Goal: Task Accomplishment & Management: Manage account settings

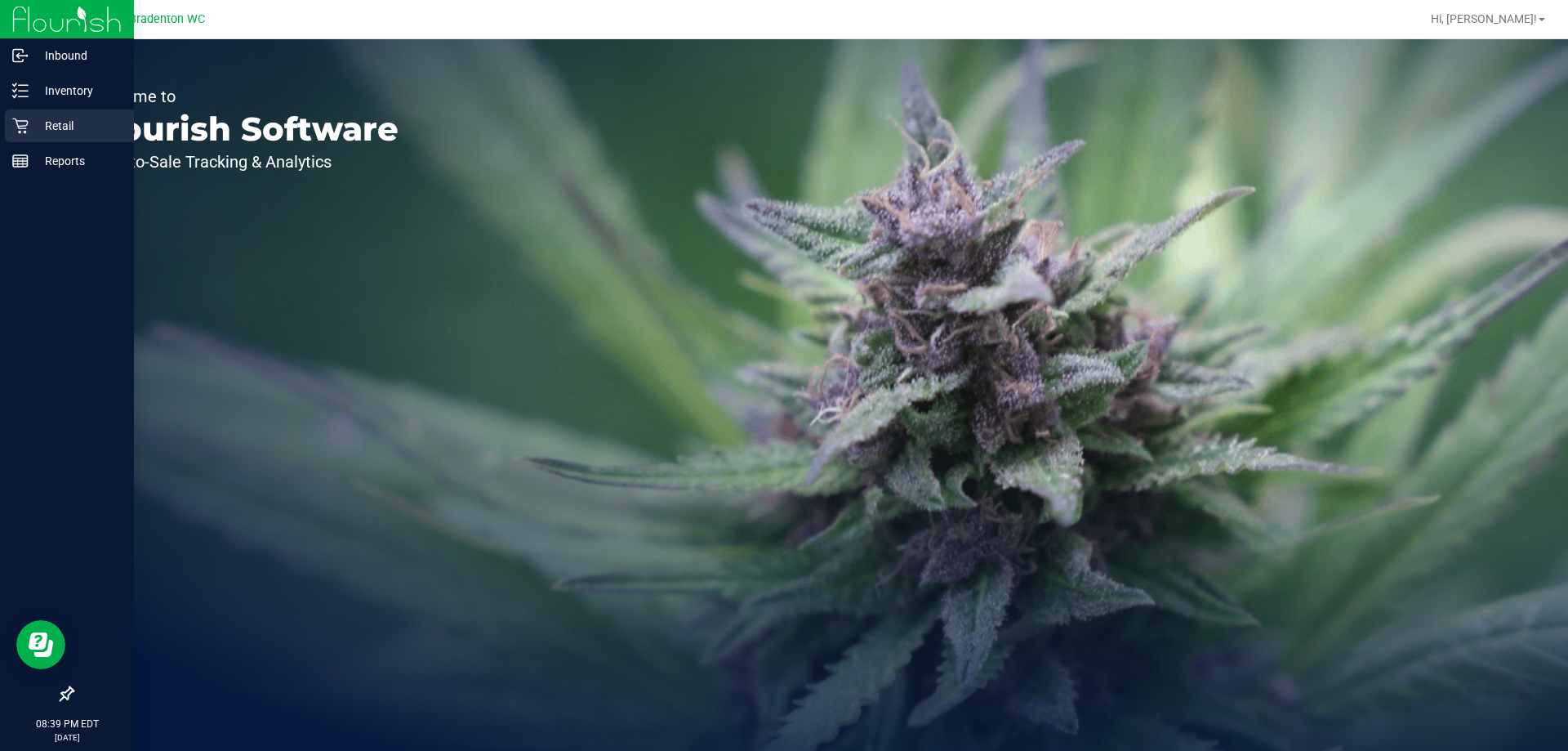
click at [40, 120] on p "Retail" at bounding box center [77, 126] width 98 height 20
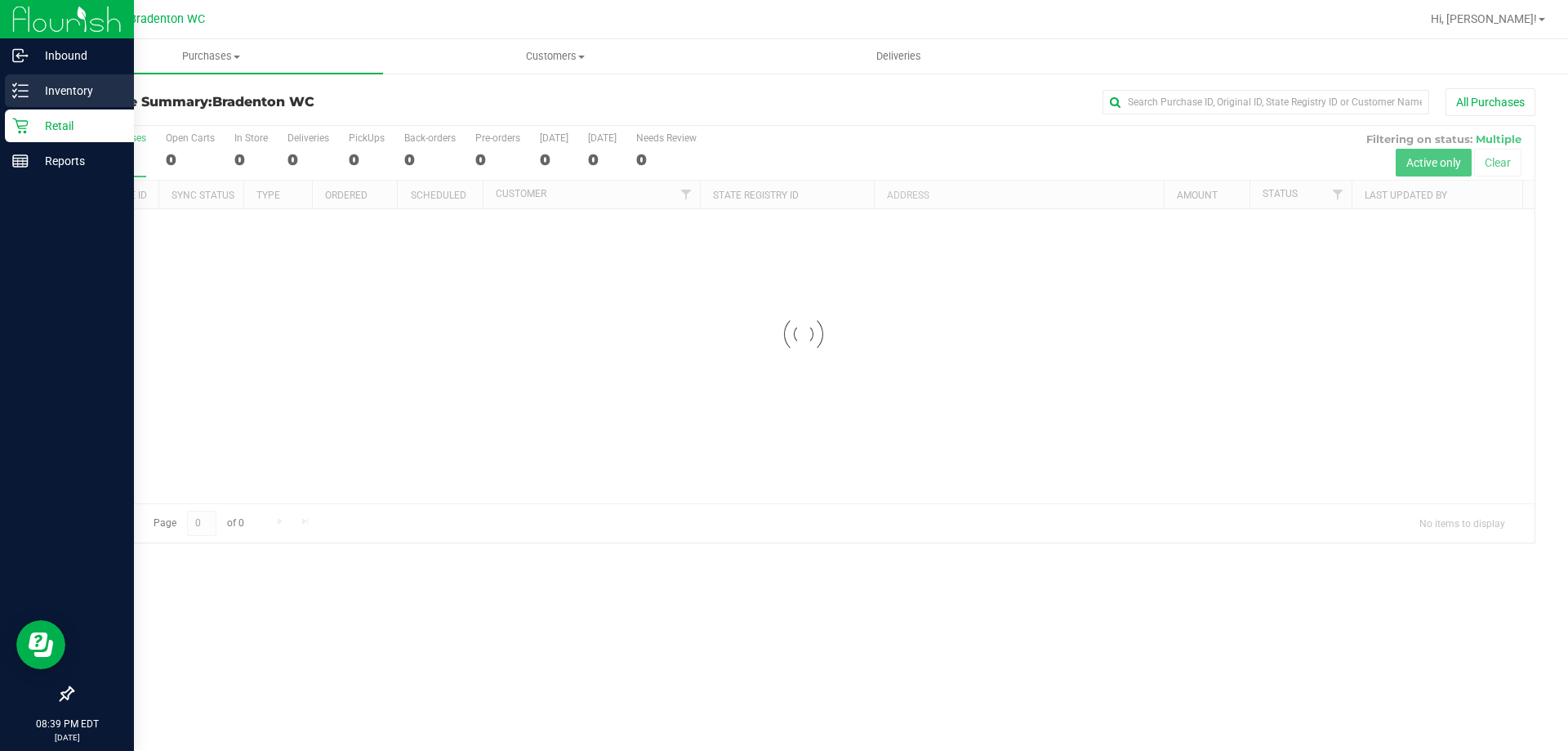
click at [34, 97] on p "Inventory" at bounding box center [77, 90] width 98 height 20
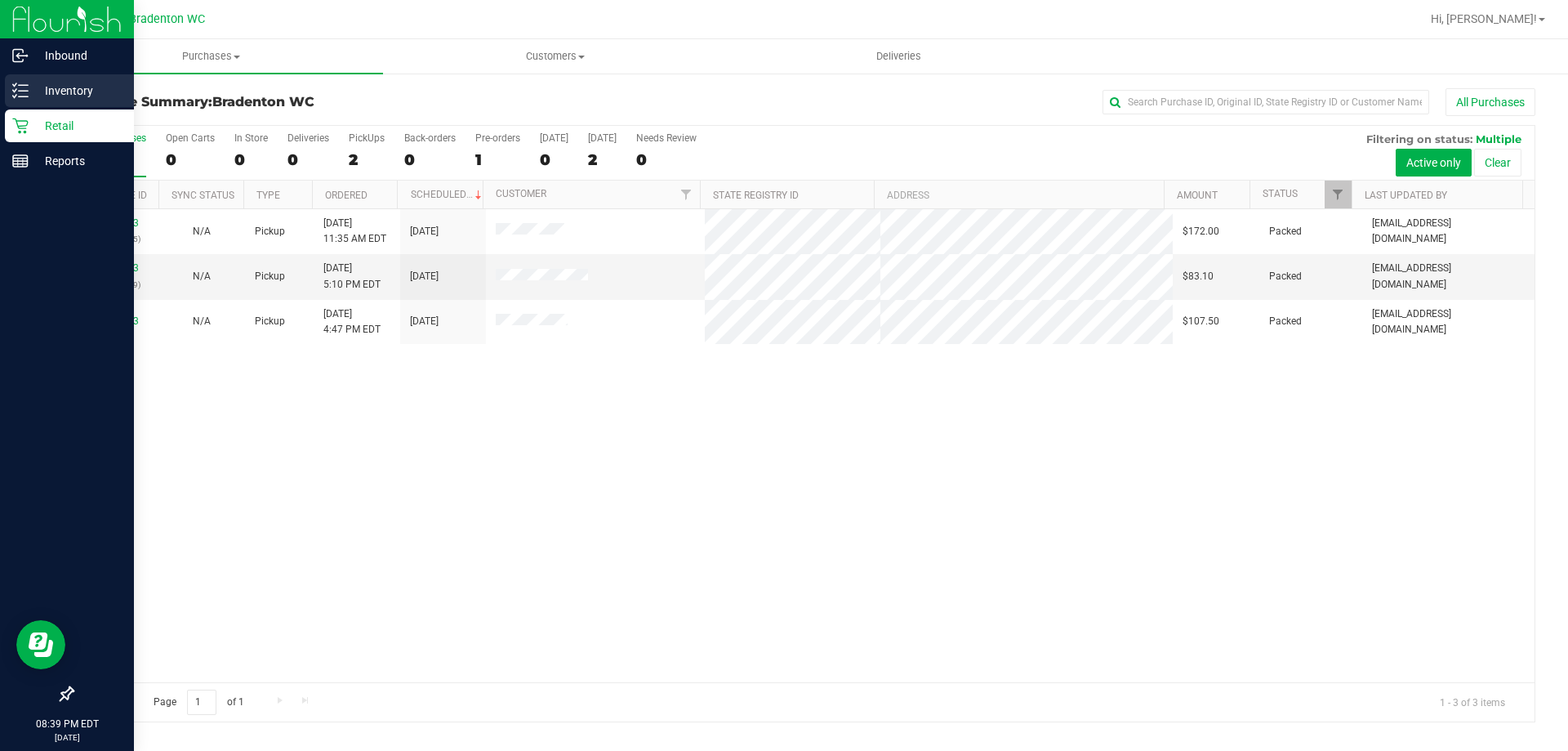
click at [27, 93] on icon at bounding box center [20, 90] width 16 height 16
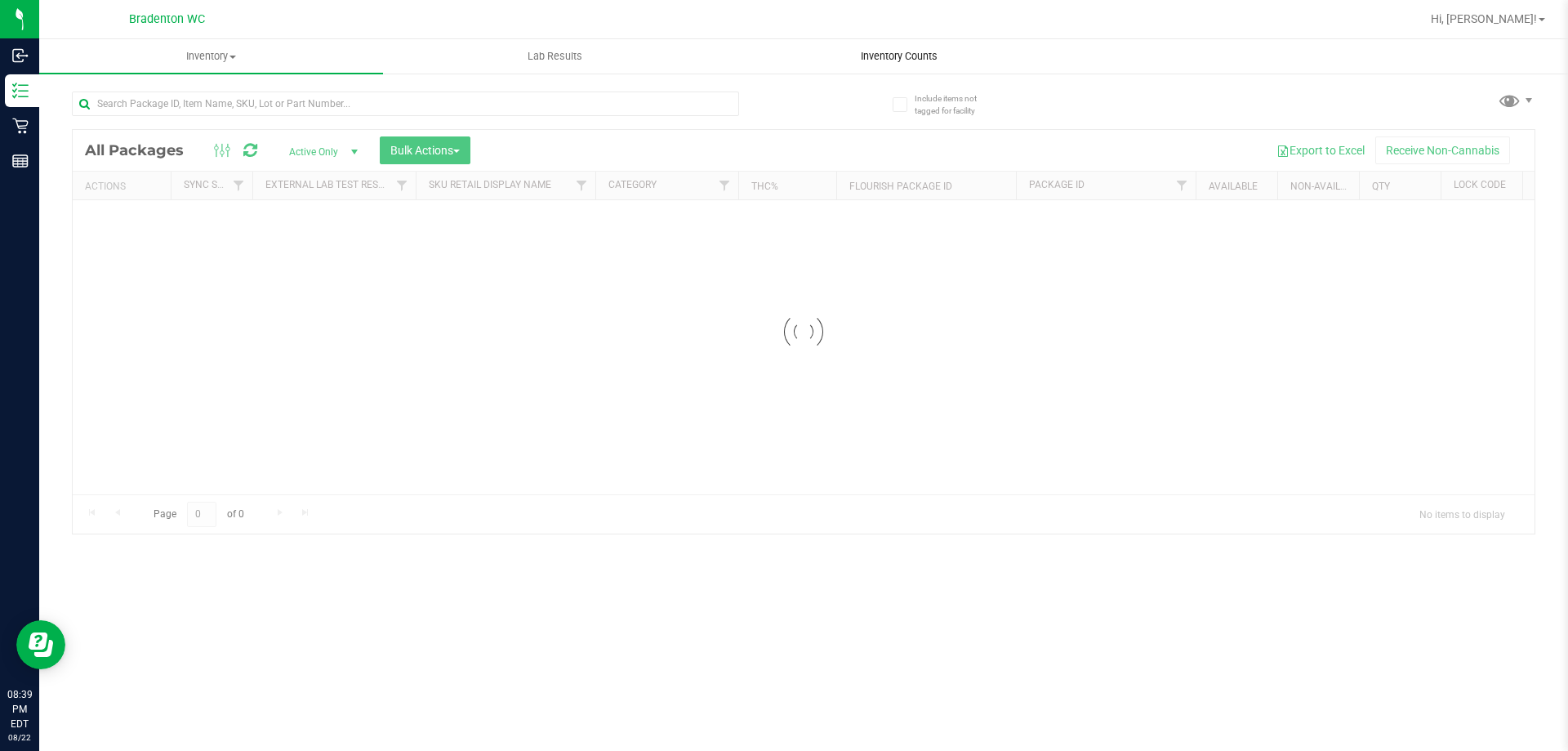
click at [898, 65] on div "Inventory All packages All inventory Waste log Create inventory Lab Results Inv…" at bounding box center [804, 395] width 1529 height 712
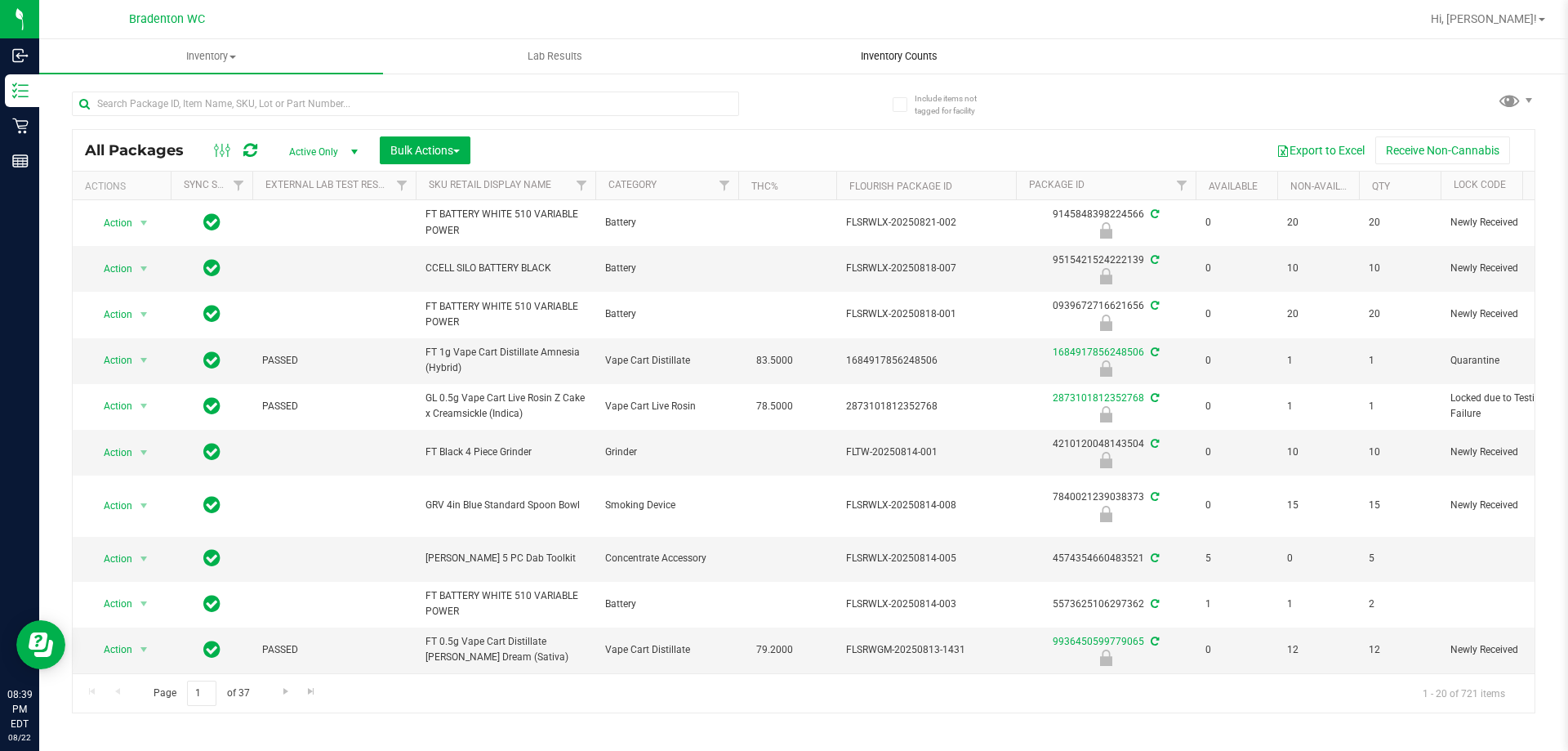
click at [950, 56] on span "Inventory Counts" at bounding box center [899, 56] width 120 height 15
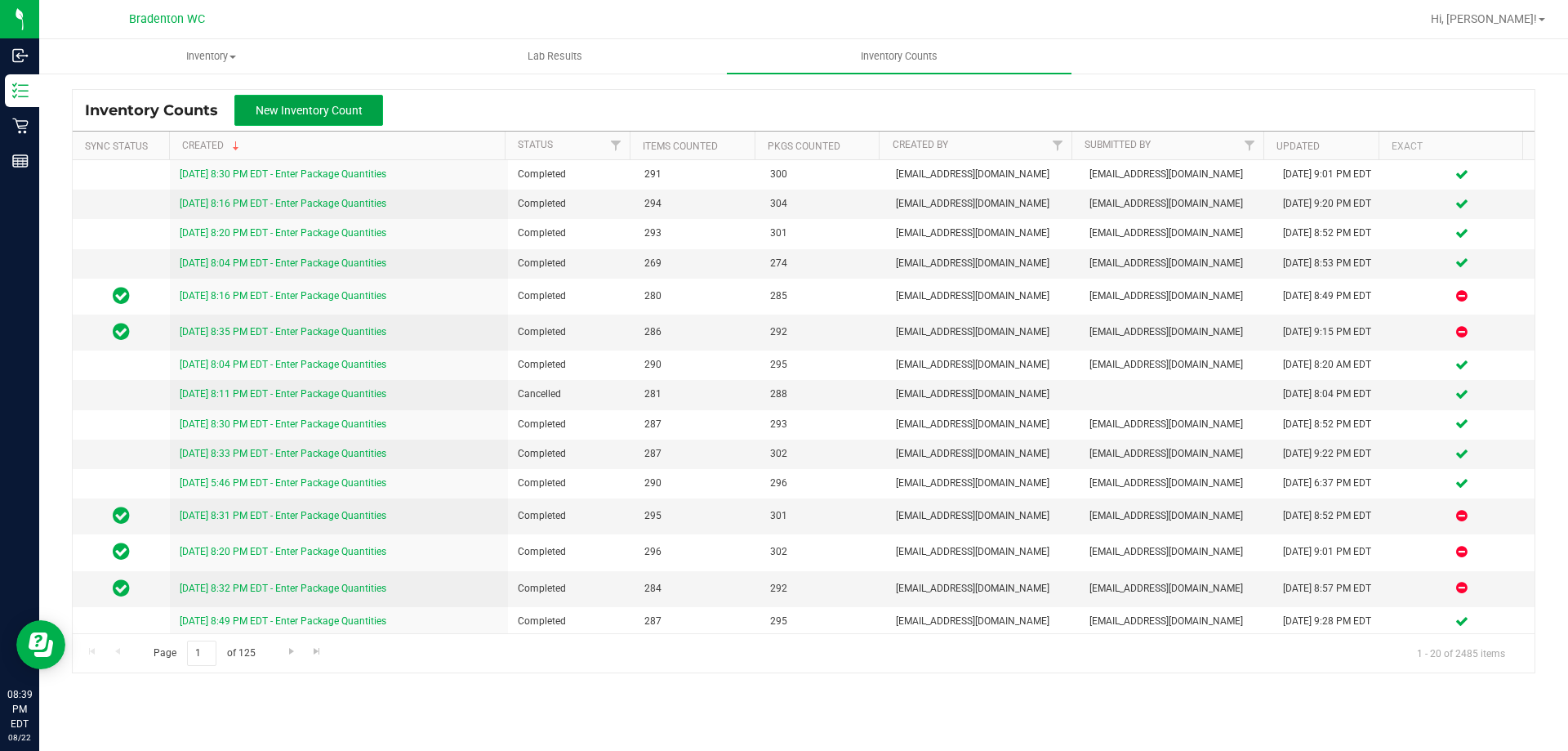
click at [336, 99] on button "New Inventory Count" at bounding box center [308, 110] width 148 height 31
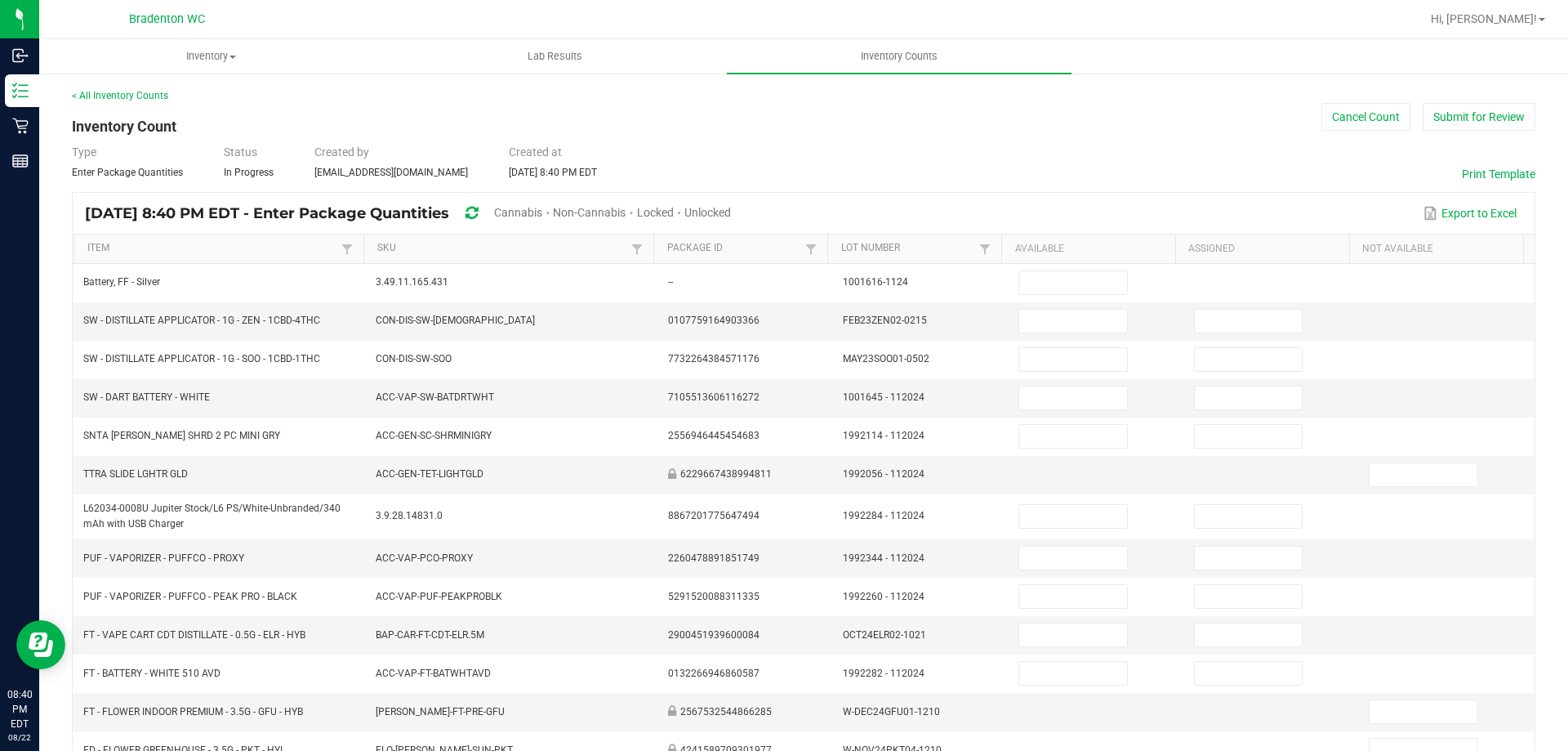
click at [731, 213] on span "Unlocked" at bounding box center [707, 212] width 47 height 13
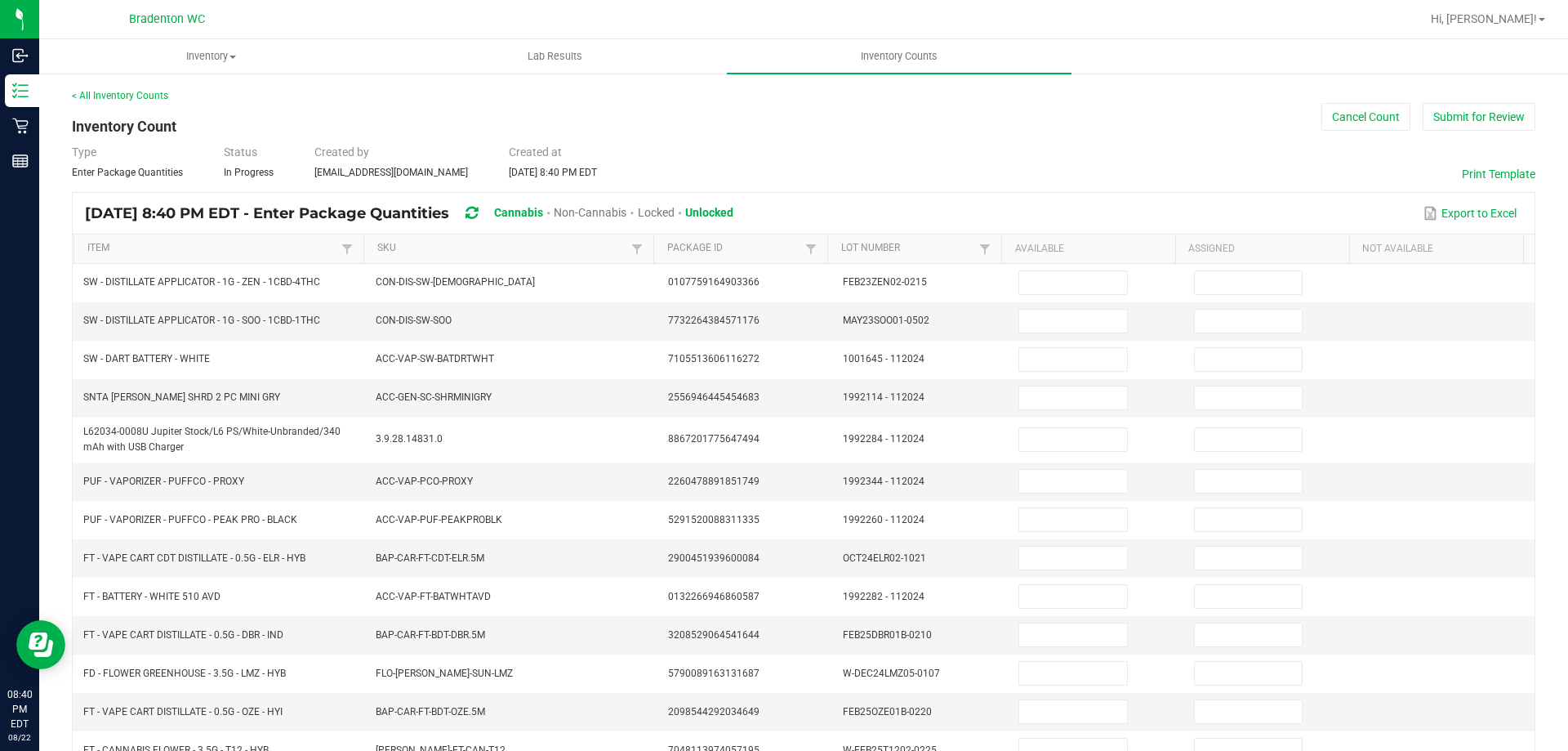
click at [179, 258] on th "Item" at bounding box center [218, 249] width 290 height 29
click at [174, 246] on link "Item" at bounding box center [212, 248] width 250 height 13
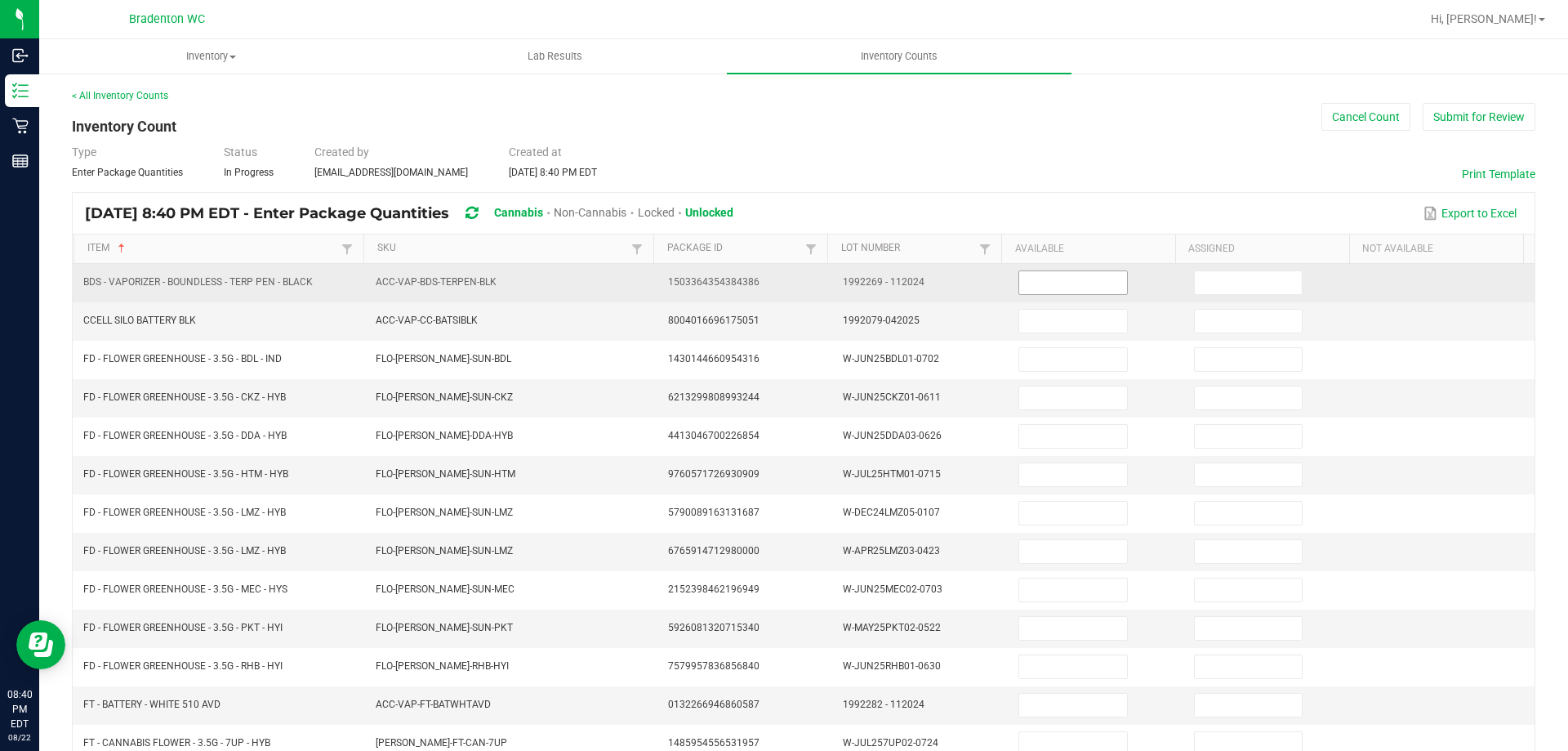
click at [1019, 281] on input at bounding box center [1072, 283] width 107 height 23
type input "1"
type input "0"
type input "2"
type input "0"
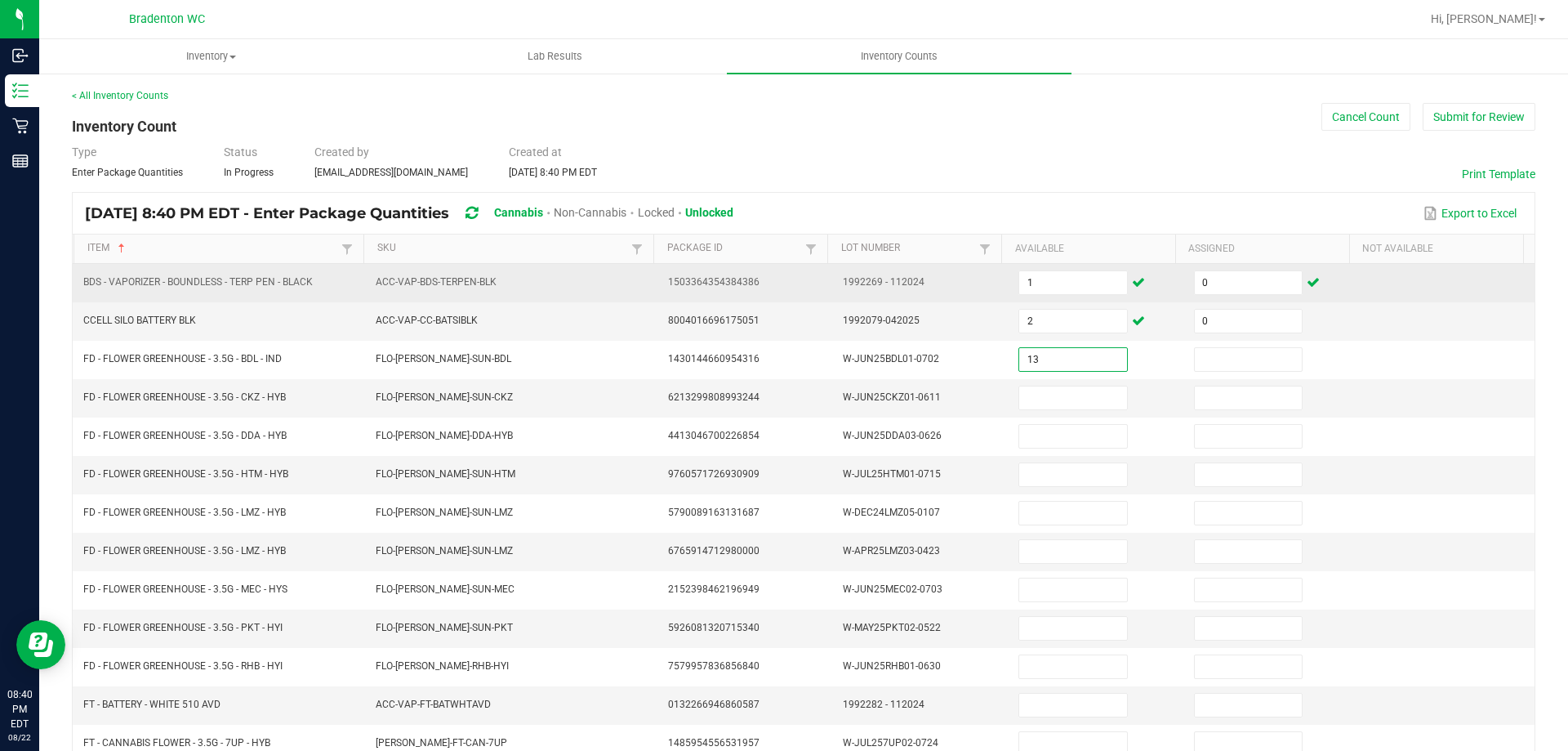
type input "13"
type input "0"
type input "3"
type input "0"
type input "12"
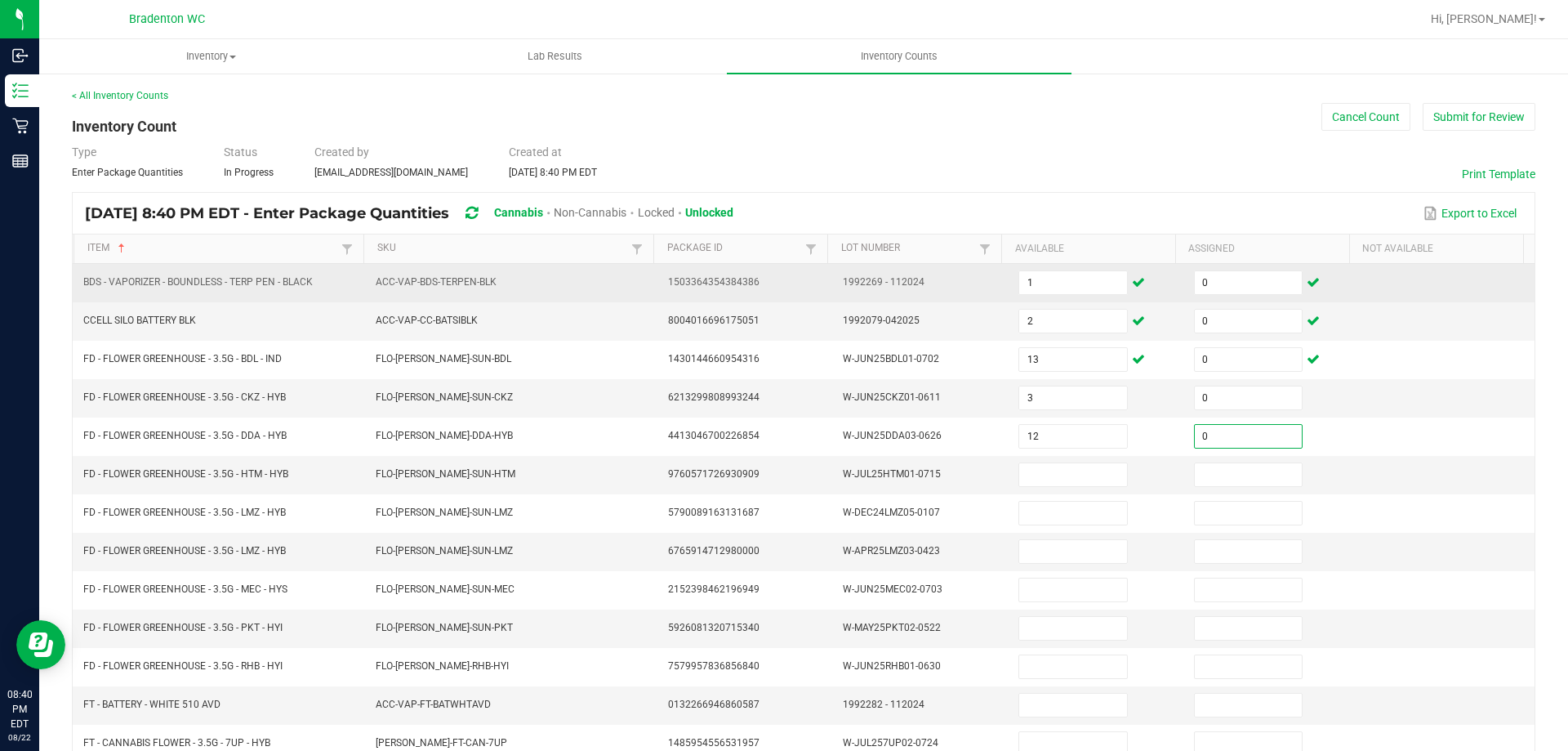
type input "0"
type input "17"
type input "0"
type input "19"
type input "0"
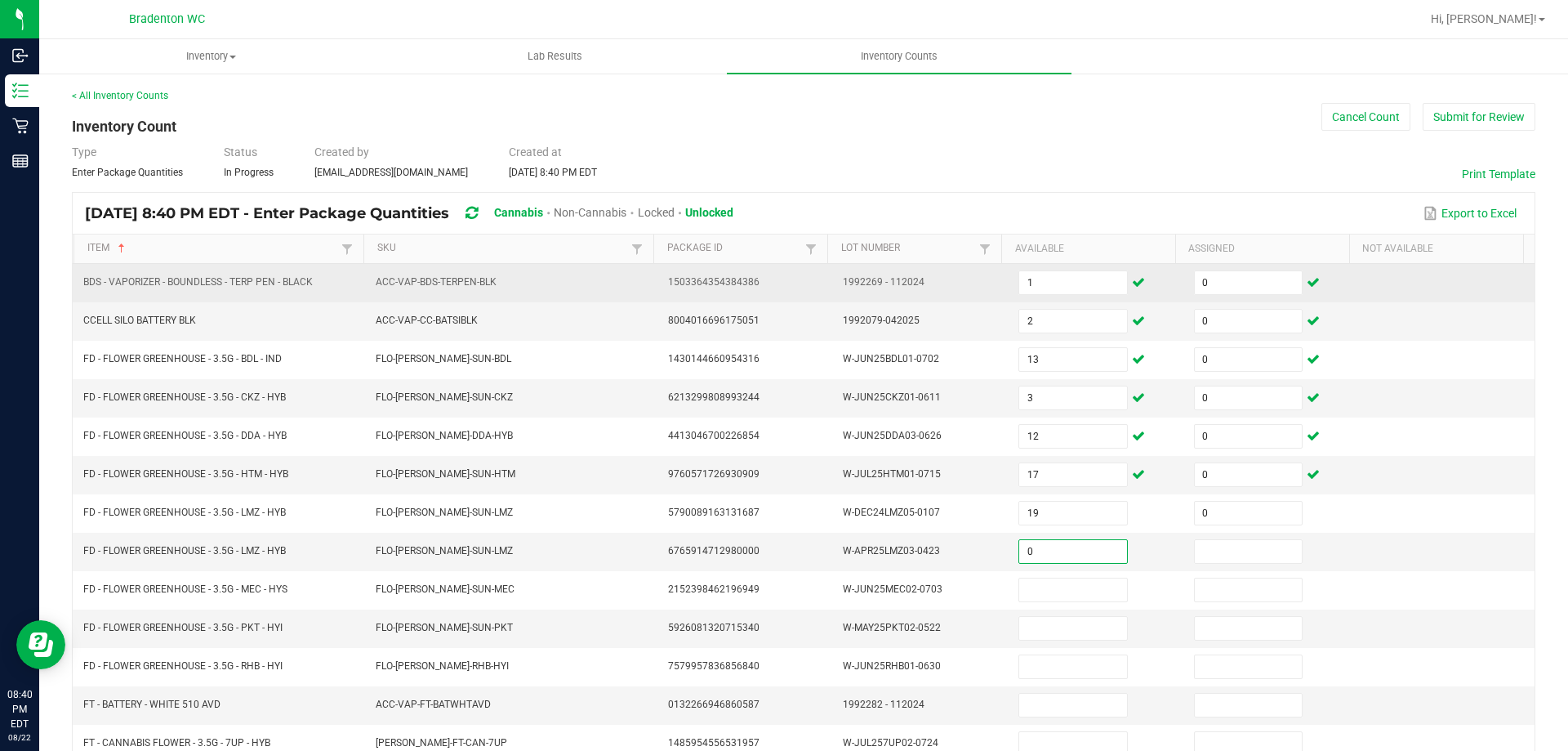
type input "0"
type input "6"
type input "0"
type input "10"
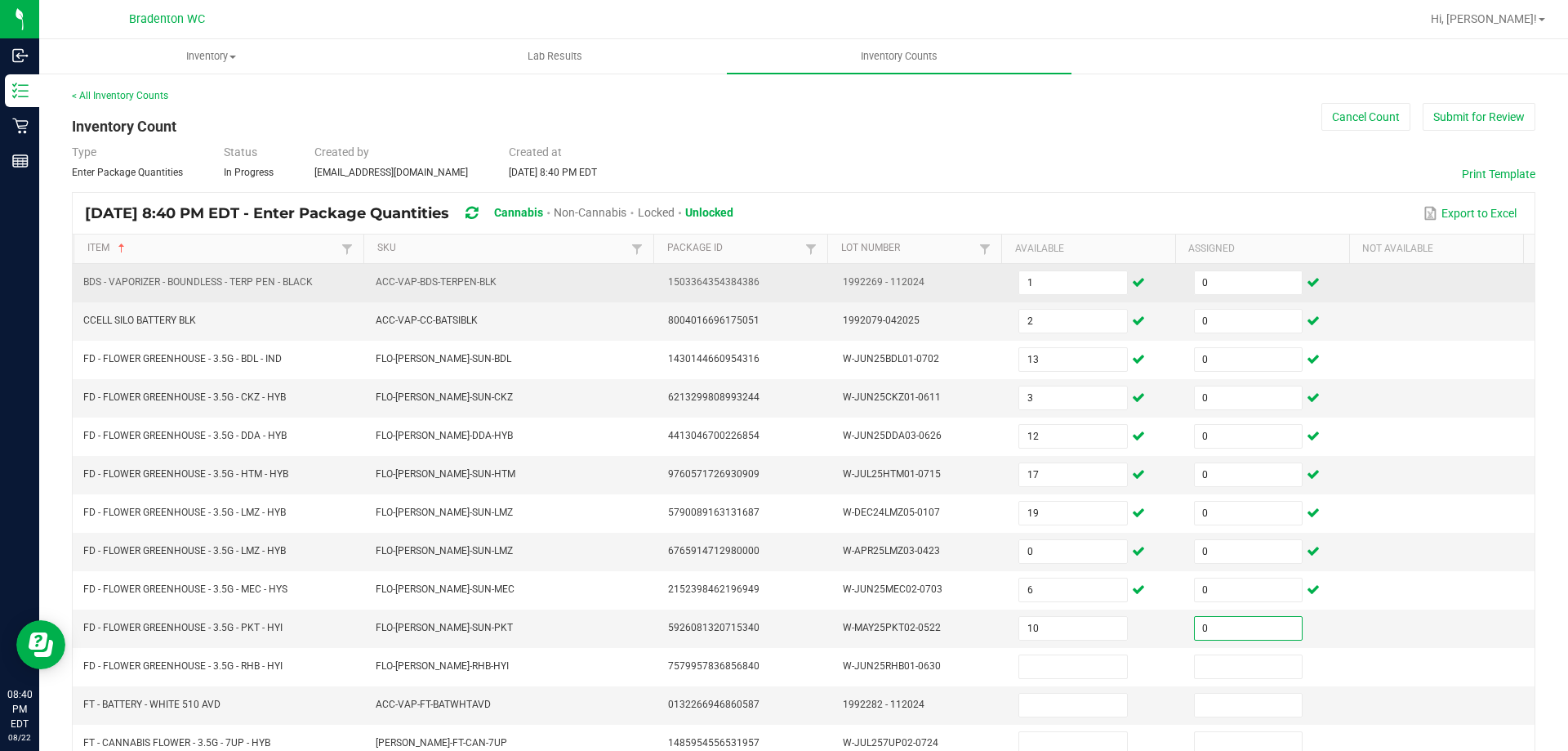
type input "0"
type input "2"
type input "0"
type input "14"
type input "0"
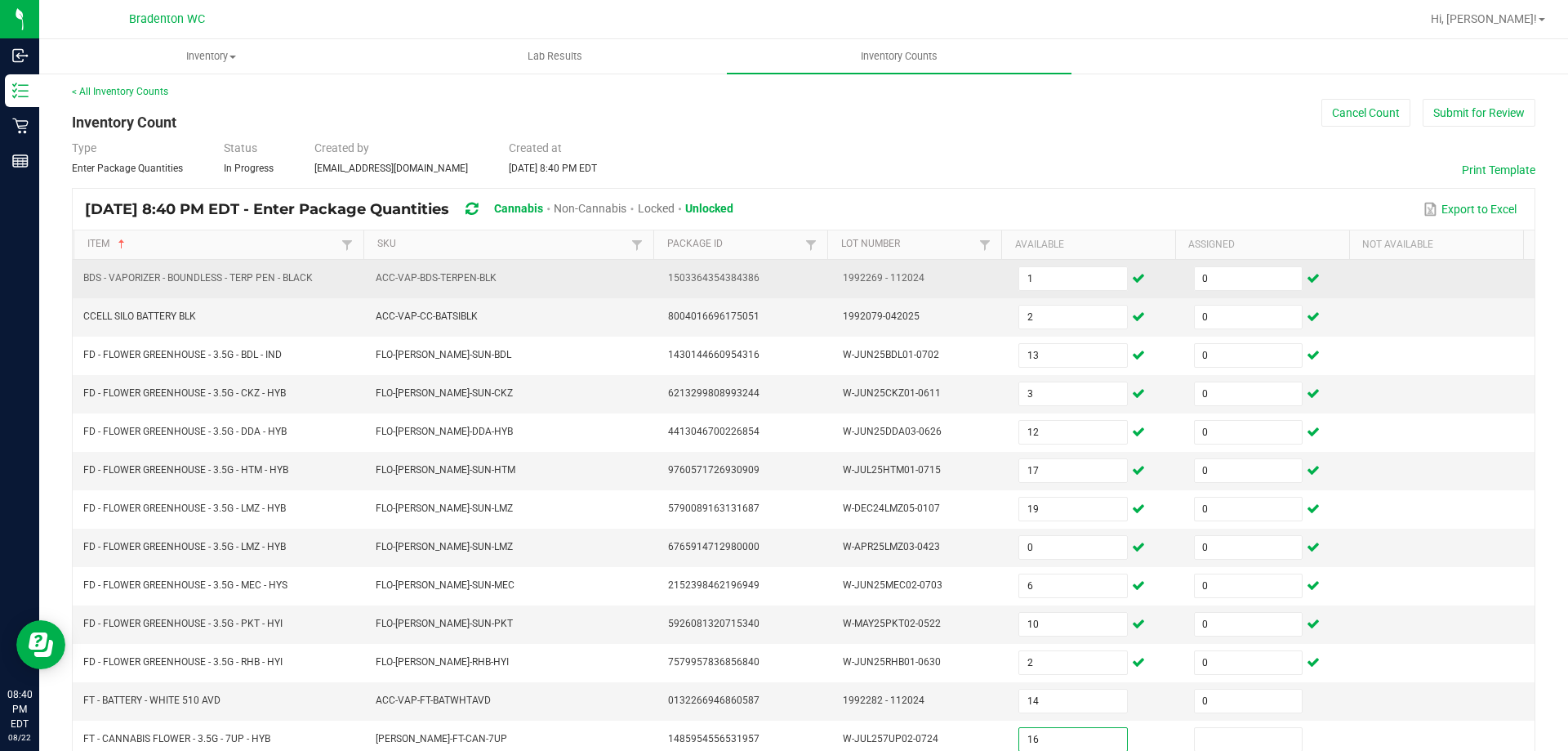
type input "16"
type input "0"
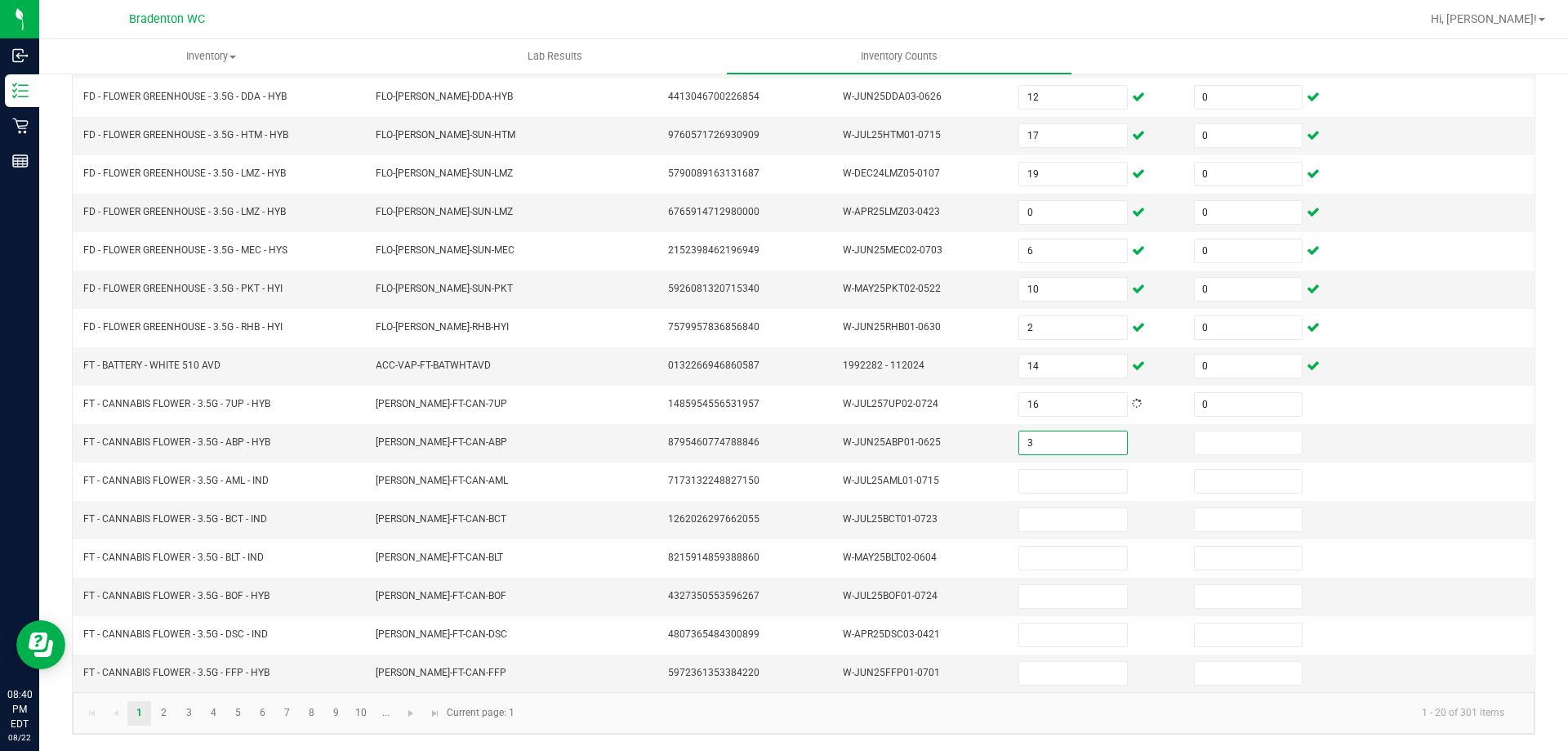
type input "3"
type input "0"
type input "17"
type input "0"
type input "15"
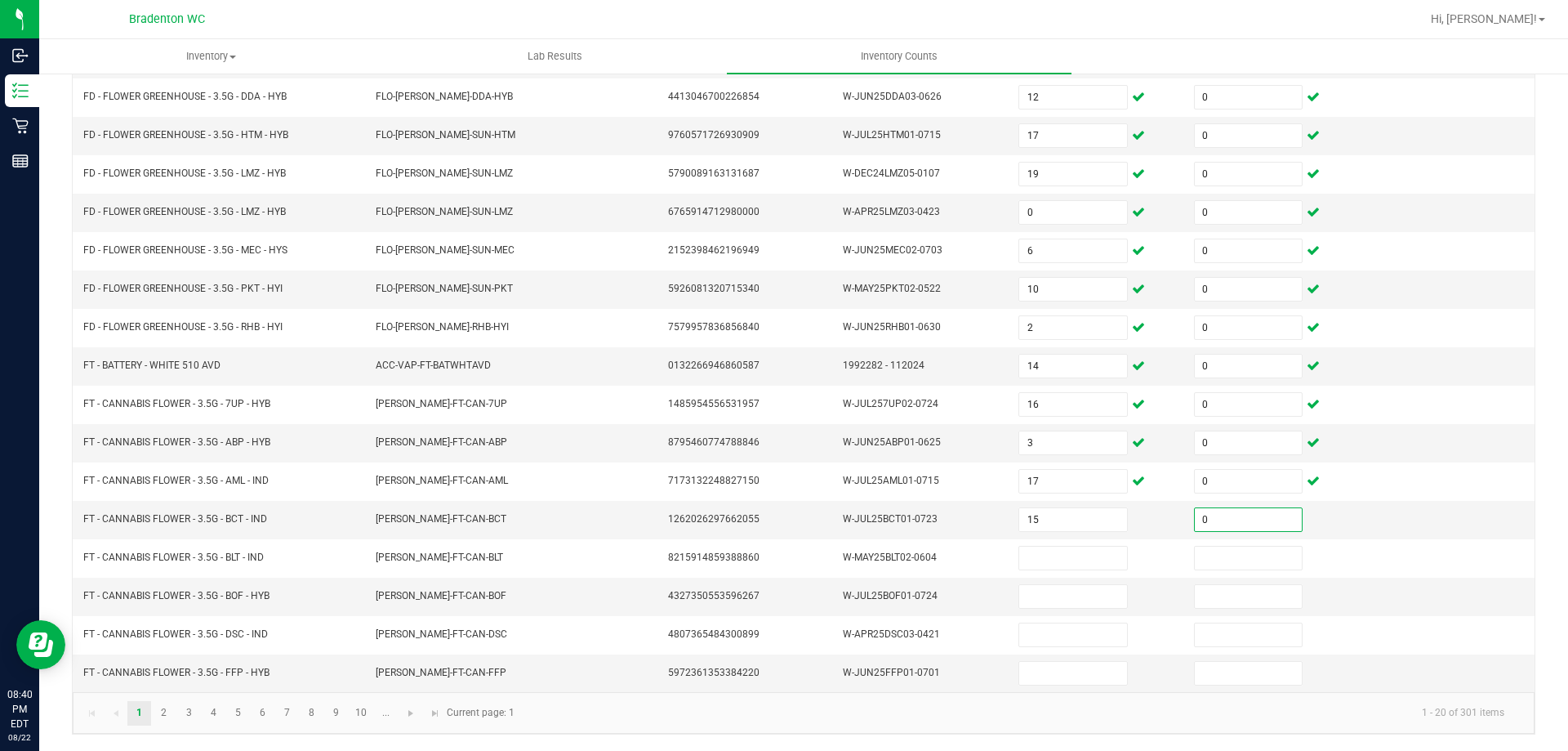
type input "0"
type input "3"
type input "0"
type input "4"
type input "0"
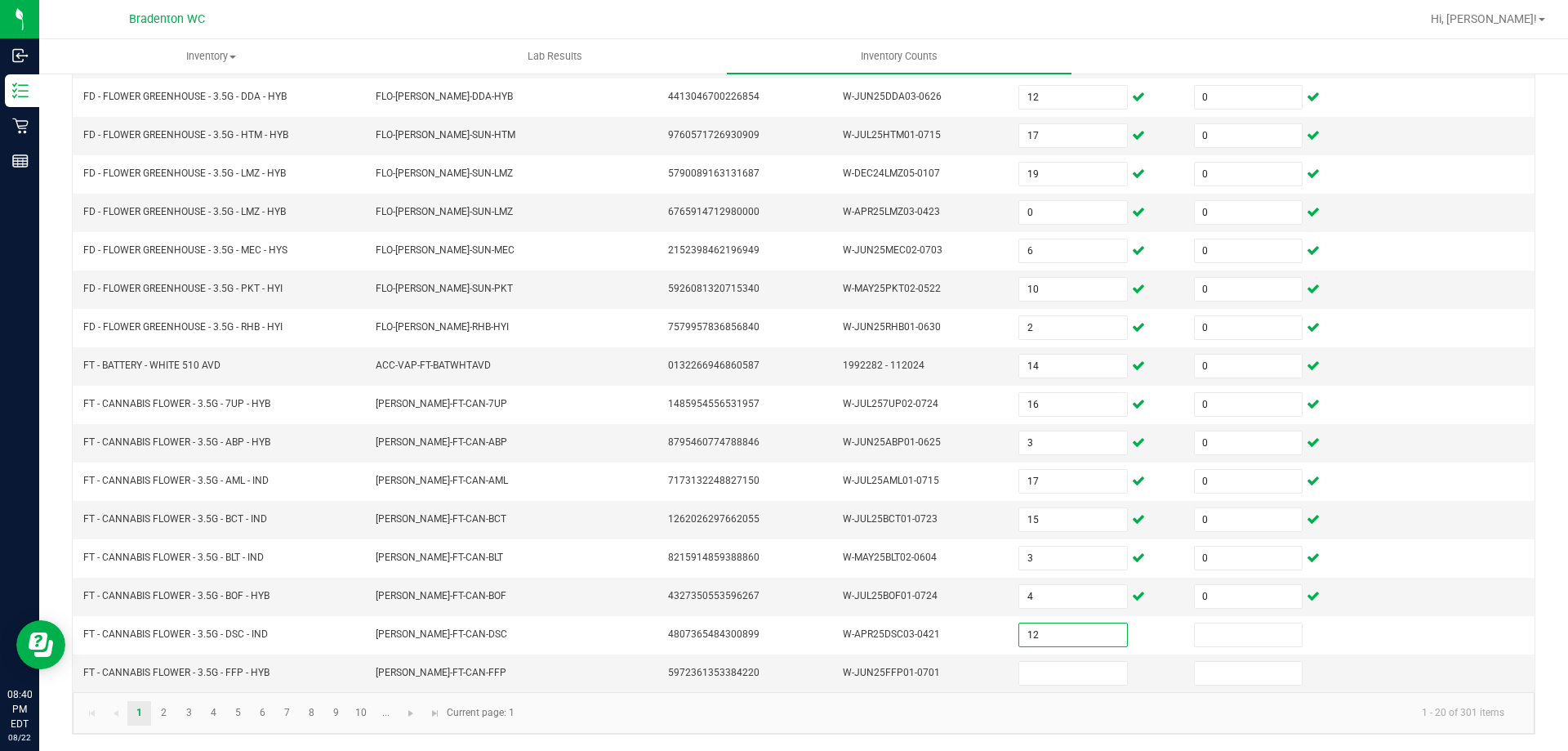
type input "12"
type input "0"
type input "18"
type input "0"
click at [159, 717] on link "2" at bounding box center [163, 713] width 23 height 24
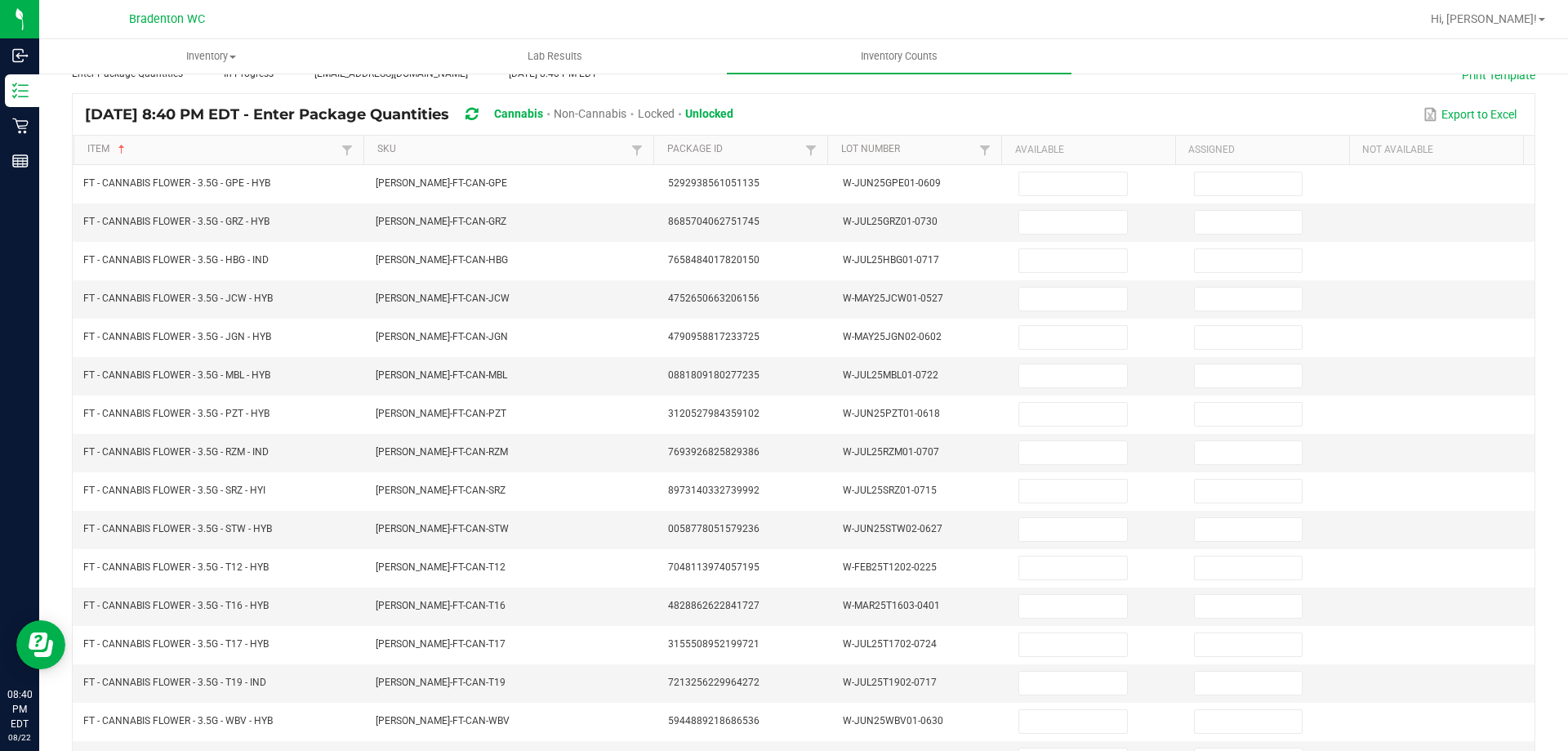
scroll to position [0, 0]
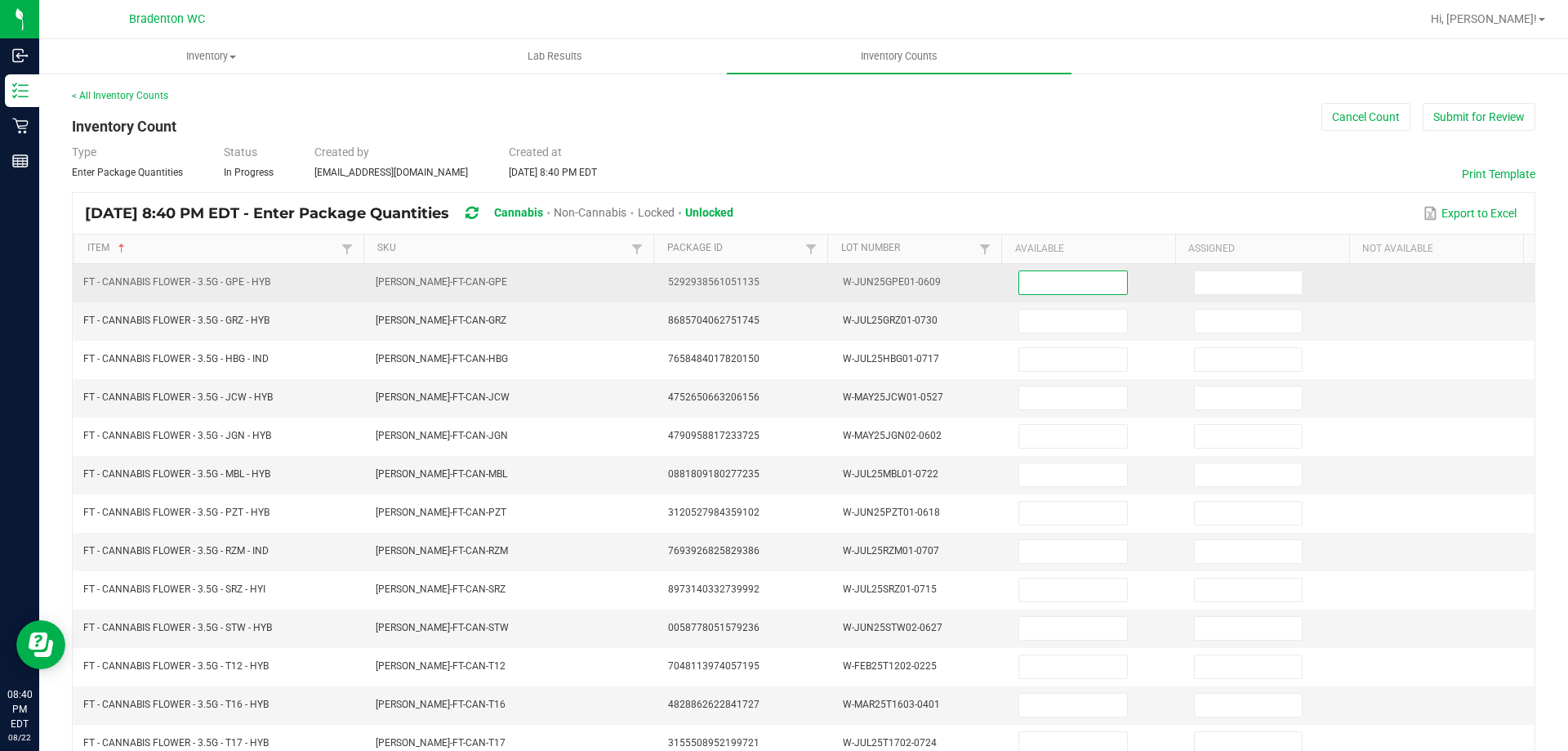
click at [1064, 288] on input at bounding box center [1072, 283] width 107 height 23
type input "12"
type input "0"
type input "5"
type input "0"
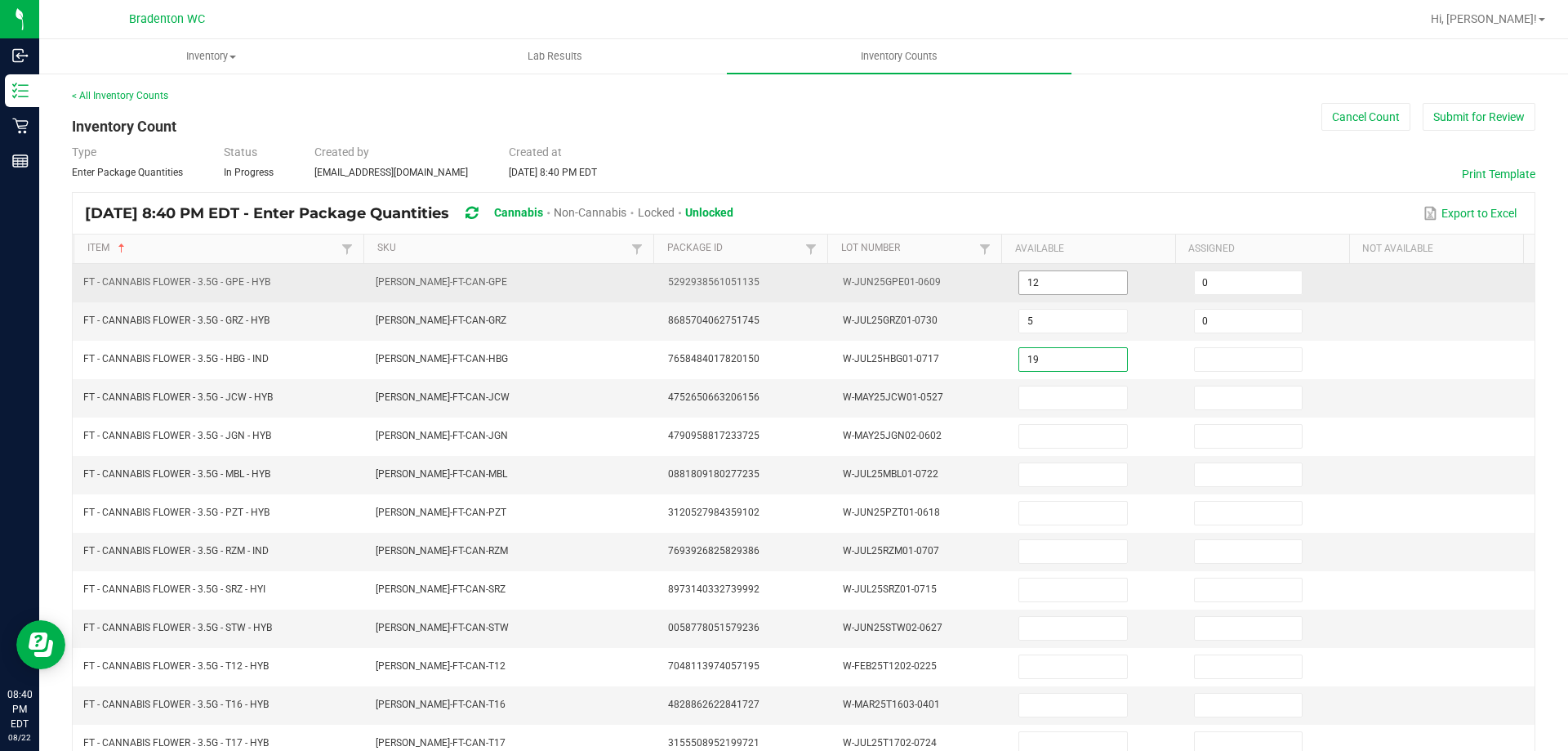
type input "19"
type input "0"
type input "1"
type input "7"
type input "0"
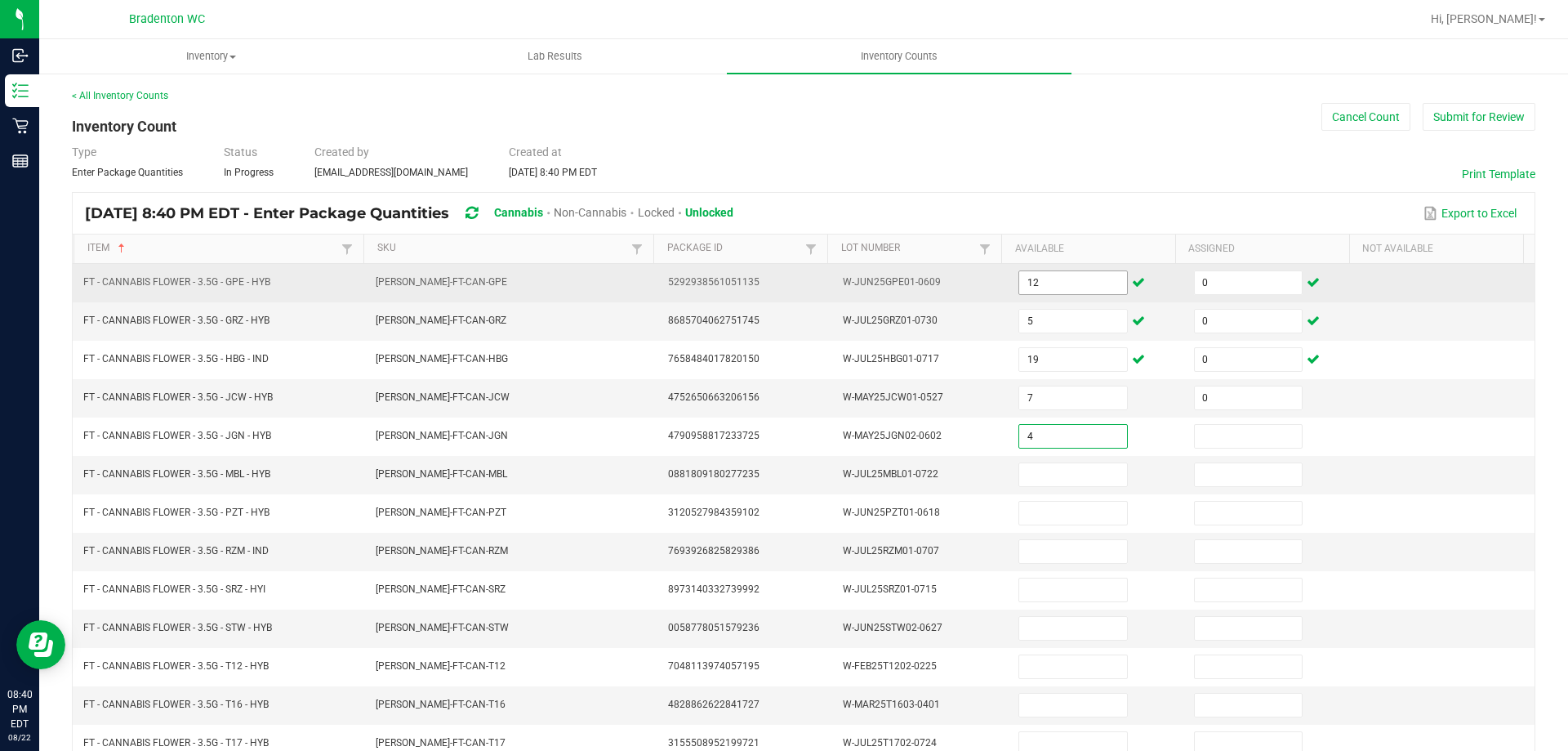
type input "4"
type input "0"
type input "12"
type input "0"
type input "13"
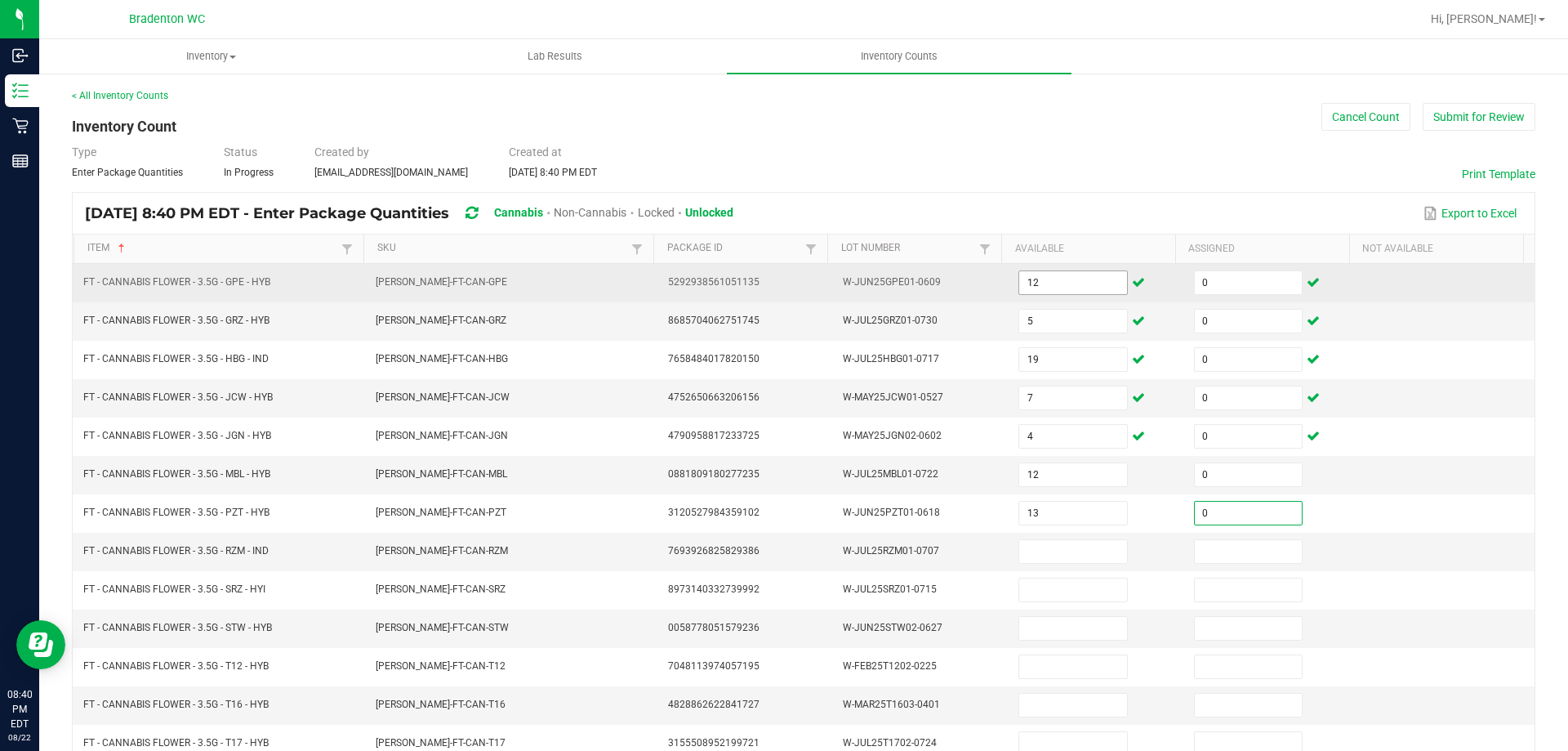
type input "0"
type input "1"
type input "8"
type input "0"
type input "4"
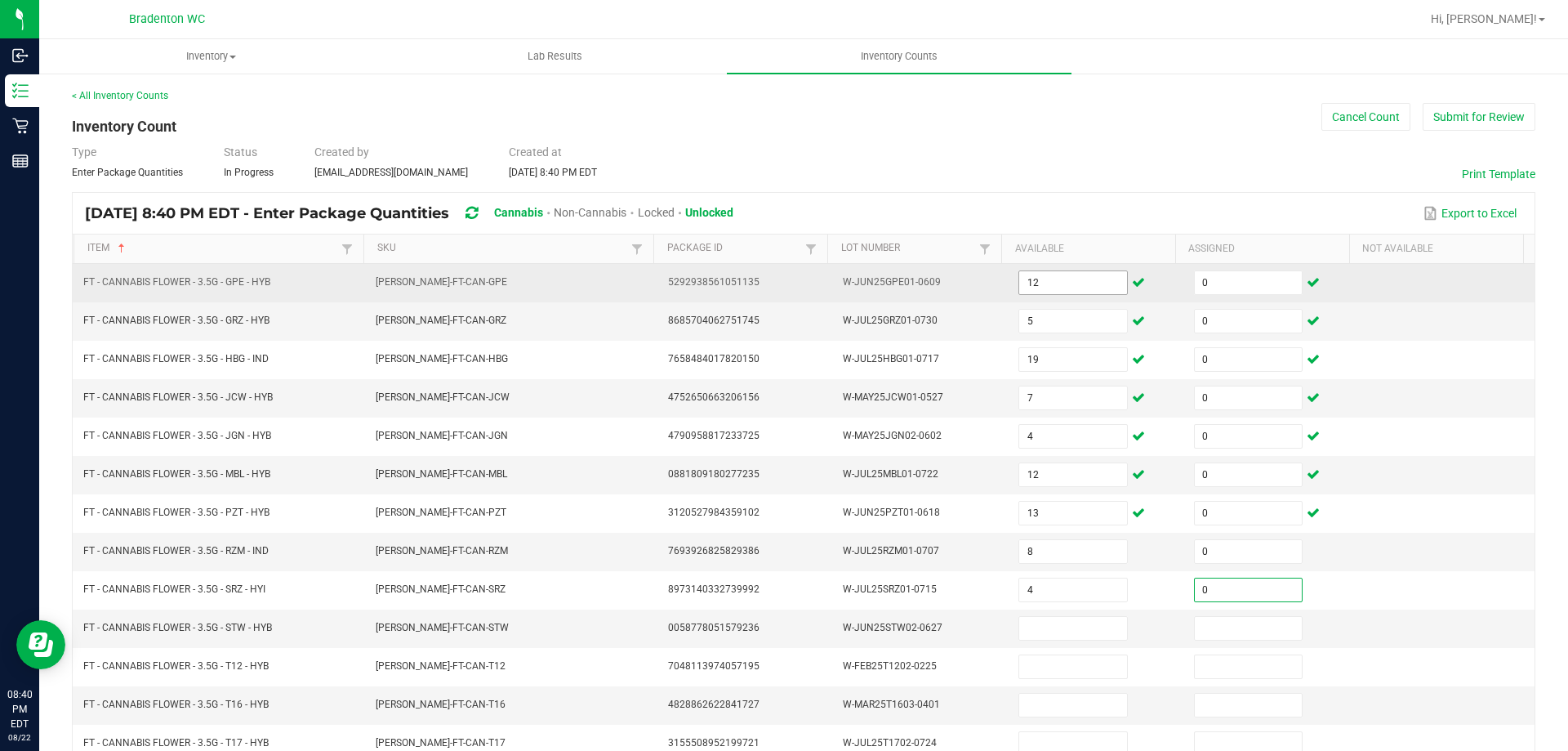
type input "0"
type input "18"
type input "0"
type input "28"
type input "0"
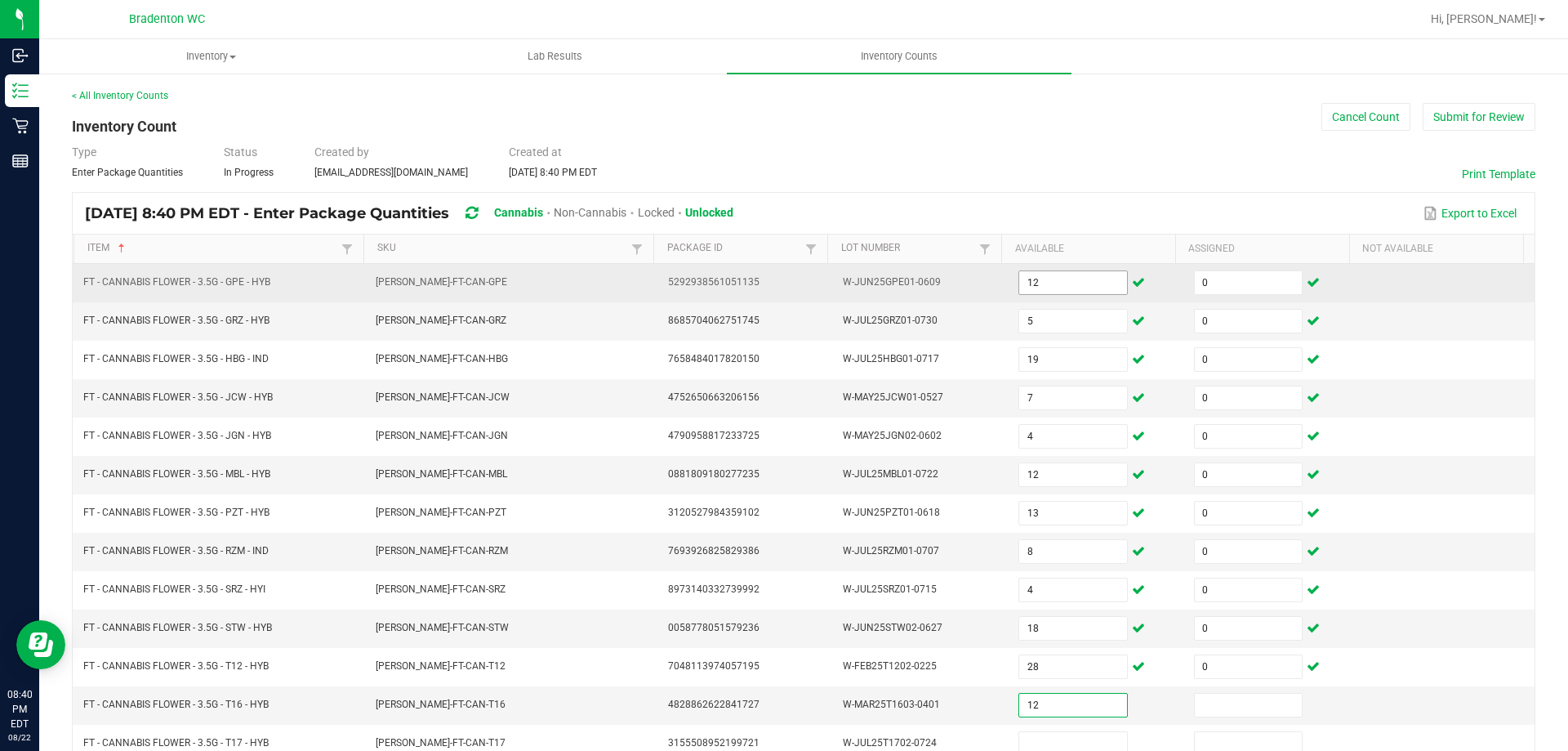
type input "12"
type input "0"
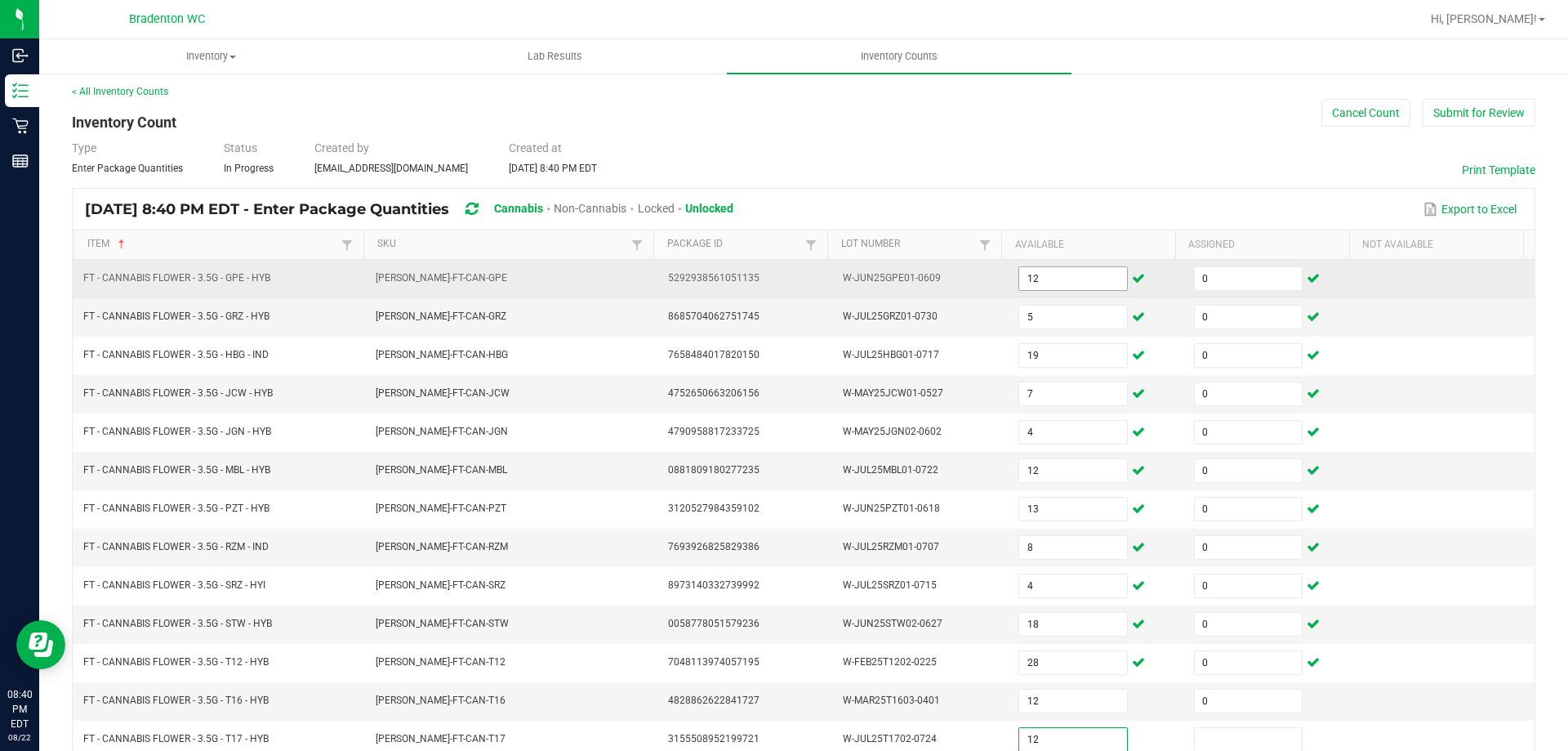
type input "12"
type input "0"
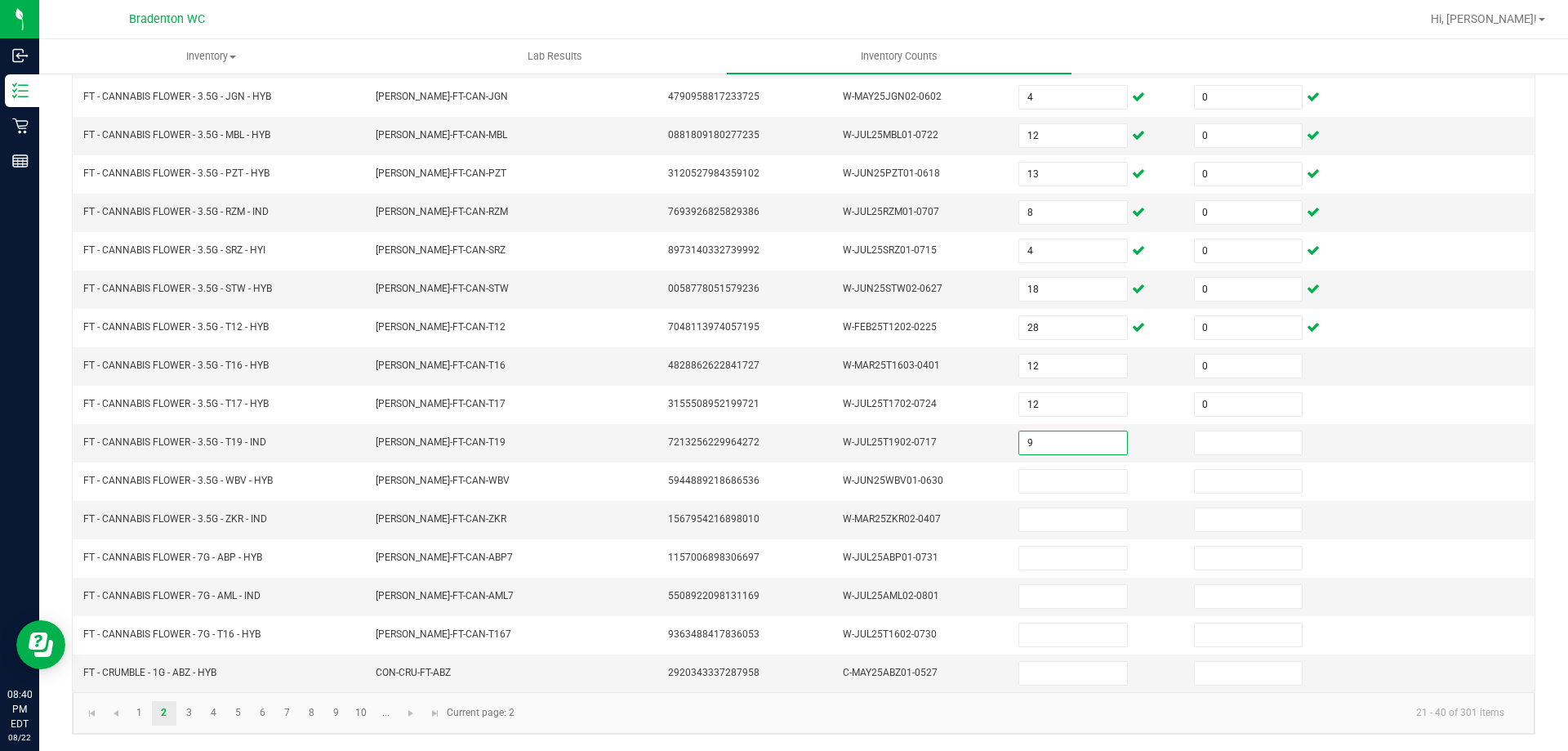
type input "9"
type input "0"
type input "14"
type input "0"
type input "7"
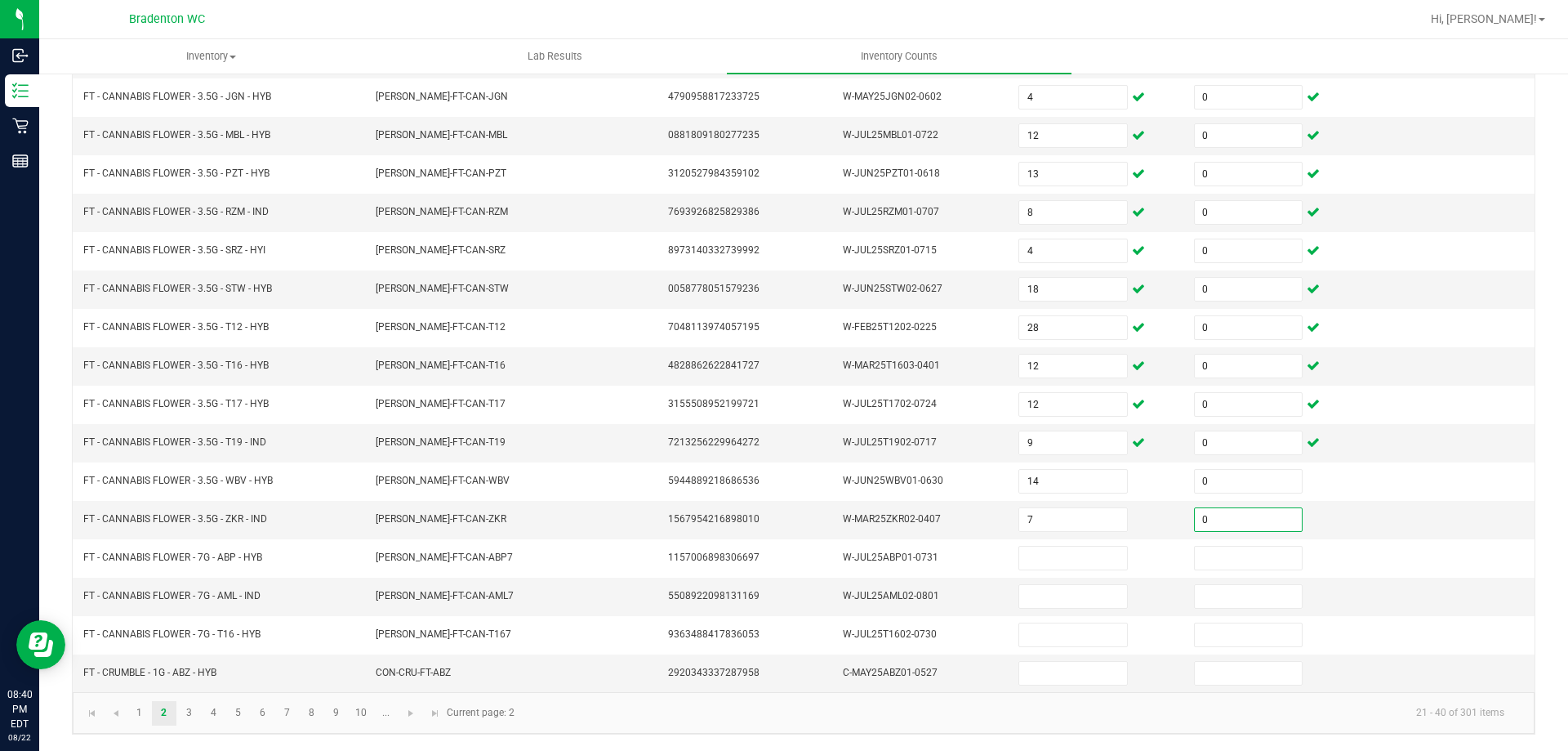
type input "0"
type input "20"
type input "0"
type input "18"
type input "0"
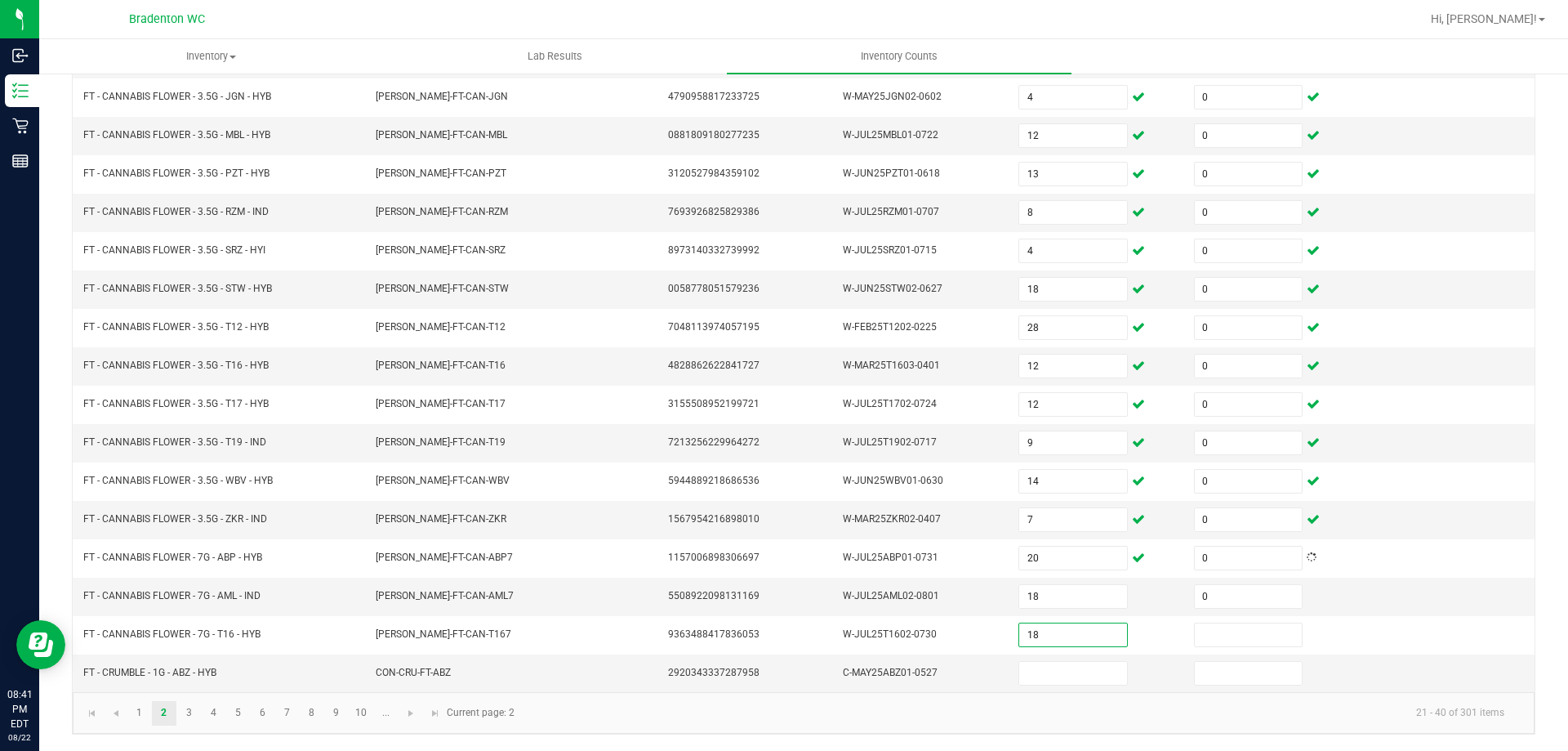
type input "18"
type input "0"
type input "3"
type input "0"
click at [186, 715] on link "3" at bounding box center [188, 713] width 23 height 24
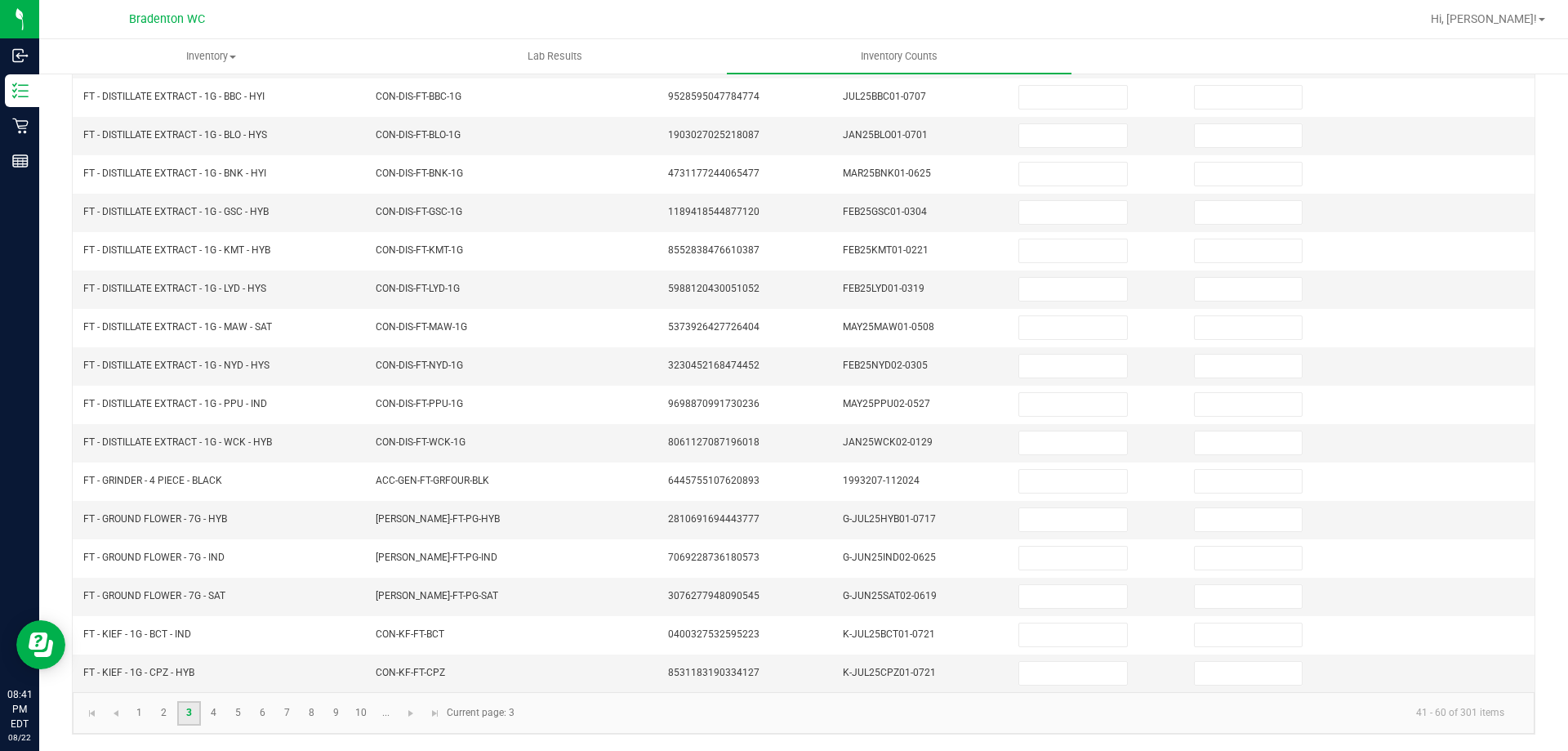
scroll to position [94, 0]
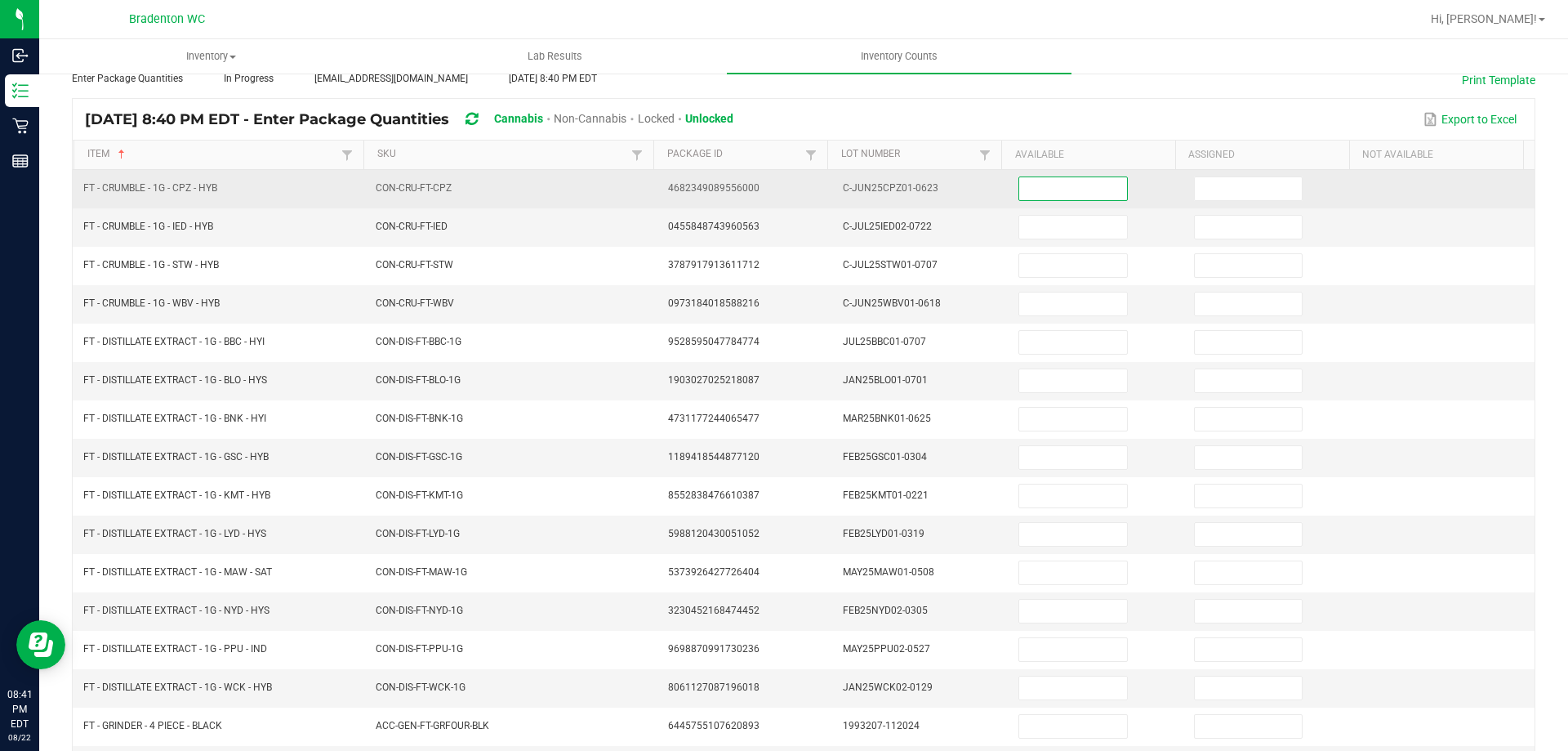
click at [1038, 186] on input at bounding box center [1072, 188] width 107 height 23
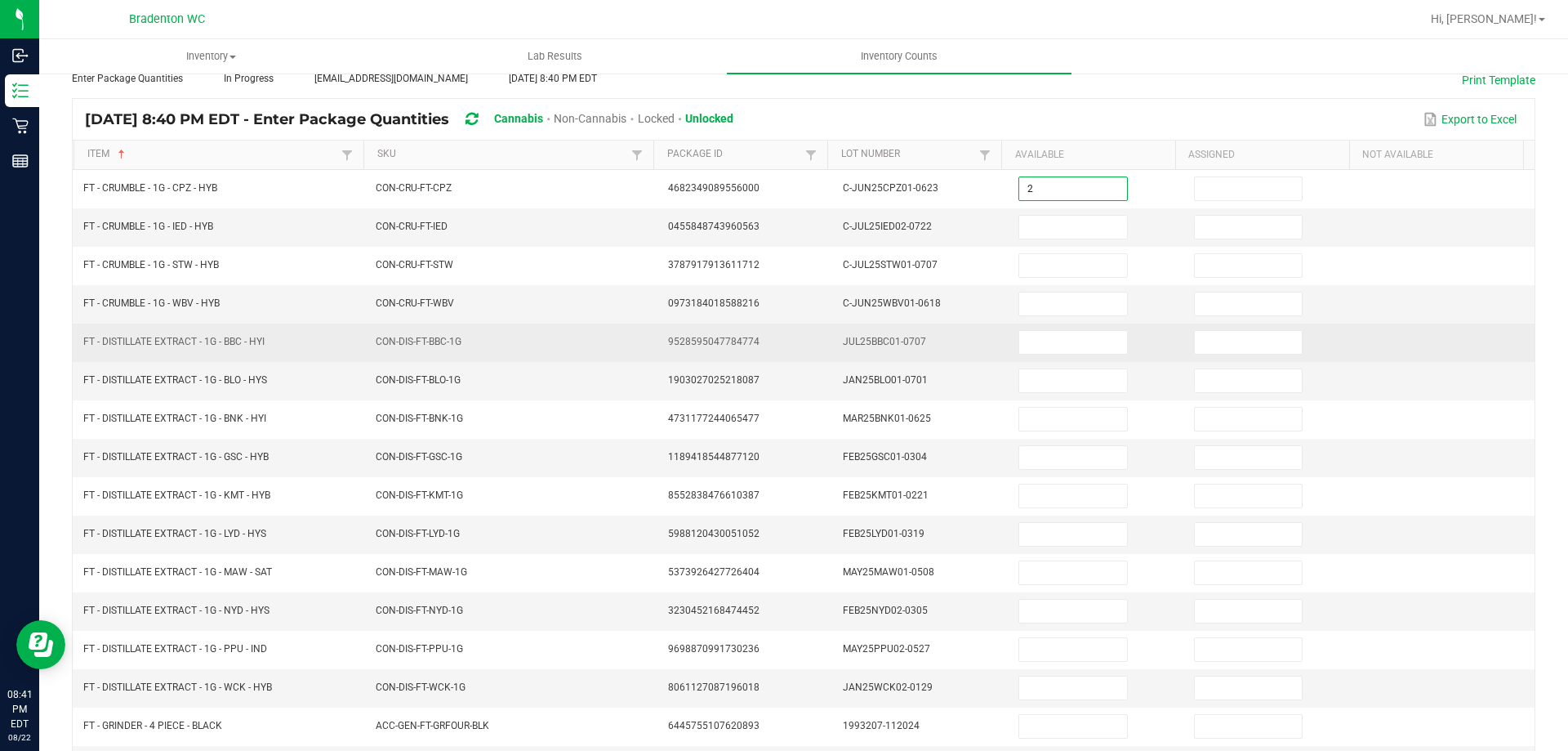
type input "2"
type input "0"
type input "5"
type input "0"
type input "3"
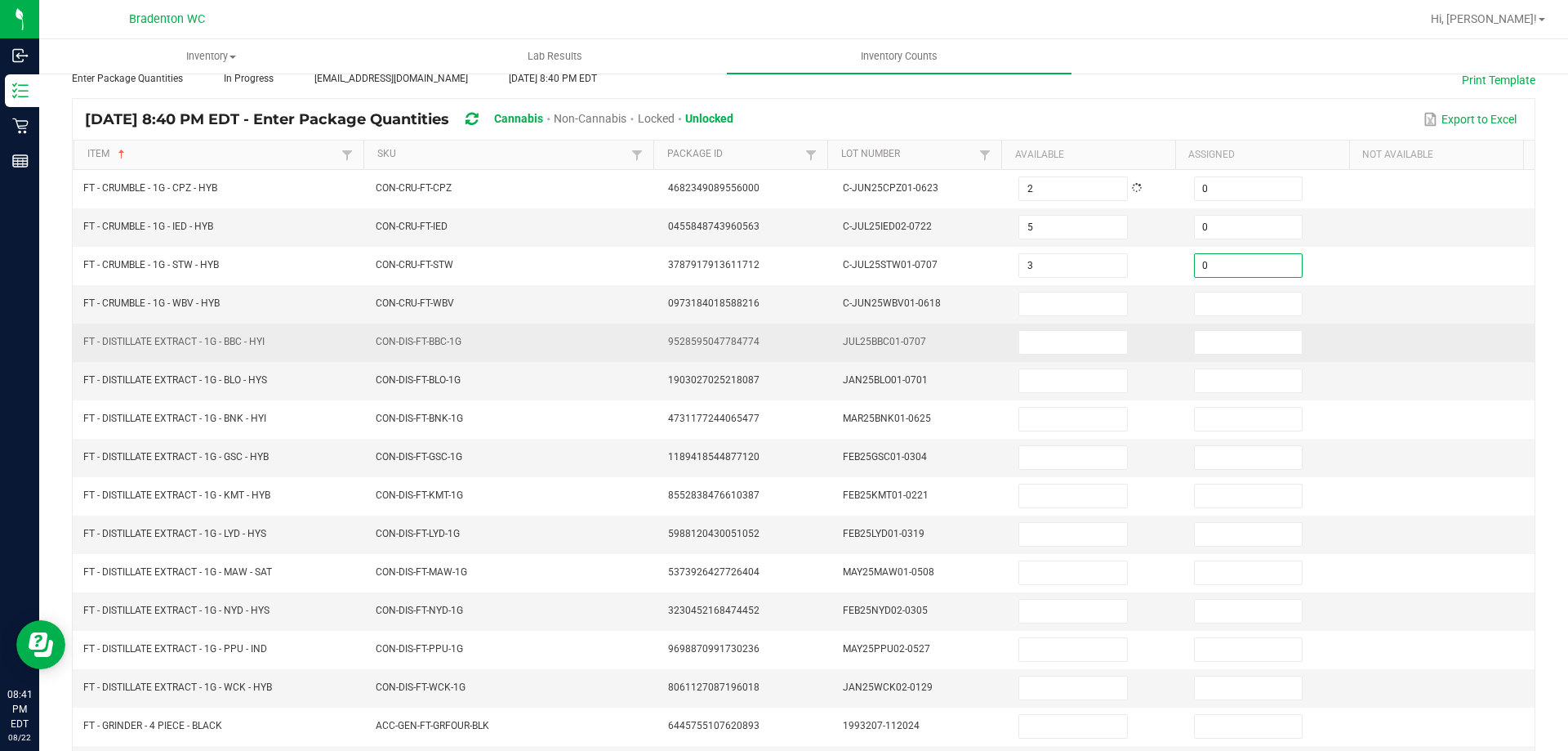
type input "0"
type input "6"
type input "0"
type input "7"
type input "0"
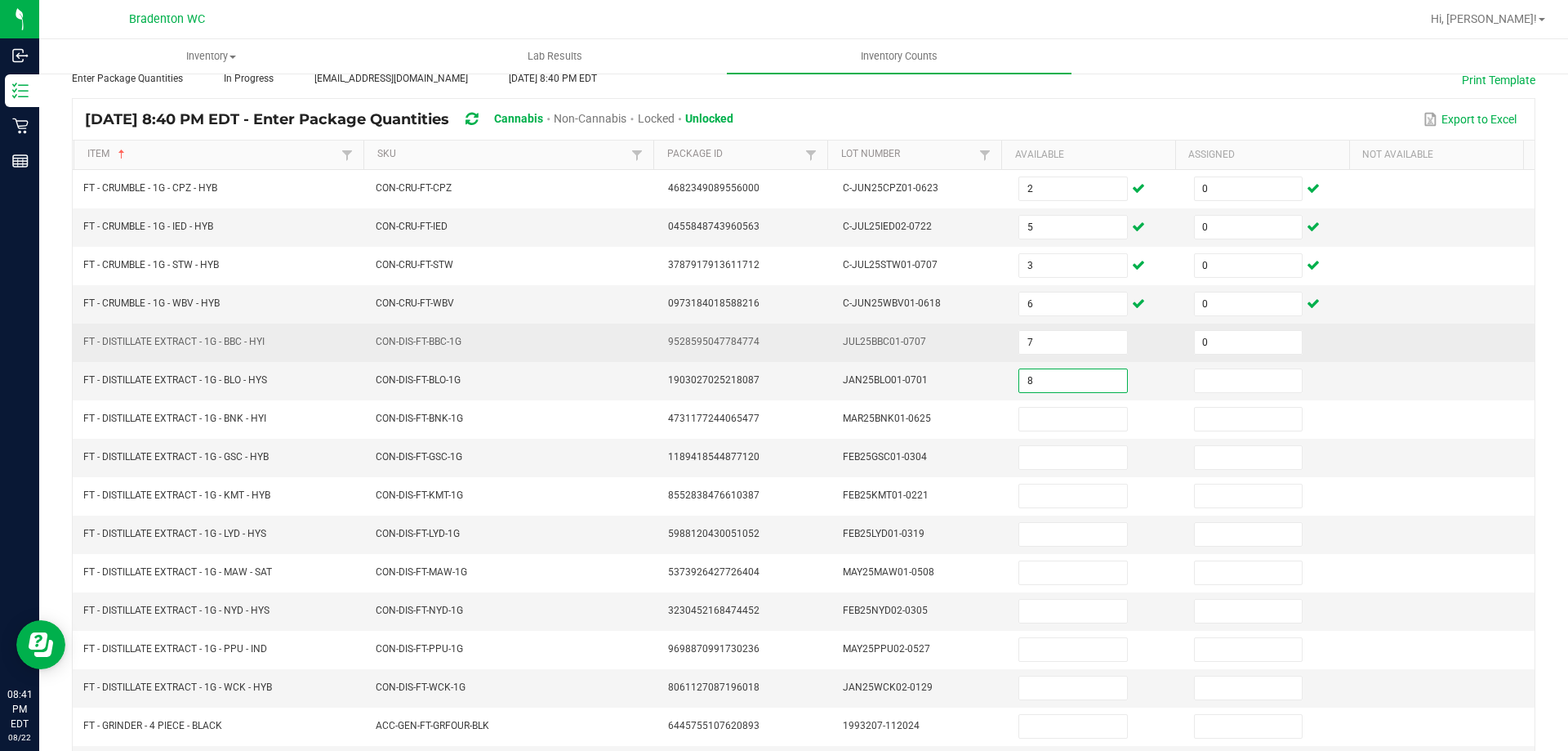
type input "8"
type input "0"
type input "8"
type input "0"
type input "11"
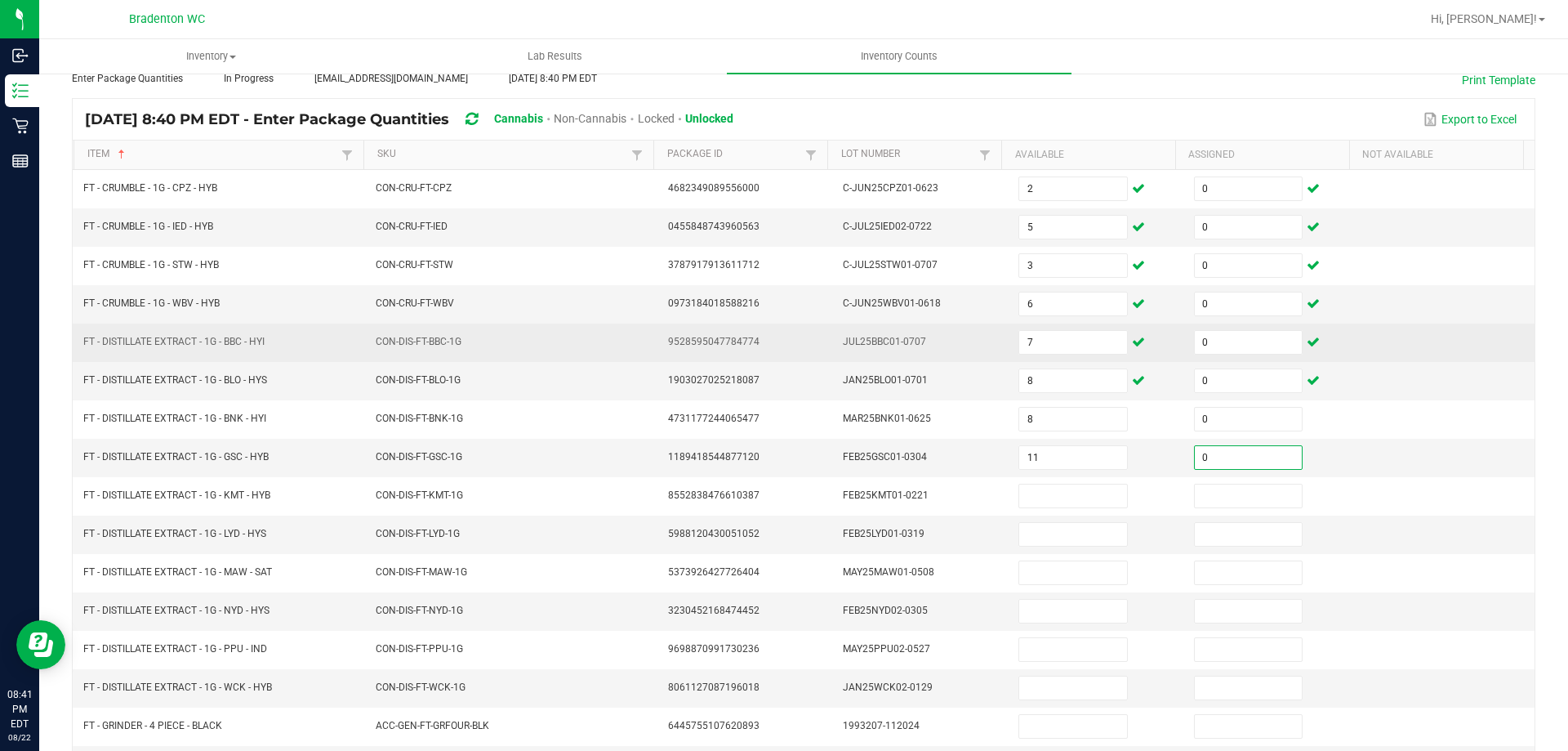
type input "0"
type input "7"
type input "0"
type input "6"
type input "0"
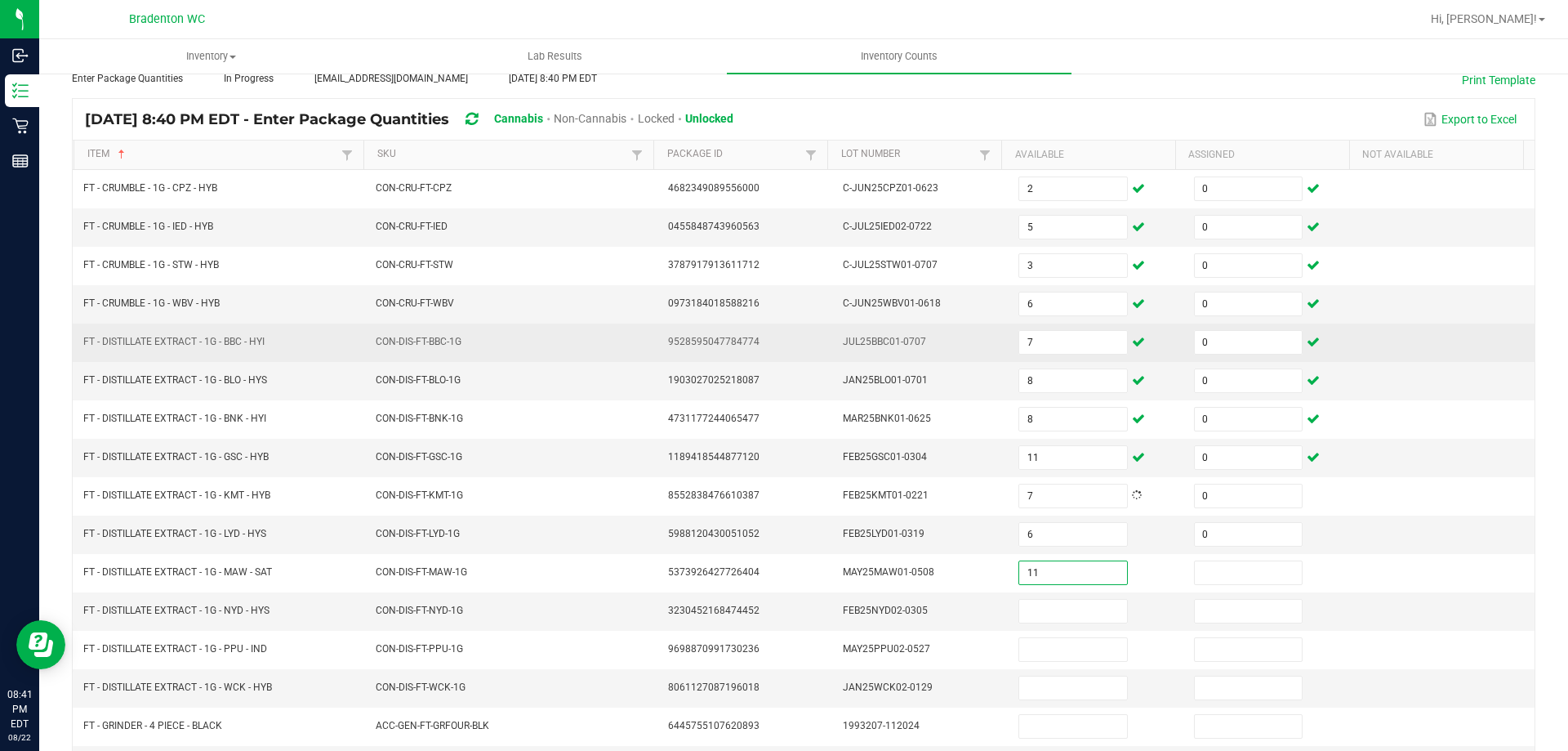
type input "11"
type input "0"
type input "10"
type input "0"
type input "5"
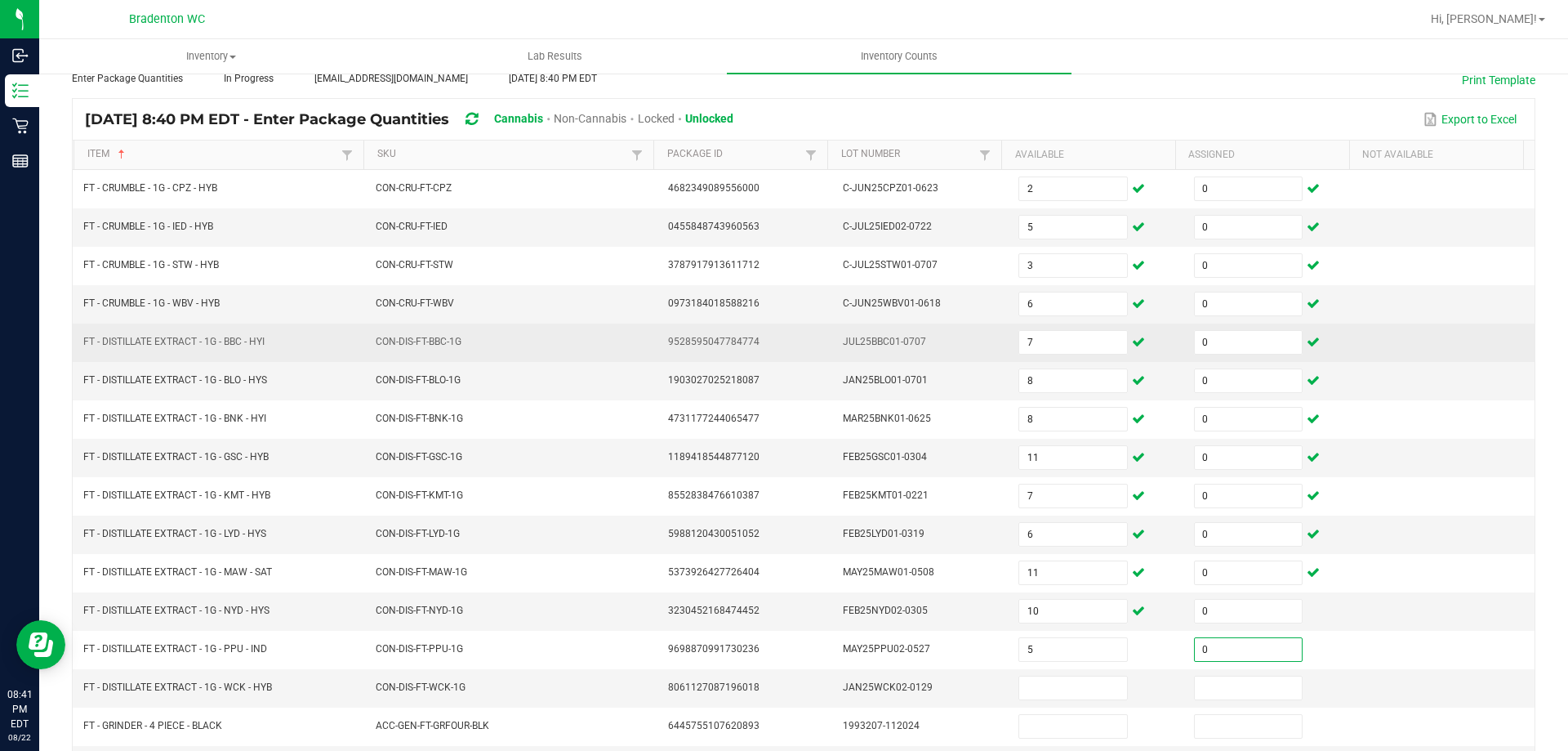
type input "0"
type input "1"
type input "0"
type input "3"
type input "0"
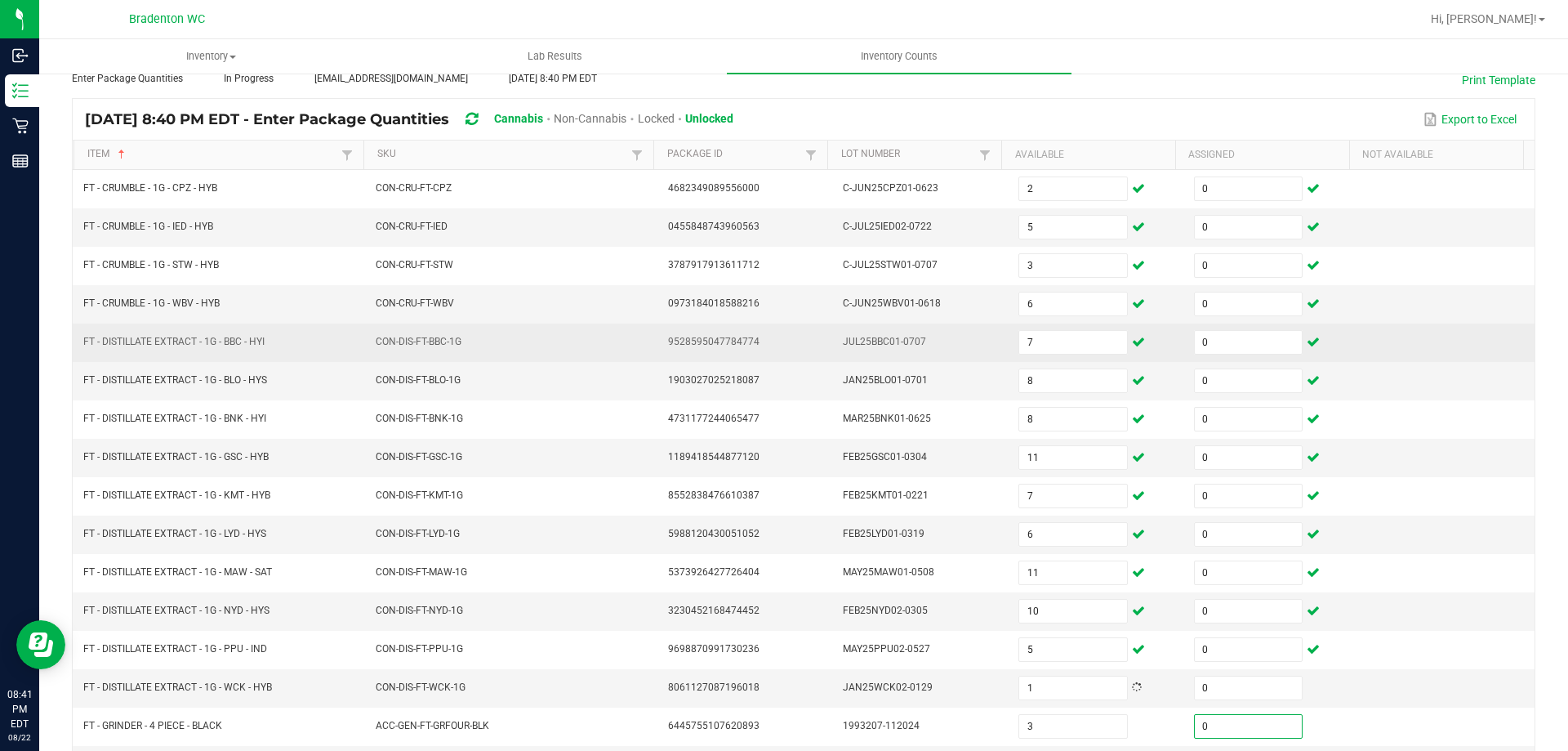
scroll to position [339, 0]
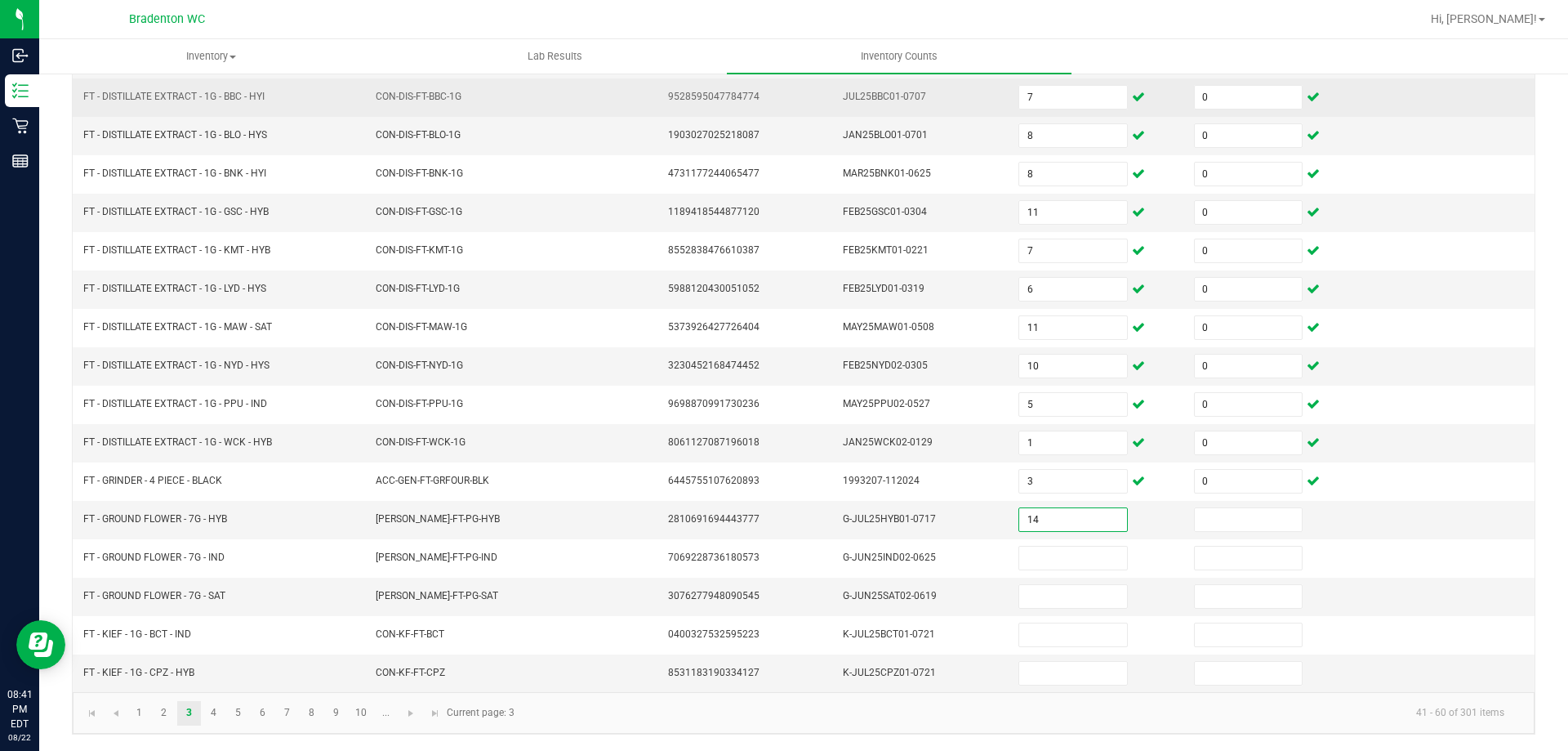
type input "14"
type input "0"
type input "4"
type input "3"
type input "18"
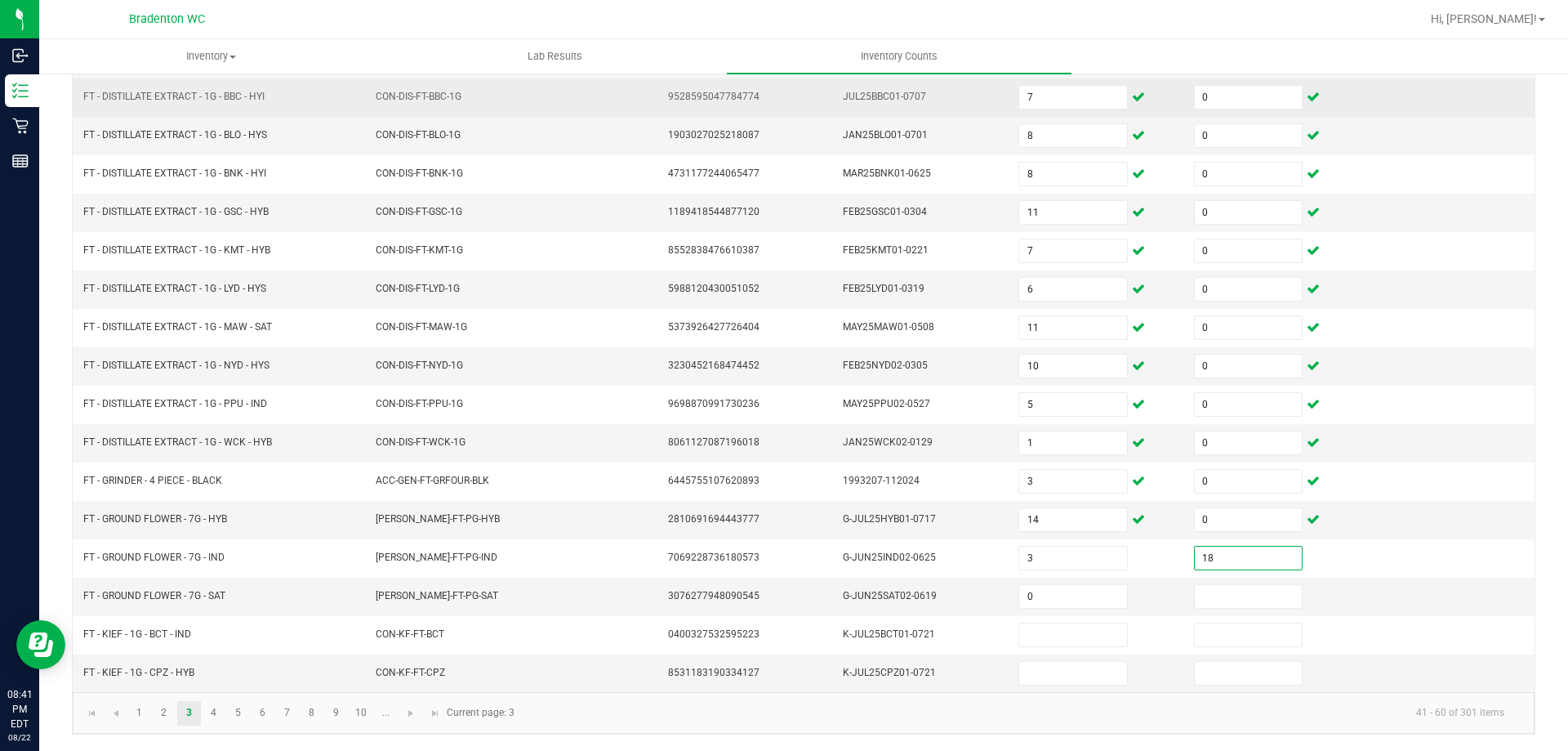
type input "0"
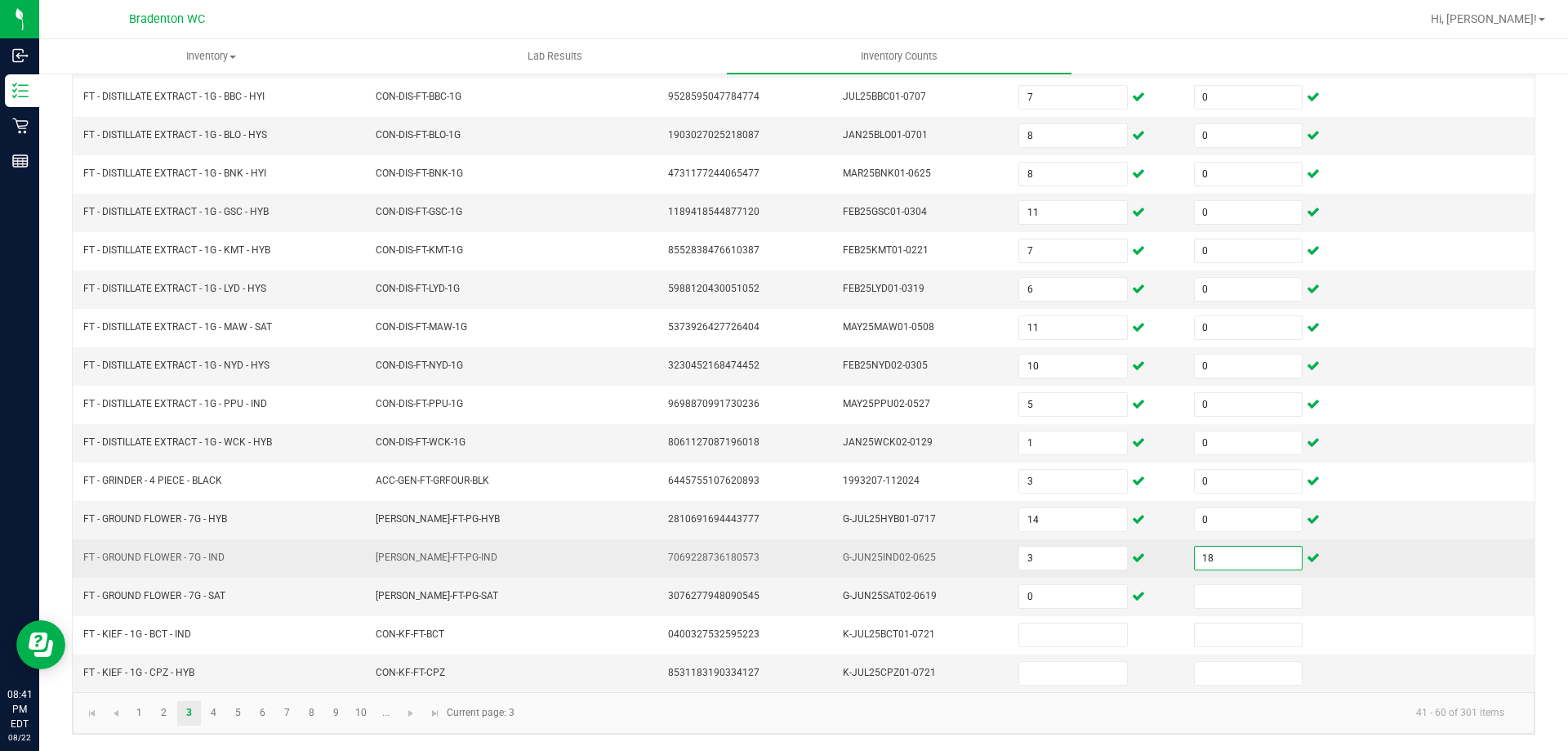
click at [1215, 558] on input "18" at bounding box center [1247, 558] width 107 height 23
type input "0"
type input "18"
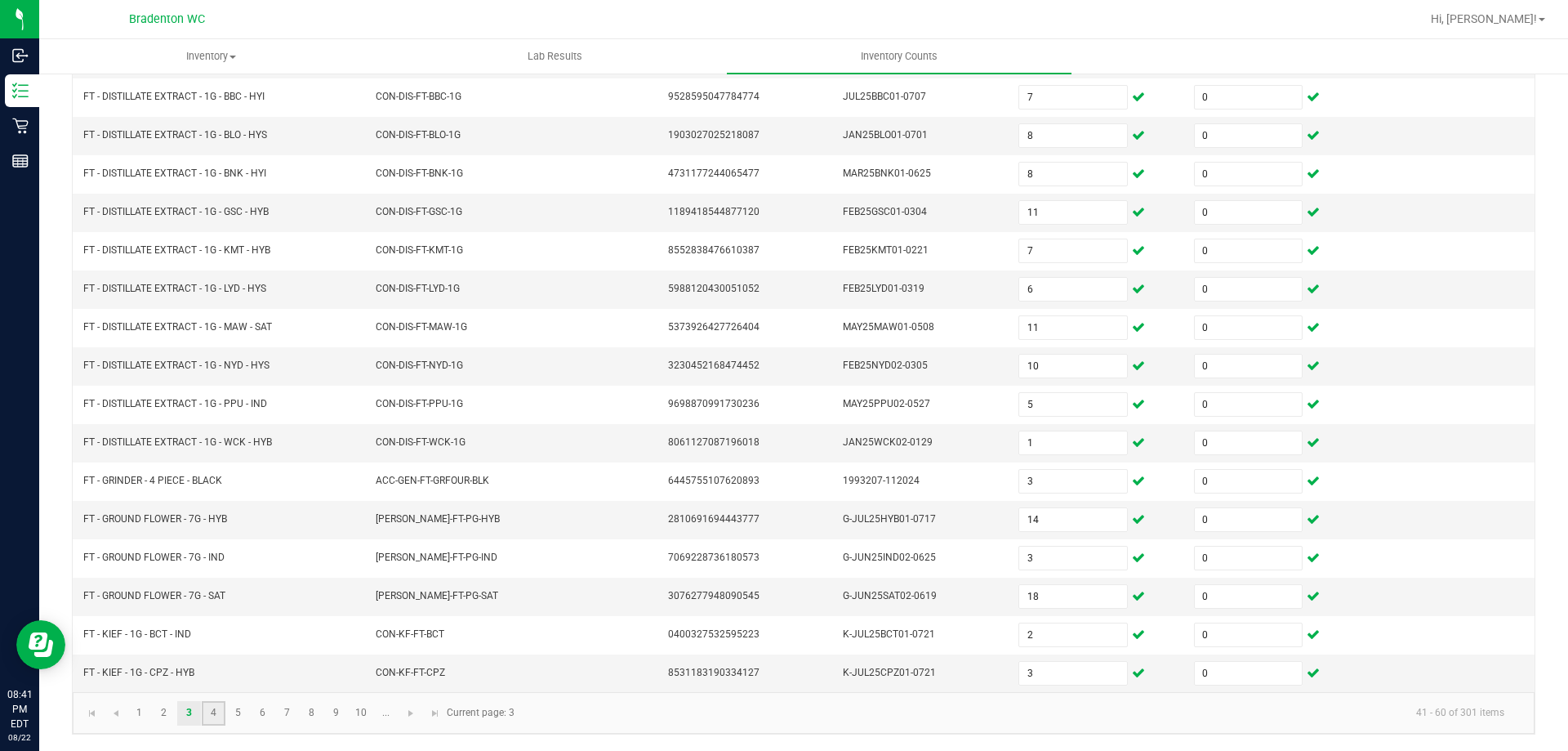
click at [211, 715] on link "4" at bounding box center [213, 713] width 23 height 24
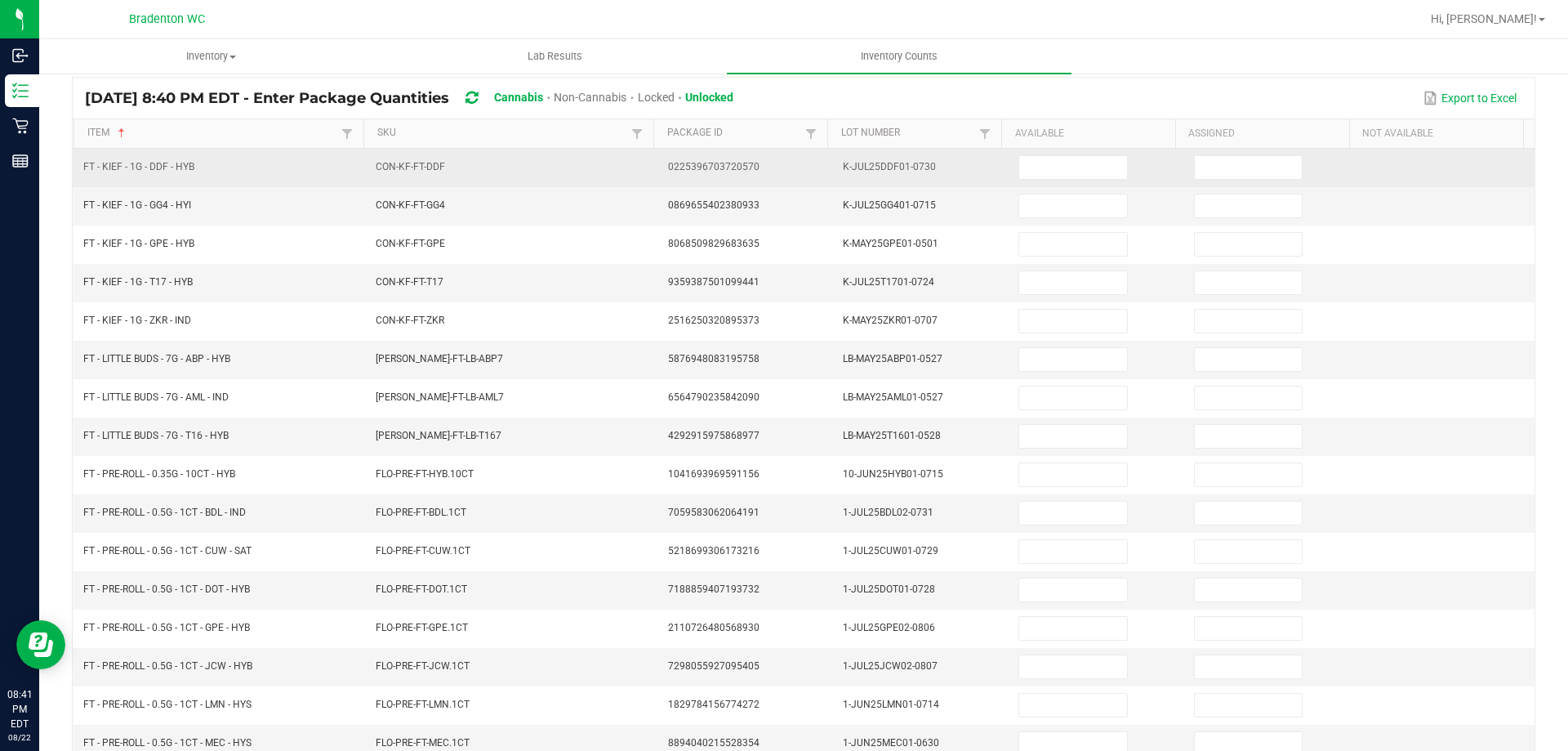
scroll to position [94, 0]
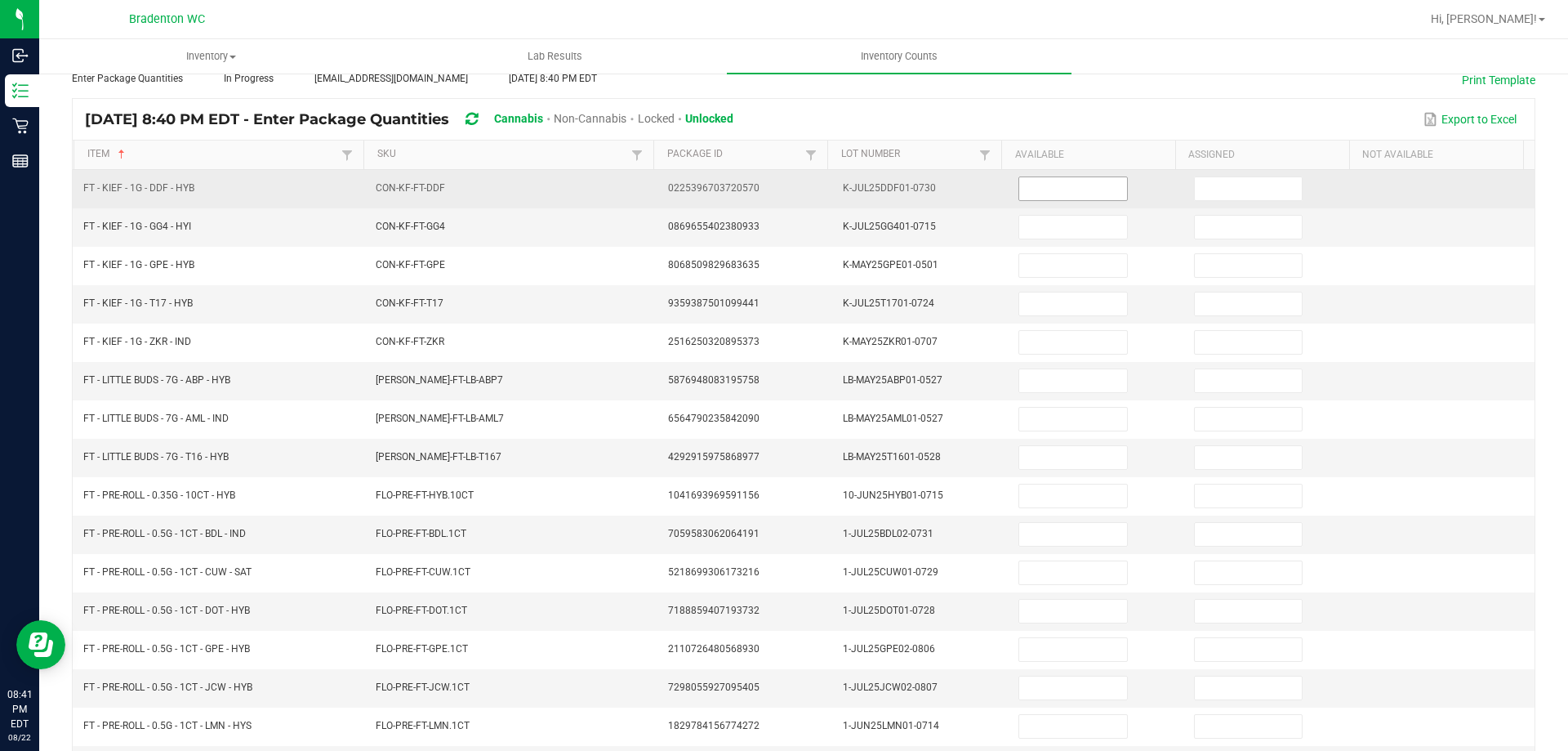
click at [1032, 183] on input at bounding box center [1072, 188] width 107 height 23
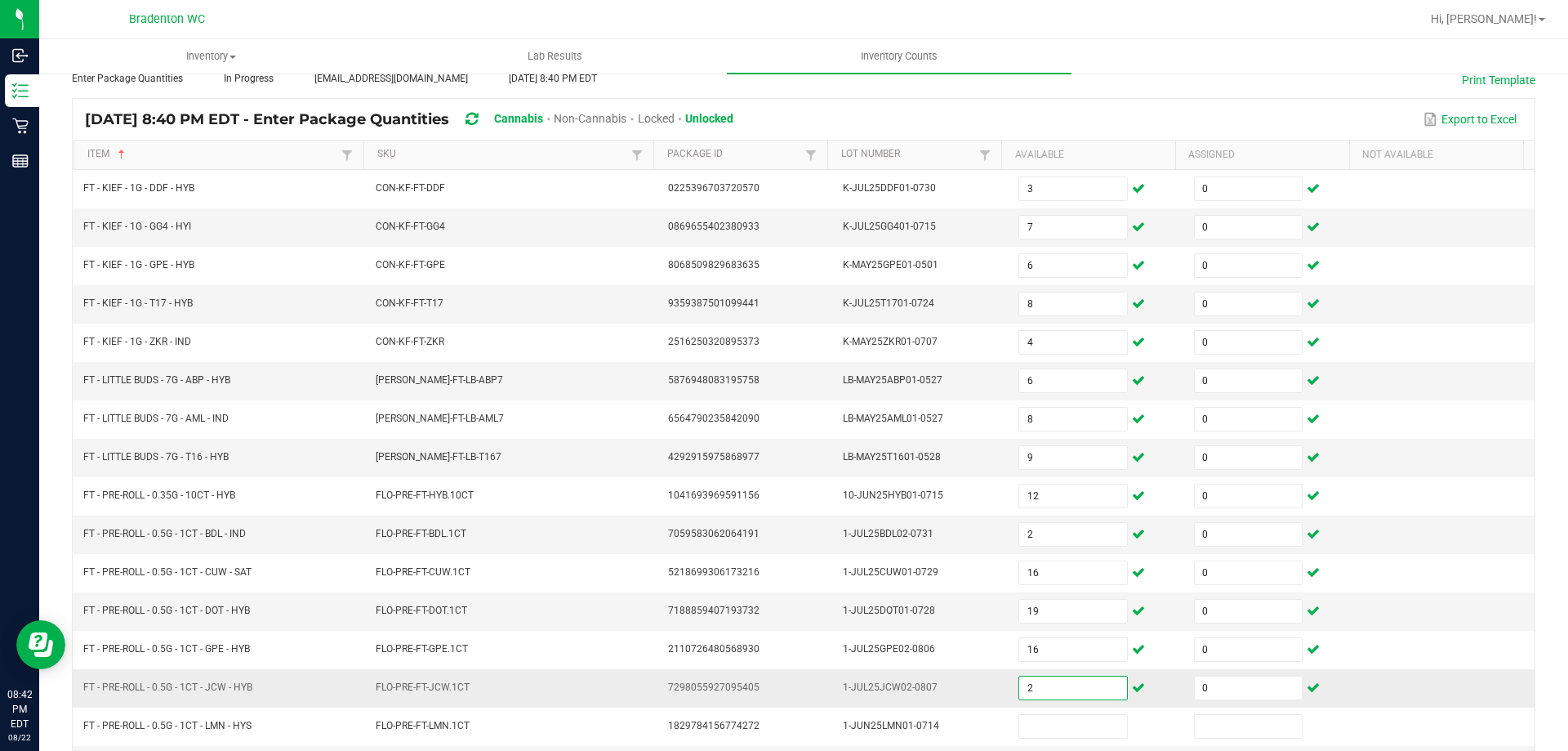
click at [1046, 677] on input "2" at bounding box center [1072, 688] width 107 height 23
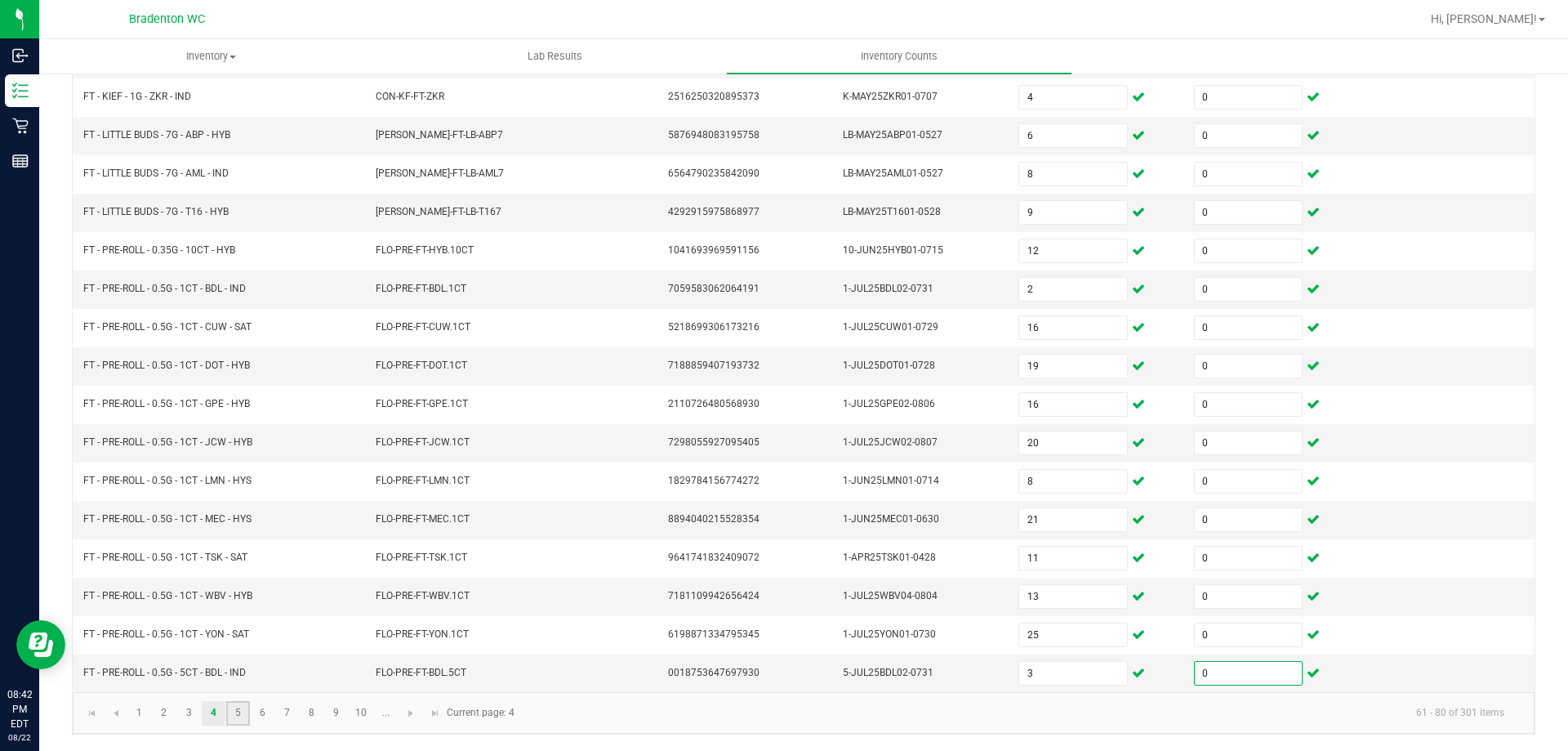
click at [244, 709] on link "5" at bounding box center [237, 713] width 23 height 24
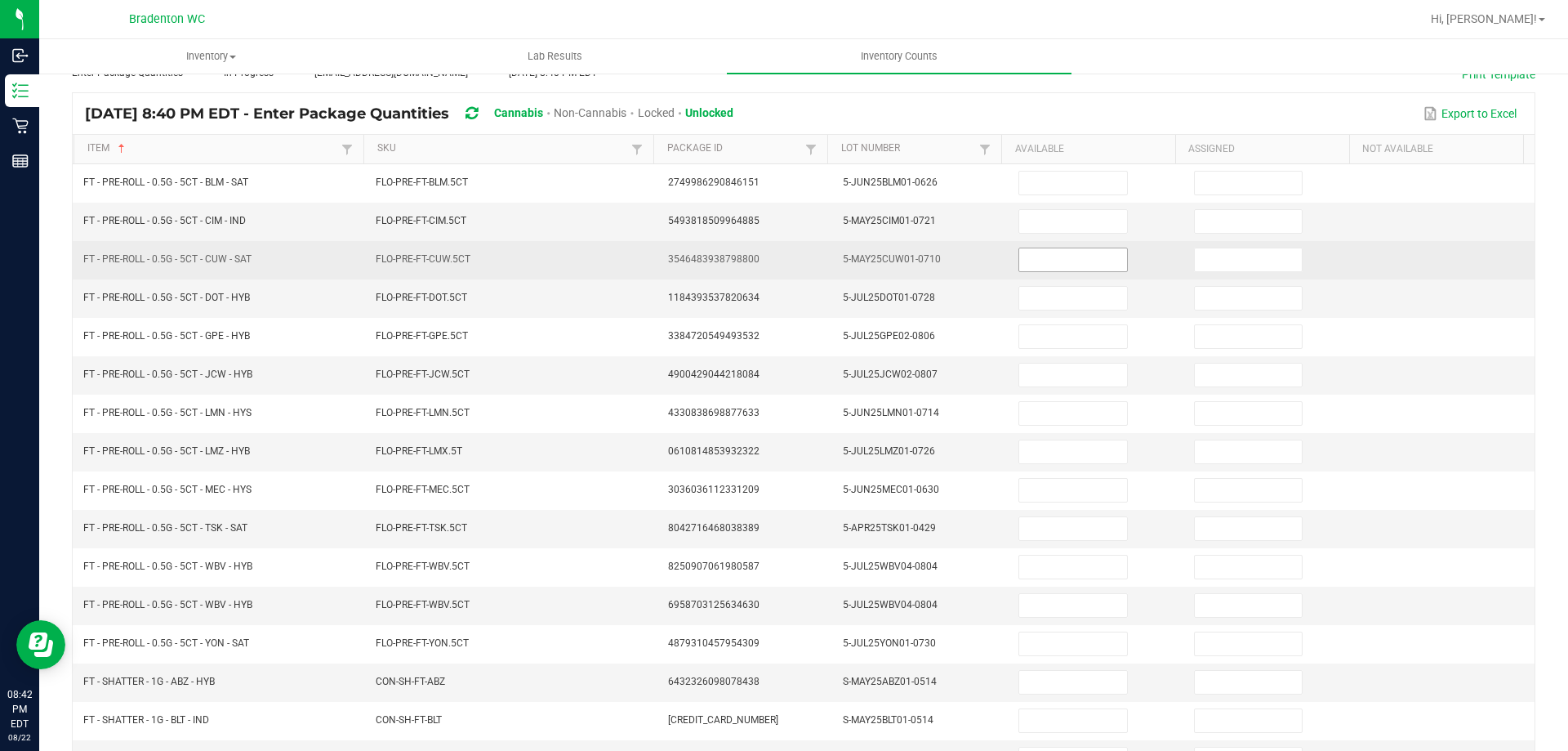
scroll to position [94, 0]
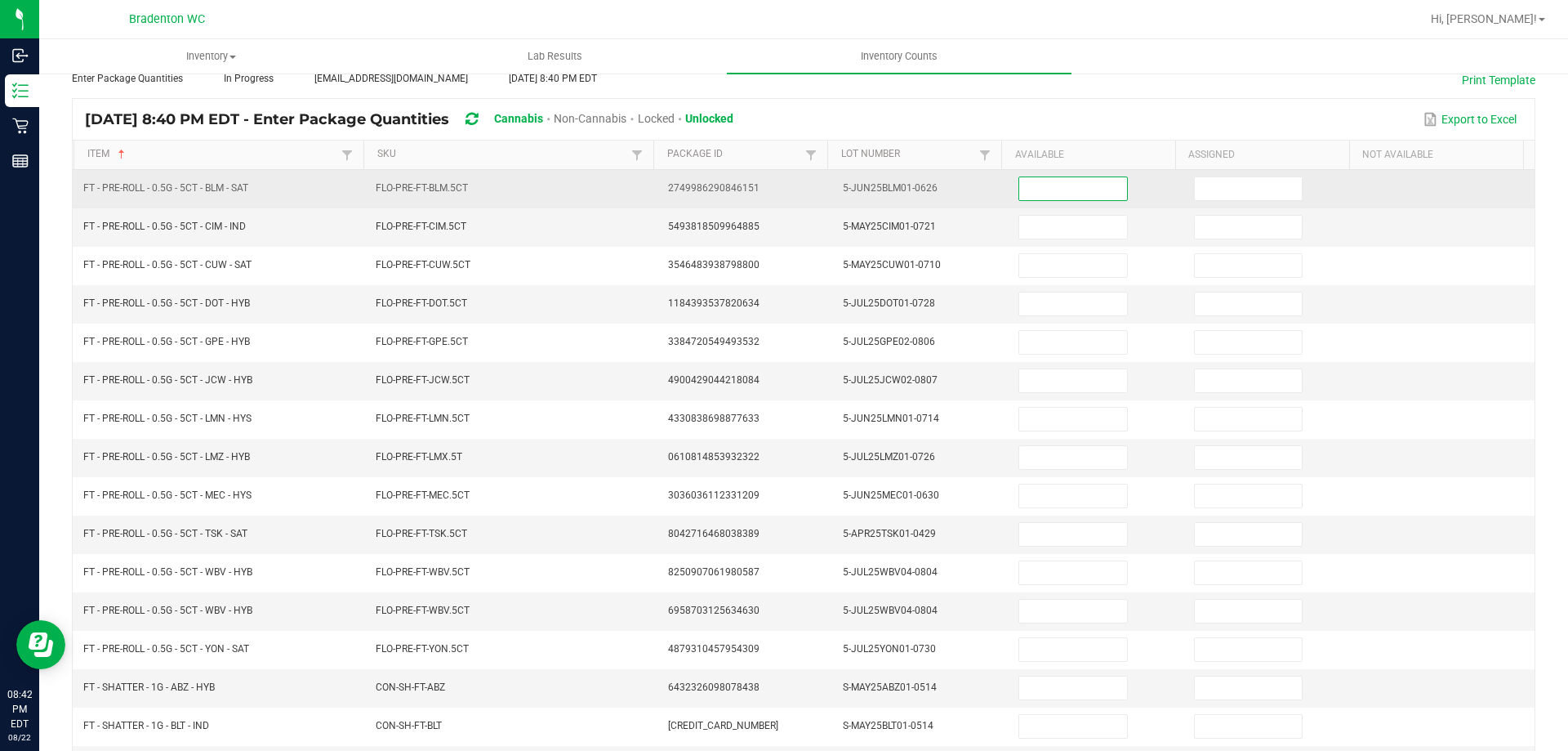
click at [1059, 187] on input at bounding box center [1072, 188] width 107 height 23
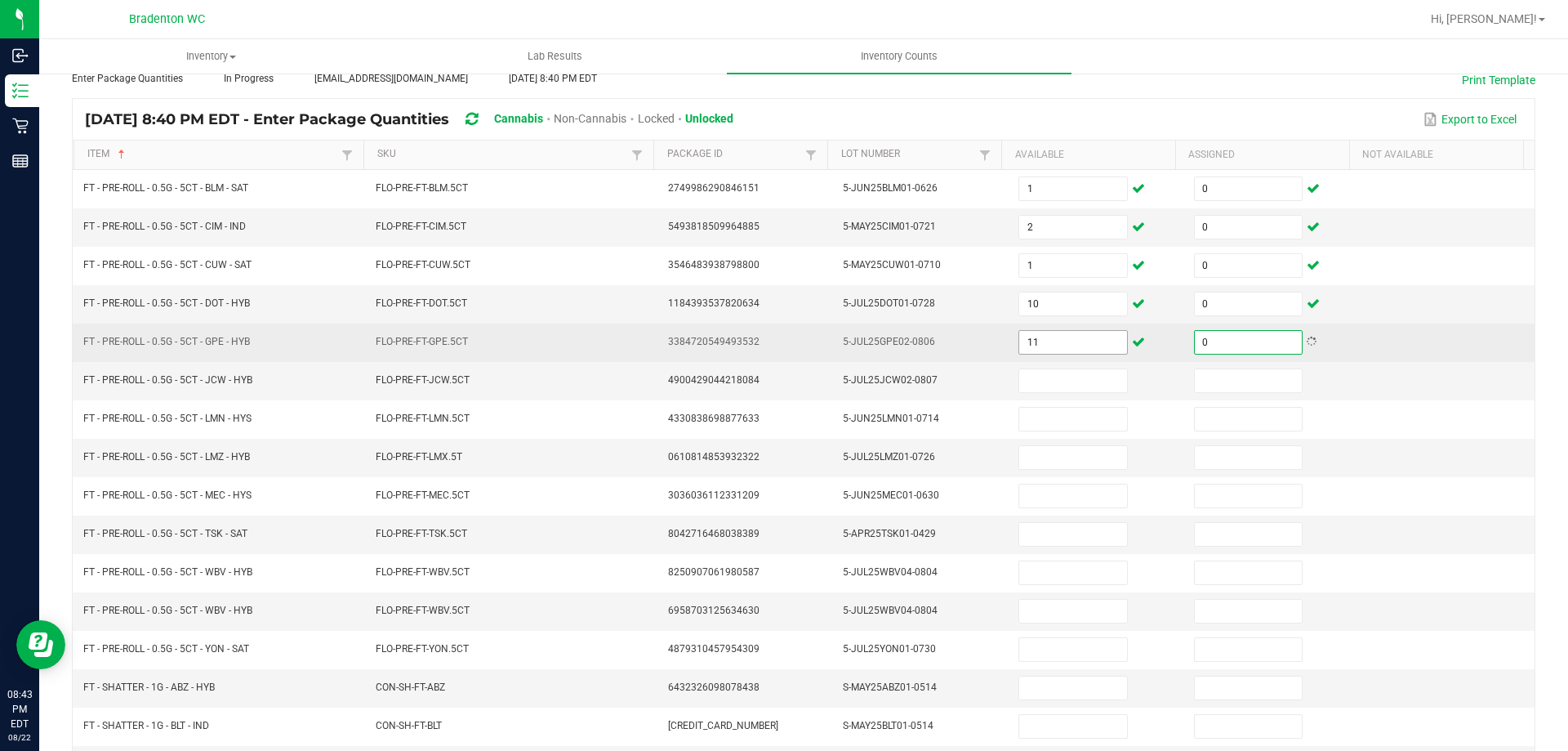
click at [1051, 340] on input "11" at bounding box center [1072, 343] width 107 height 23
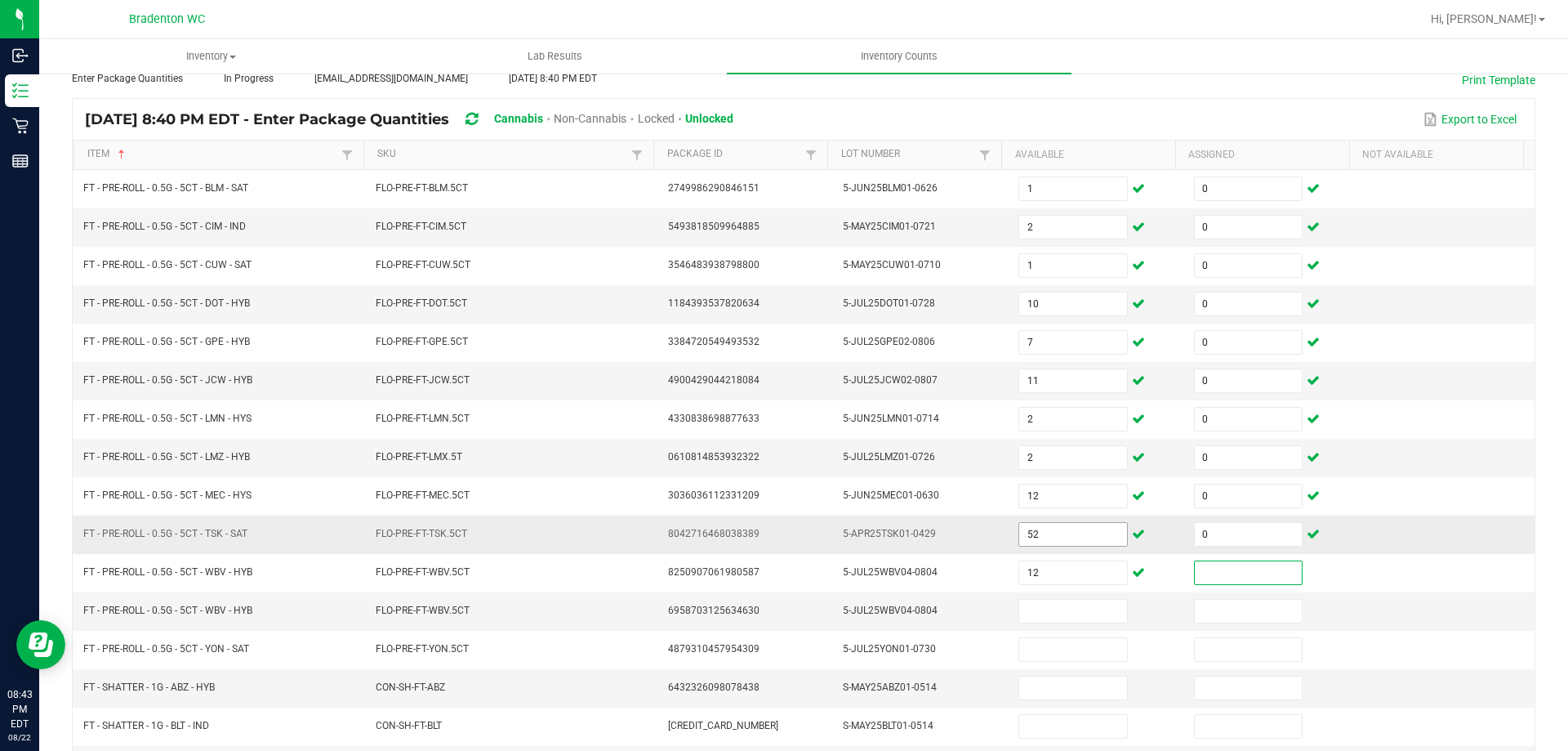
click at [1031, 526] on input "52" at bounding box center [1072, 534] width 107 height 23
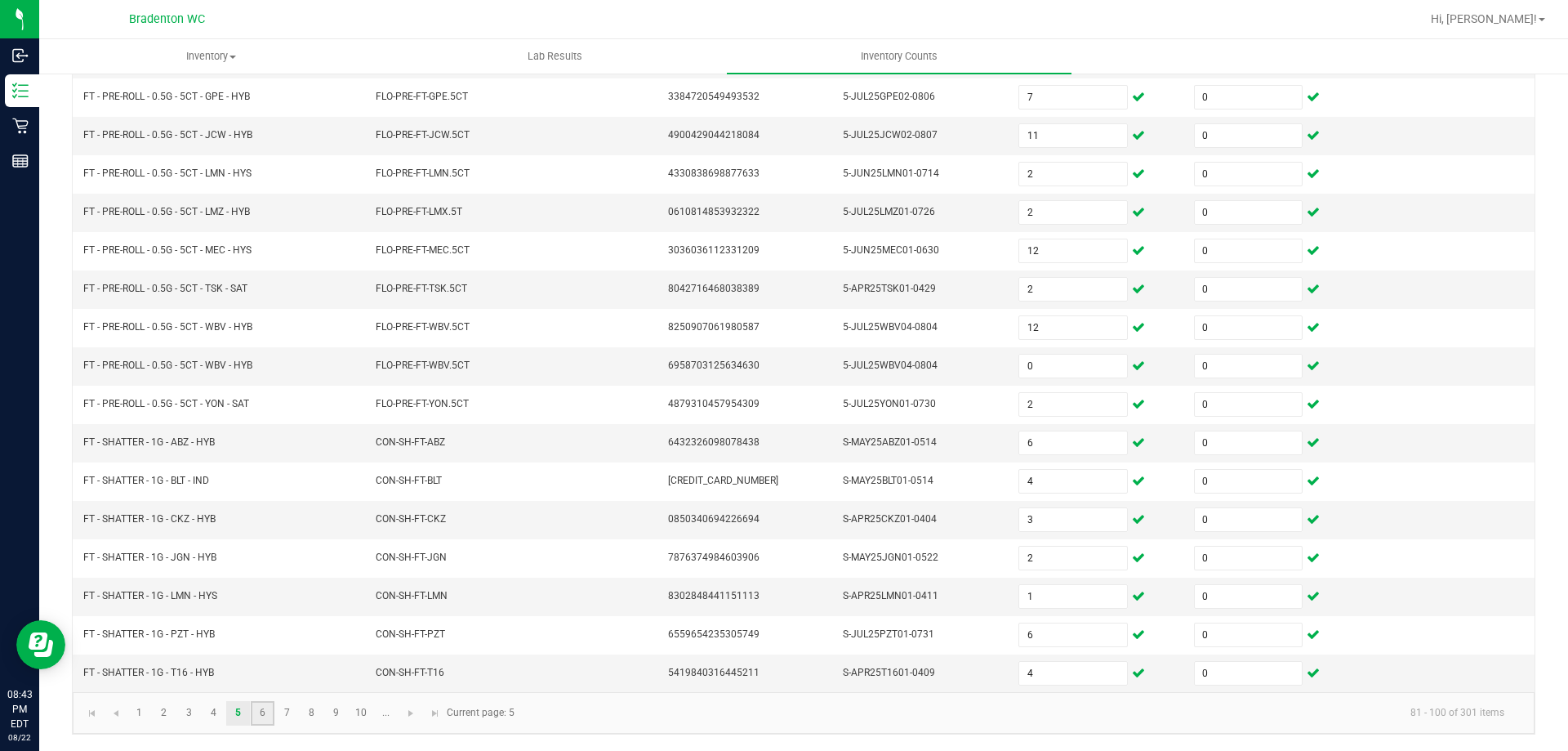
click at [258, 720] on link "6" at bounding box center [262, 713] width 23 height 24
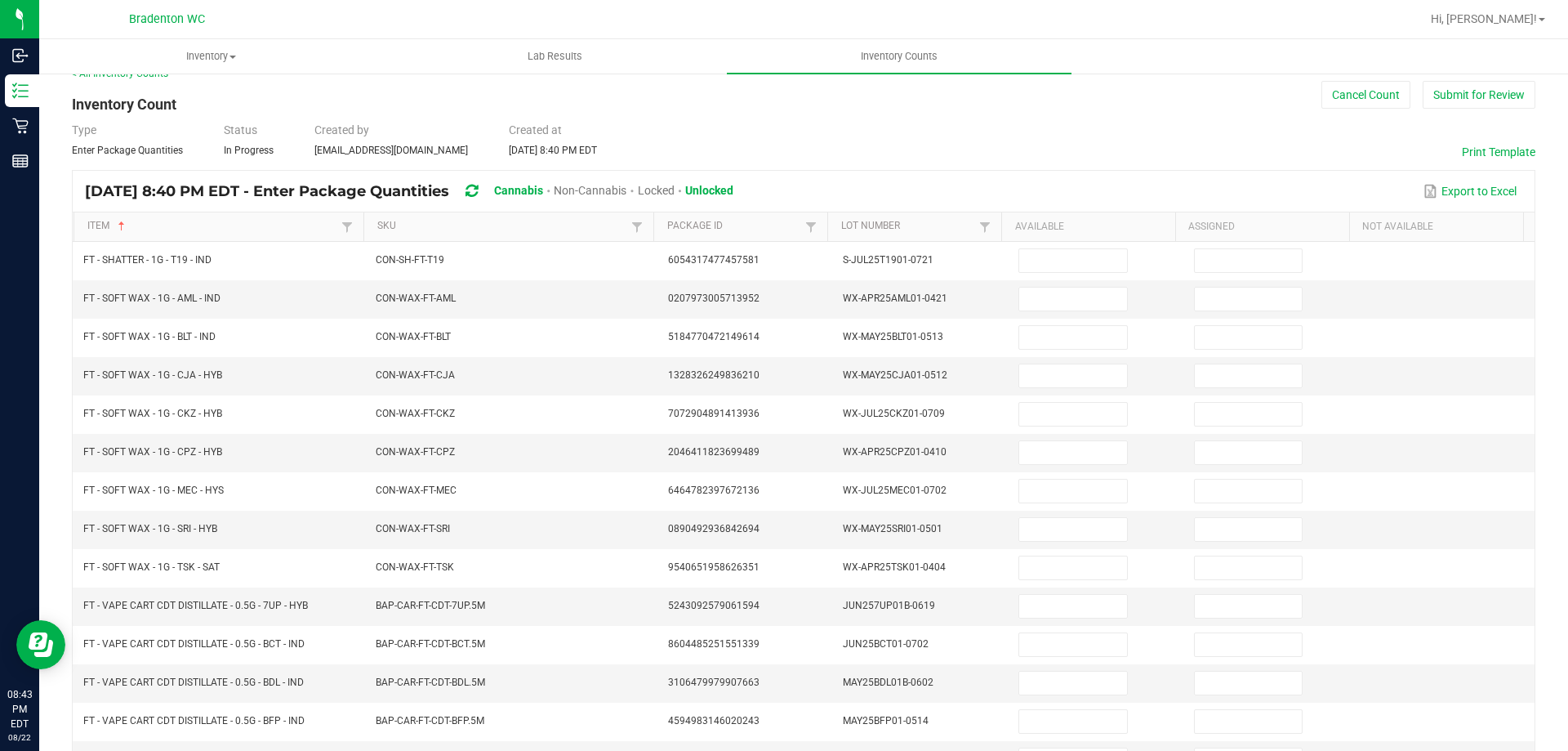
scroll to position [12, 0]
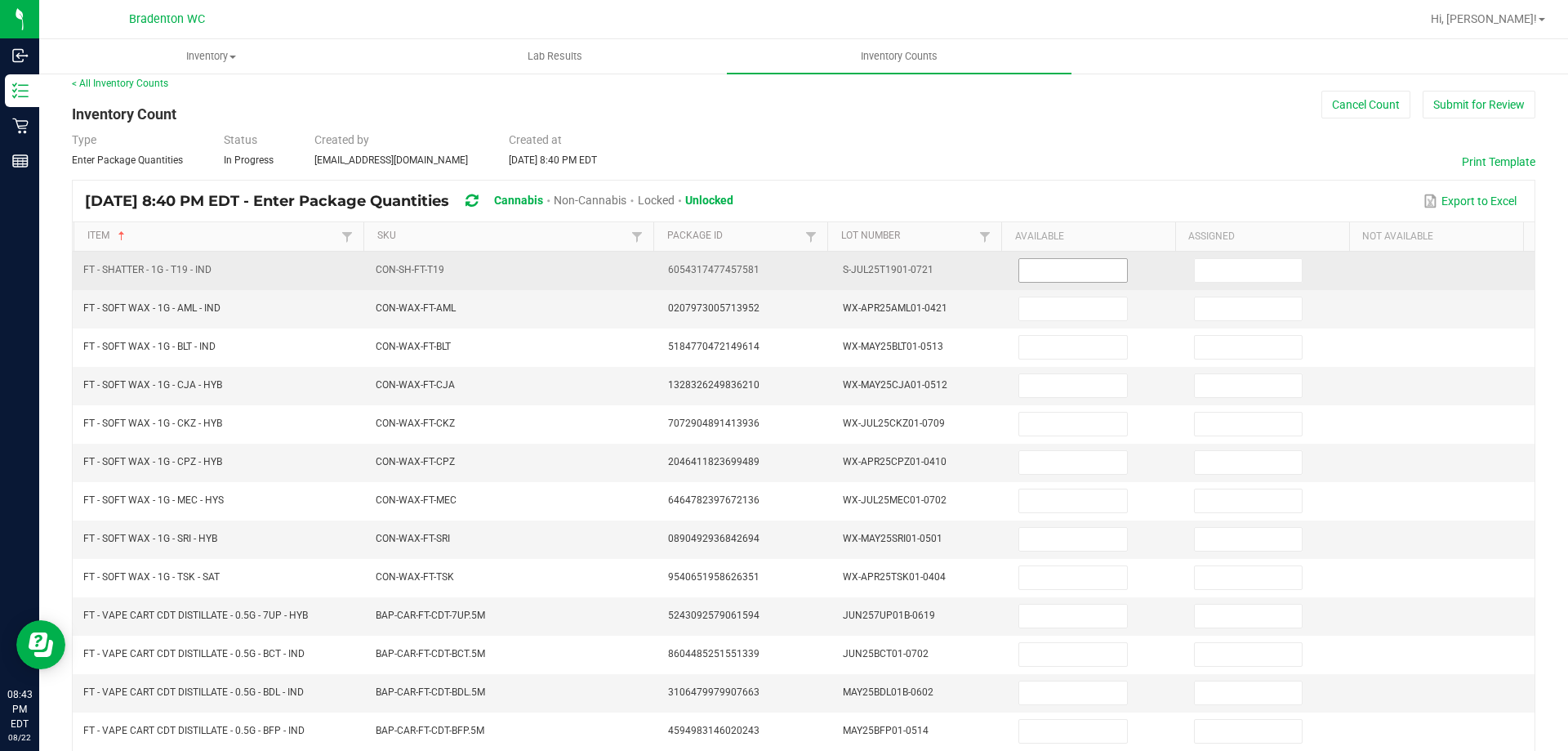
click at [1062, 269] on input at bounding box center [1072, 271] width 107 height 23
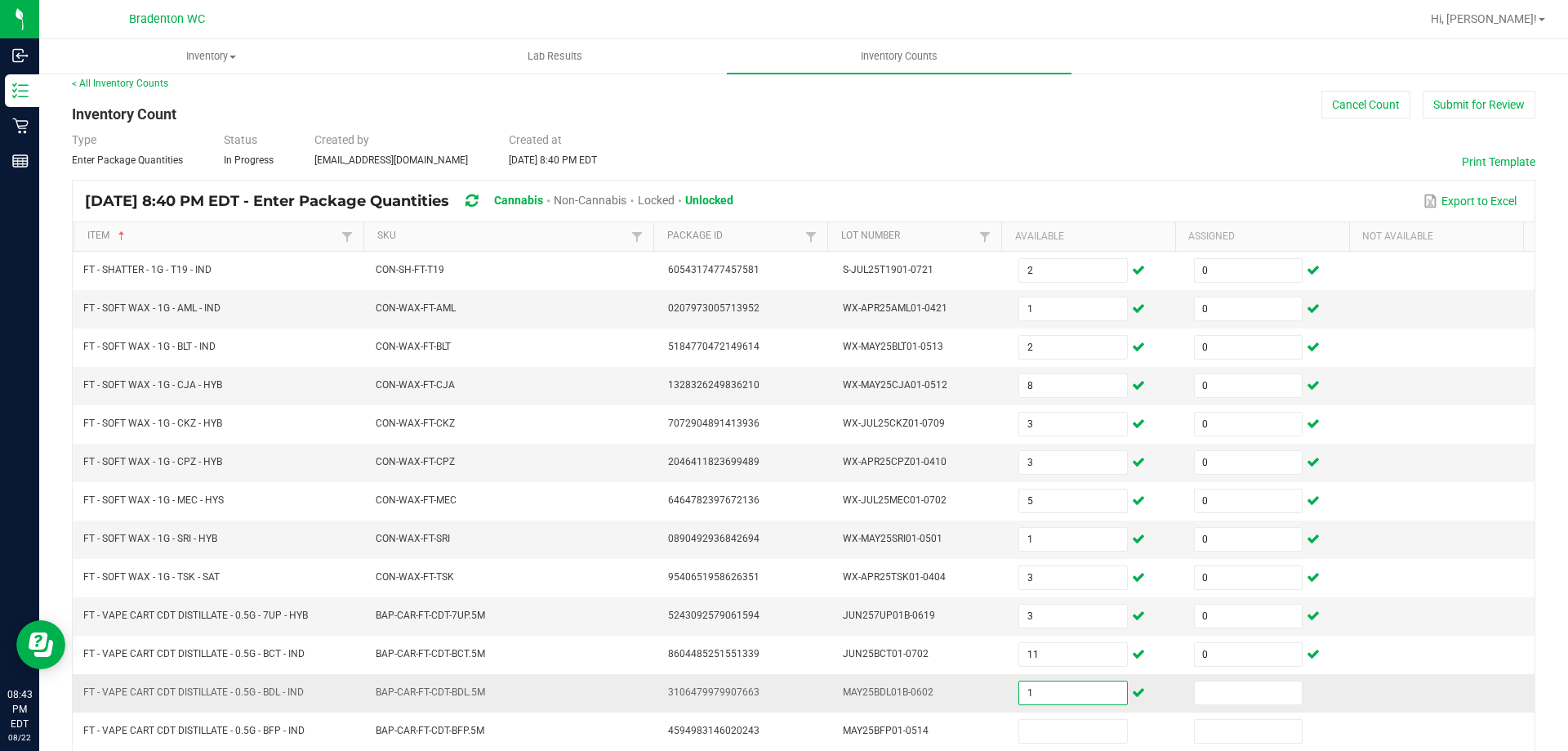
click at [1086, 700] on input "1" at bounding box center [1072, 693] width 107 height 23
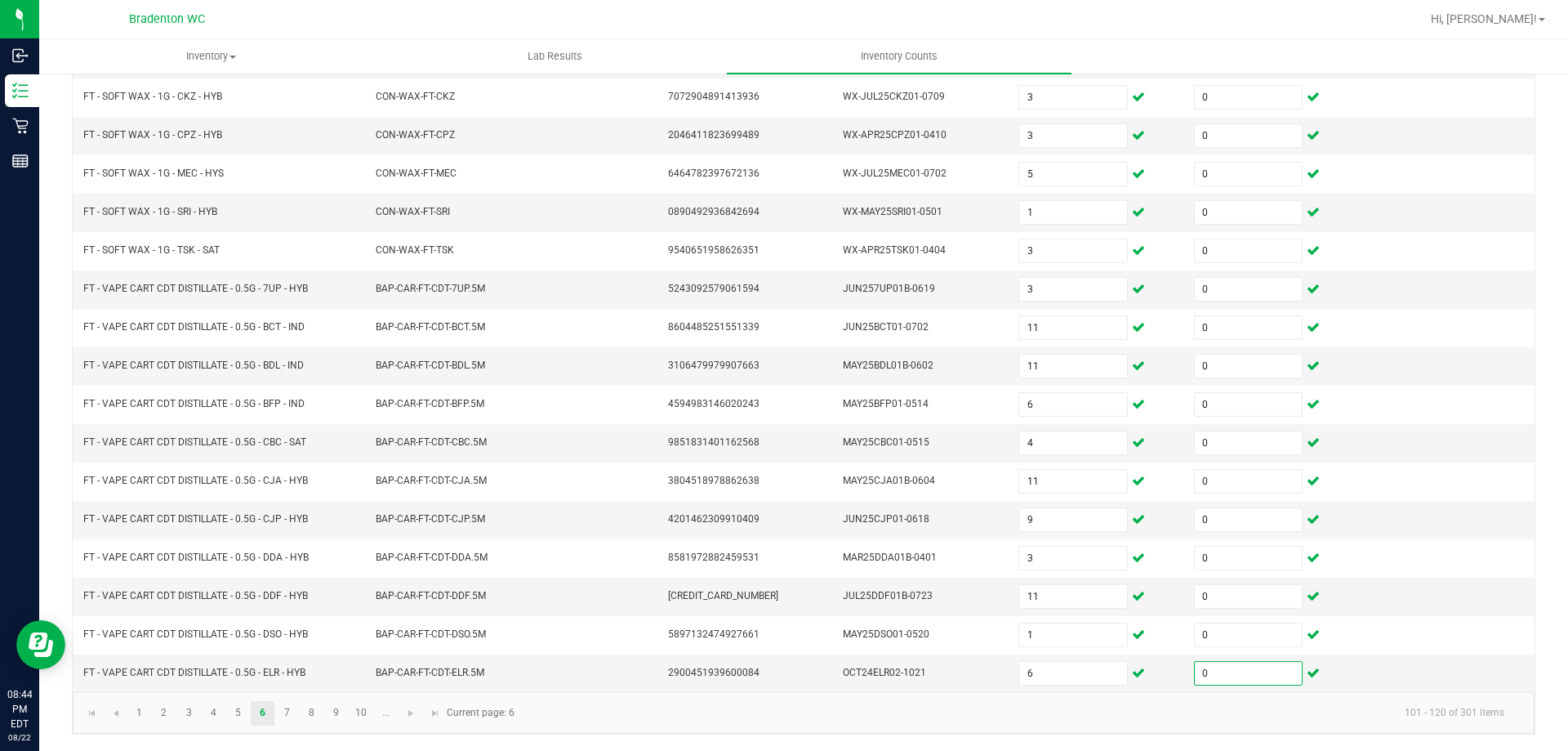
click at [285, 729] on kendo-pager "1 2 3 4 5 6 7 8 9 10 ... 101 - 120 of 301 items Current page: 6" at bounding box center [804, 713] width 1461 height 42
click at [290, 709] on link "7" at bounding box center [286, 713] width 23 height 24
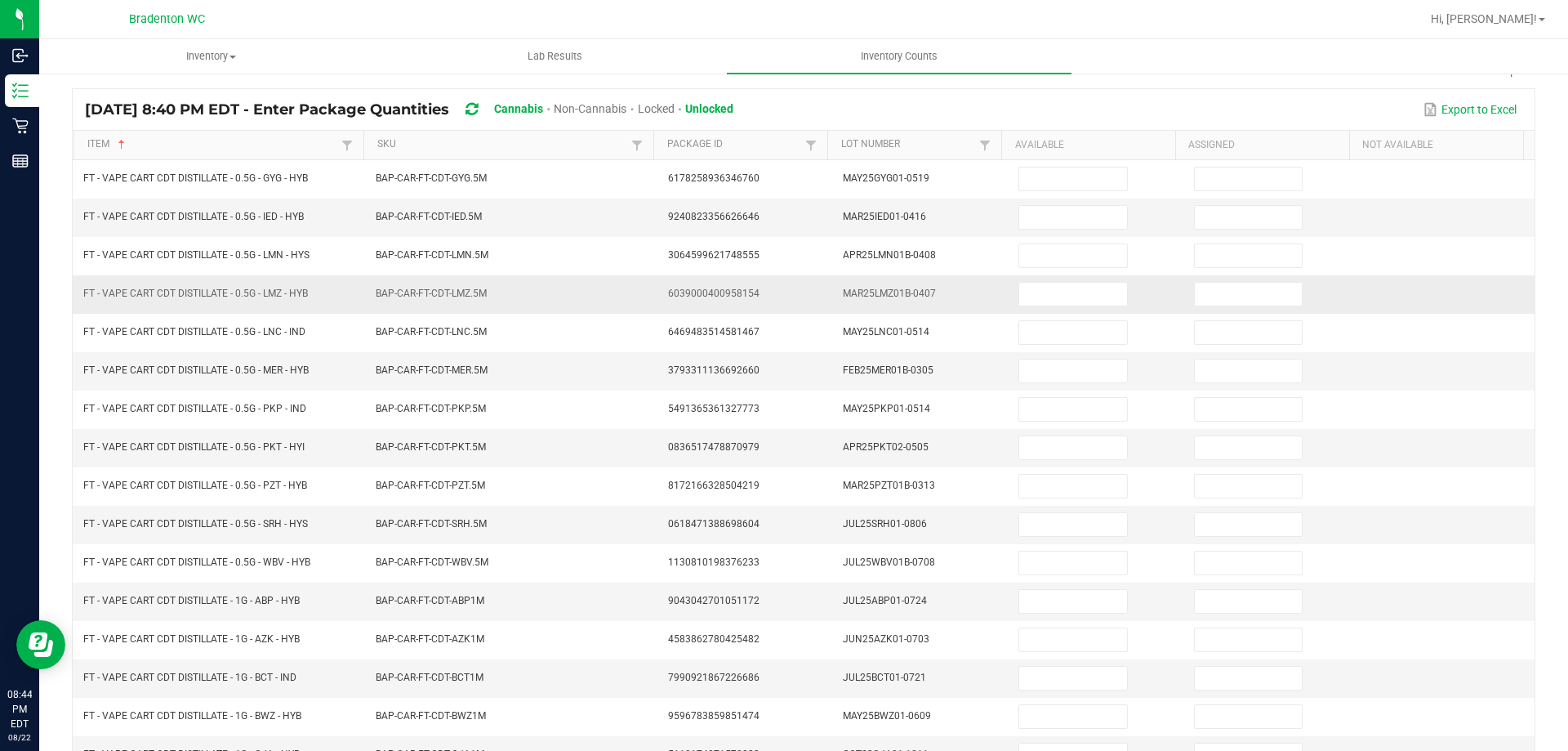
scroll to position [94, 0]
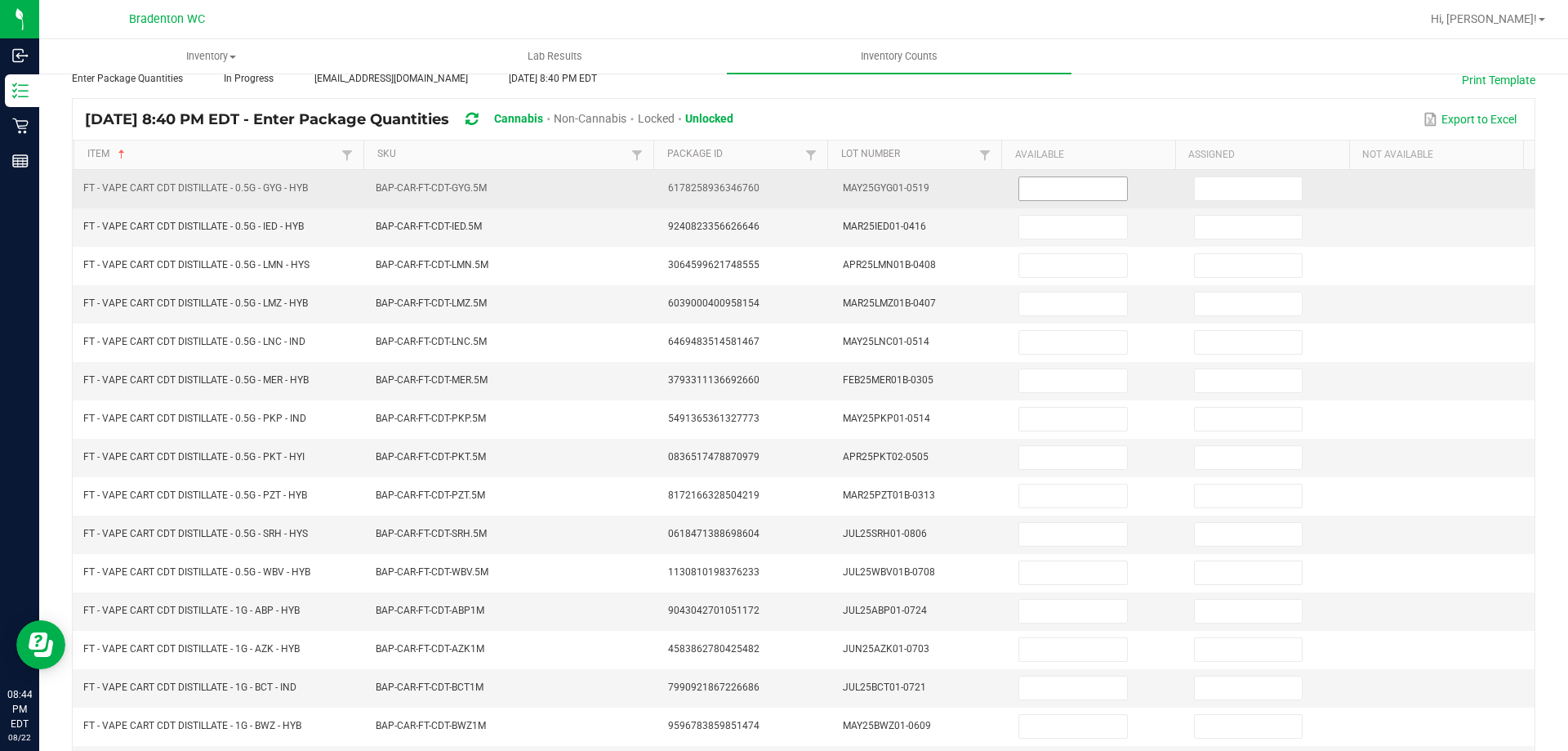
click at [1083, 187] on input at bounding box center [1072, 188] width 107 height 23
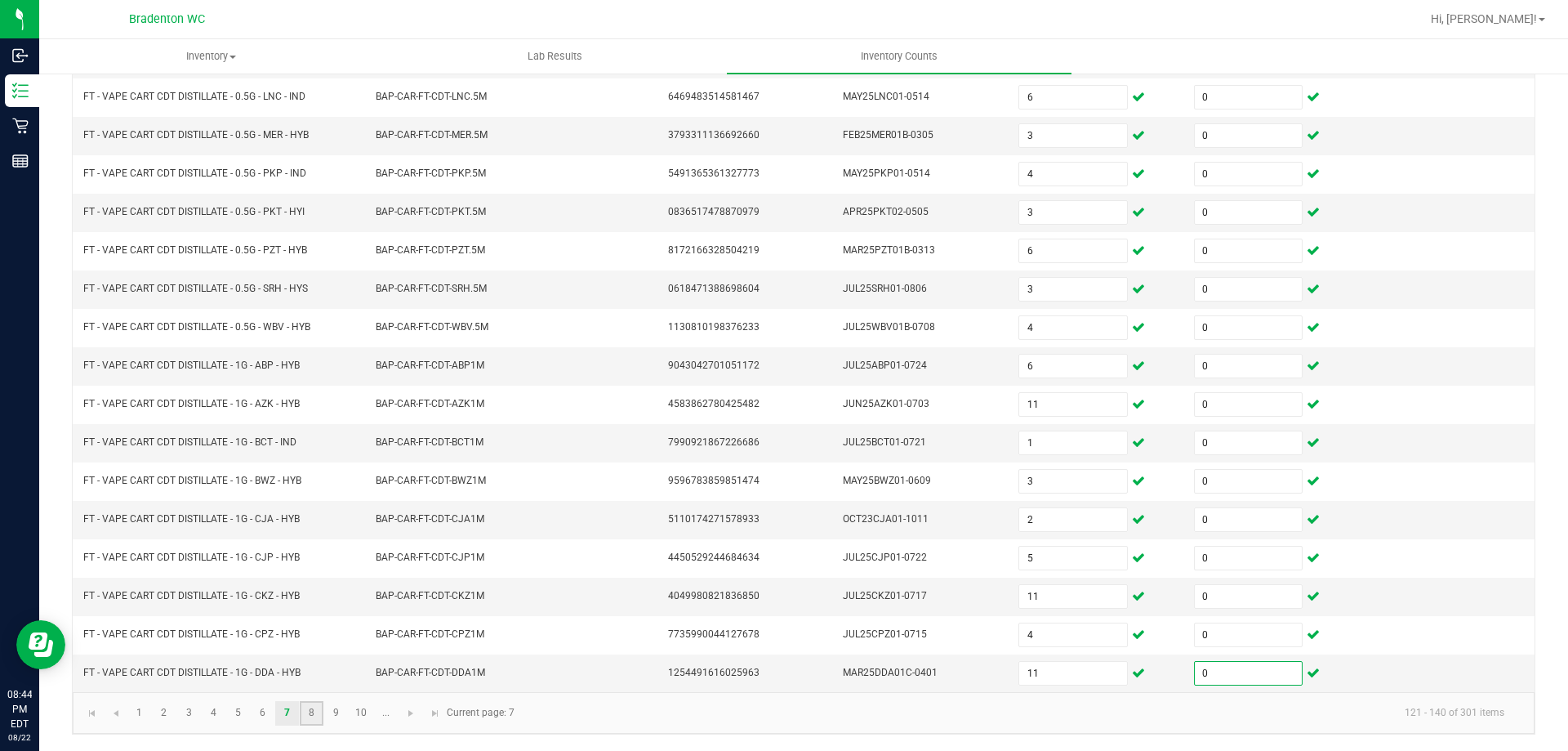
click at [306, 718] on link "8" at bounding box center [311, 713] width 23 height 24
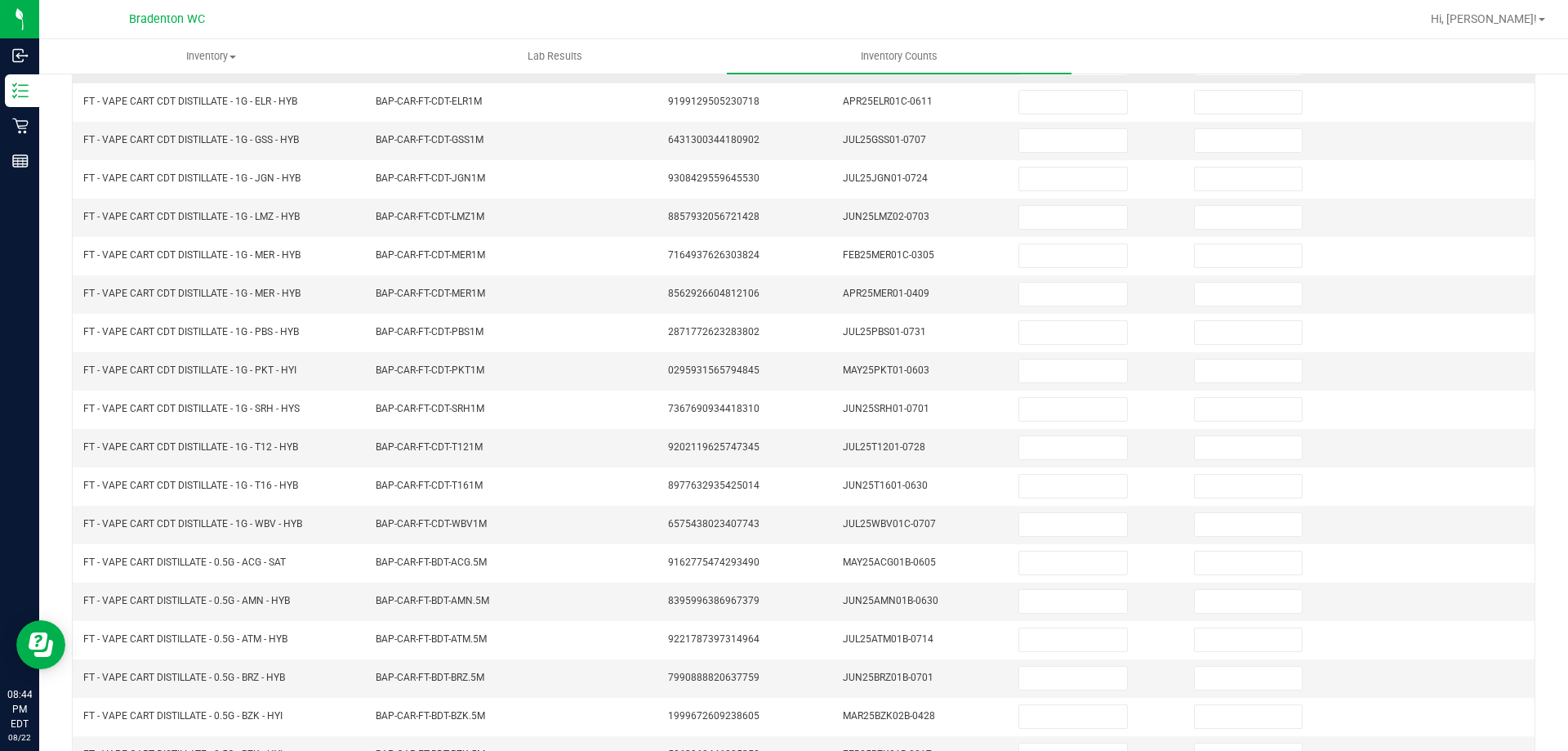
scroll to position [94, 0]
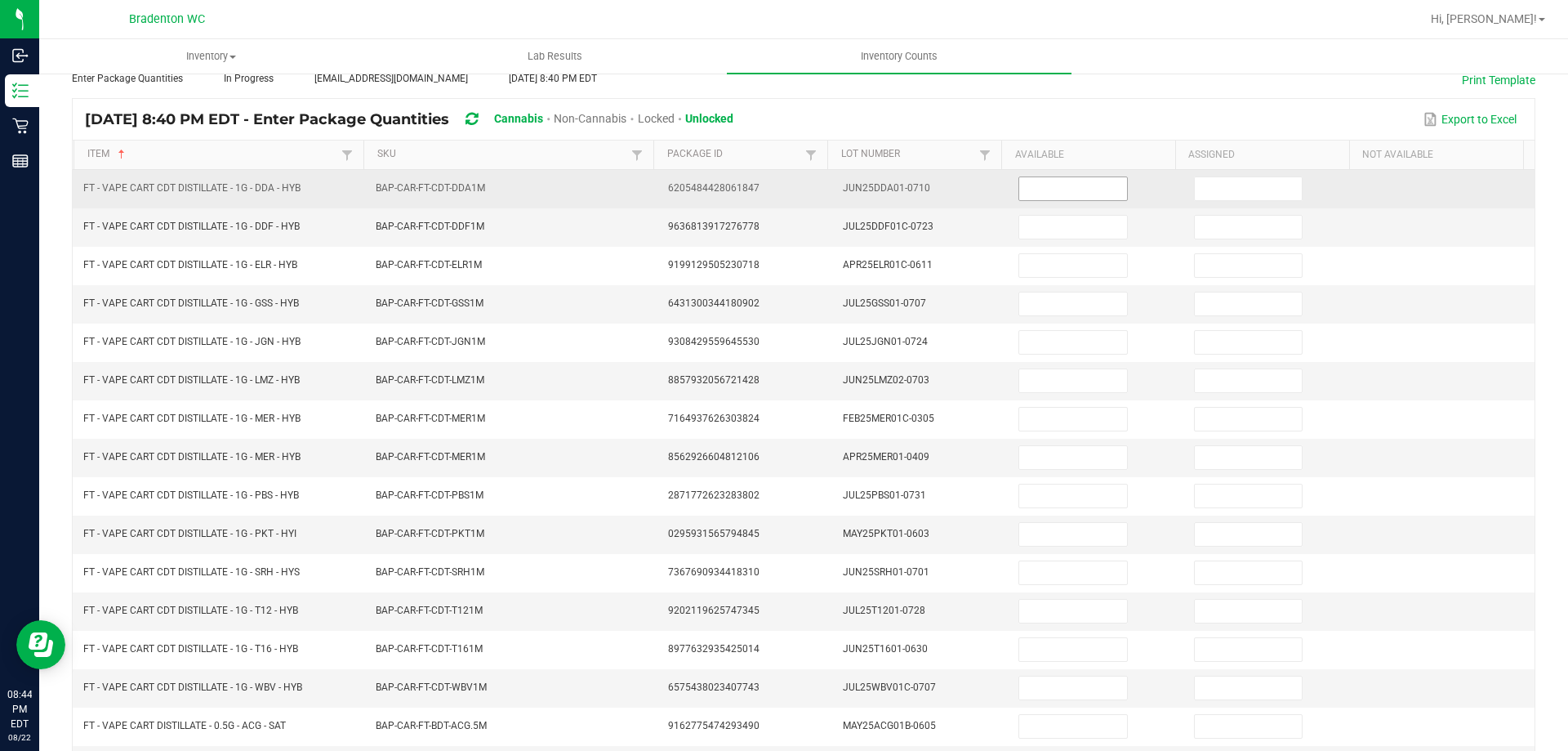
click at [1052, 191] on input at bounding box center [1072, 188] width 107 height 23
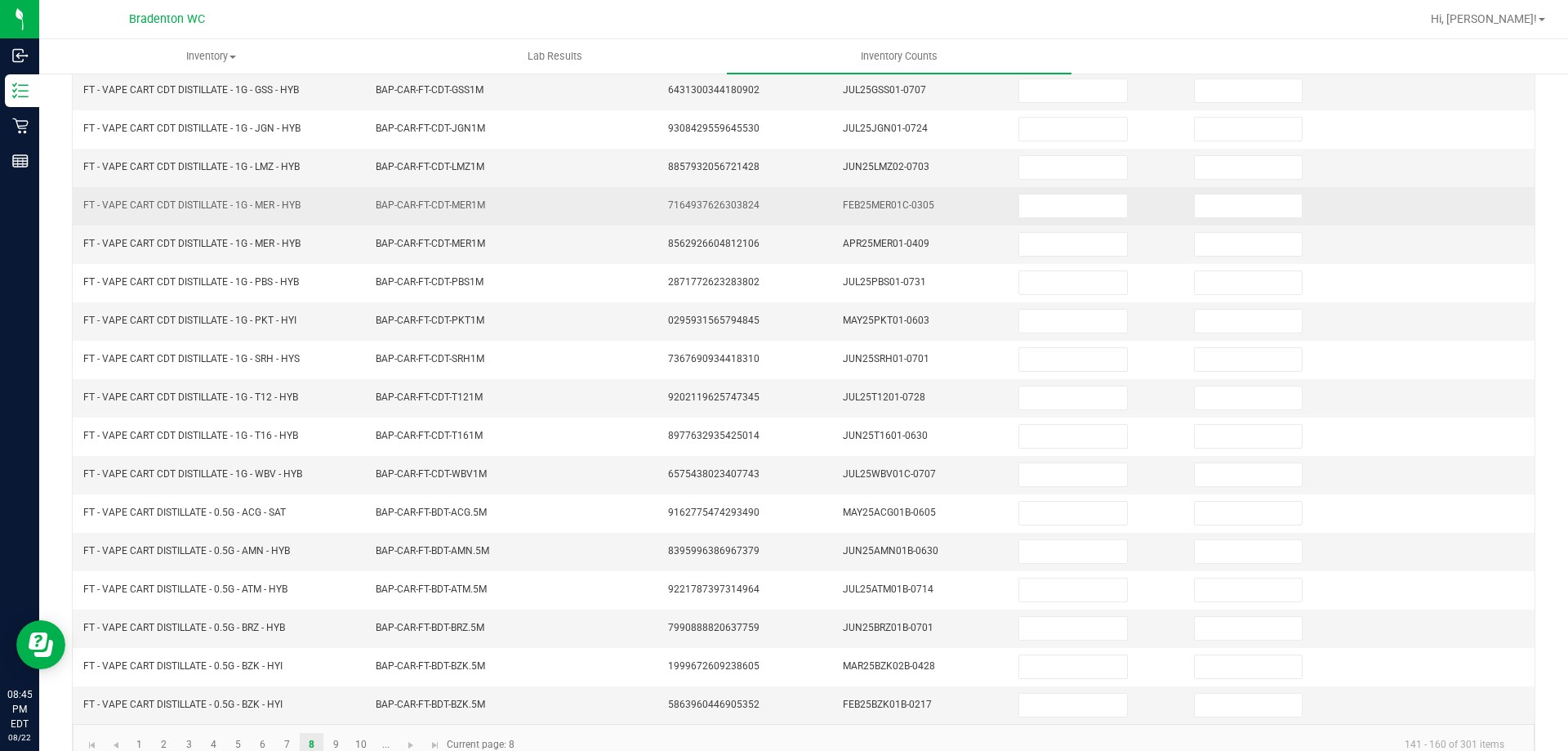
scroll to position [339, 0]
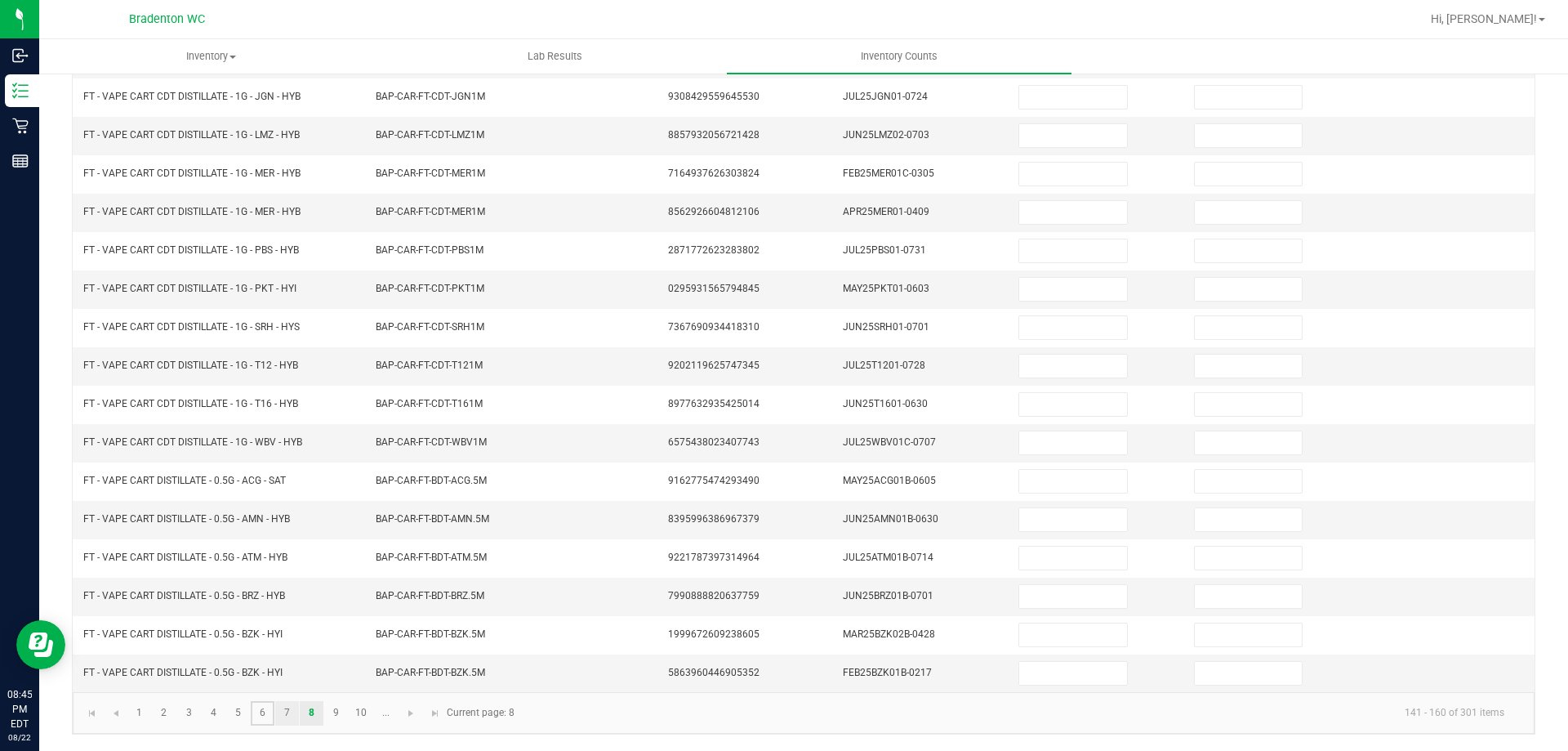
drag, startPoint x: 273, startPoint y: 721, endPoint x: 283, endPoint y: 720, distance: 10.0
click at [275, 721] on link "6" at bounding box center [262, 713] width 23 height 24
click at [290, 716] on link "7" at bounding box center [286, 713] width 23 height 24
click at [311, 716] on link "8" at bounding box center [311, 713] width 23 height 24
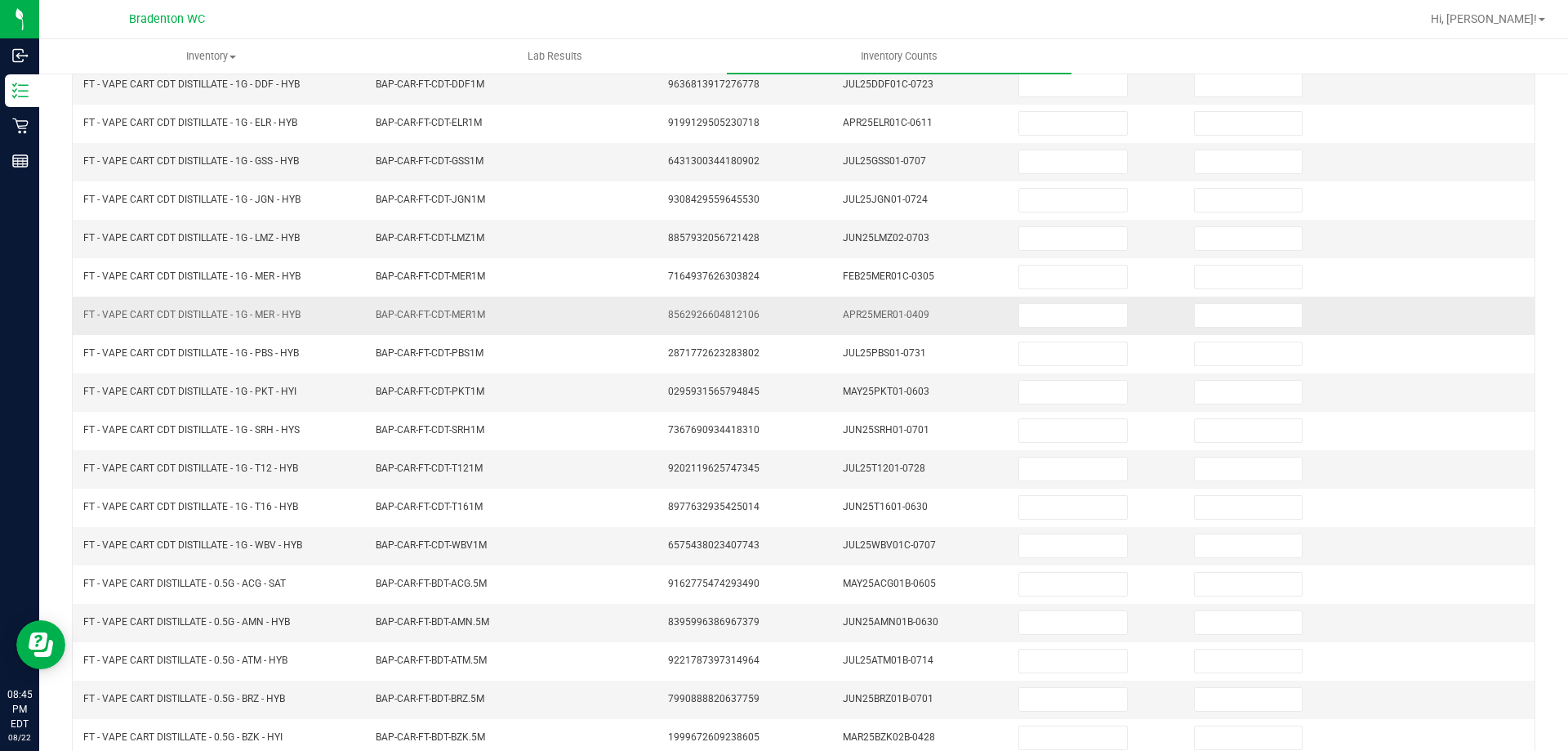
scroll to position [176, 0]
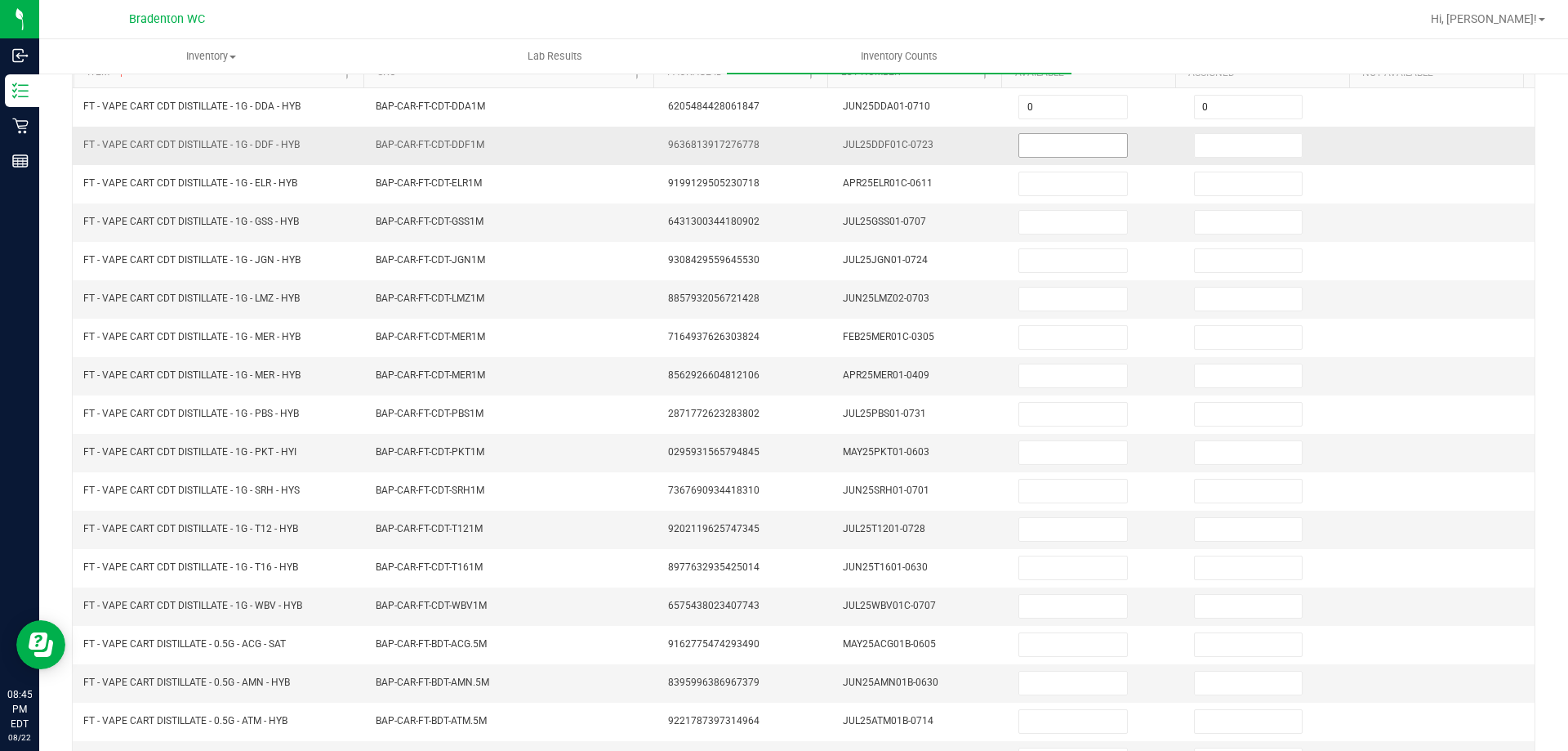
click at [1051, 145] on input at bounding box center [1072, 146] width 107 height 23
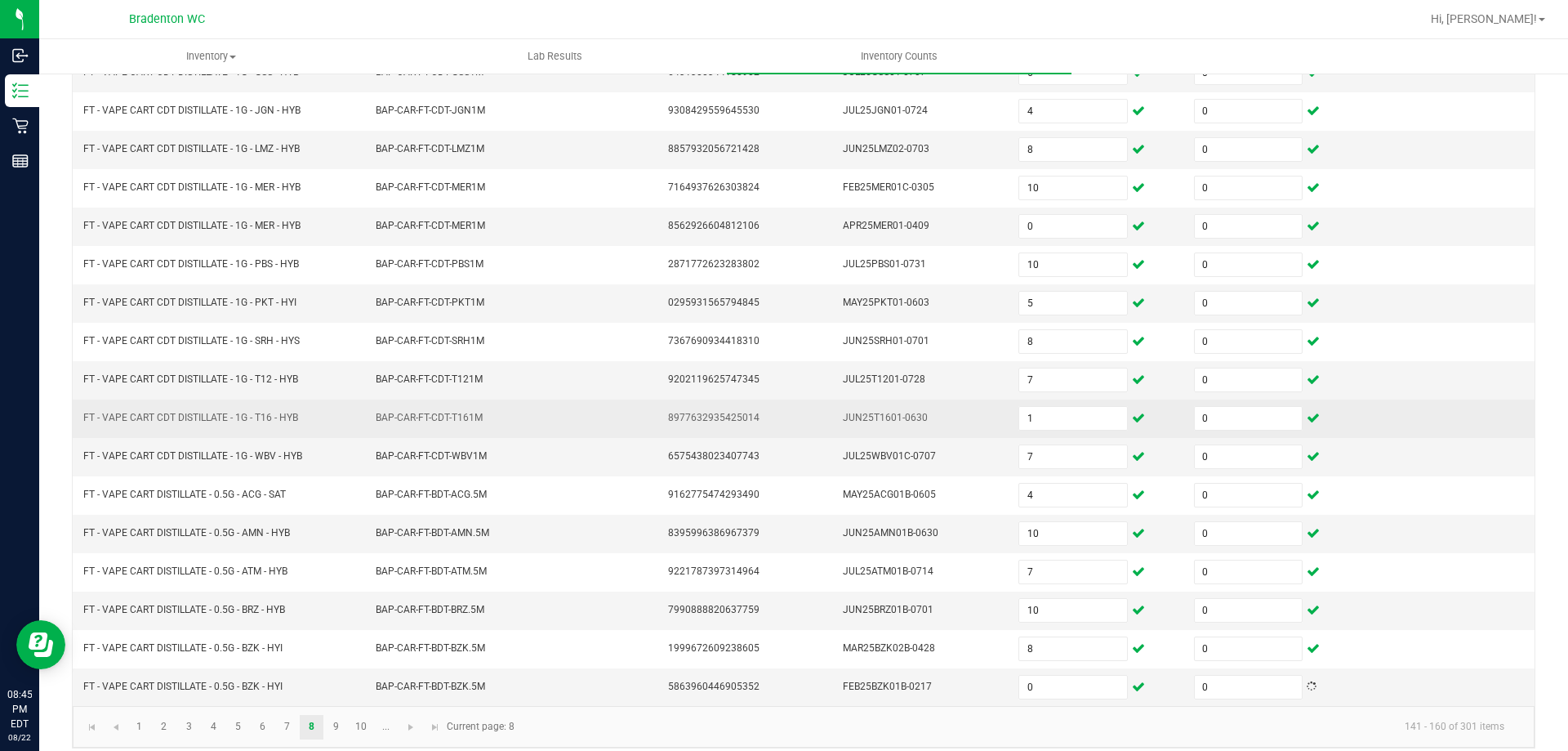
scroll to position [339, 0]
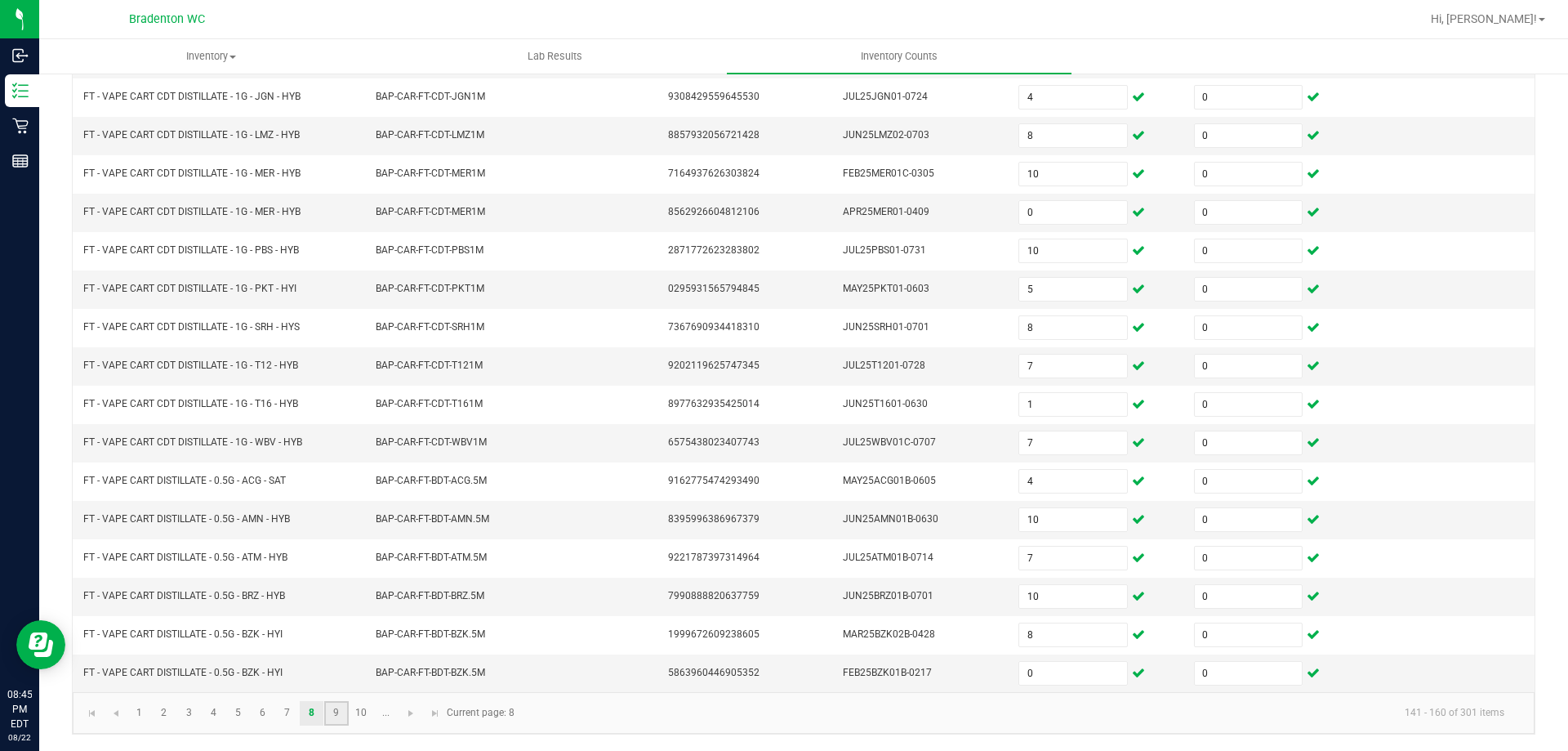
click at [331, 715] on link "9" at bounding box center [335, 713] width 23 height 24
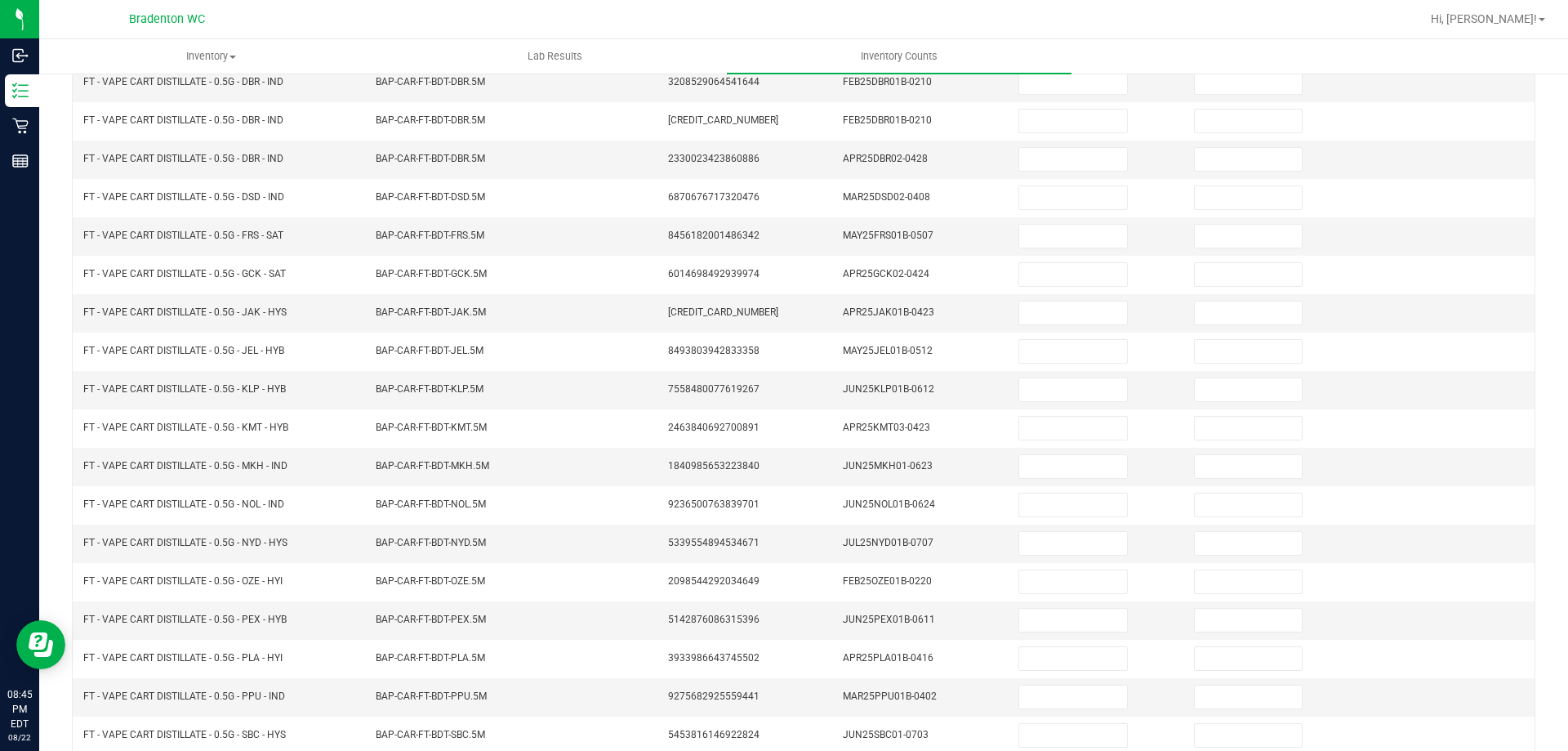
scroll to position [94, 0]
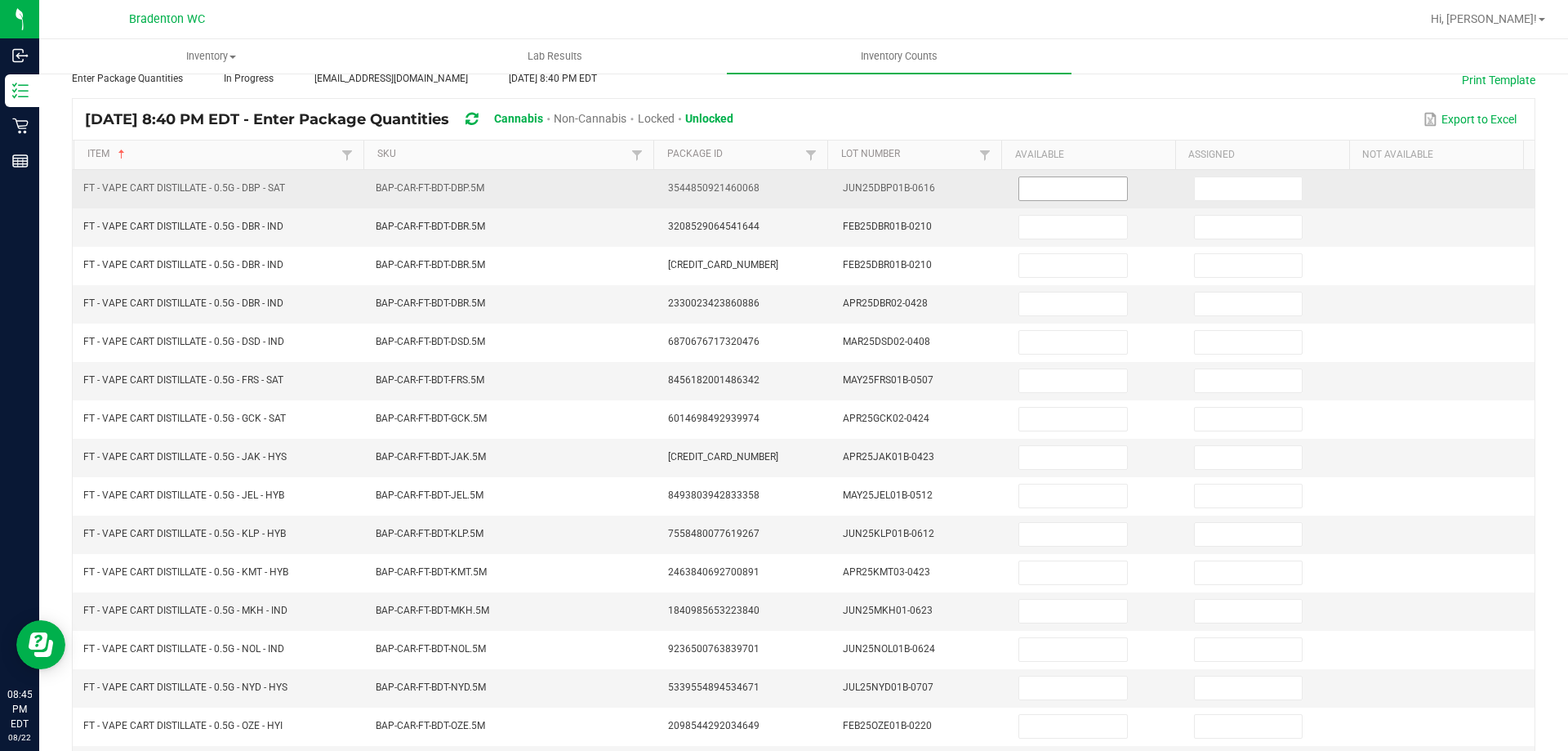
click at [1040, 199] on input at bounding box center [1072, 188] width 107 height 23
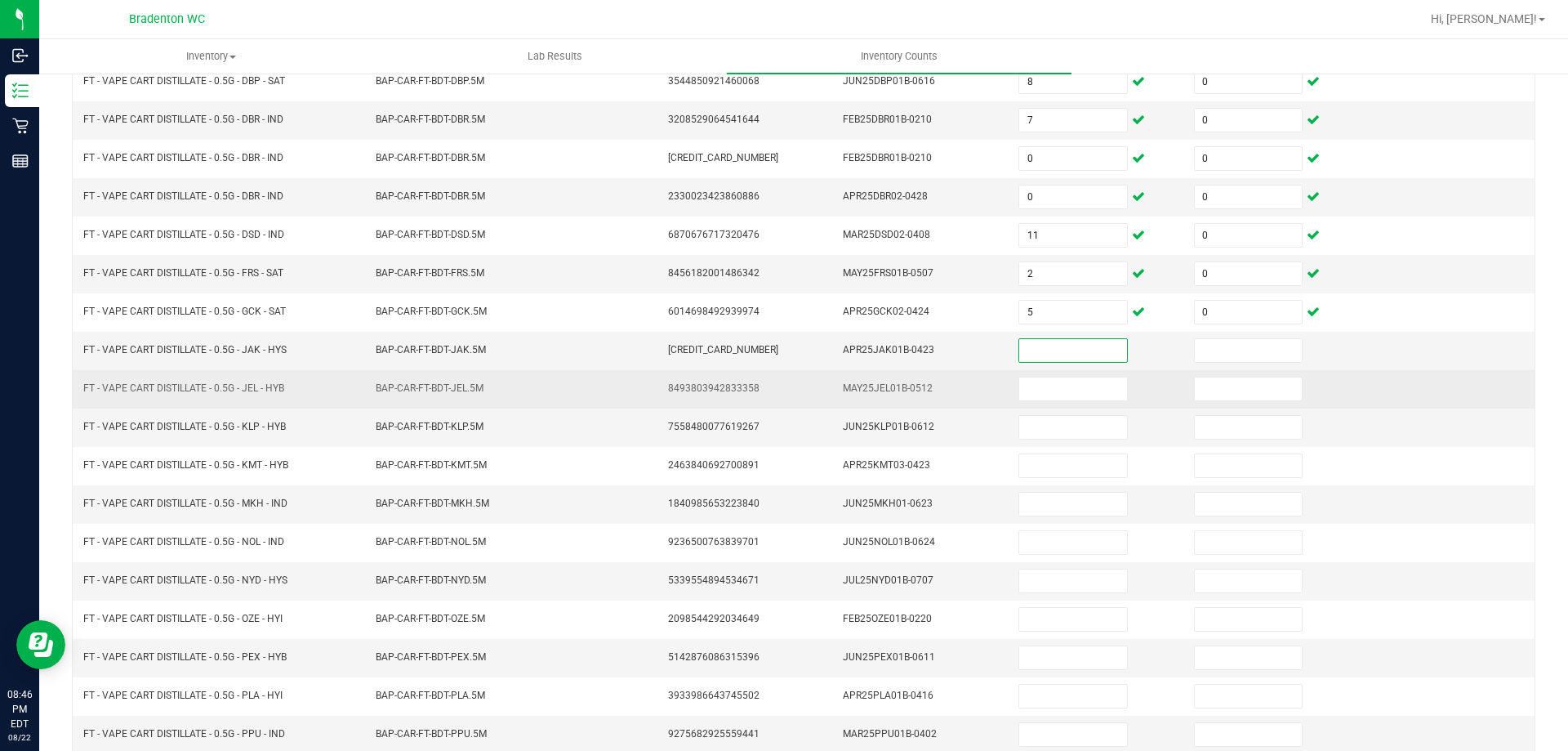
scroll to position [339, 0]
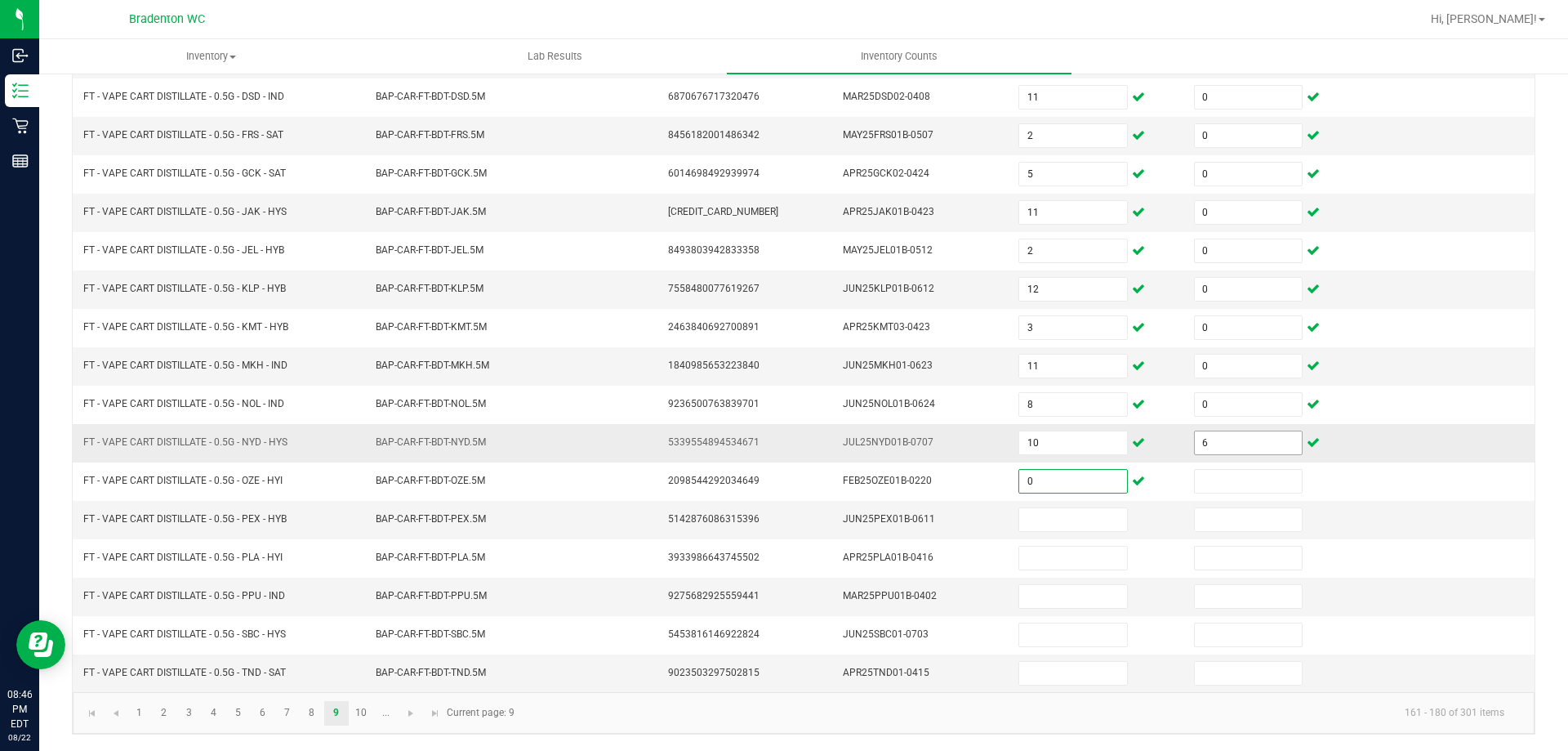
click at [1217, 447] on input "6" at bounding box center [1247, 442] width 107 height 23
click at [361, 717] on link "10" at bounding box center [361, 713] width 23 height 24
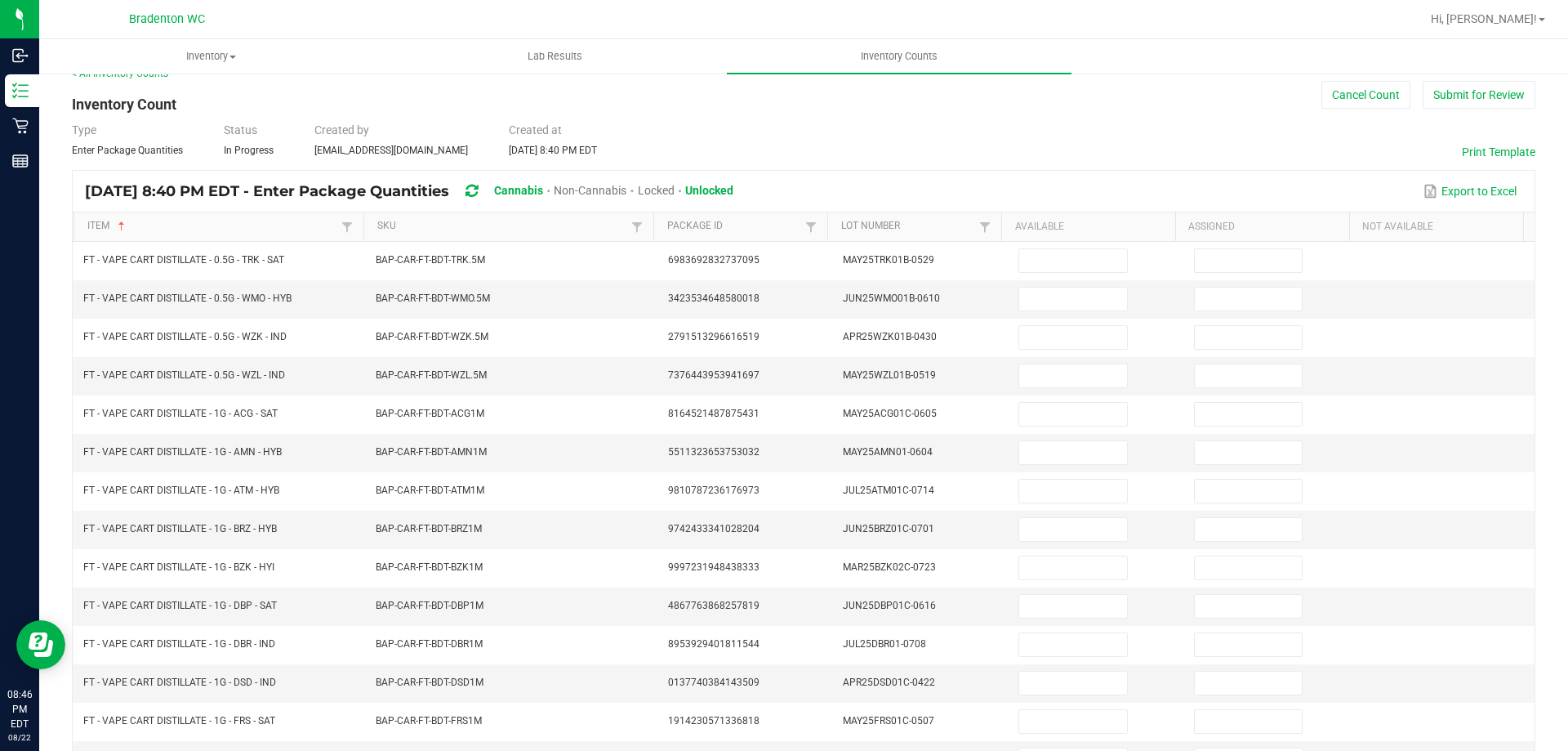
scroll to position [12, 0]
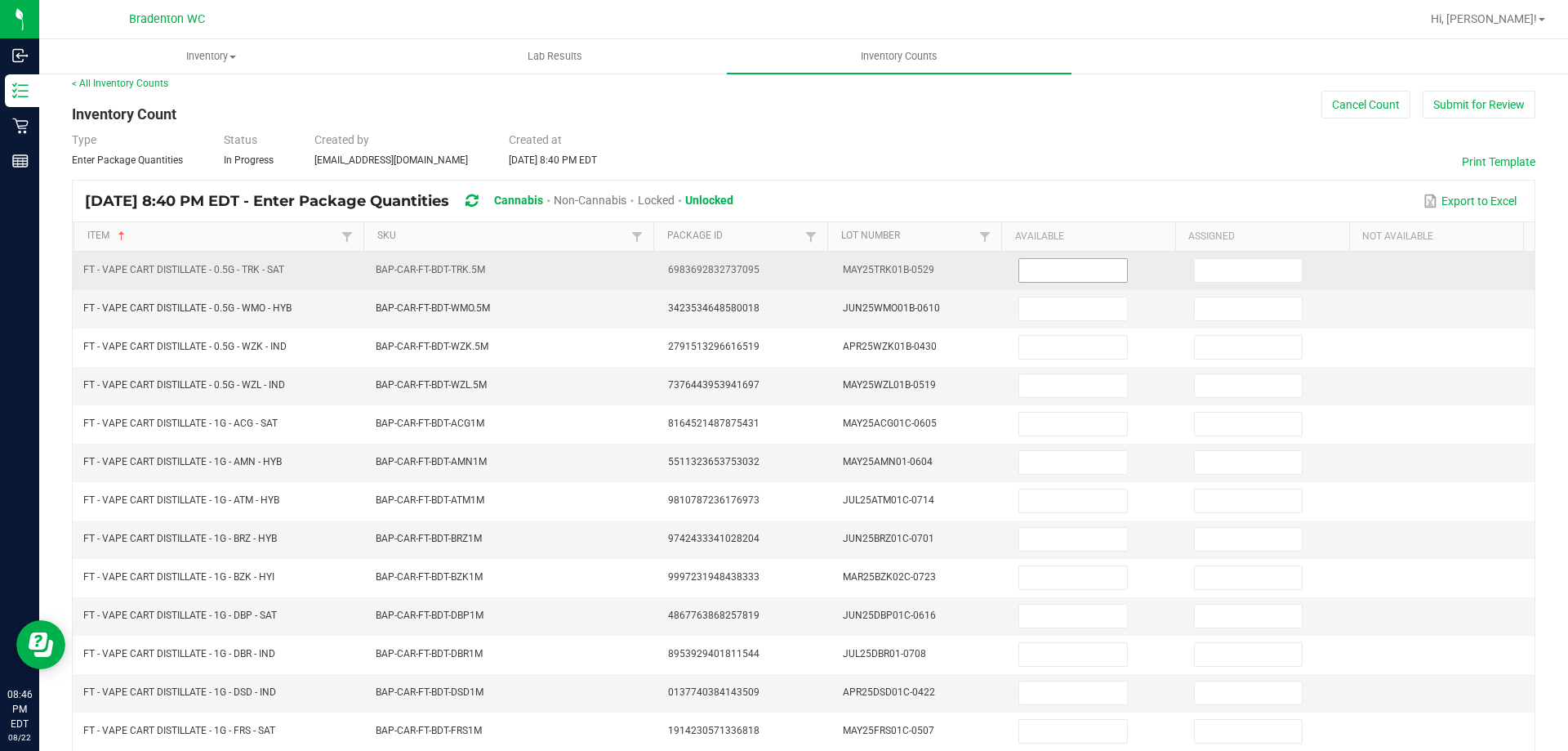
click at [1020, 265] on input at bounding box center [1072, 271] width 107 height 23
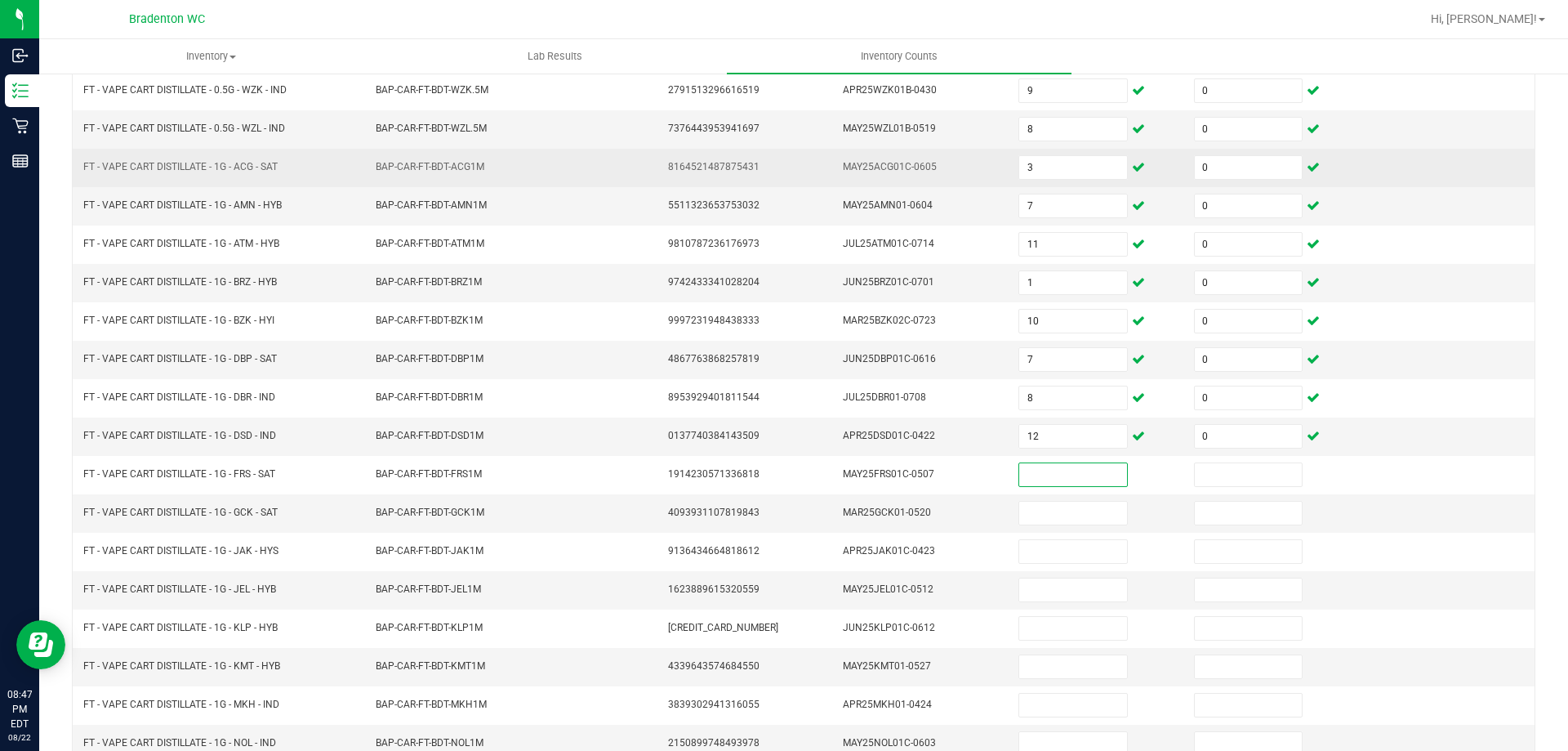
scroll to position [339, 0]
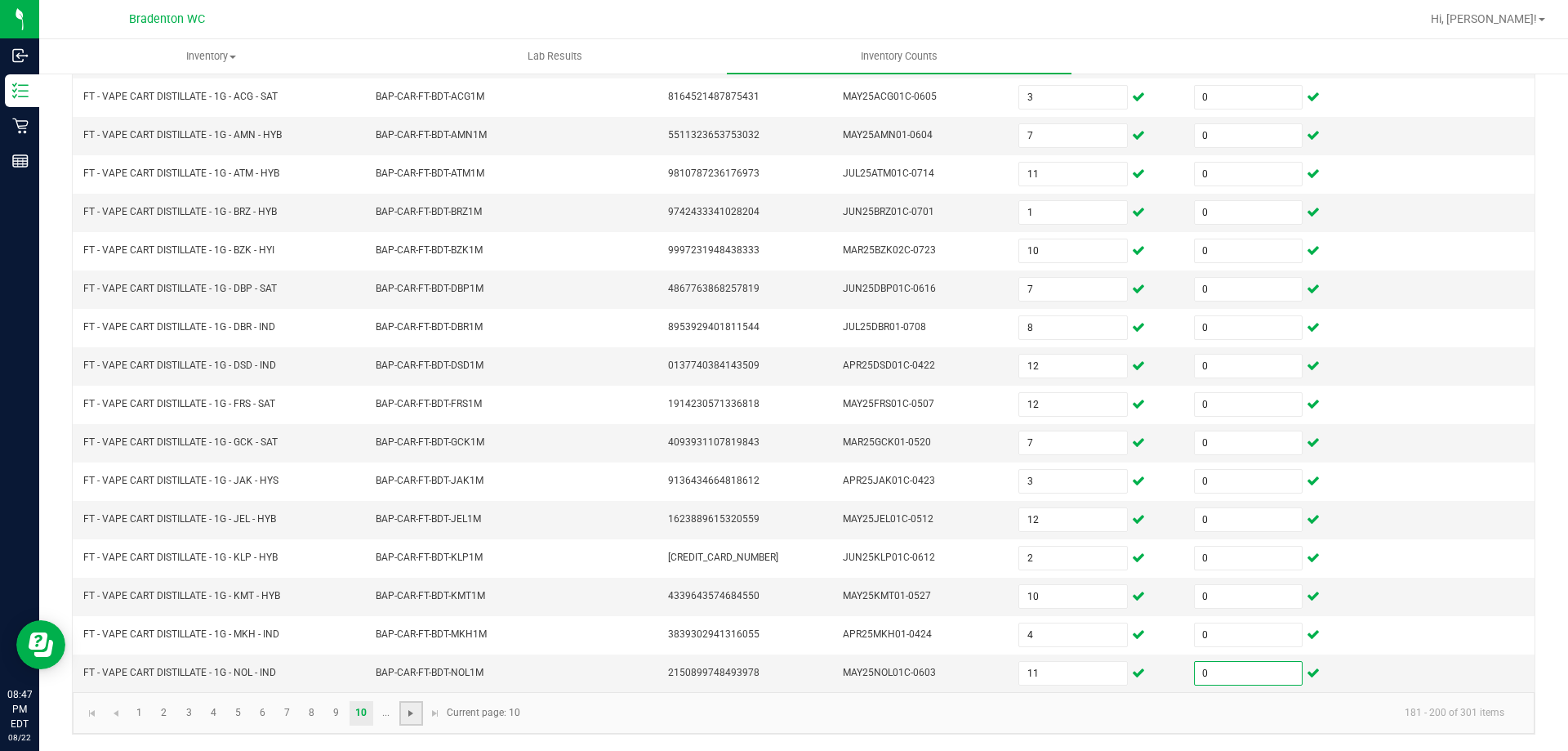
click at [411, 712] on span "Go to the next page" at bounding box center [410, 713] width 13 height 13
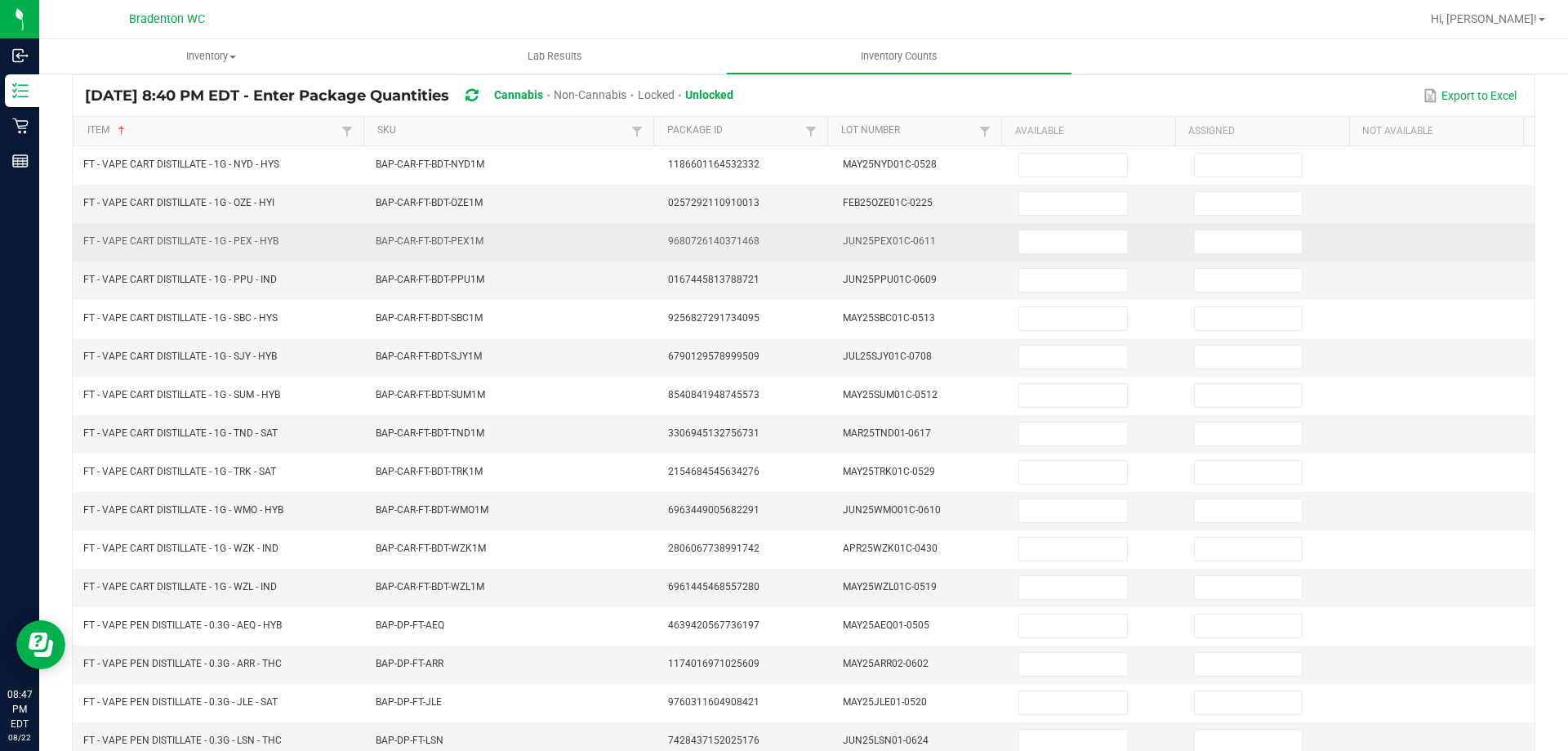
scroll to position [94, 0]
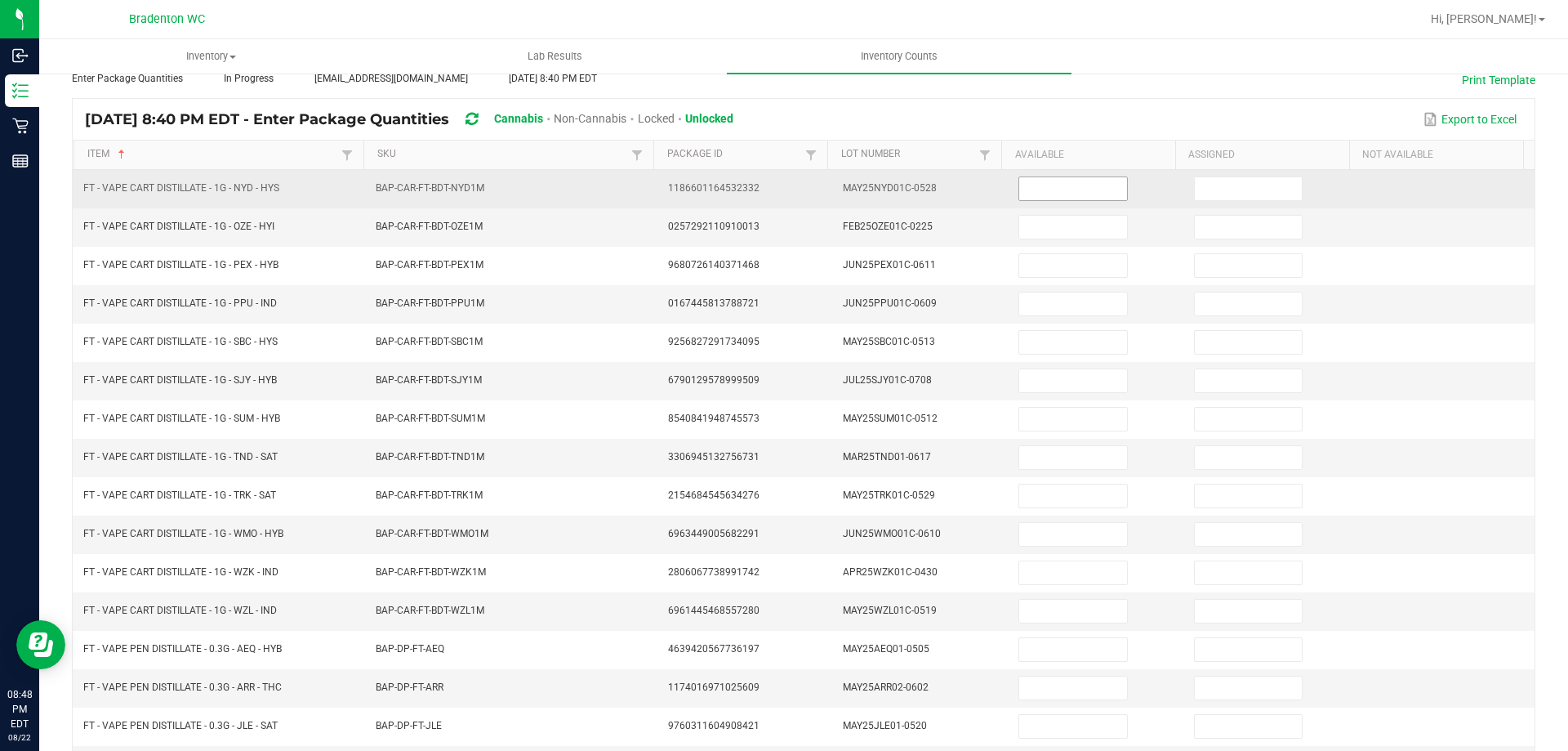
click at [1068, 178] on input at bounding box center [1072, 188] width 107 height 23
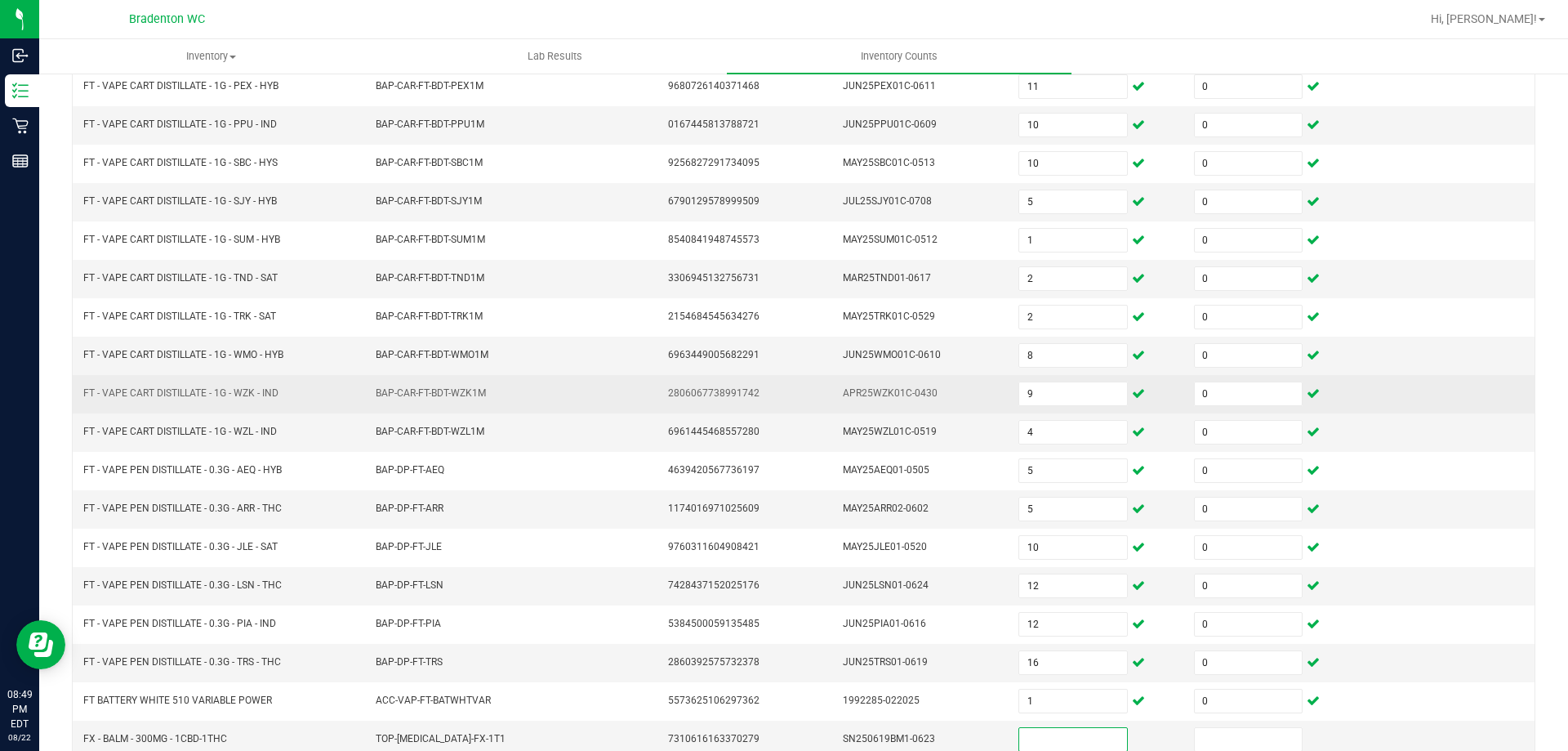
scroll to position [339, 0]
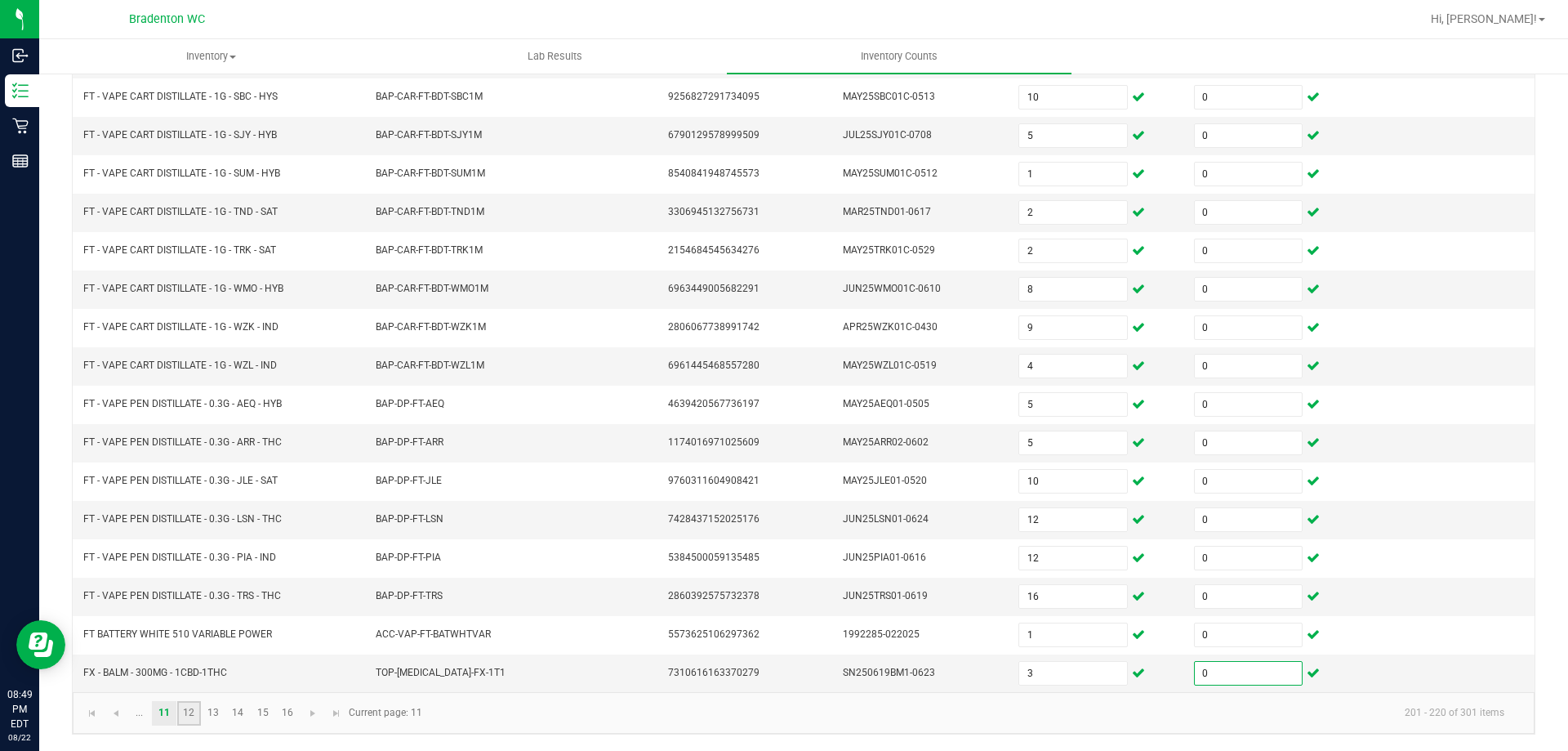
click at [196, 713] on link "12" at bounding box center [188, 713] width 23 height 24
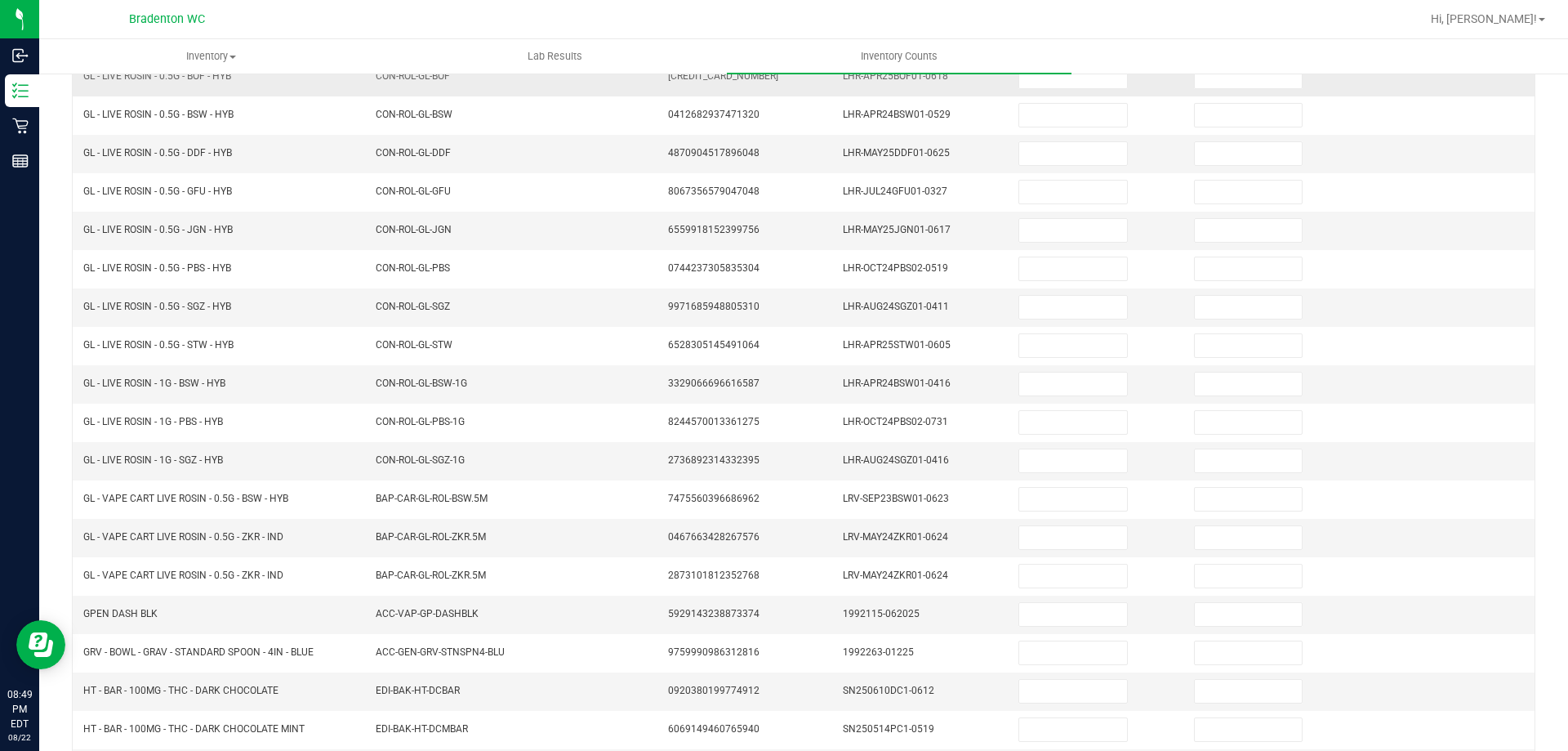
scroll to position [94, 0]
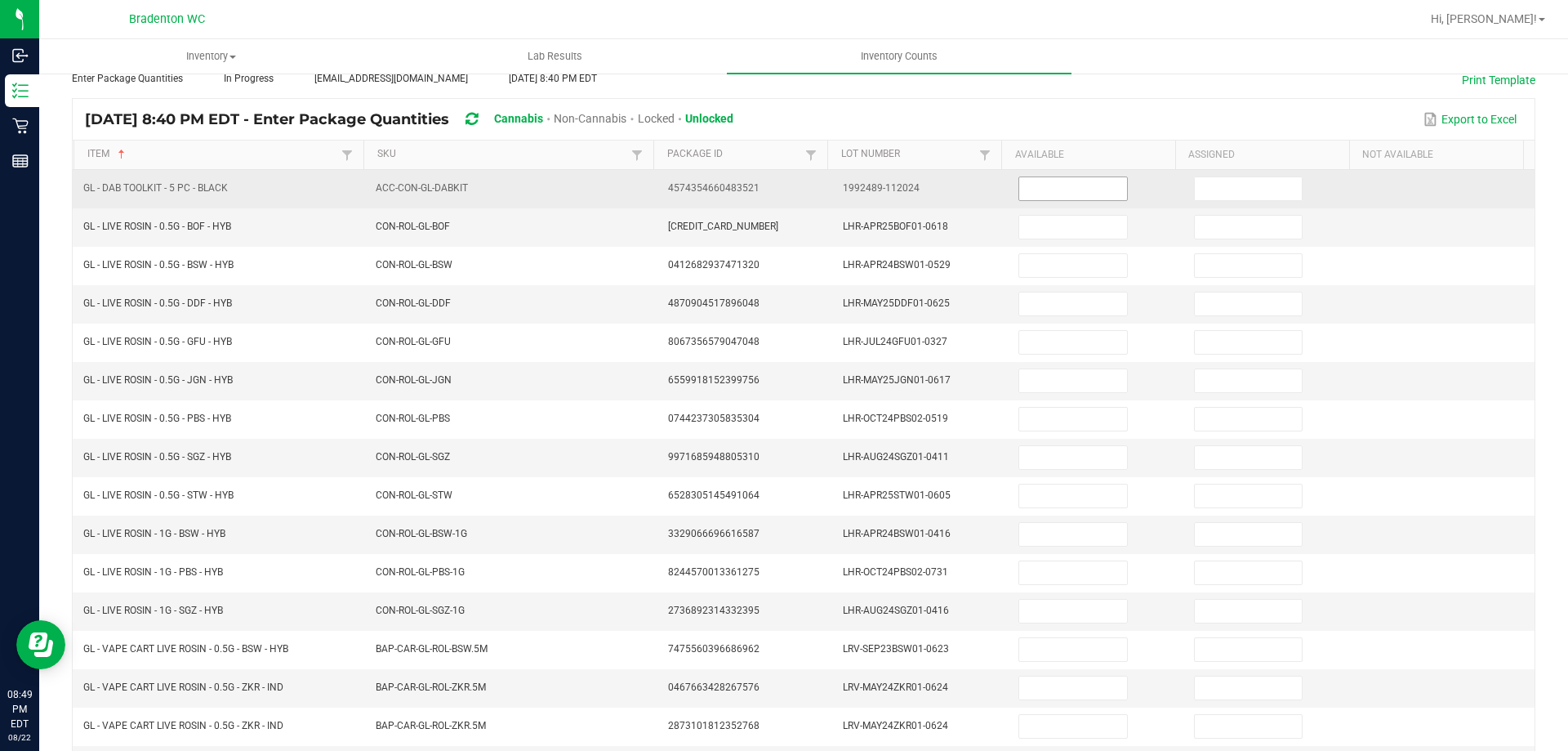
click at [1067, 195] on input at bounding box center [1072, 188] width 107 height 23
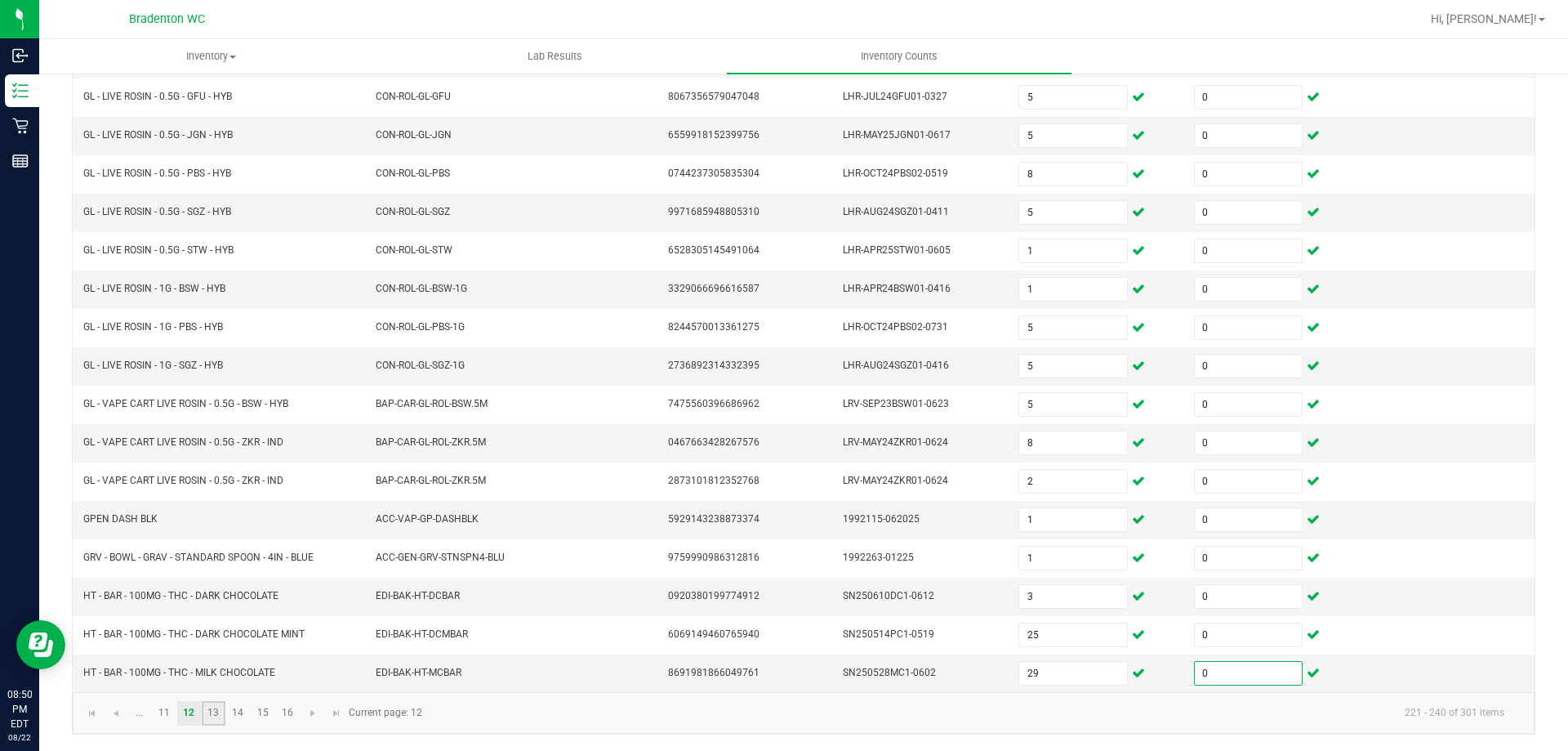
click at [213, 715] on link "13" at bounding box center [213, 713] width 23 height 24
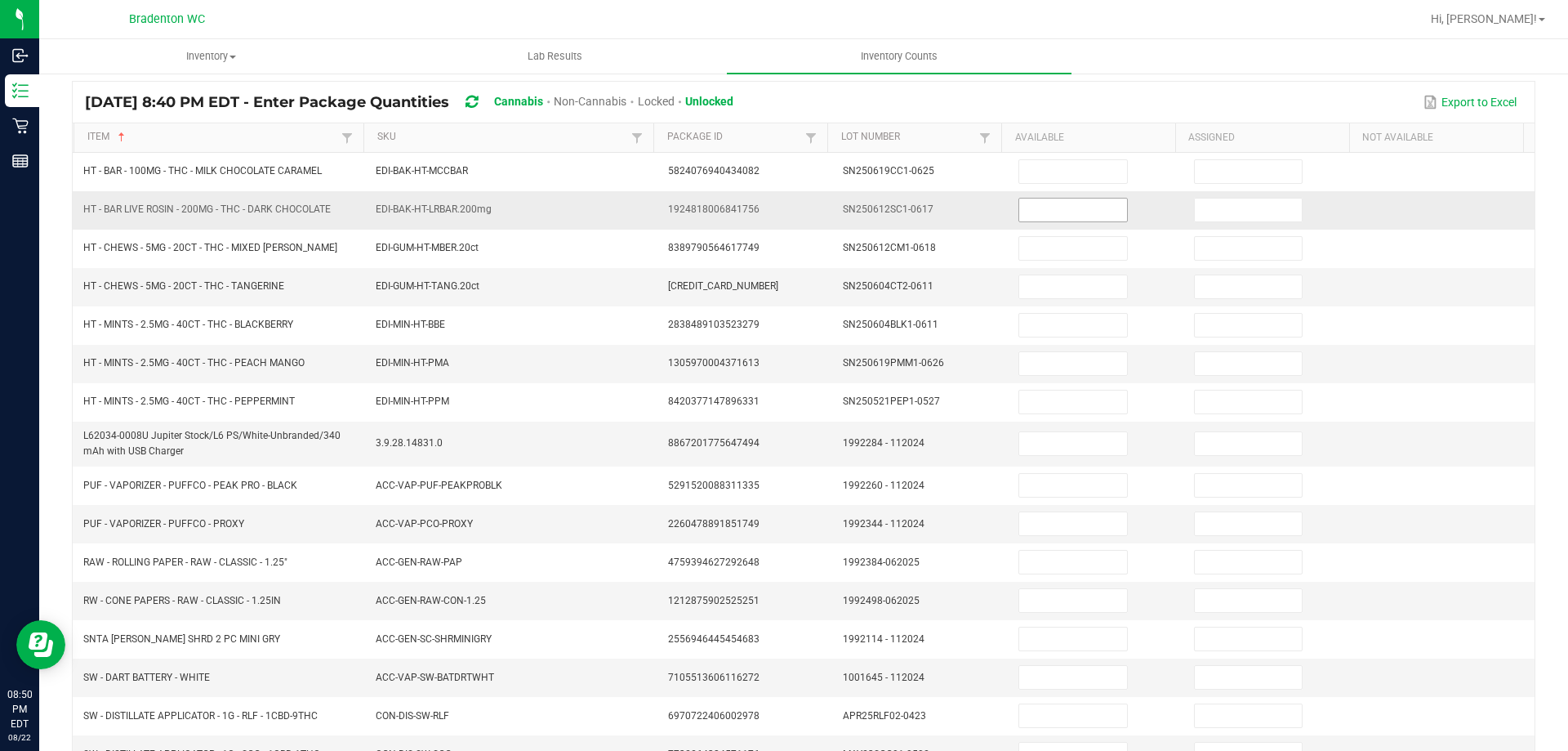
scroll to position [94, 0]
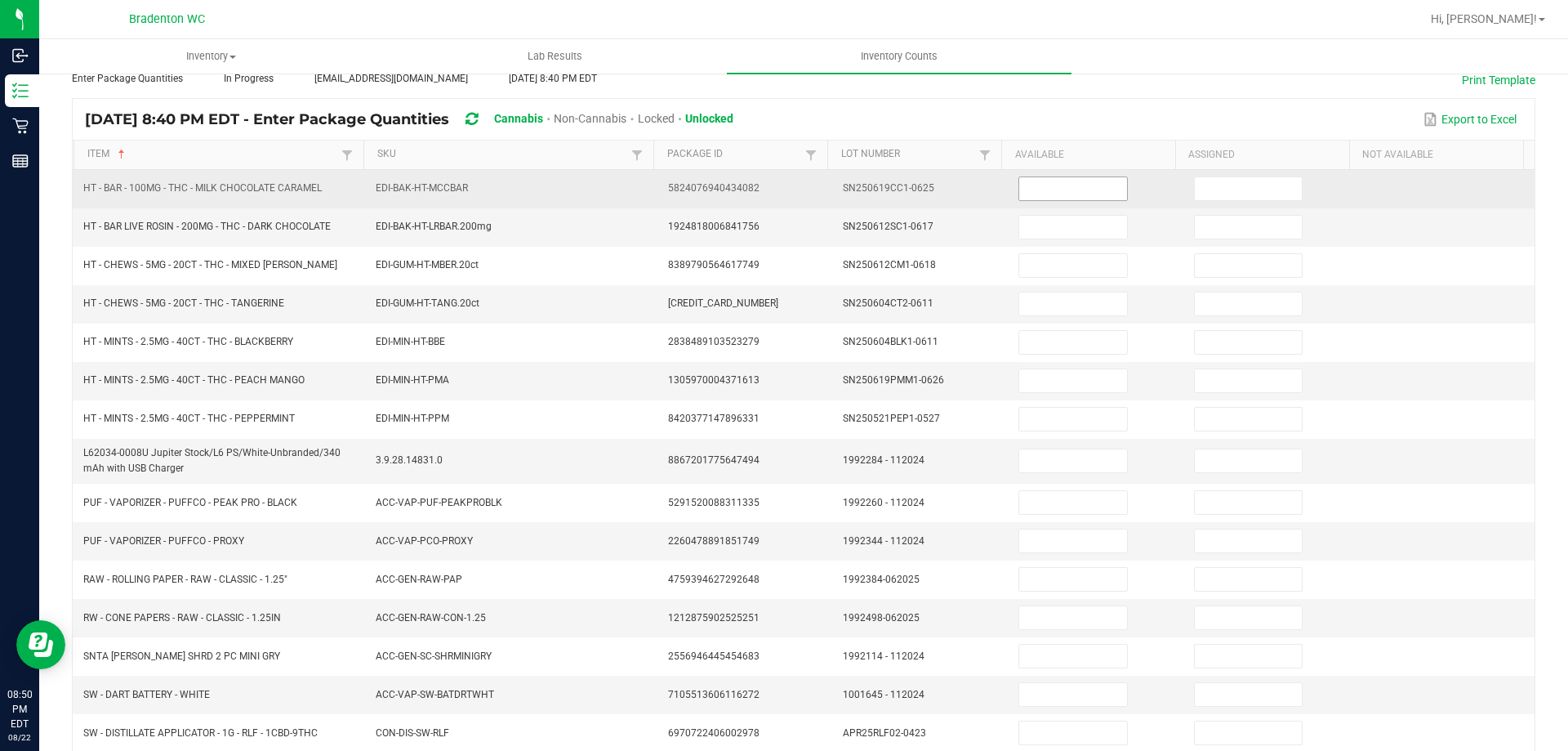
click at [1049, 191] on input at bounding box center [1072, 188] width 107 height 23
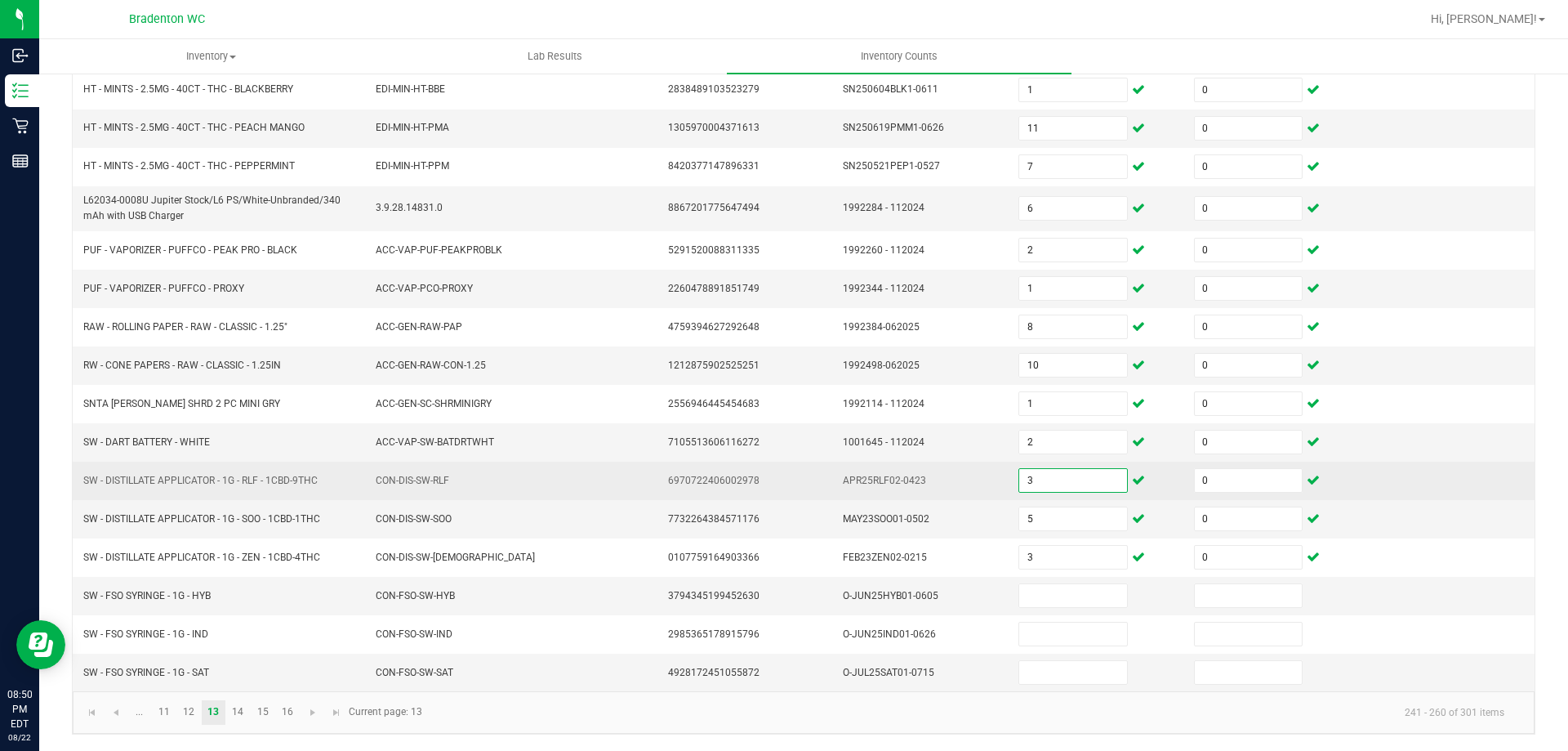
click at [1055, 480] on input "3" at bounding box center [1072, 480] width 107 height 23
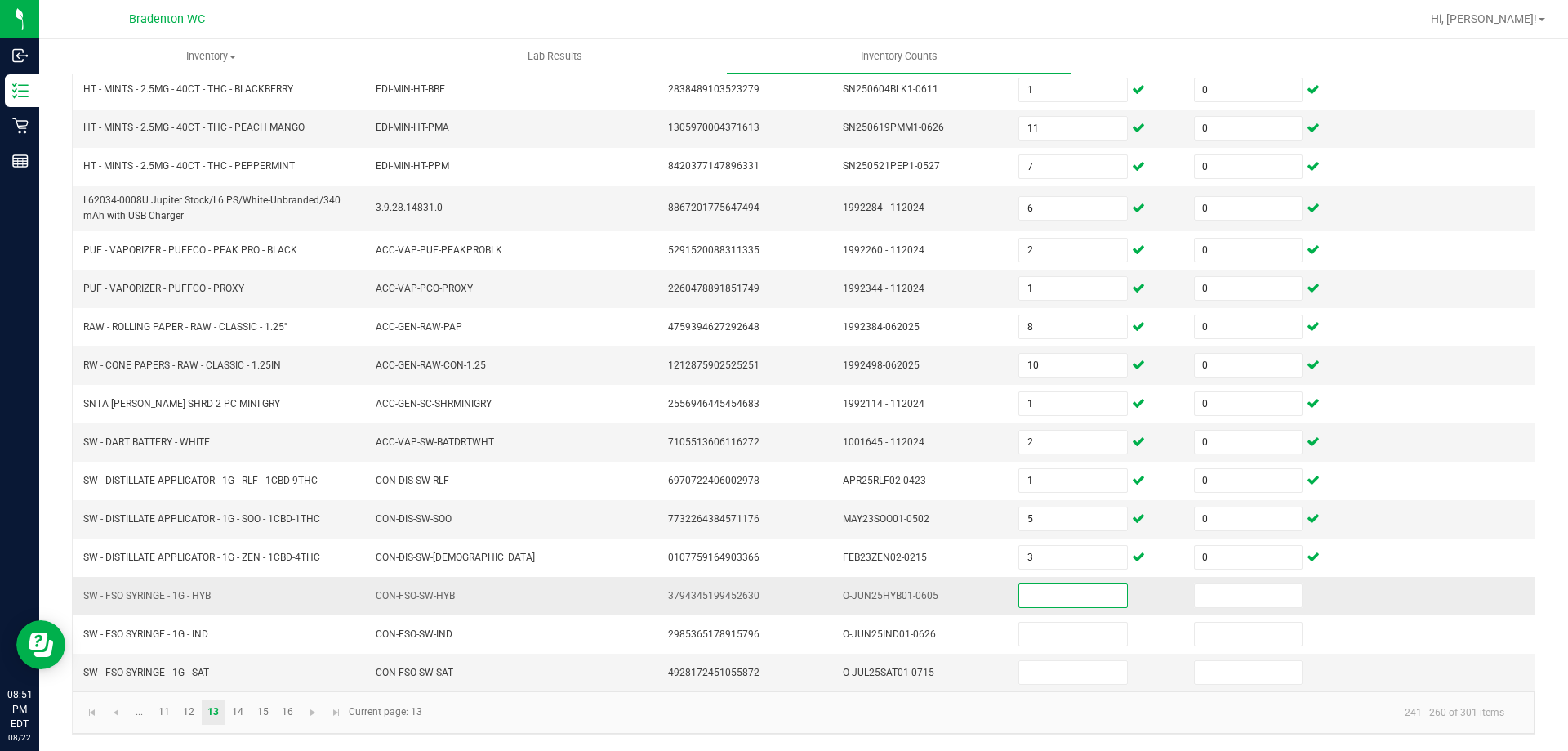
click at [1065, 600] on input at bounding box center [1072, 596] width 107 height 23
click at [1042, 518] on input "5" at bounding box center [1072, 519] width 107 height 23
click at [238, 711] on link "14" at bounding box center [237, 712] width 23 height 24
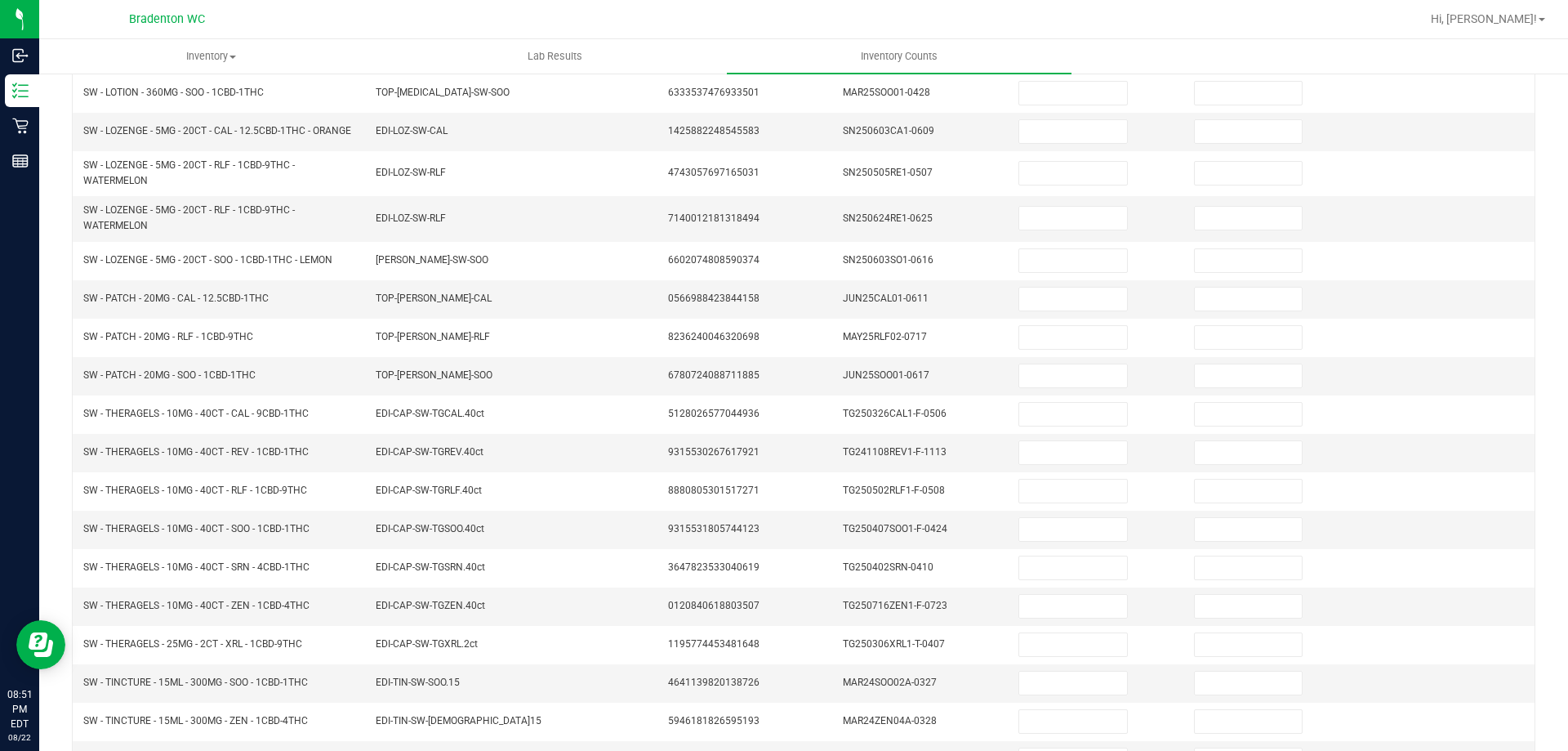
scroll to position [101, 0]
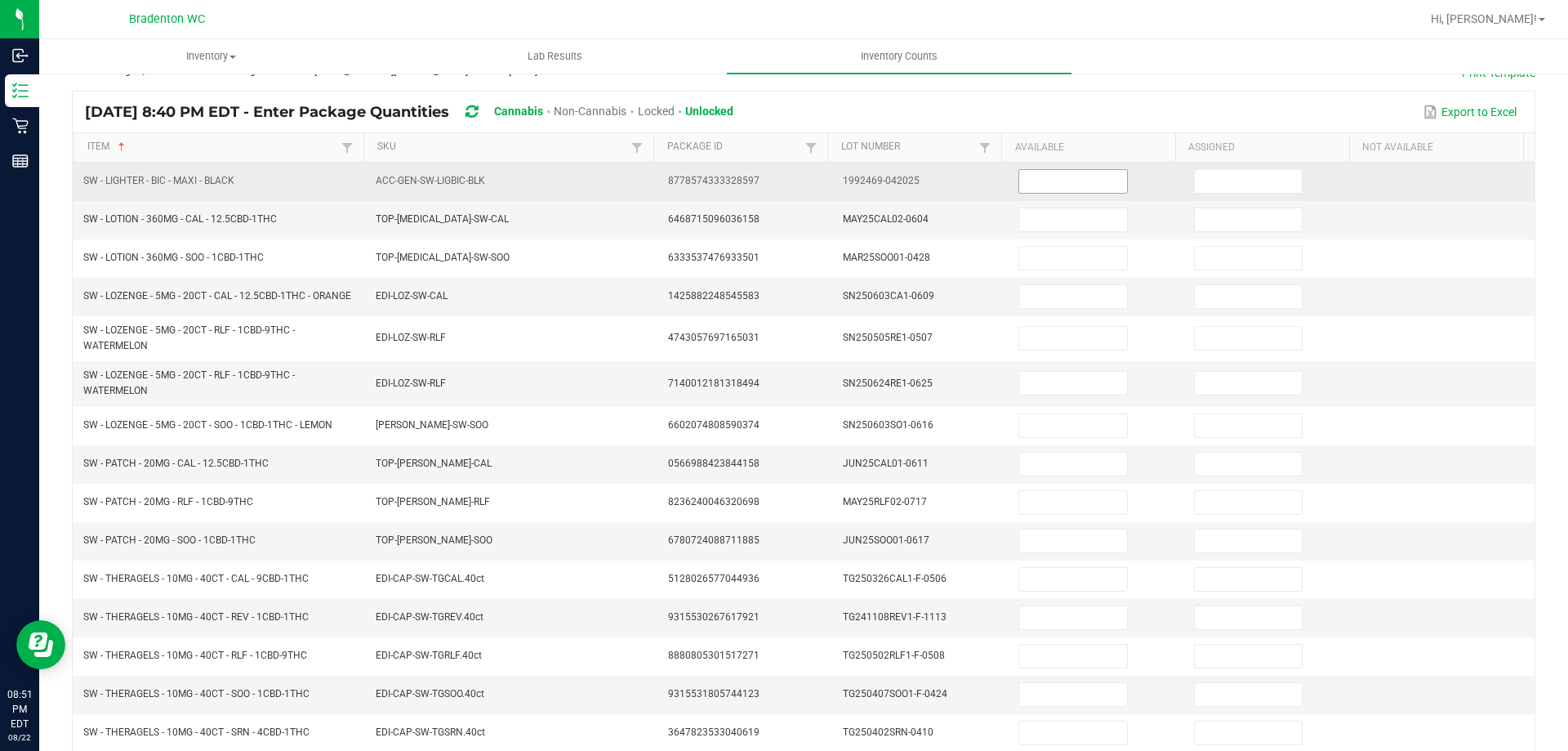
click at [1028, 187] on input at bounding box center [1072, 181] width 107 height 23
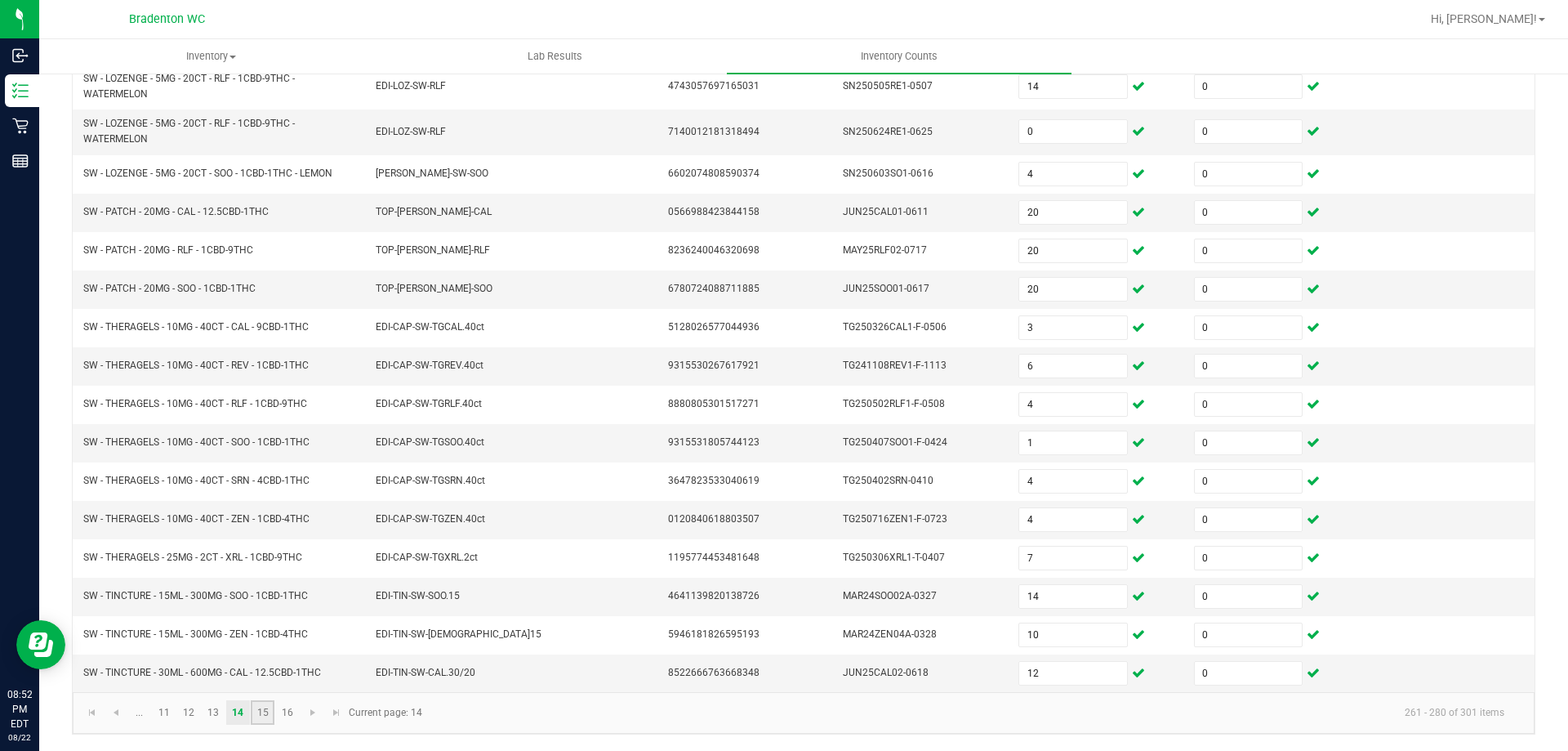
drag, startPoint x: 258, startPoint y: 708, endPoint x: 261, endPoint y: 699, distance: 9.5
click at [258, 707] on link "15" at bounding box center [262, 712] width 23 height 24
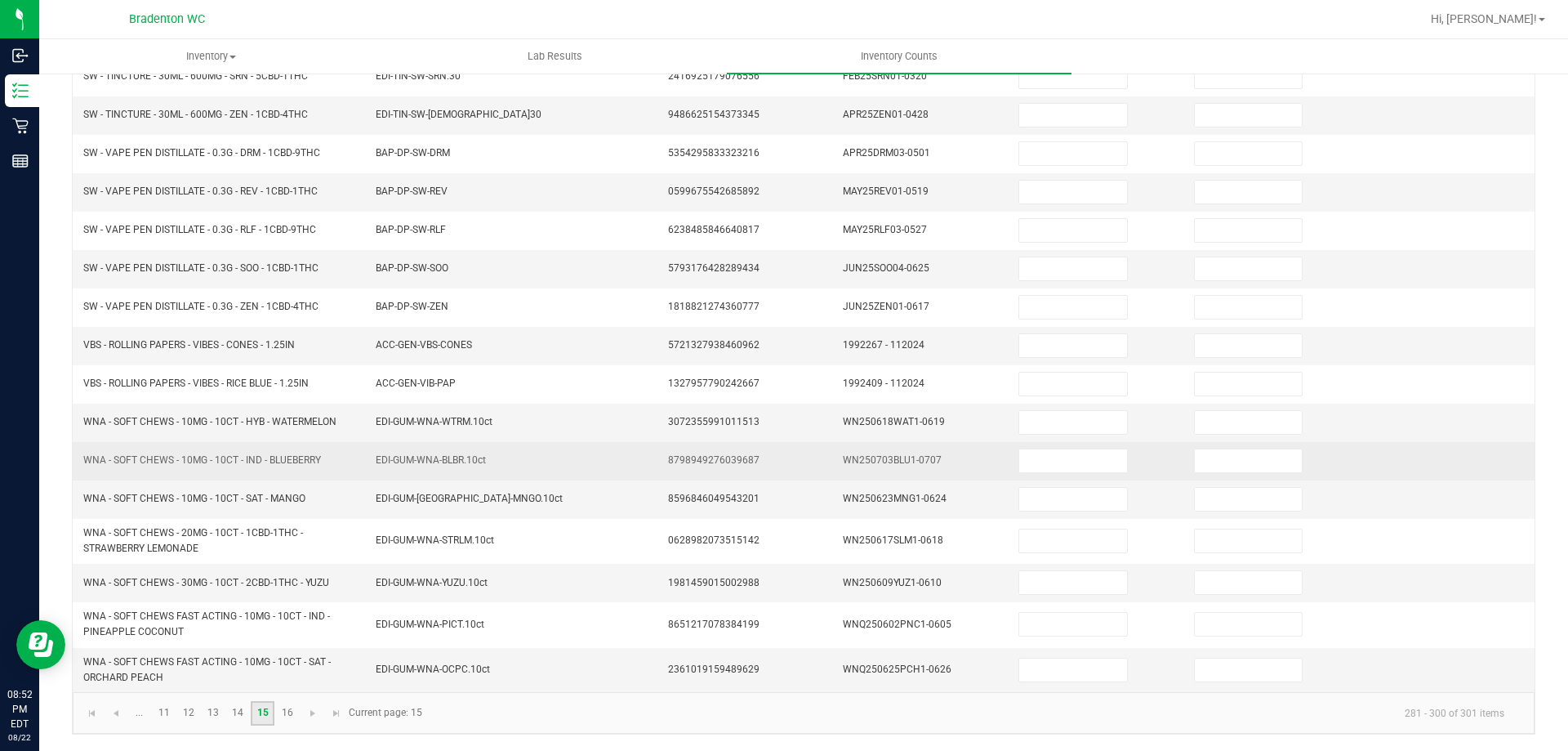
scroll to position [114, 0]
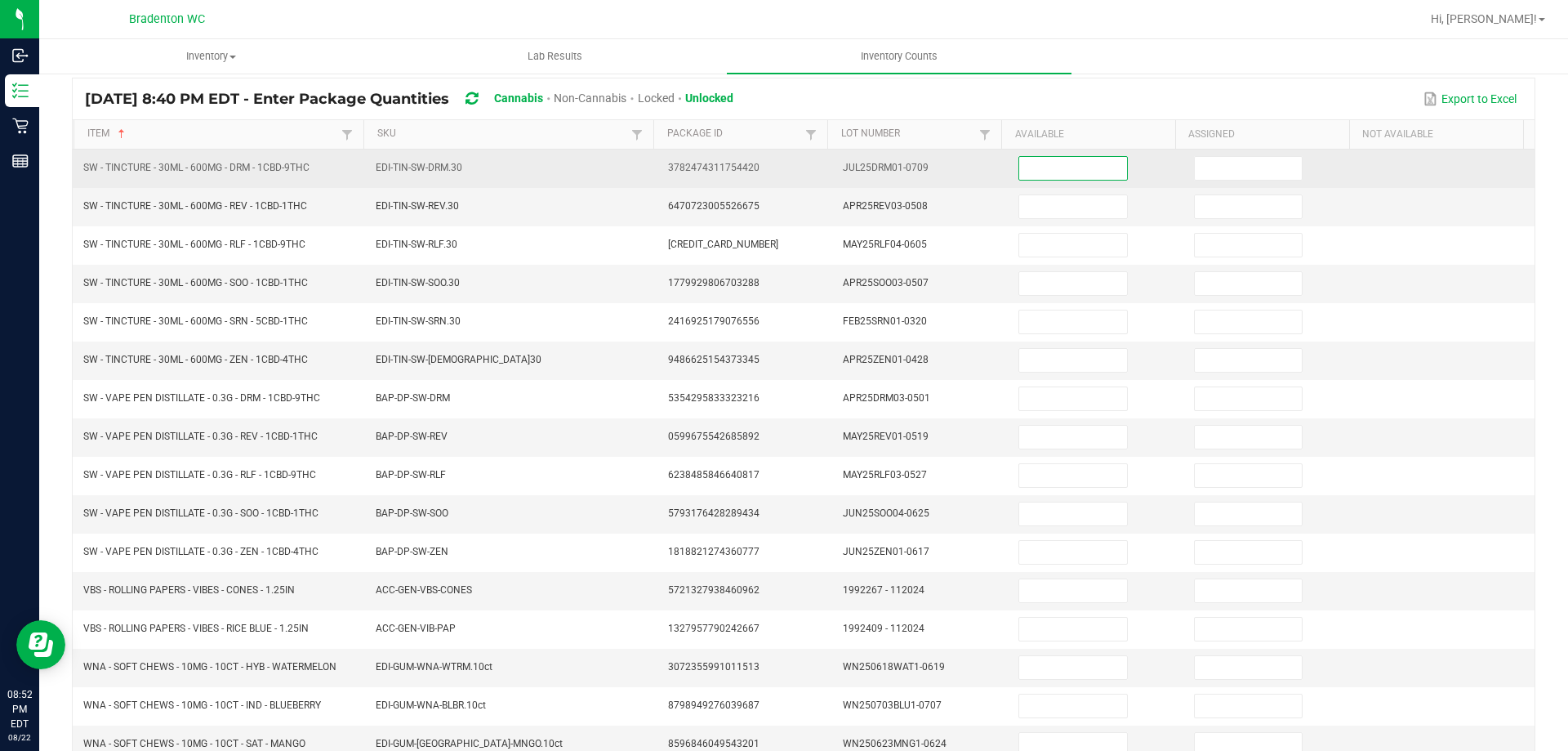
click at [1062, 163] on input at bounding box center [1072, 168] width 107 height 23
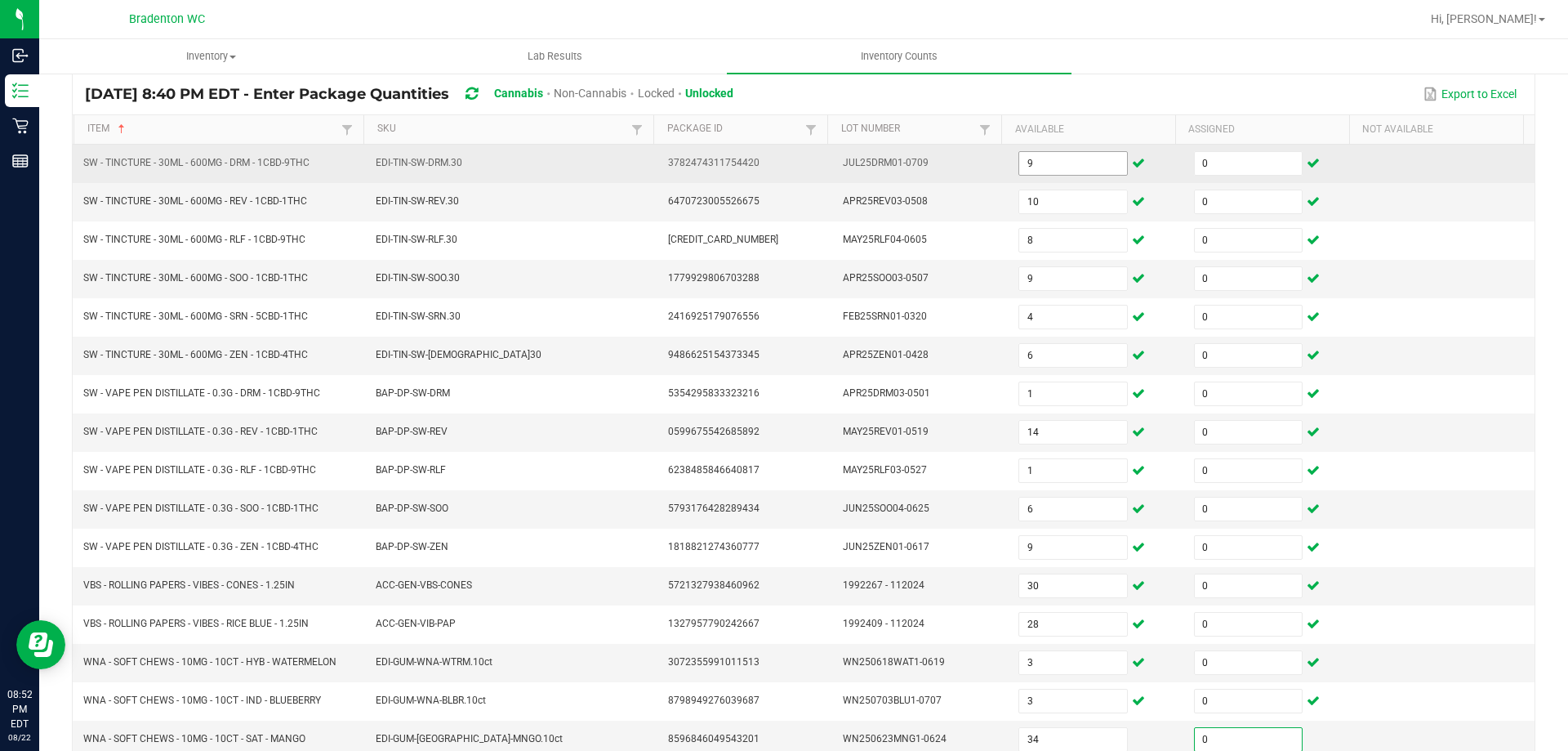
scroll to position [360, 0]
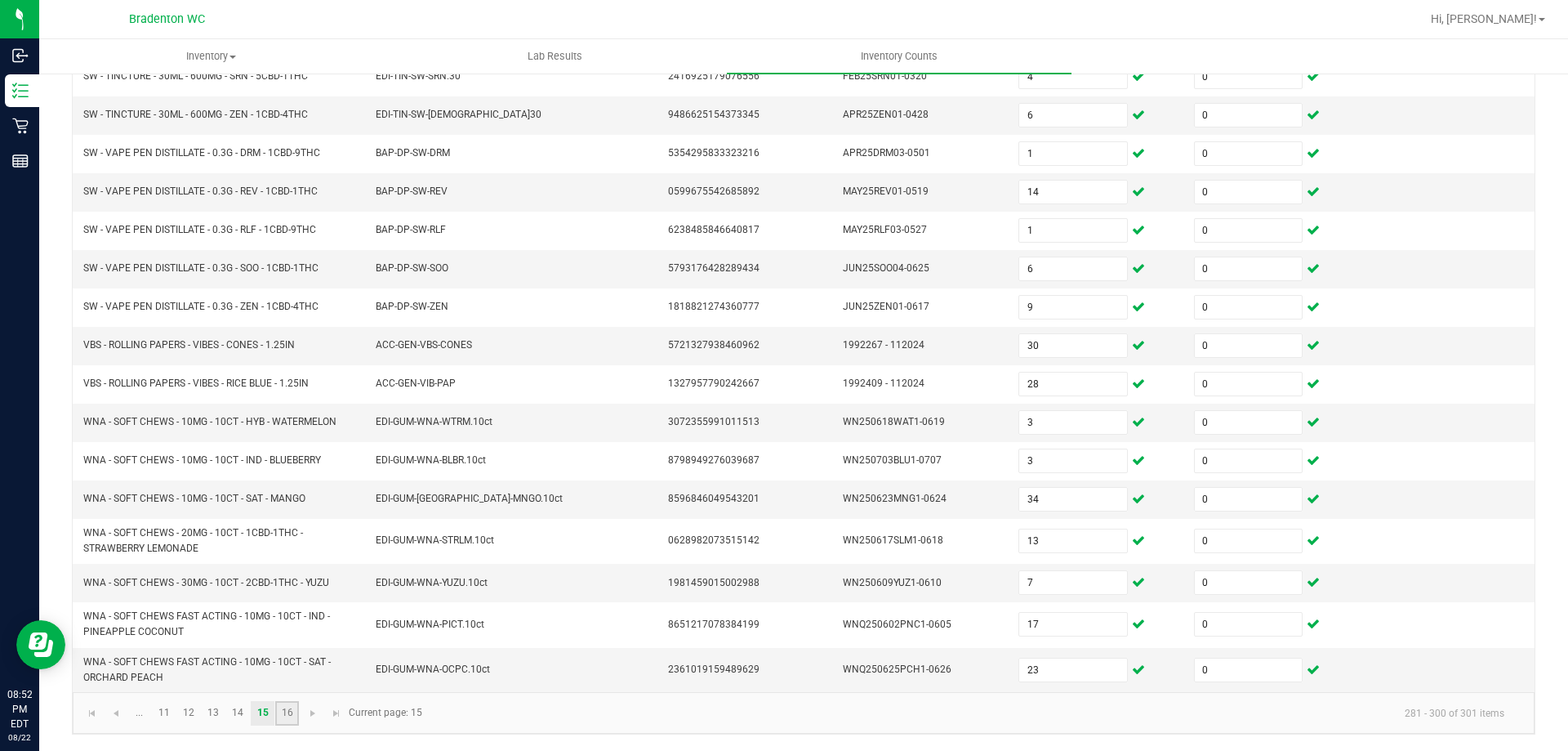
click at [294, 709] on link "16" at bounding box center [286, 713] width 23 height 24
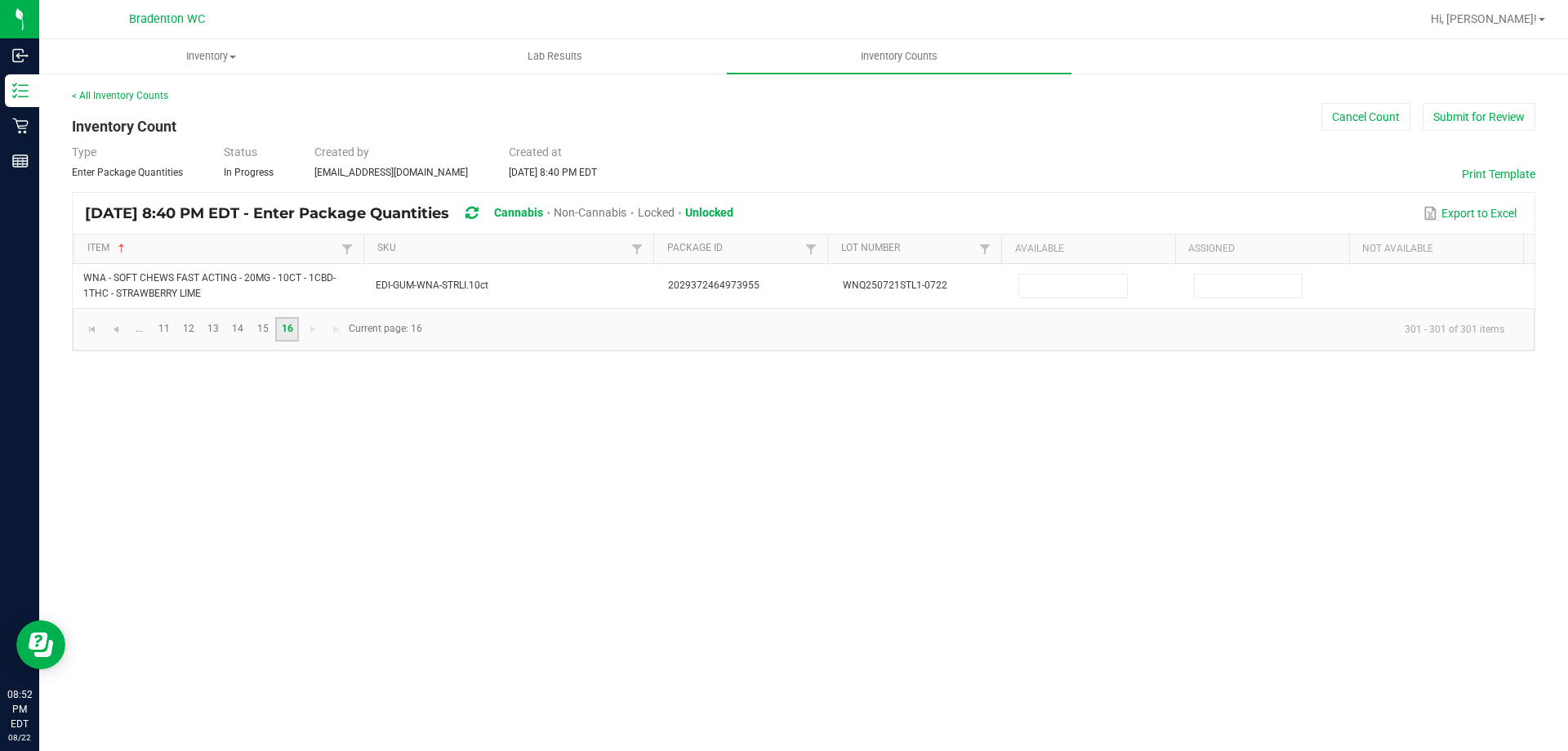
scroll to position [0, 0]
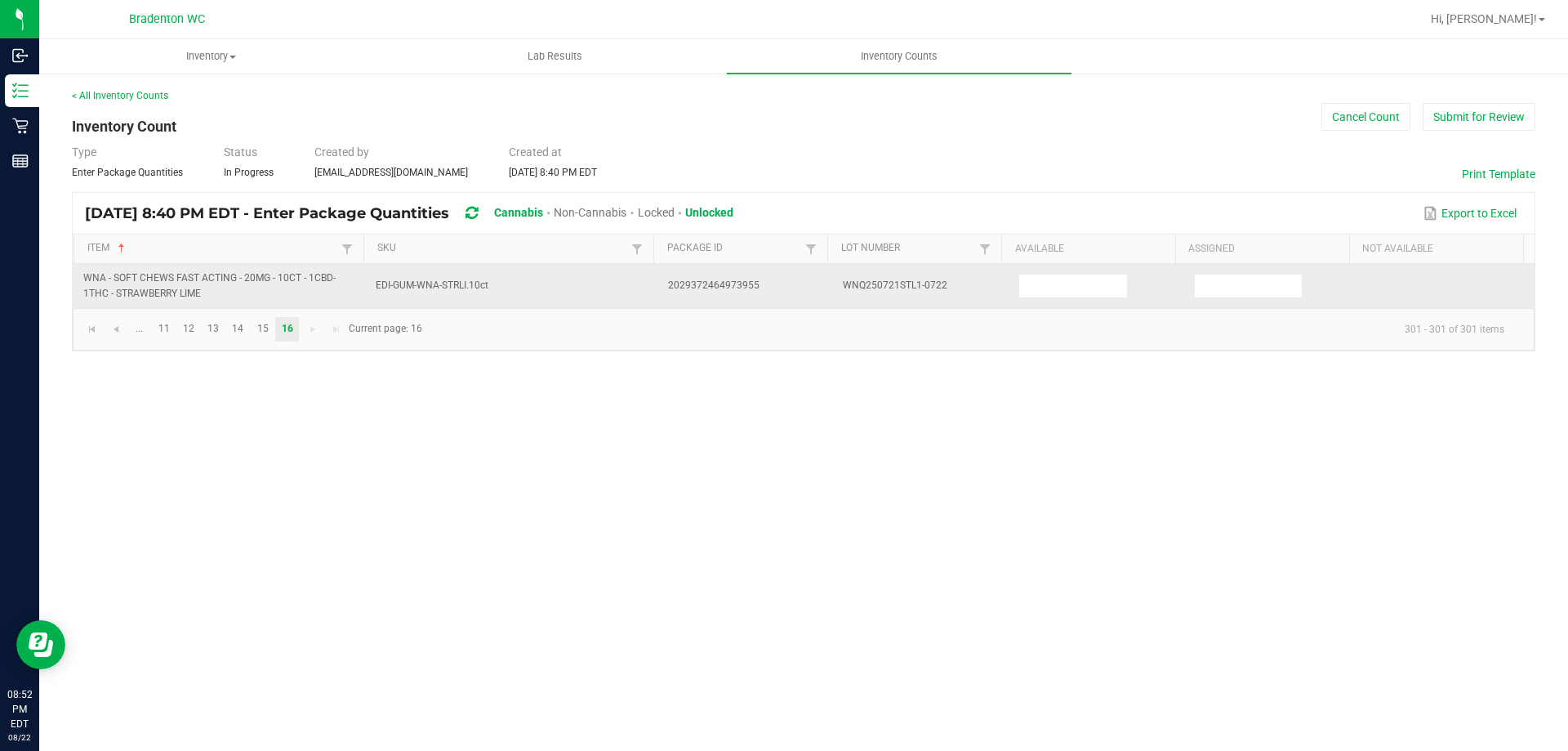
click at [1069, 304] on td at bounding box center [1096, 285] width 176 height 44
click at [1073, 280] on input at bounding box center [1072, 286] width 107 height 23
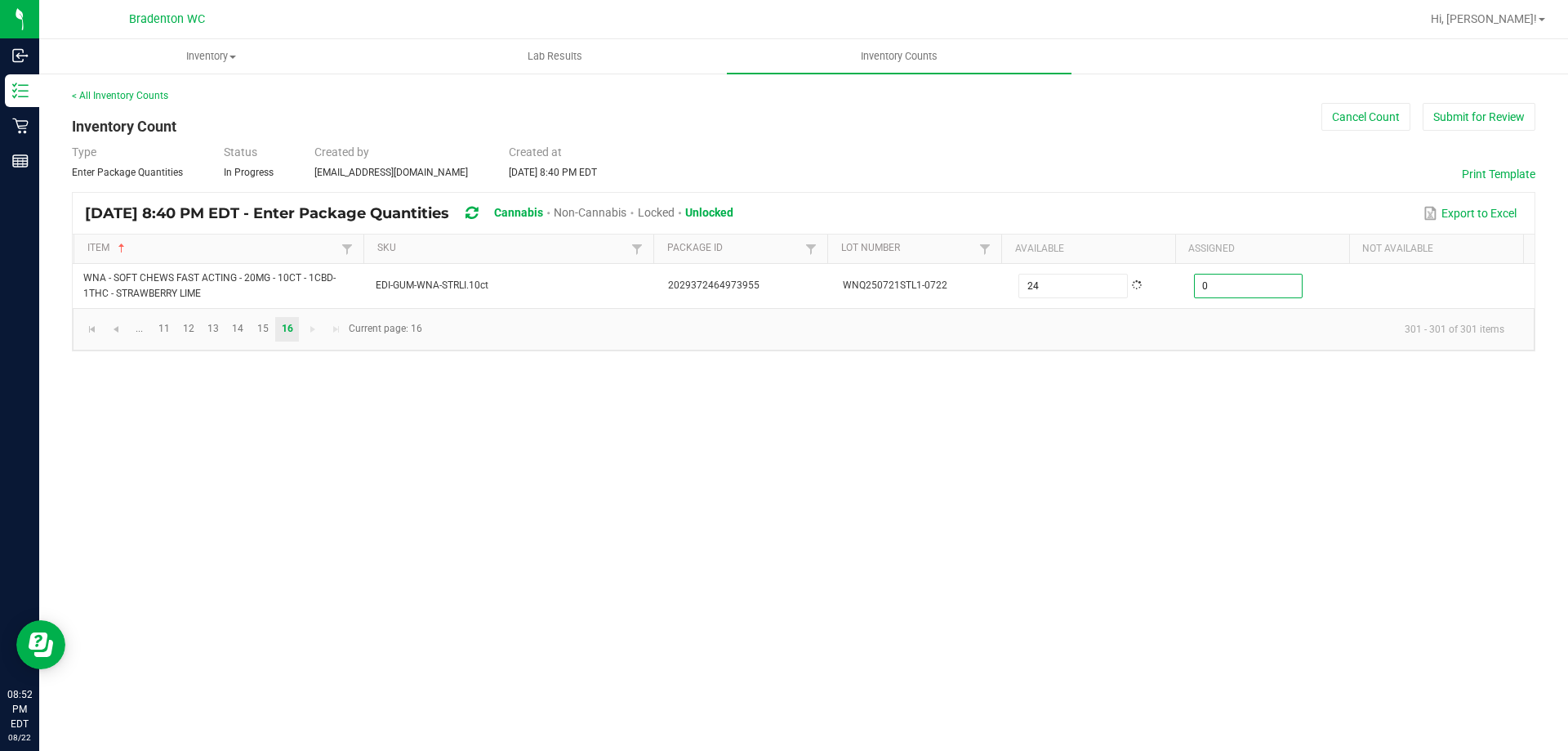
click at [953, 557] on div "Inventory All packages All inventory Waste log Create inventory Lab Results Inv…" at bounding box center [804, 395] width 1529 height 712
click at [1468, 118] on button "Submit for Review" at bounding box center [1479, 117] width 113 height 28
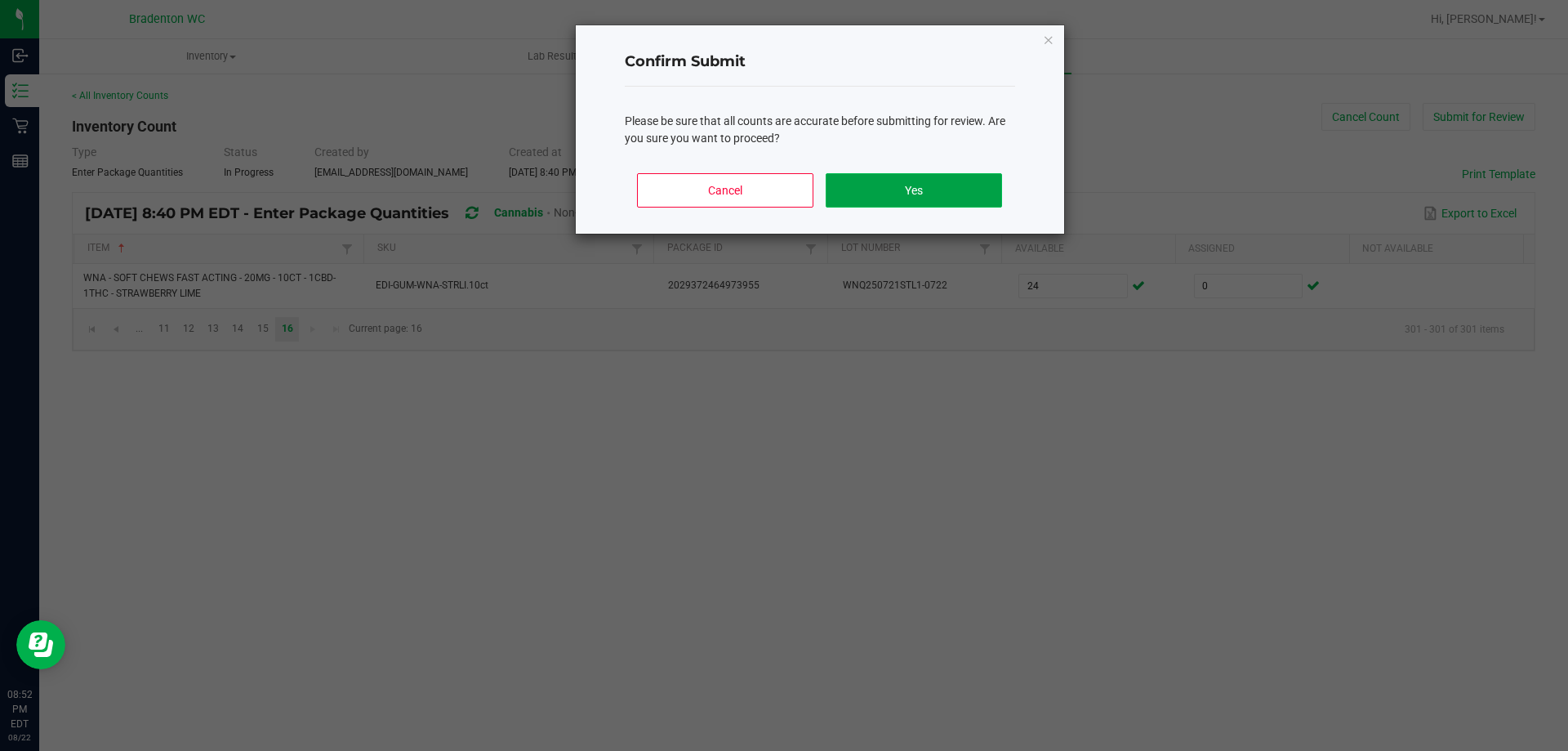
click at [928, 178] on button "Yes" at bounding box center [913, 191] width 176 height 35
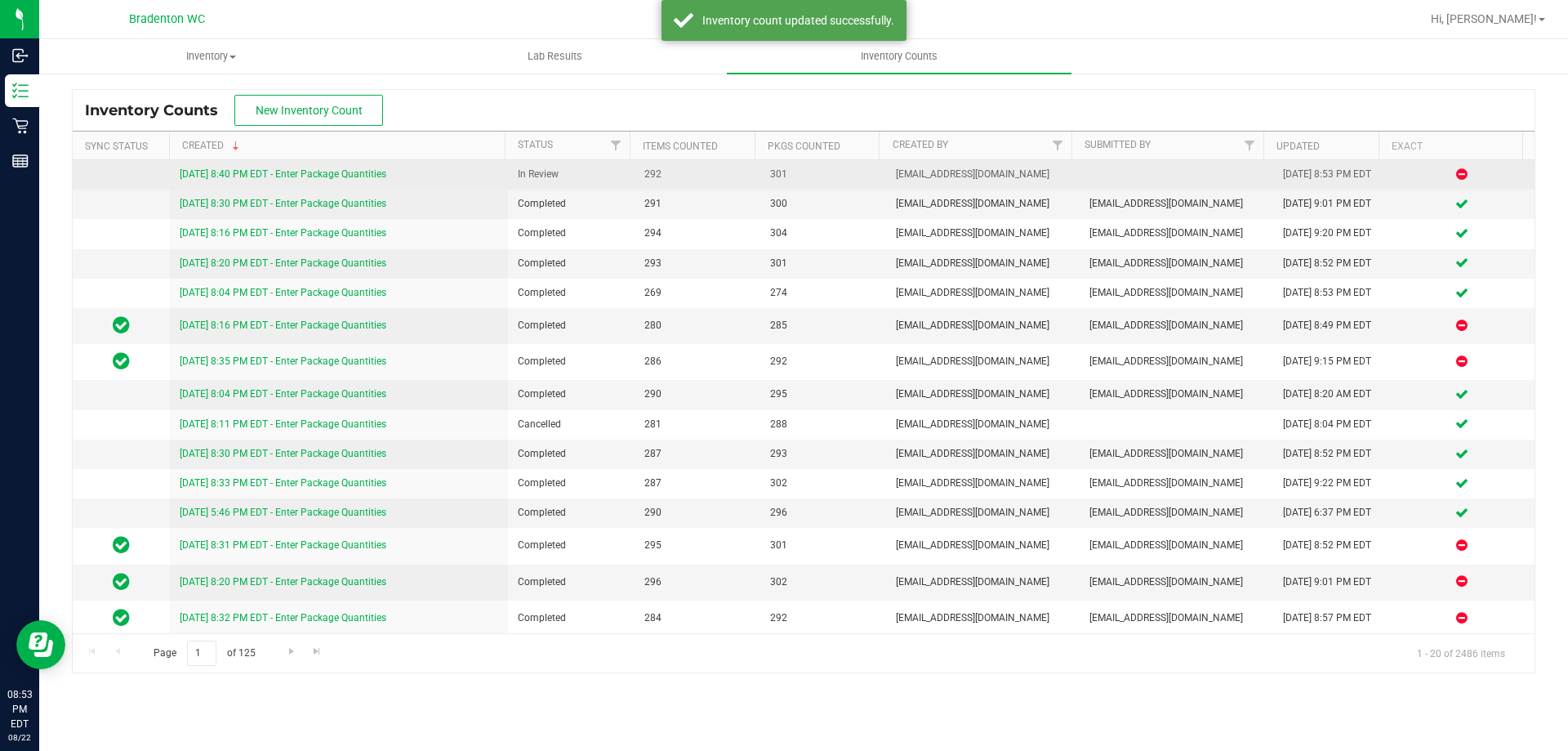
click at [361, 175] on link "[DATE] 8:40 PM EDT - Enter Package Quantities" at bounding box center [283, 173] width 206 height 11
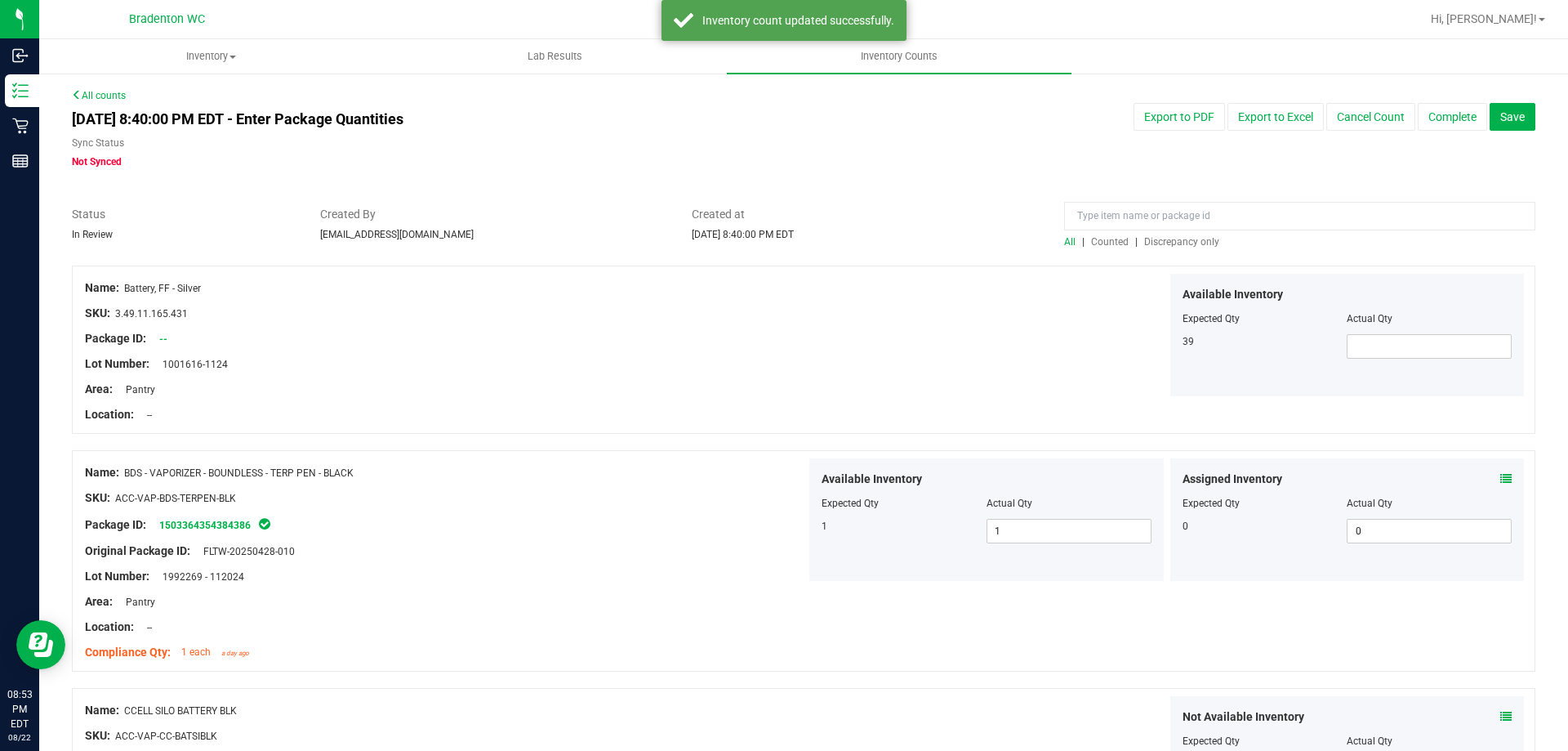
click at [1170, 240] on span "Discrepancy only" at bounding box center [1181, 241] width 75 height 11
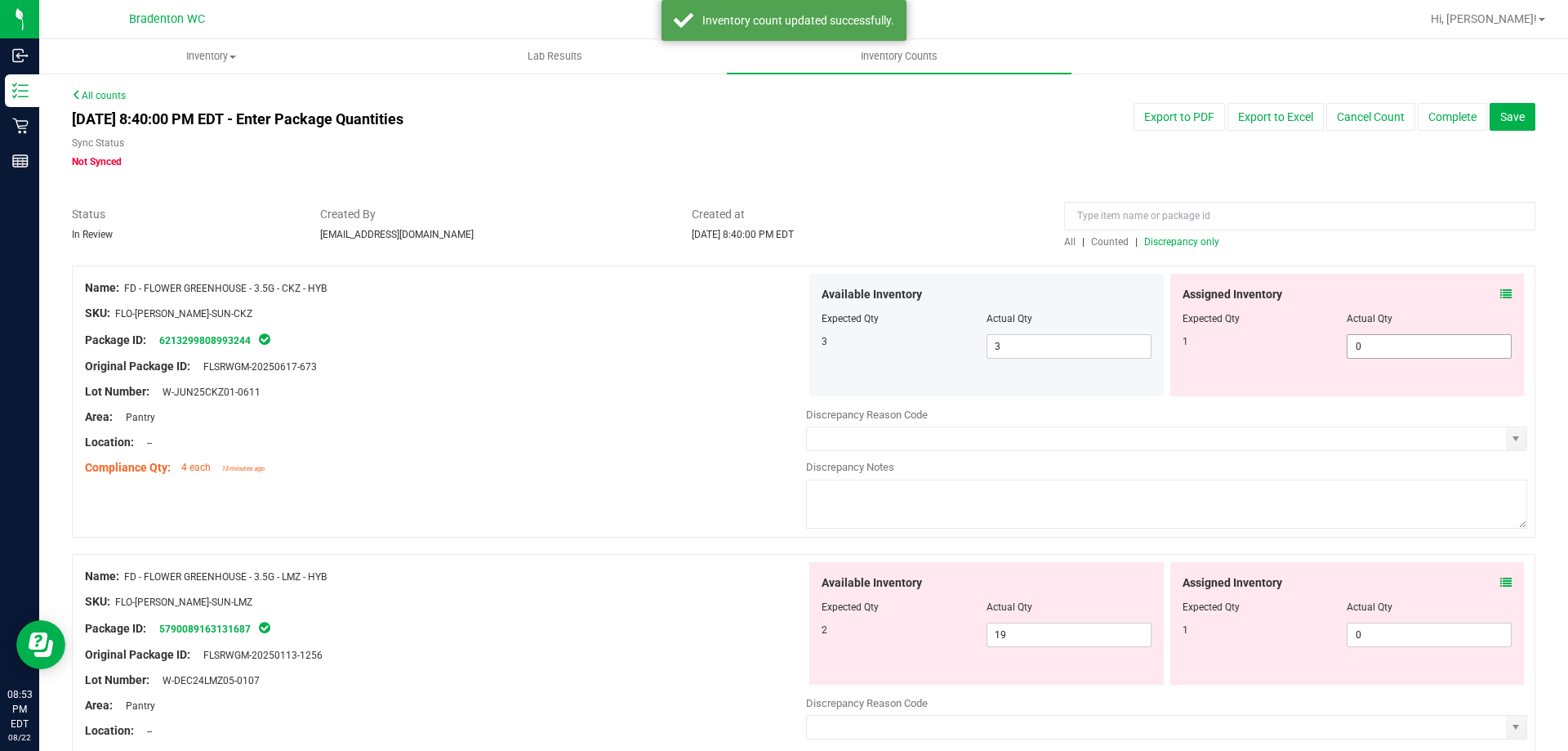
click at [1456, 340] on span "0 0" at bounding box center [1429, 346] width 165 height 24
click at [583, 480] on div "Name: FD - FLOWER GREENHOUSE - 3.5G - CKZ - HYB SKU: FLO-[PERSON_NAME]-SUN-CKZ …" at bounding box center [446, 378] width 721 height 208
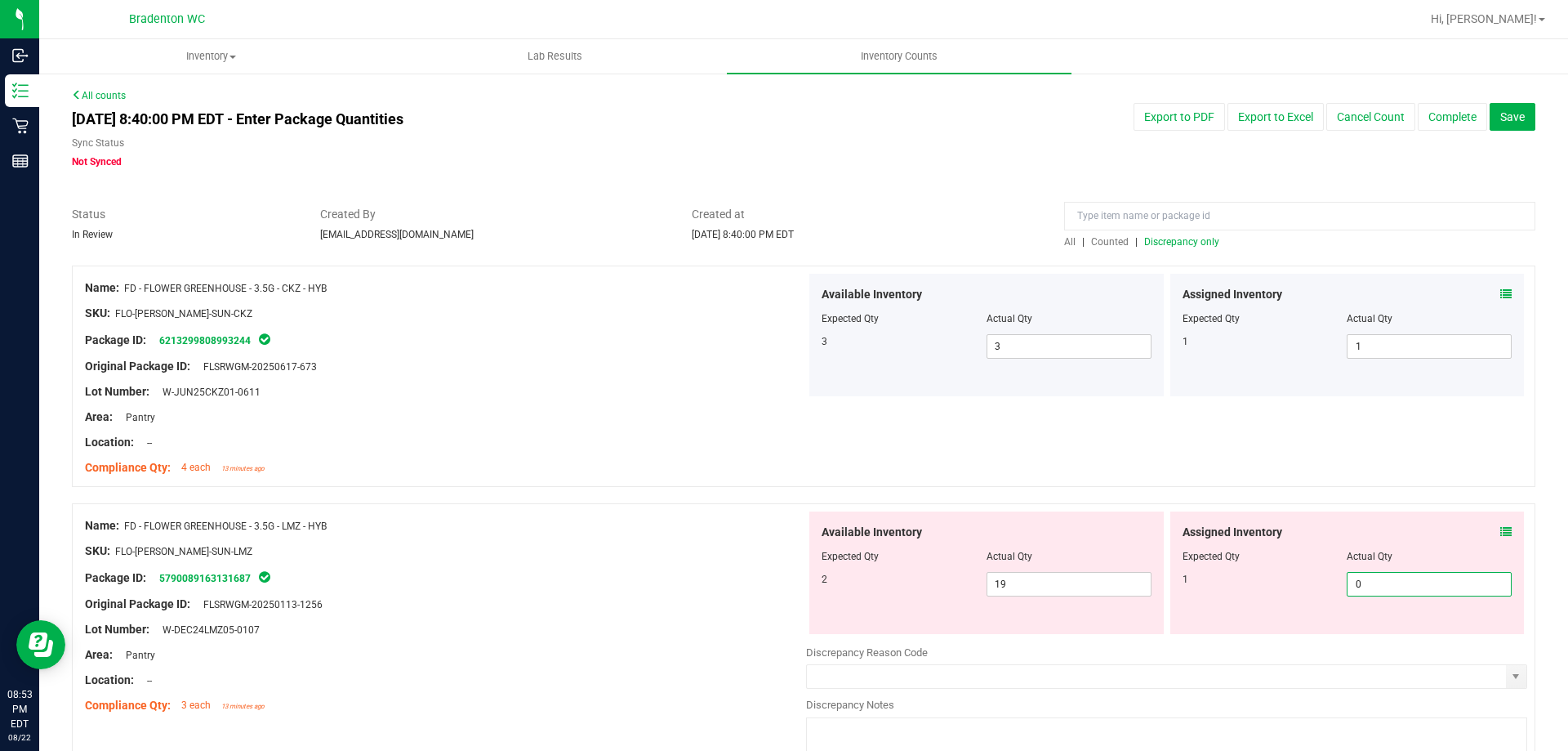
drag, startPoint x: 1438, startPoint y: 586, endPoint x: 641, endPoint y: 514, distance: 800.2
click at [1437, 586] on span "0 0" at bounding box center [1429, 584] width 165 height 24
drag, startPoint x: 472, startPoint y: 495, endPoint x: 847, endPoint y: 479, distance: 375.3
click at [472, 495] on div at bounding box center [804, 494] width 1463 height 16
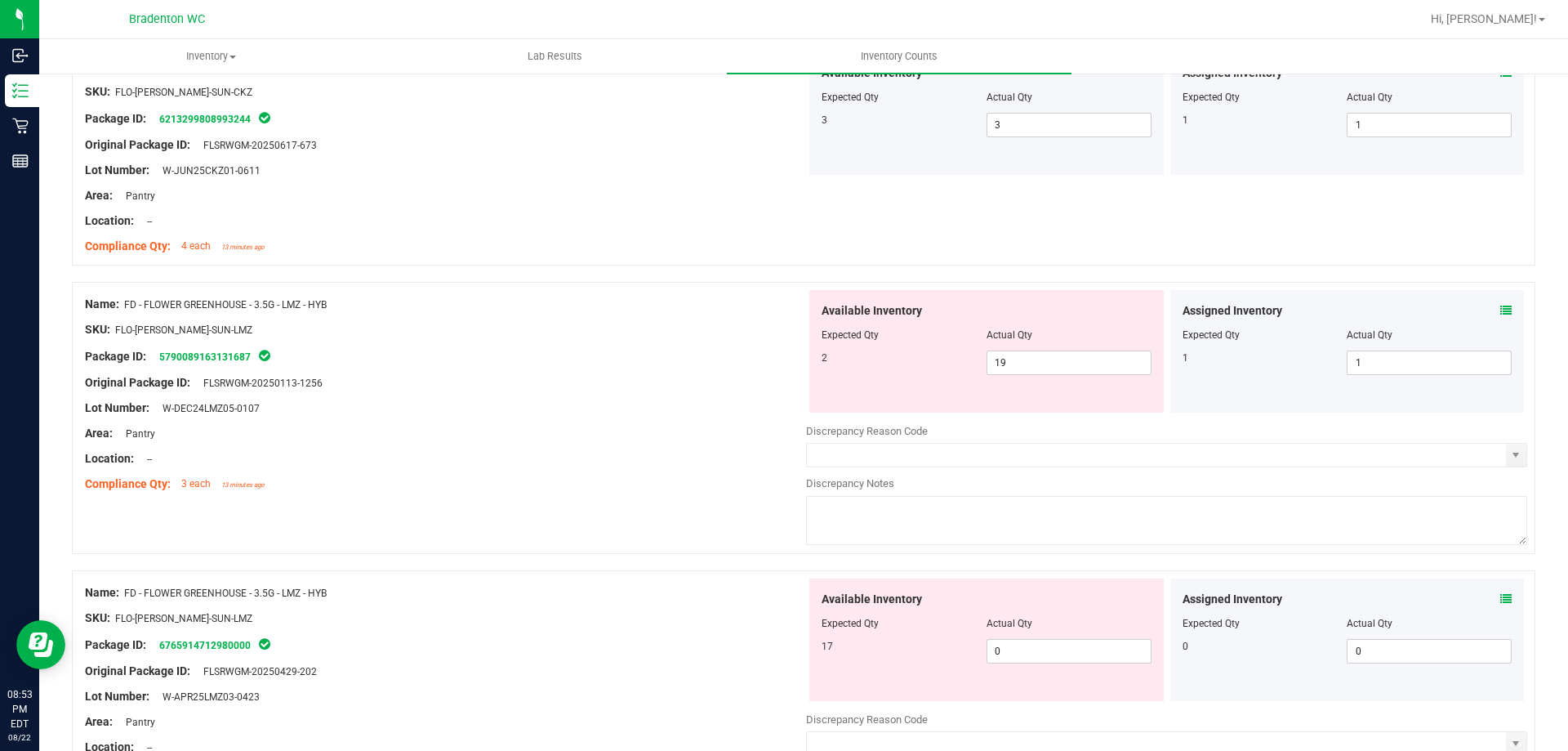
scroll to position [245, 0]
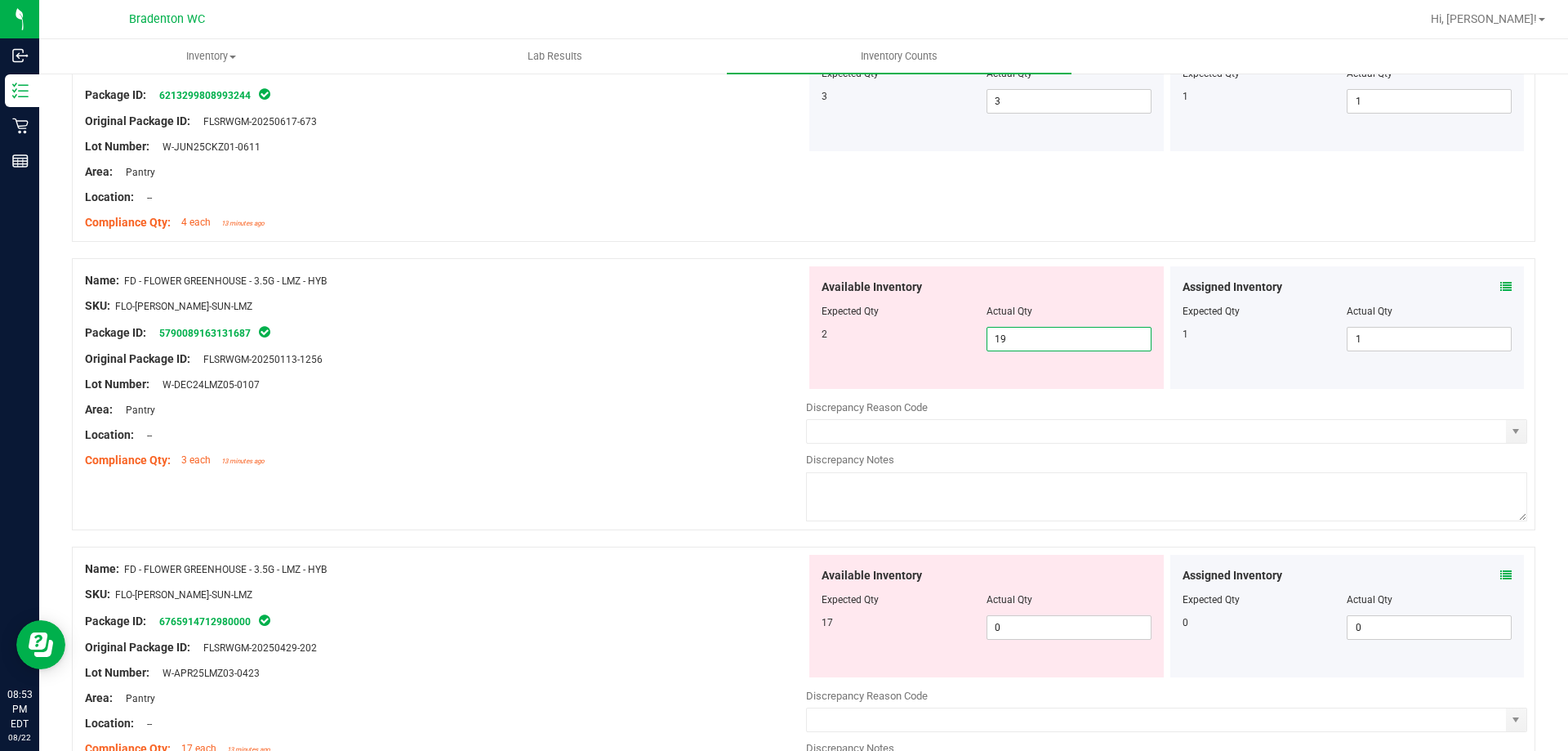
drag, startPoint x: 1034, startPoint y: 330, endPoint x: 712, endPoint y: 329, distance: 322.0
click at [715, 330] on div "Name: FD - FLOWER GREENHOUSE - 3.5G - LMZ - HYB SKU: FLO-[PERSON_NAME]-SUN-LMZ …" at bounding box center [804, 395] width 1463 height 272
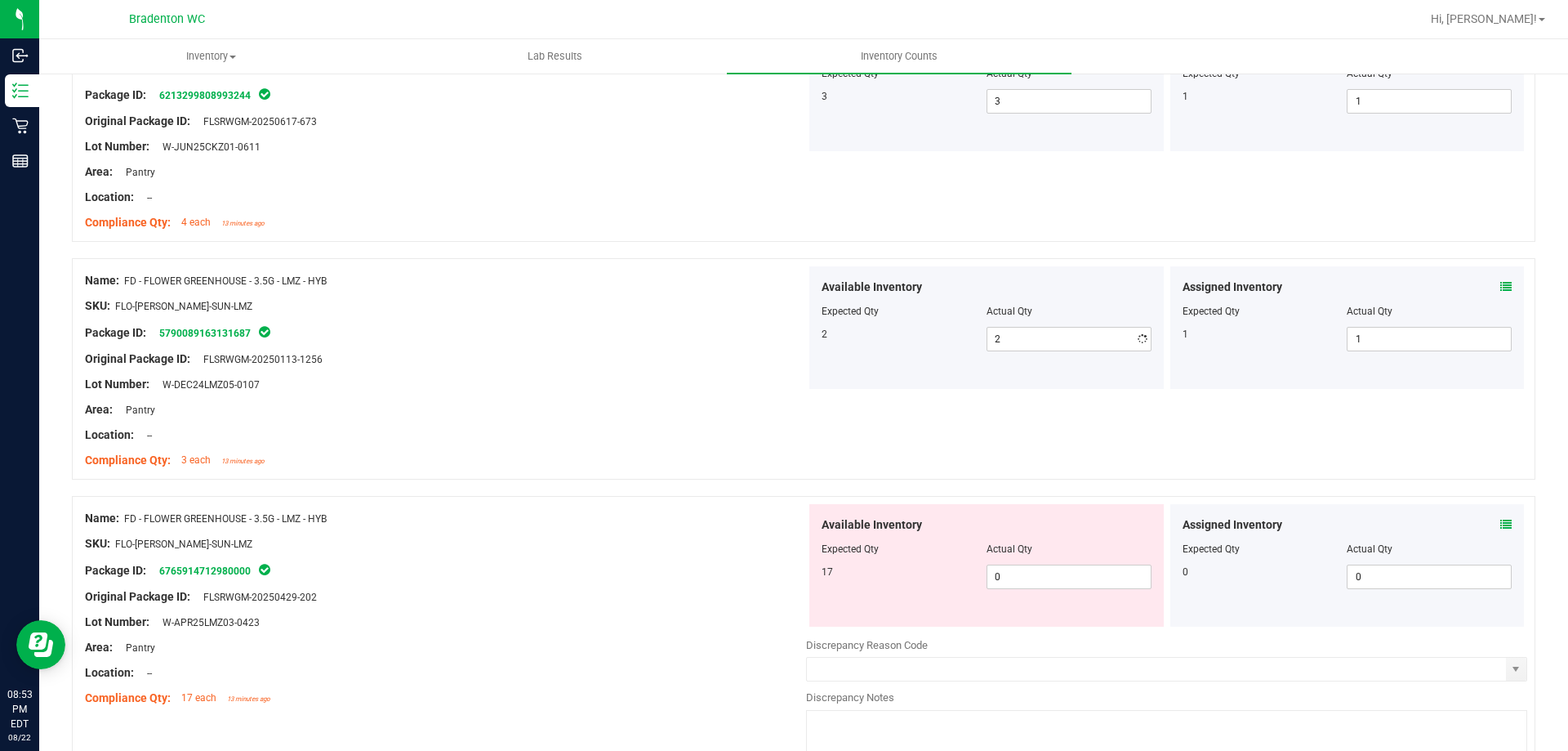
click at [531, 486] on div "Name: FD - FLOWER GREENHOUSE - 3.5G - LMZ - HYB SKU: FLO-[PERSON_NAME]-SUN-LMZ …" at bounding box center [804, 377] width 1463 height 238
click at [1067, 571] on span "0 0" at bounding box center [1069, 577] width 165 height 24
click at [641, 591] on div "Original Package ID: FLSRWGM-20250429-202" at bounding box center [446, 597] width 721 height 17
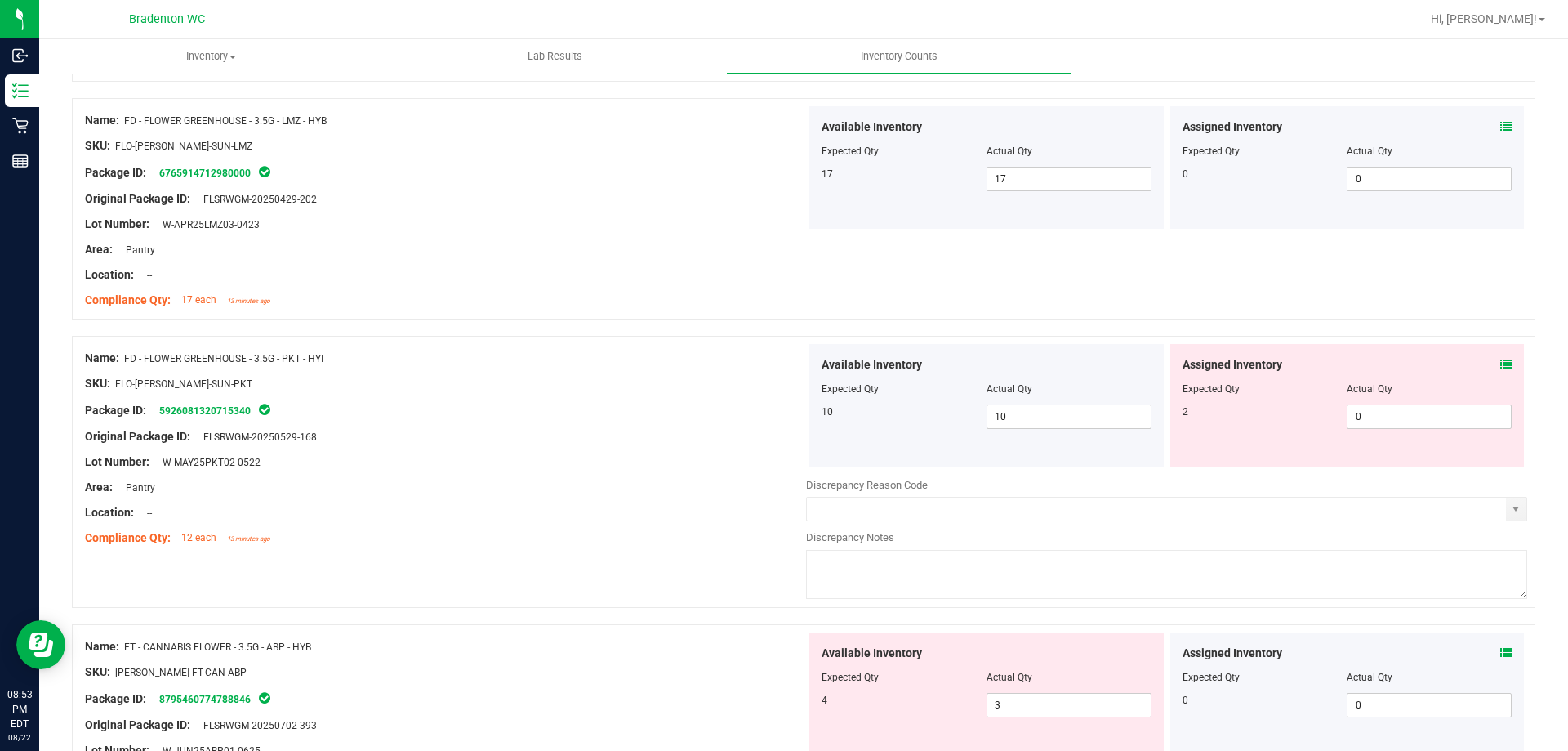
scroll to position [654, 0]
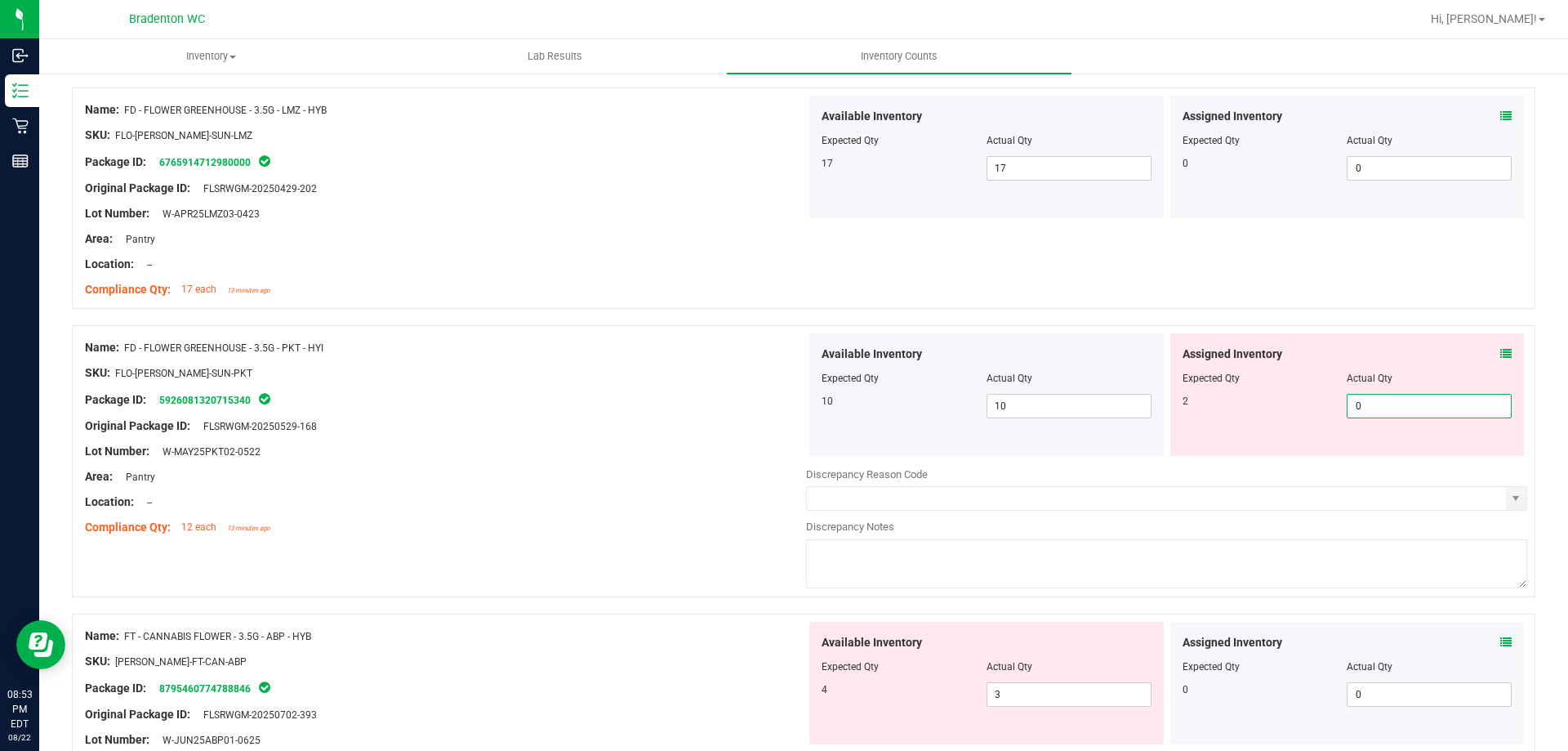
click at [1392, 406] on span "0 0" at bounding box center [1429, 406] width 165 height 24
click at [726, 441] on div at bounding box center [446, 438] width 721 height 8
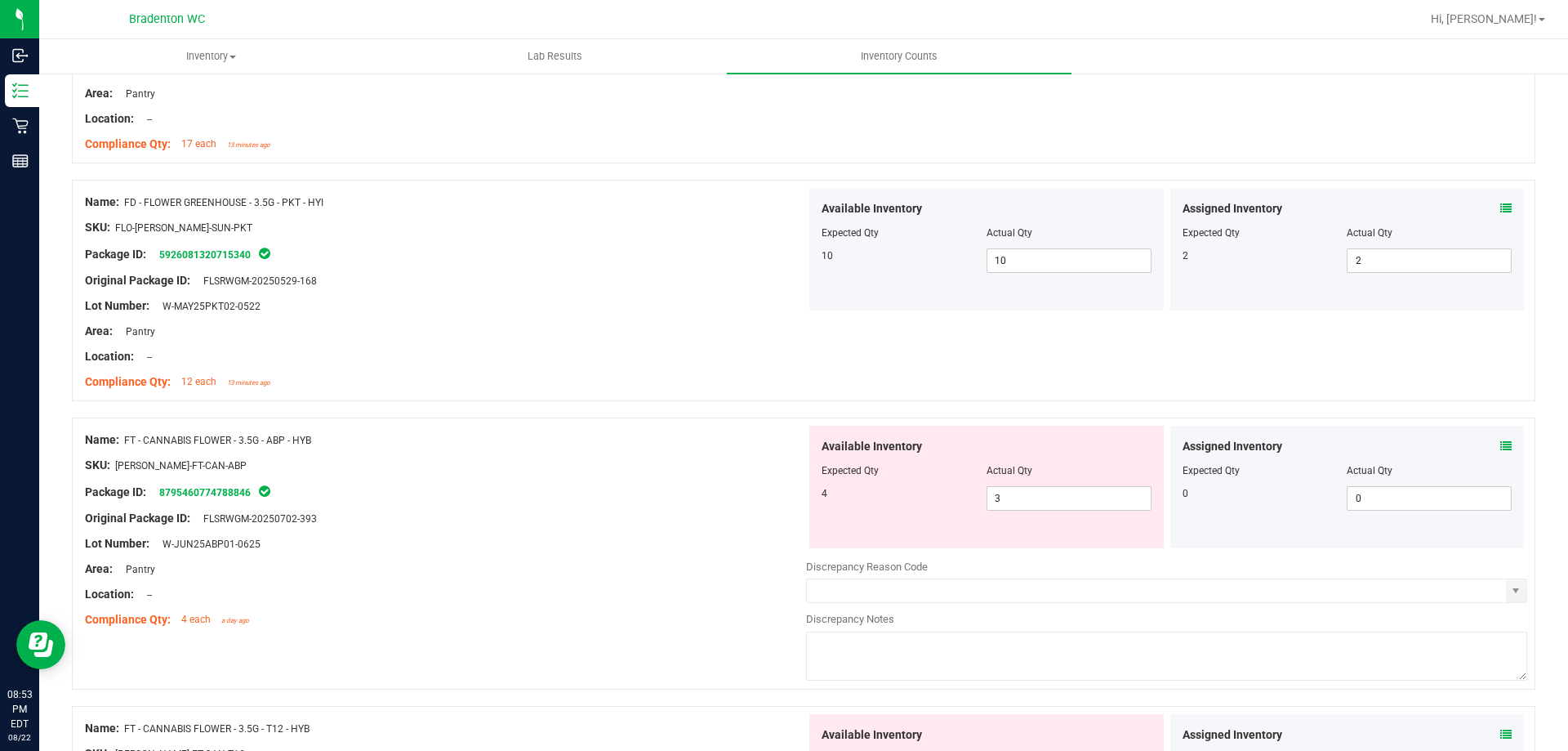
scroll to position [981, 0]
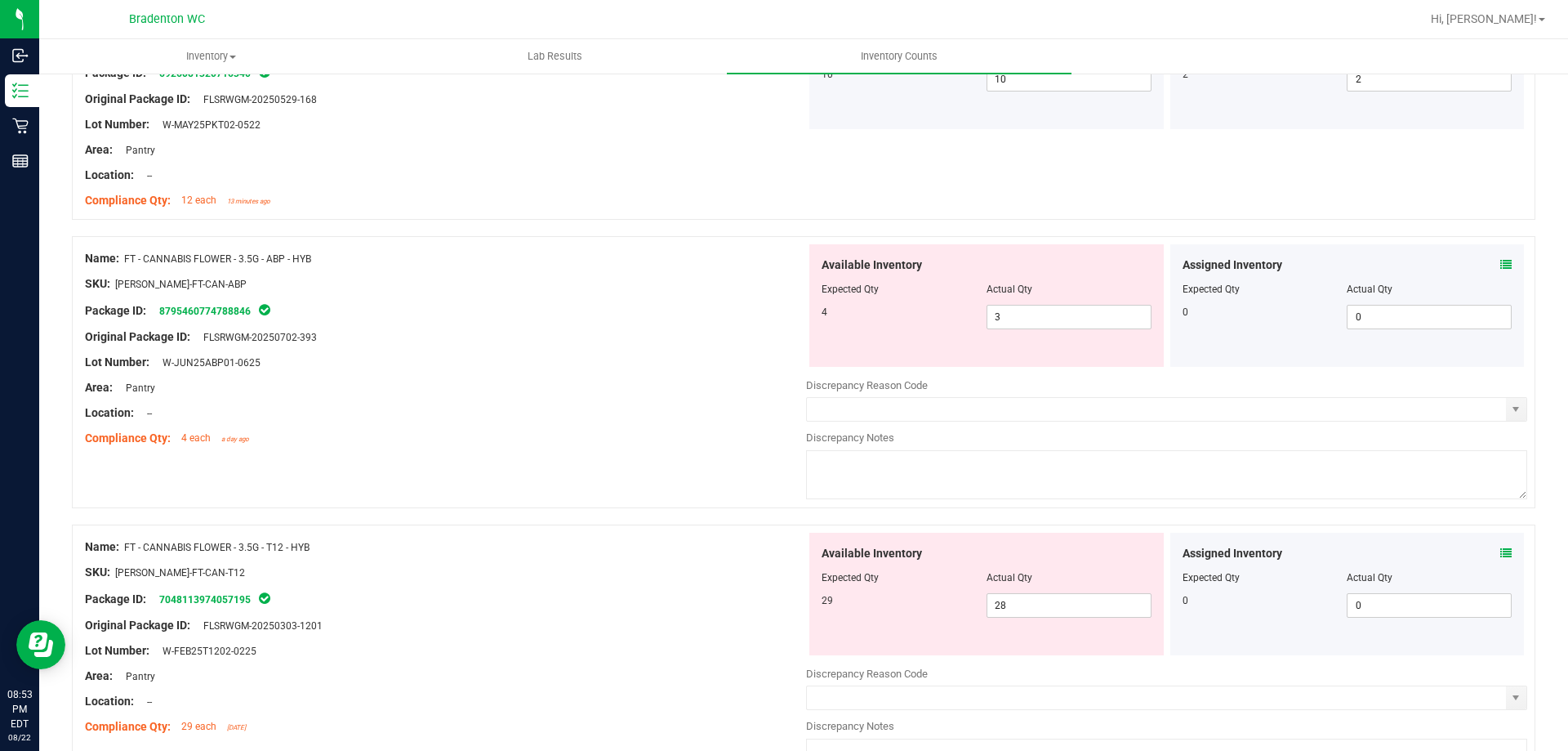
click at [1500, 264] on icon at bounding box center [1506, 264] width 11 height 11
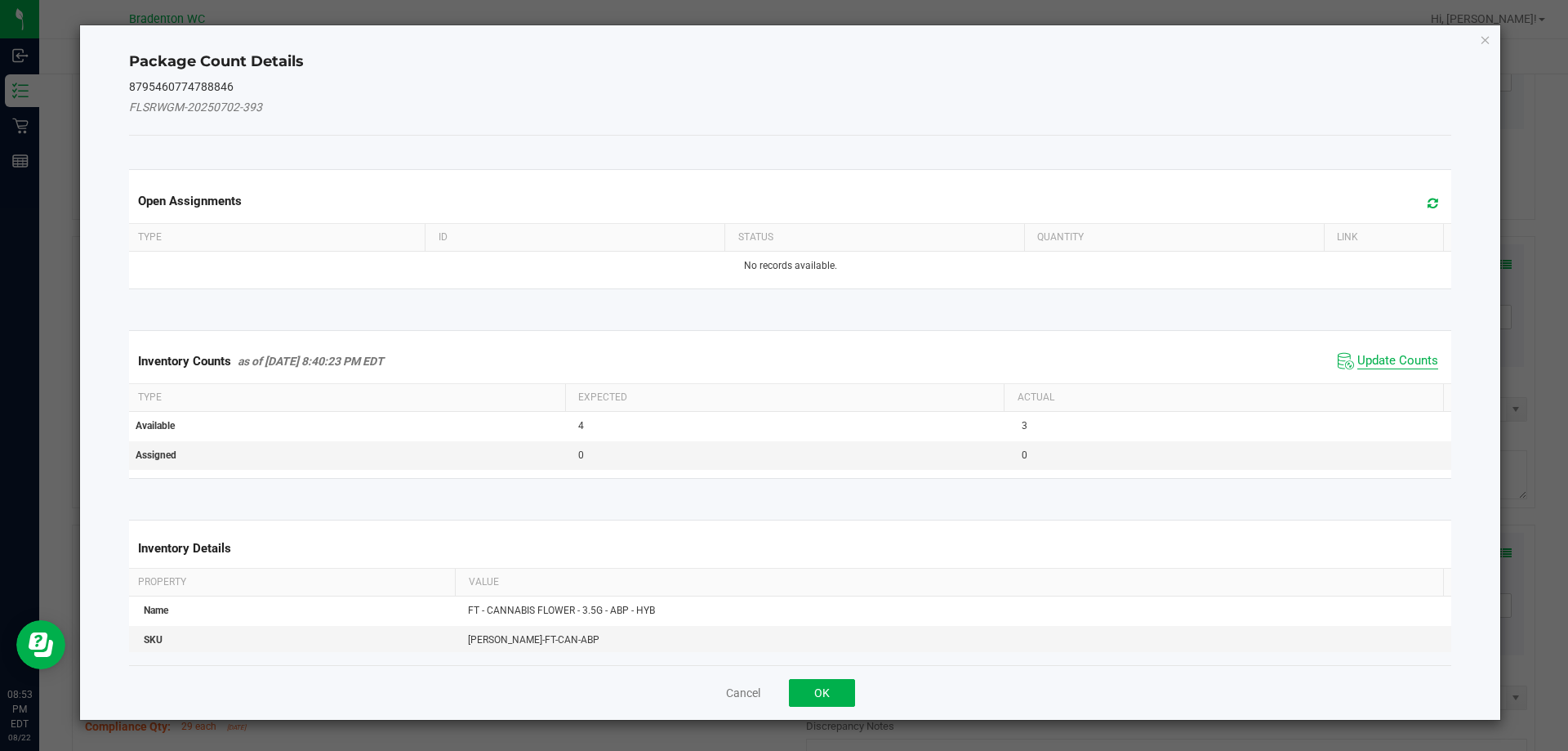
click at [1396, 353] on span "Update Counts" at bounding box center [1397, 361] width 81 height 16
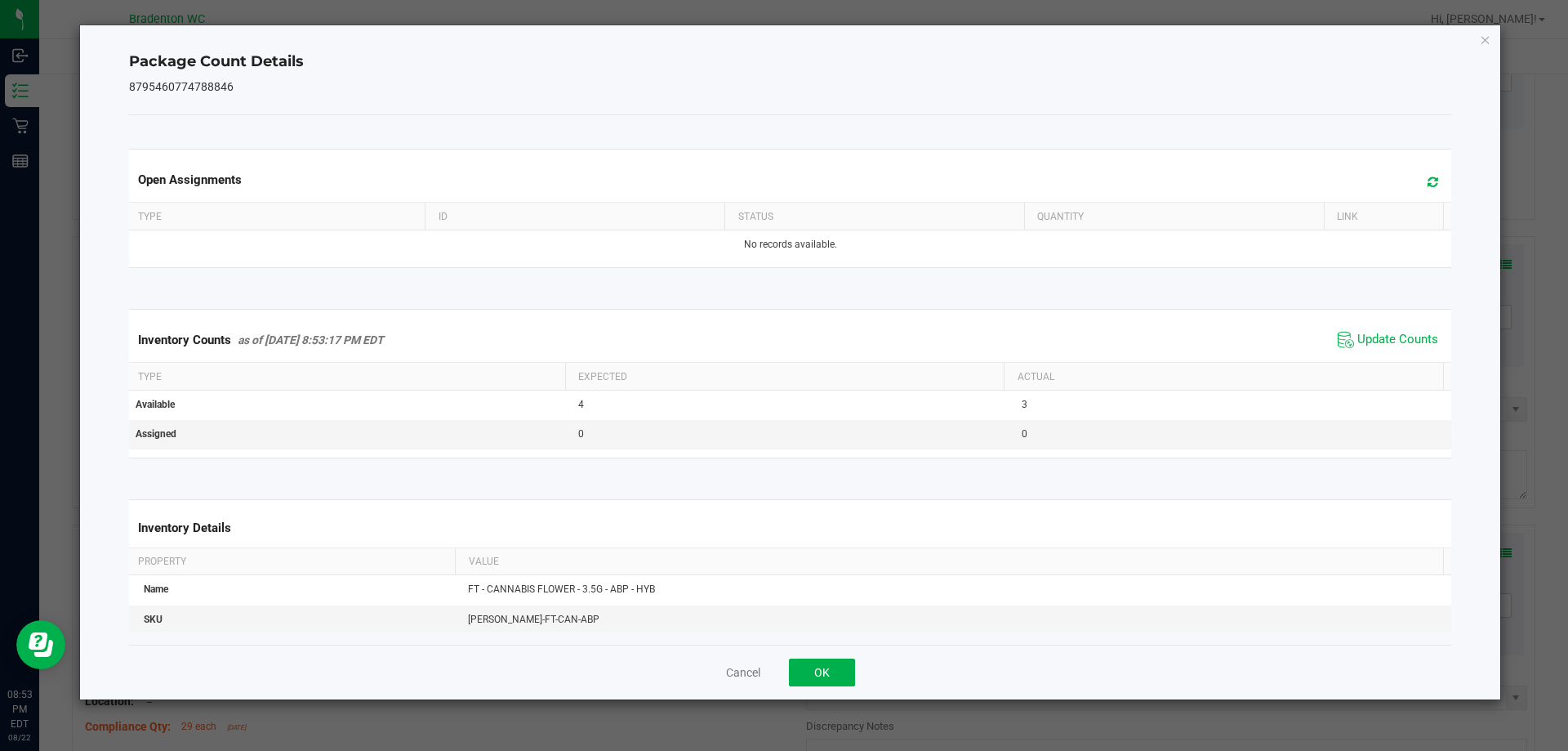
click at [1428, 186] on icon at bounding box center [1433, 182] width 10 height 12
click at [815, 666] on button "OK" at bounding box center [822, 672] width 66 height 28
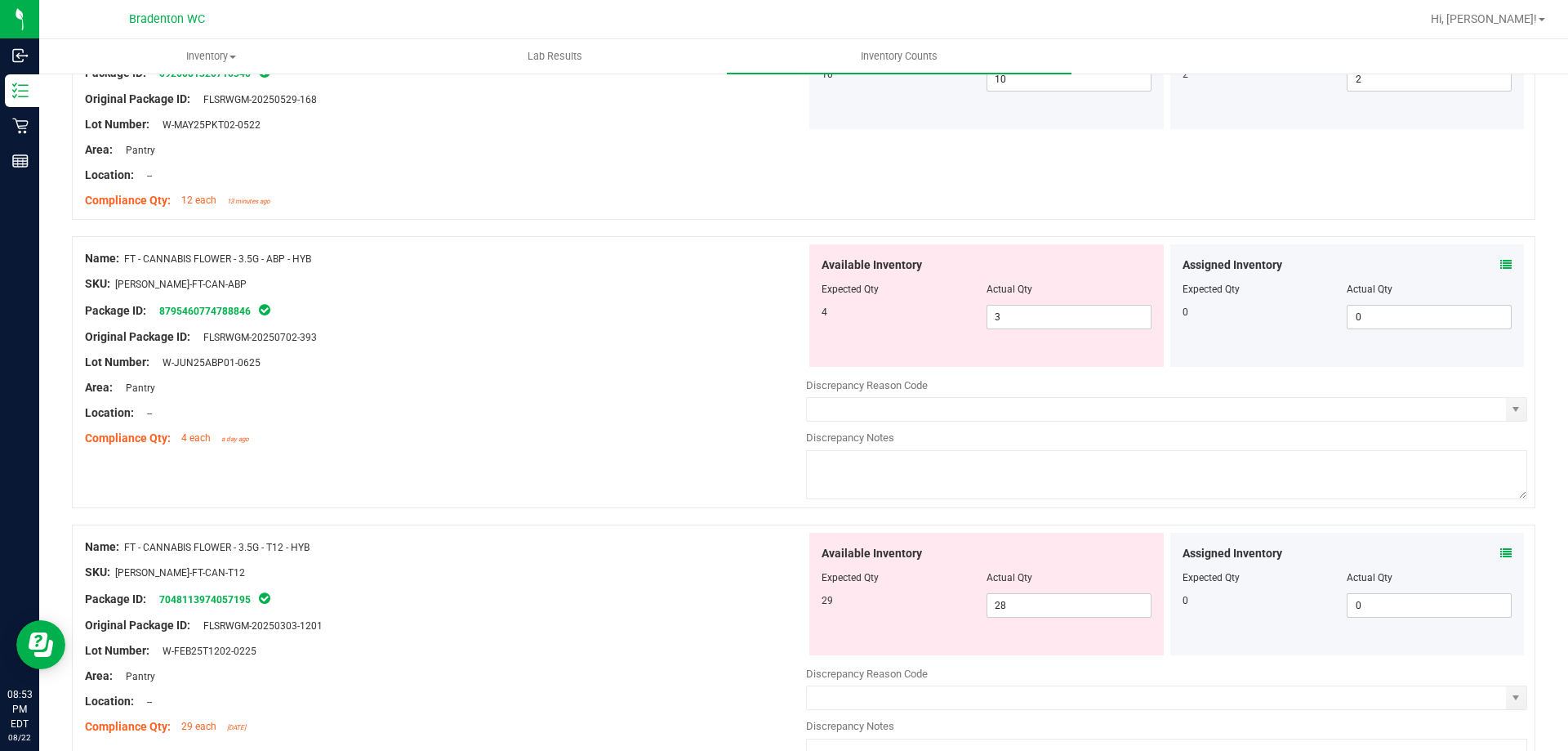
scroll to position [1225, 0]
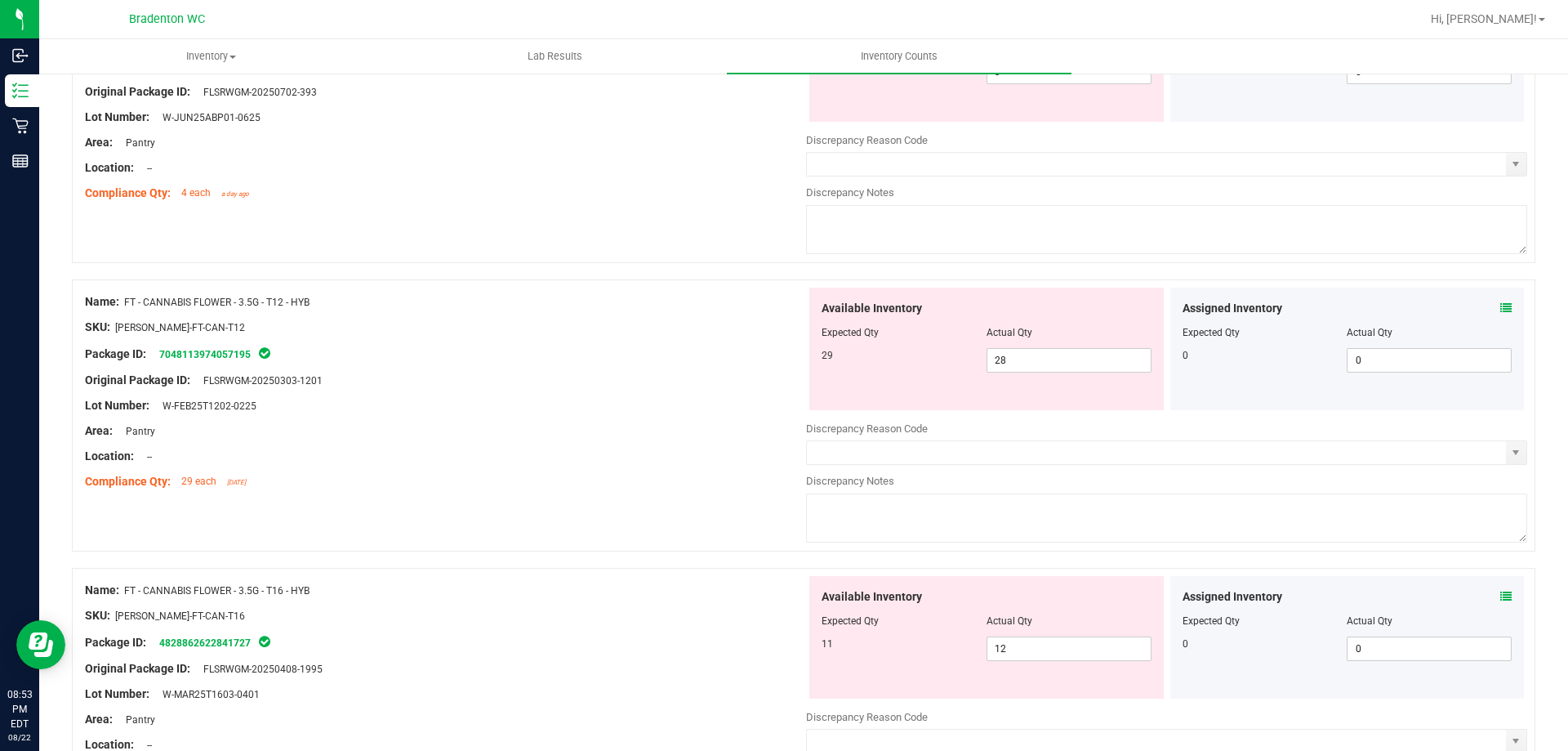
click at [1500, 304] on icon at bounding box center [1506, 308] width 11 height 11
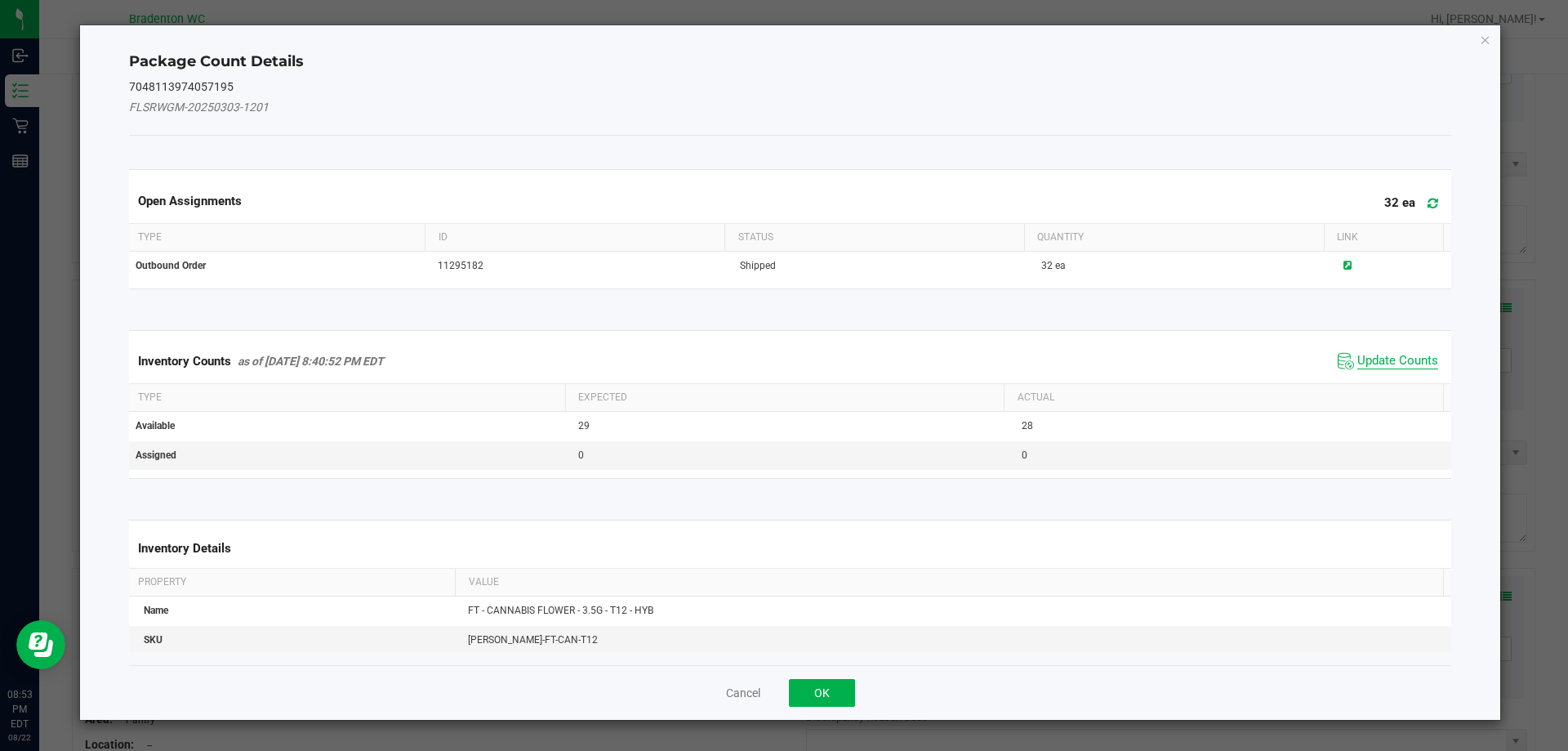
click at [1385, 353] on span "Update Counts" at bounding box center [1397, 361] width 81 height 16
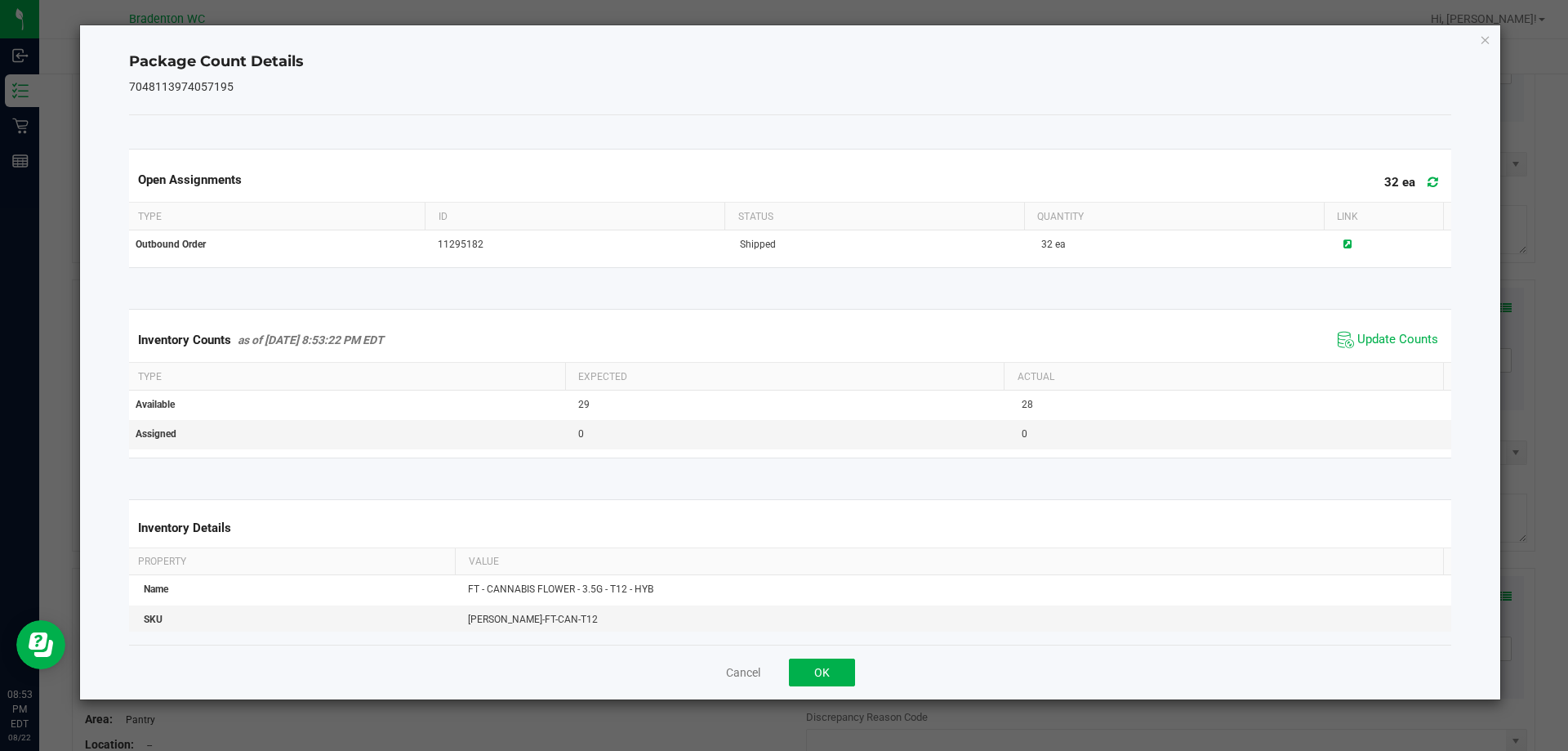
click at [1428, 171] on span at bounding box center [1428, 182] width 27 height 23
click at [852, 677] on button "OK" at bounding box center [822, 672] width 66 height 28
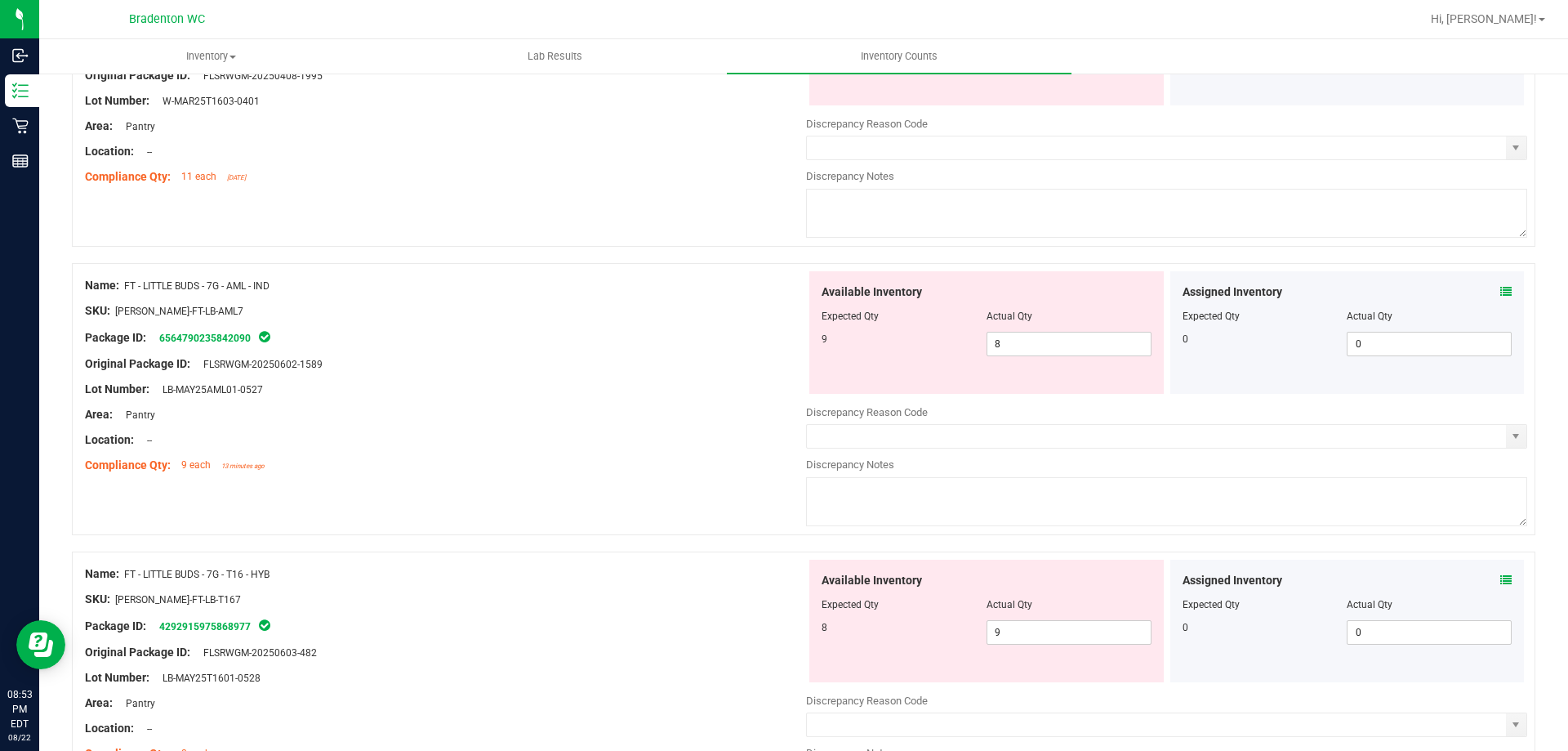
scroll to position [1879, 0]
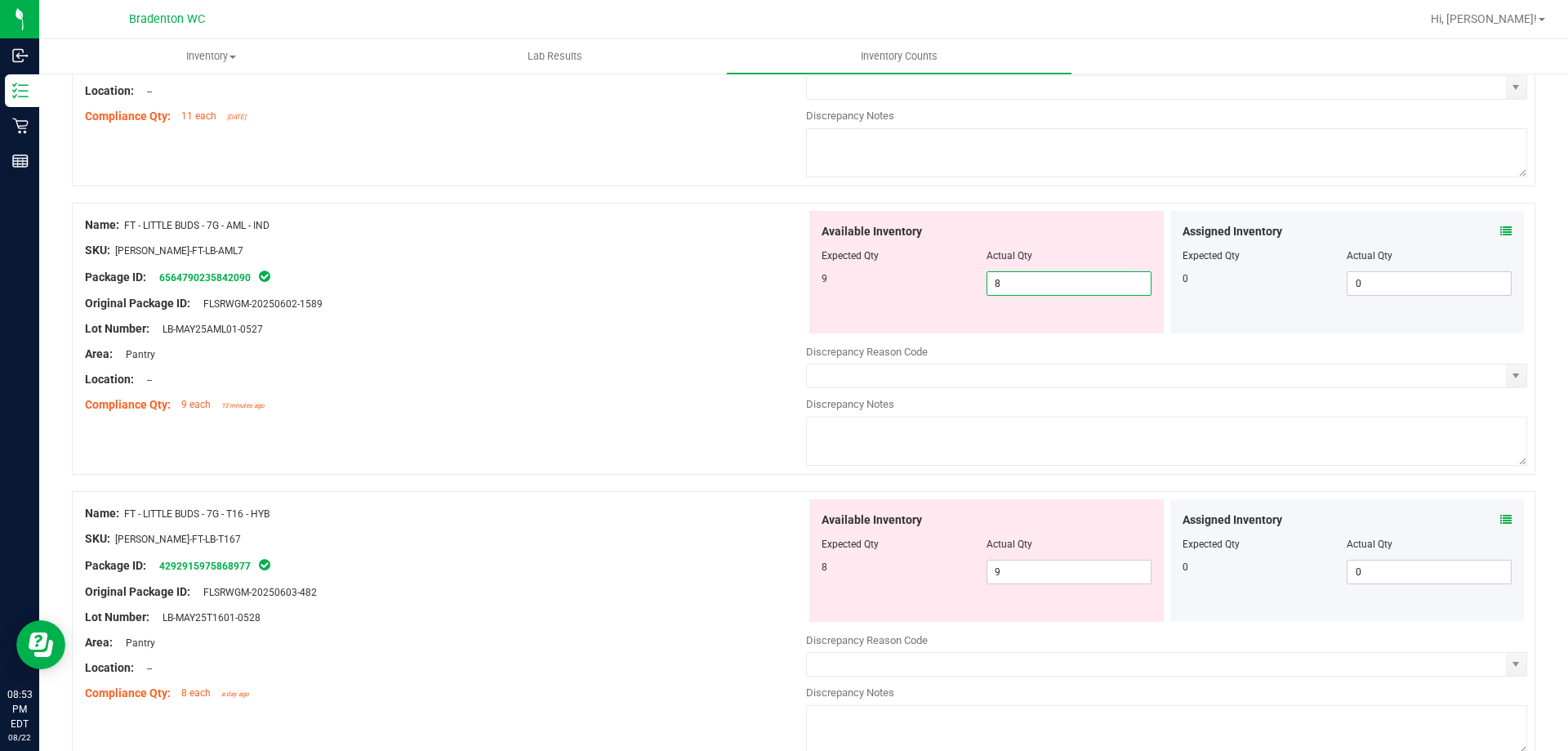
drag, startPoint x: 1033, startPoint y: 286, endPoint x: 895, endPoint y: 269, distance: 139.0
click at [895, 269] on div "Available Inventory Expected Qty Actual Qty 9 8 8" at bounding box center [986, 271] width 355 height 122
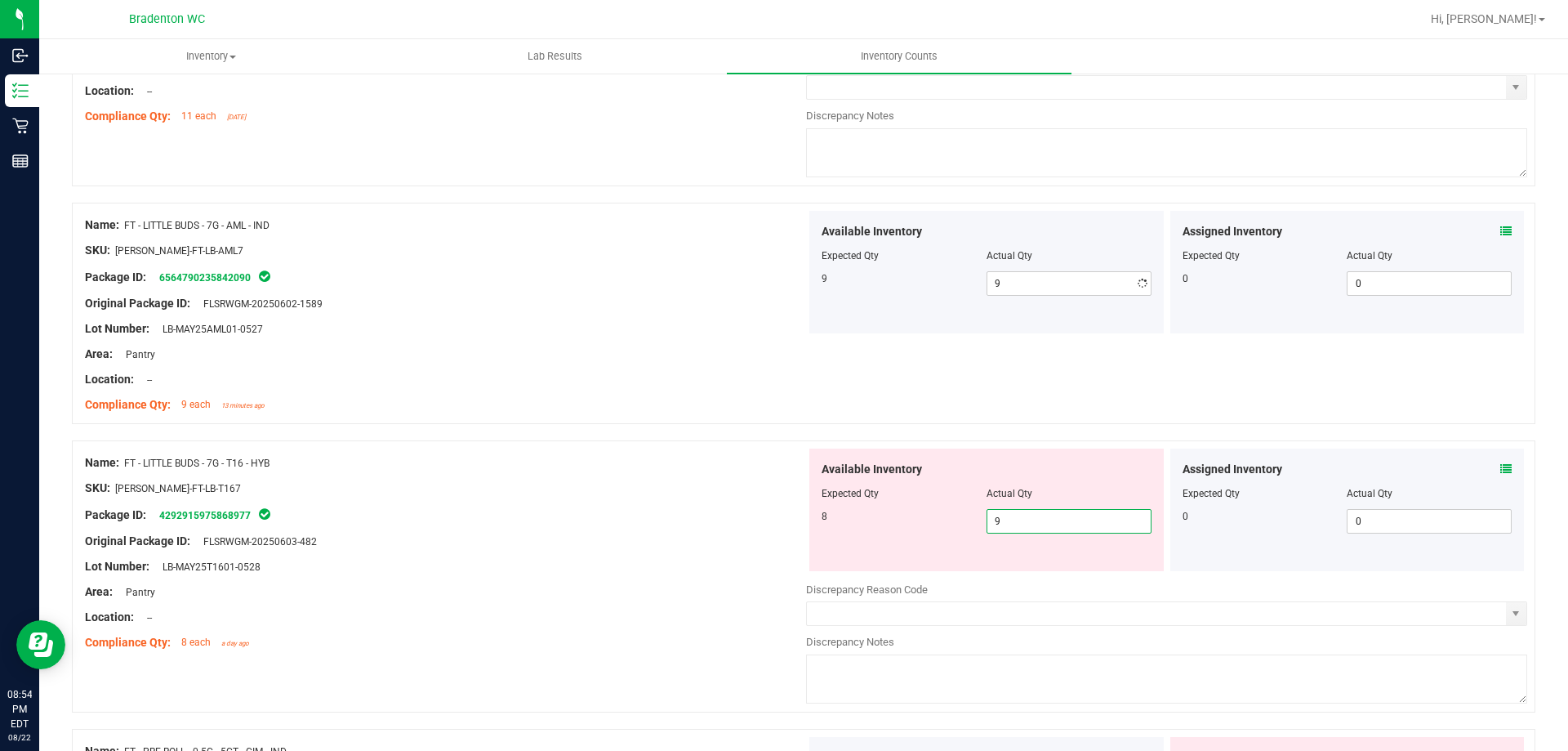
drag, startPoint x: 901, startPoint y: 571, endPoint x: 856, endPoint y: 570, distance: 45.0
click at [895, 571] on div "Available Inventory Expected Qty Actual Qty 8 9 9" at bounding box center [1167, 578] width 721 height 259
click at [639, 511] on div "Package ID: 4292915975868977" at bounding box center [446, 514] width 721 height 20
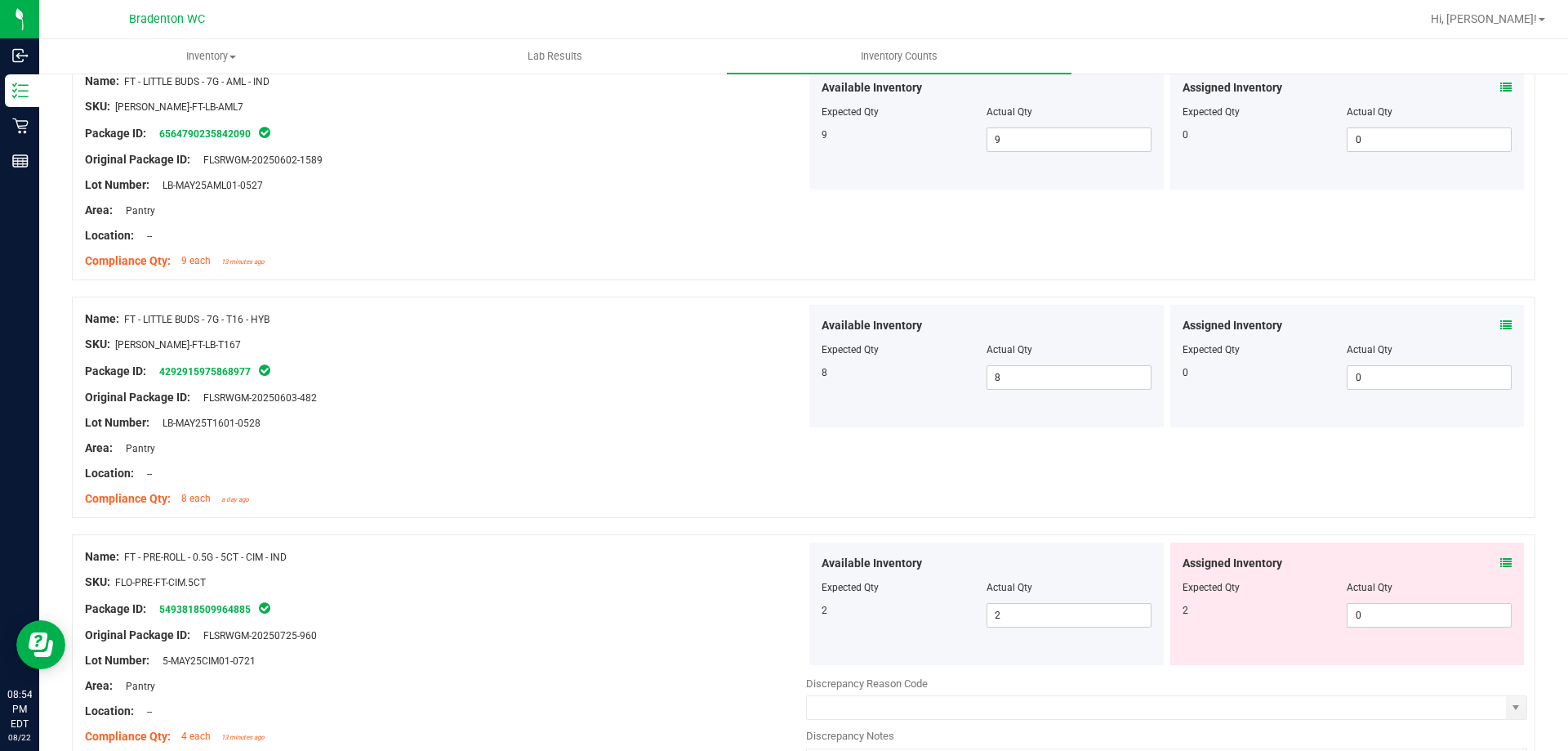
scroll to position [2124, 0]
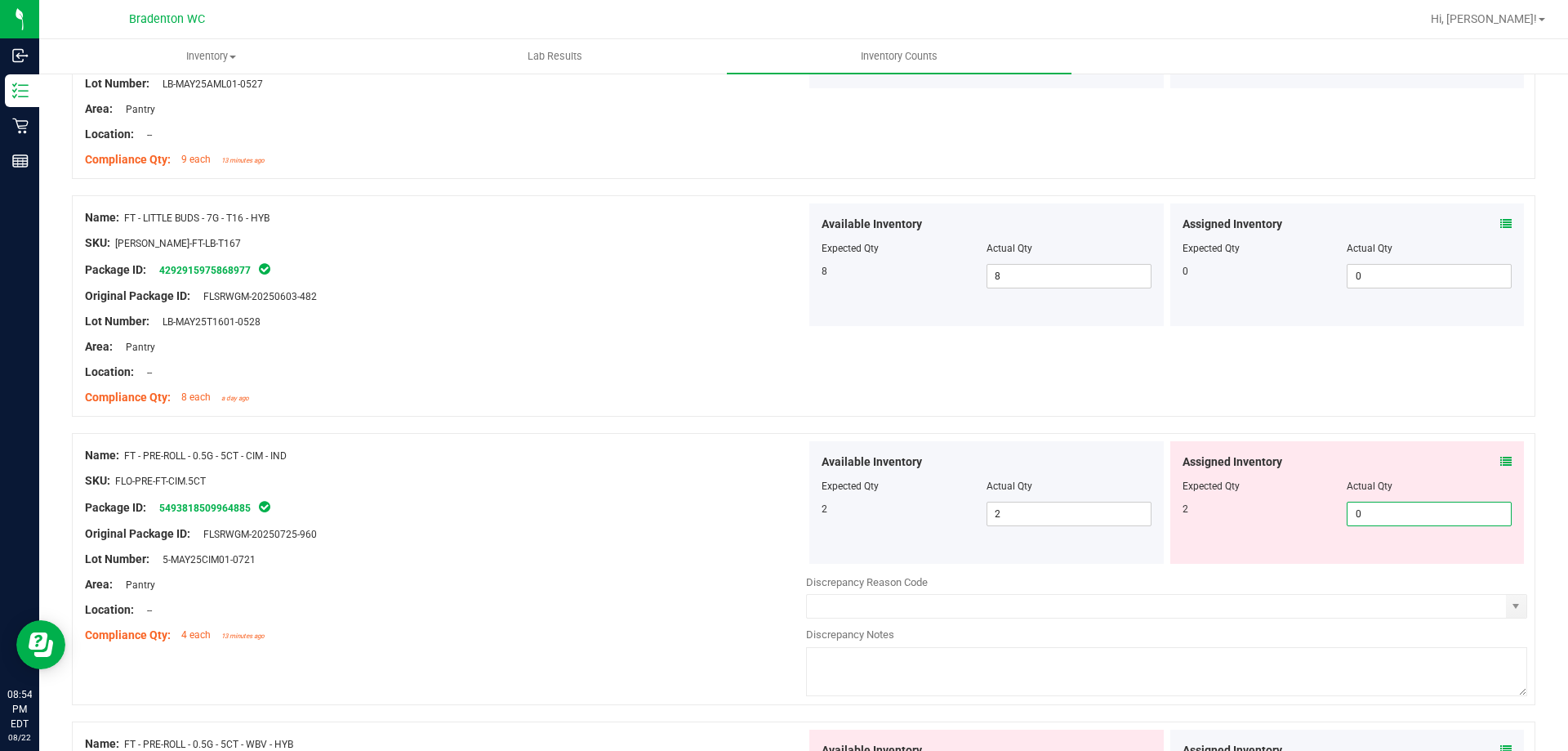
click at [1383, 515] on span "0 0" at bounding box center [1429, 513] width 165 height 24
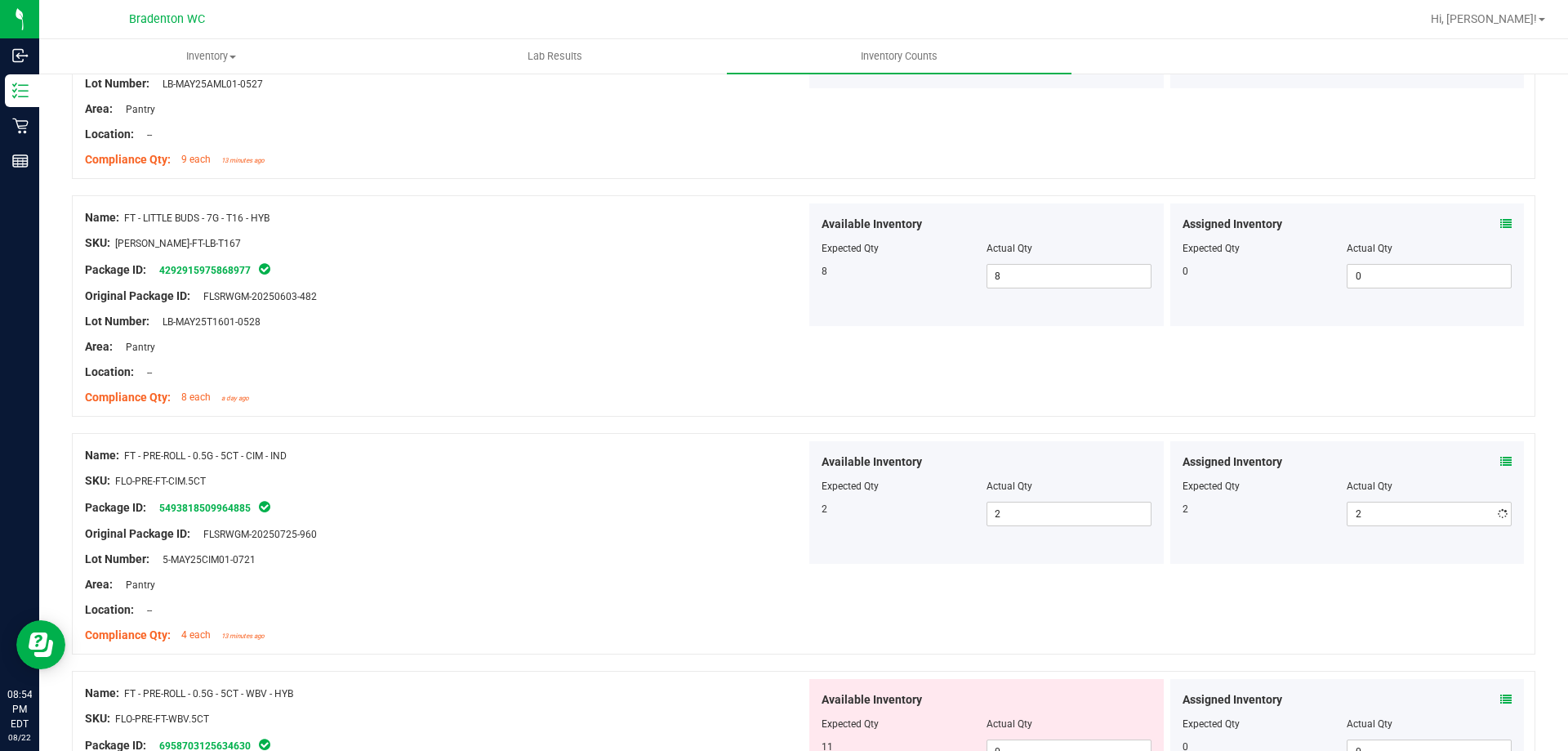
click at [655, 557] on div "Lot Number: 5-MAY25CIM01-0721" at bounding box center [446, 559] width 721 height 17
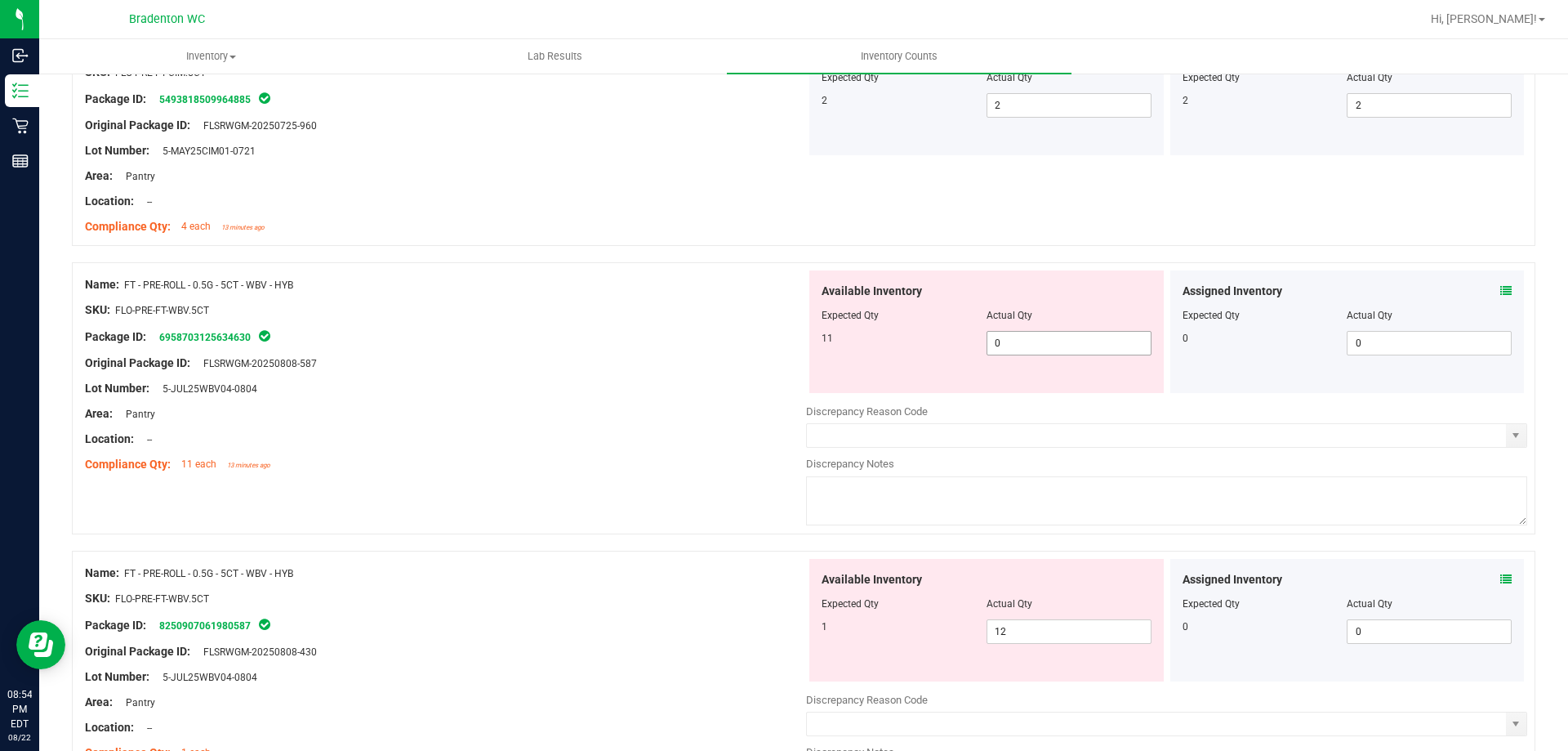
click at [1055, 337] on span "0 0" at bounding box center [1069, 343] width 165 height 24
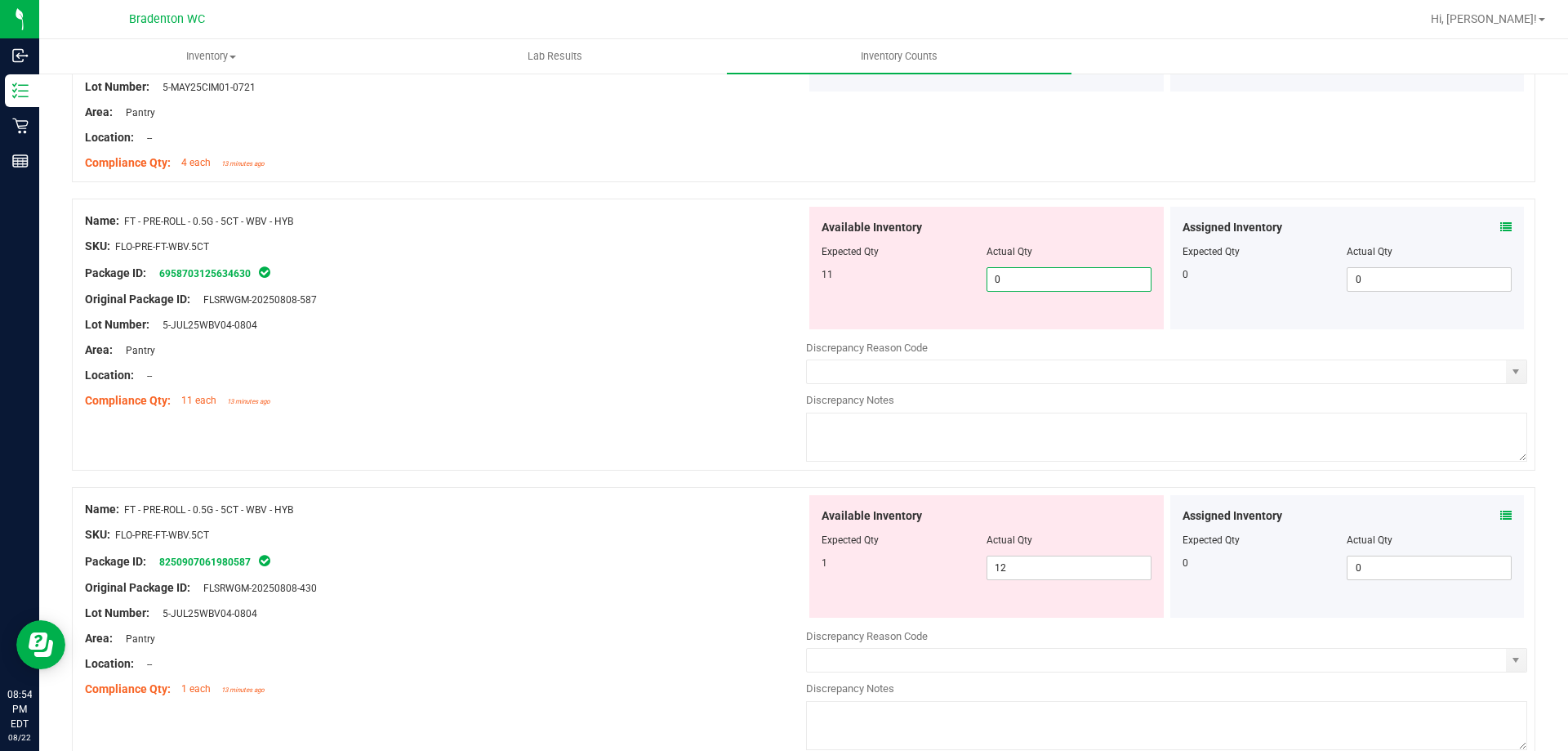
scroll to position [2696, 0]
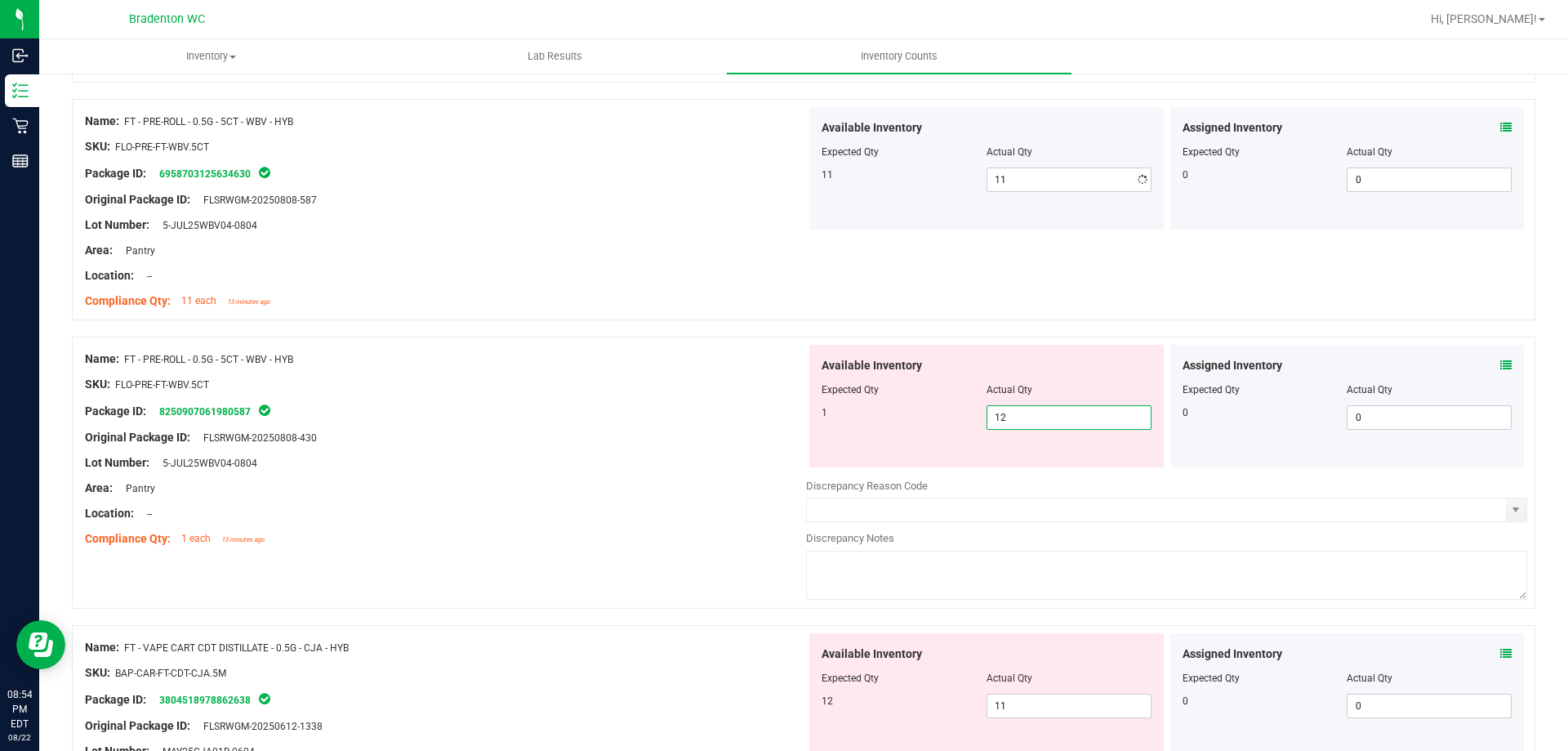
drag, startPoint x: 938, startPoint y: 469, endPoint x: 860, endPoint y: 465, distance: 78.1
click at [875, 465] on div "Available Inventory Expected Qty Actual Qty 1 12 12" at bounding box center [986, 406] width 355 height 122
click at [1048, 412] on input "12" at bounding box center [1069, 417] width 163 height 23
drag, startPoint x: 1048, startPoint y: 412, endPoint x: 915, endPoint y: 418, distance: 133.1
click at [916, 418] on div "1 12 12" at bounding box center [986, 417] width 330 height 24
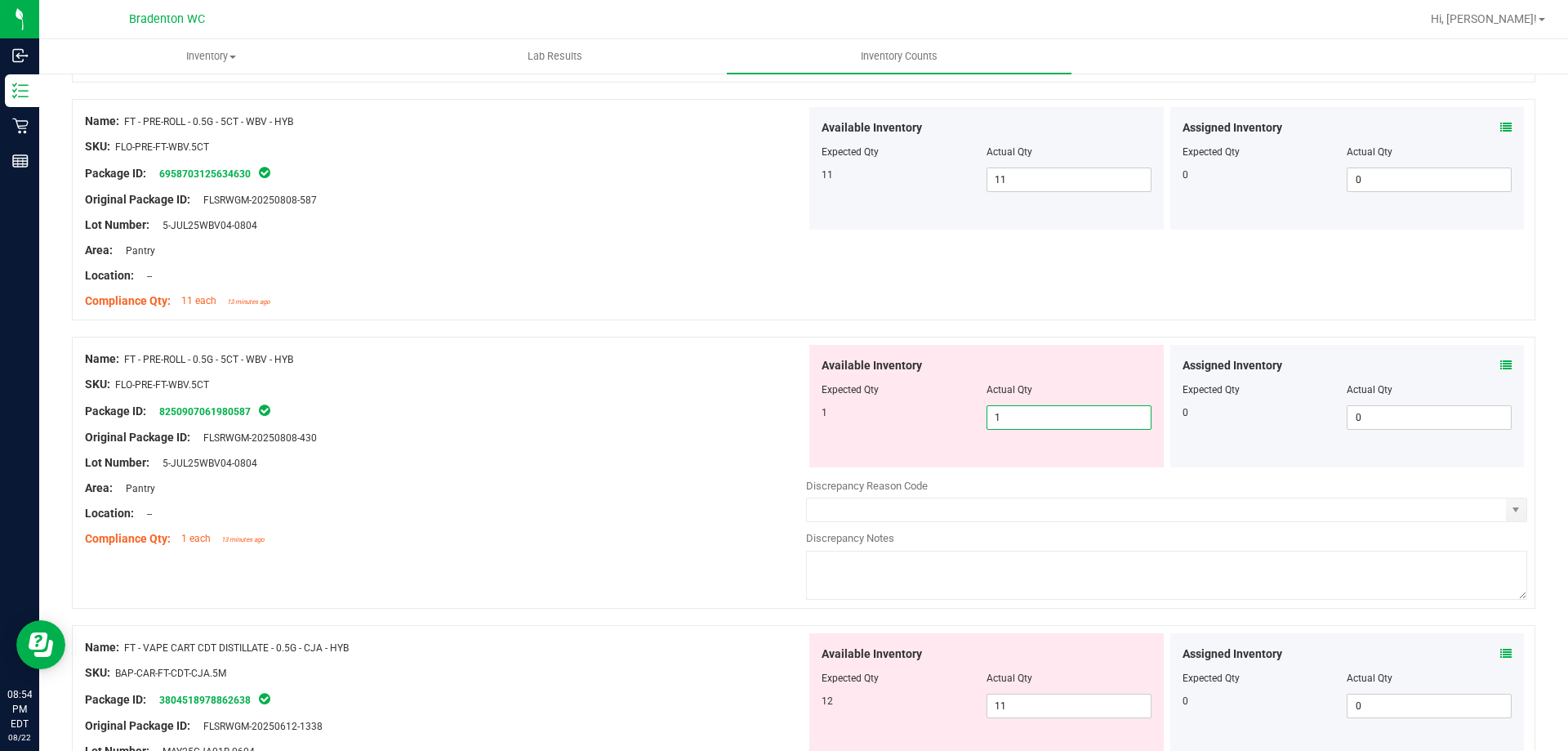
click at [546, 455] on div "Lot Number: 5-JUL25WBV04-0804" at bounding box center [446, 463] width 721 height 17
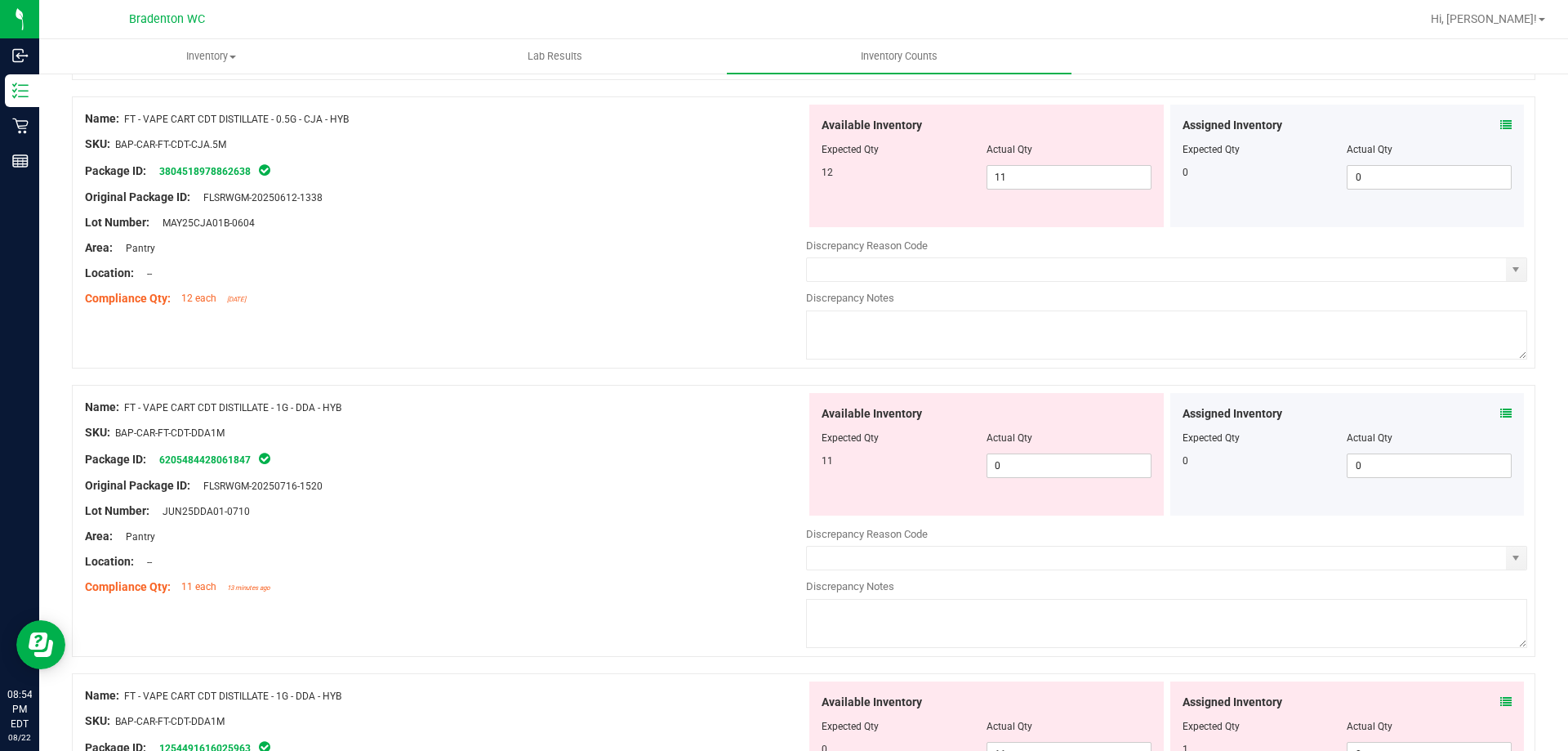
scroll to position [3350, 0]
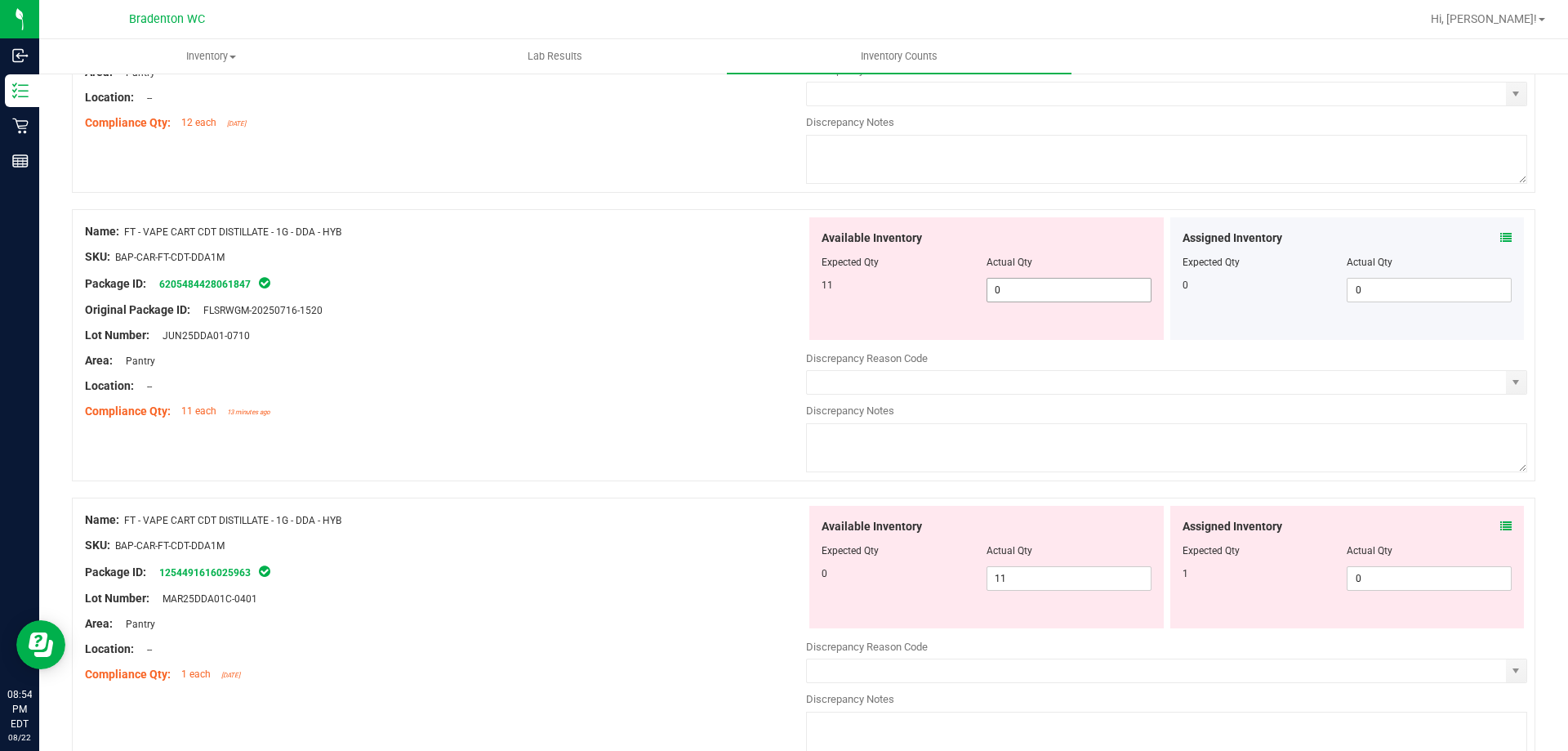
click at [1067, 289] on span "0 0" at bounding box center [1069, 290] width 165 height 24
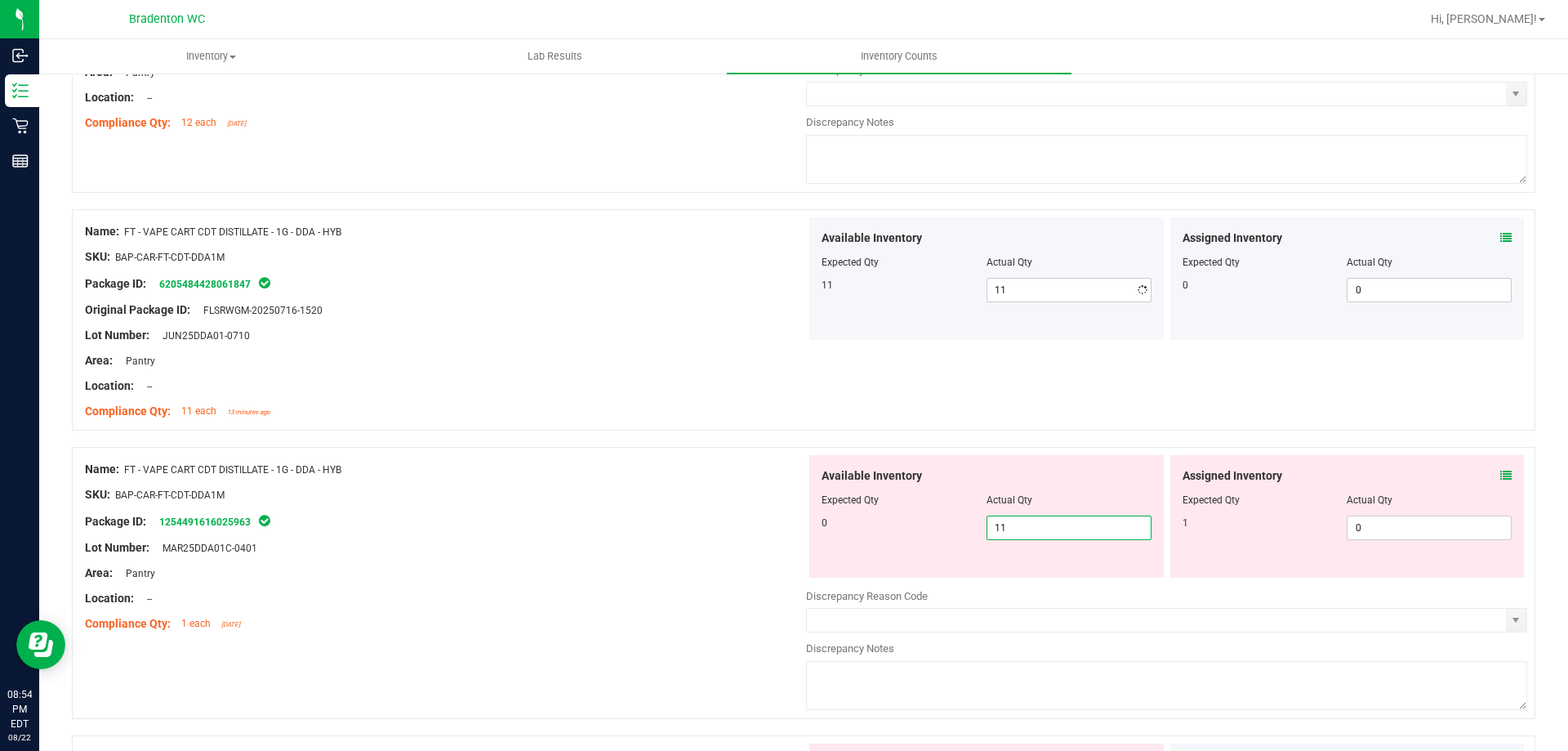
click at [1082, 584] on div "Available Inventory Expected Qty Actual Qty 0 11 11" at bounding box center [1167, 584] width 721 height 259
drag, startPoint x: 1040, startPoint y: 530, endPoint x: 745, endPoint y: 521, distance: 295.1
click at [812, 524] on div "Available Inventory Expected Qty Actual Qty 0 11 11" at bounding box center [986, 516] width 355 height 122
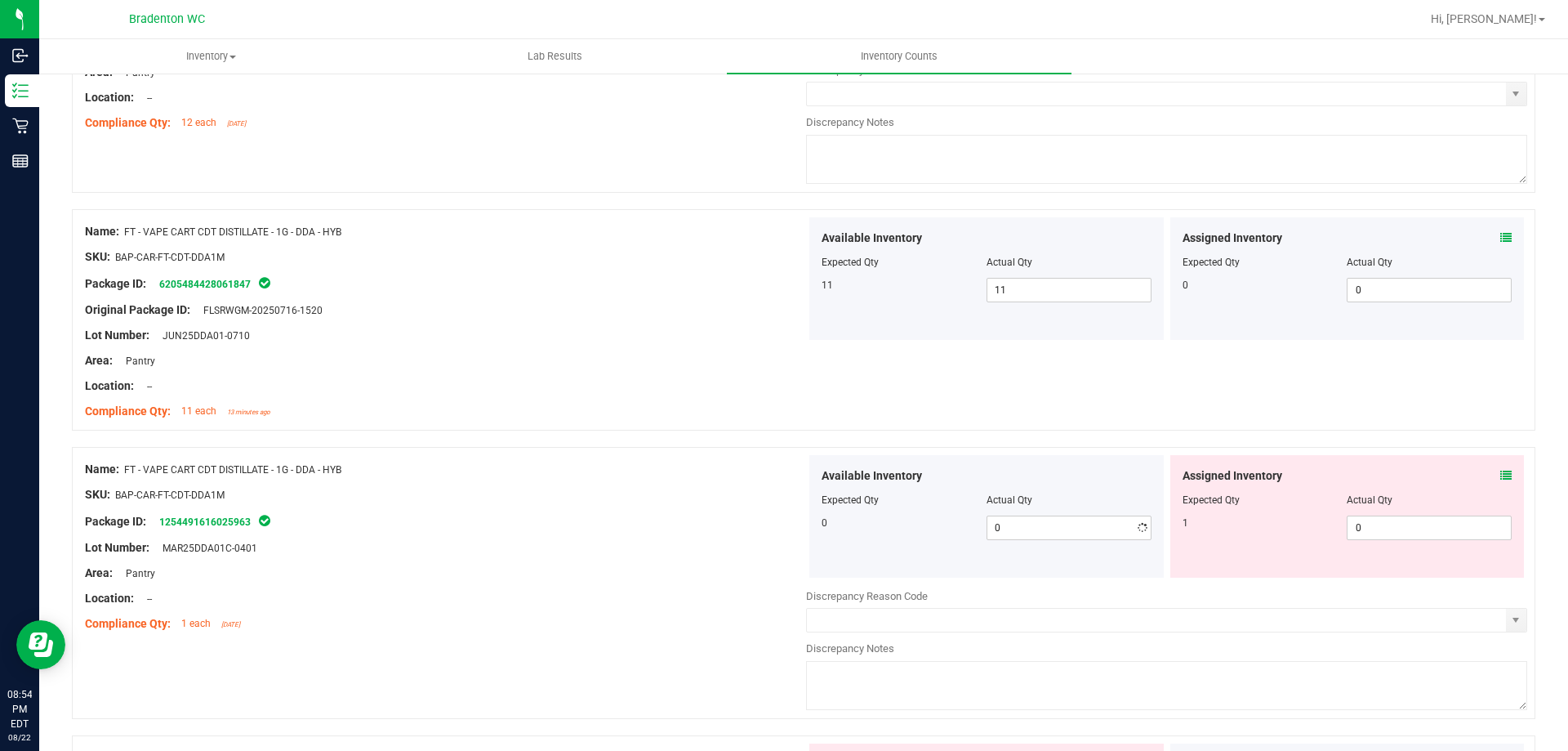
drag, startPoint x: 741, startPoint y: 522, endPoint x: 814, endPoint y: 522, distance: 73.0
click at [761, 522] on div "Package ID: 1254491616025963" at bounding box center [446, 521] width 721 height 20
click at [1422, 529] on span "0 0" at bounding box center [1429, 527] width 165 height 24
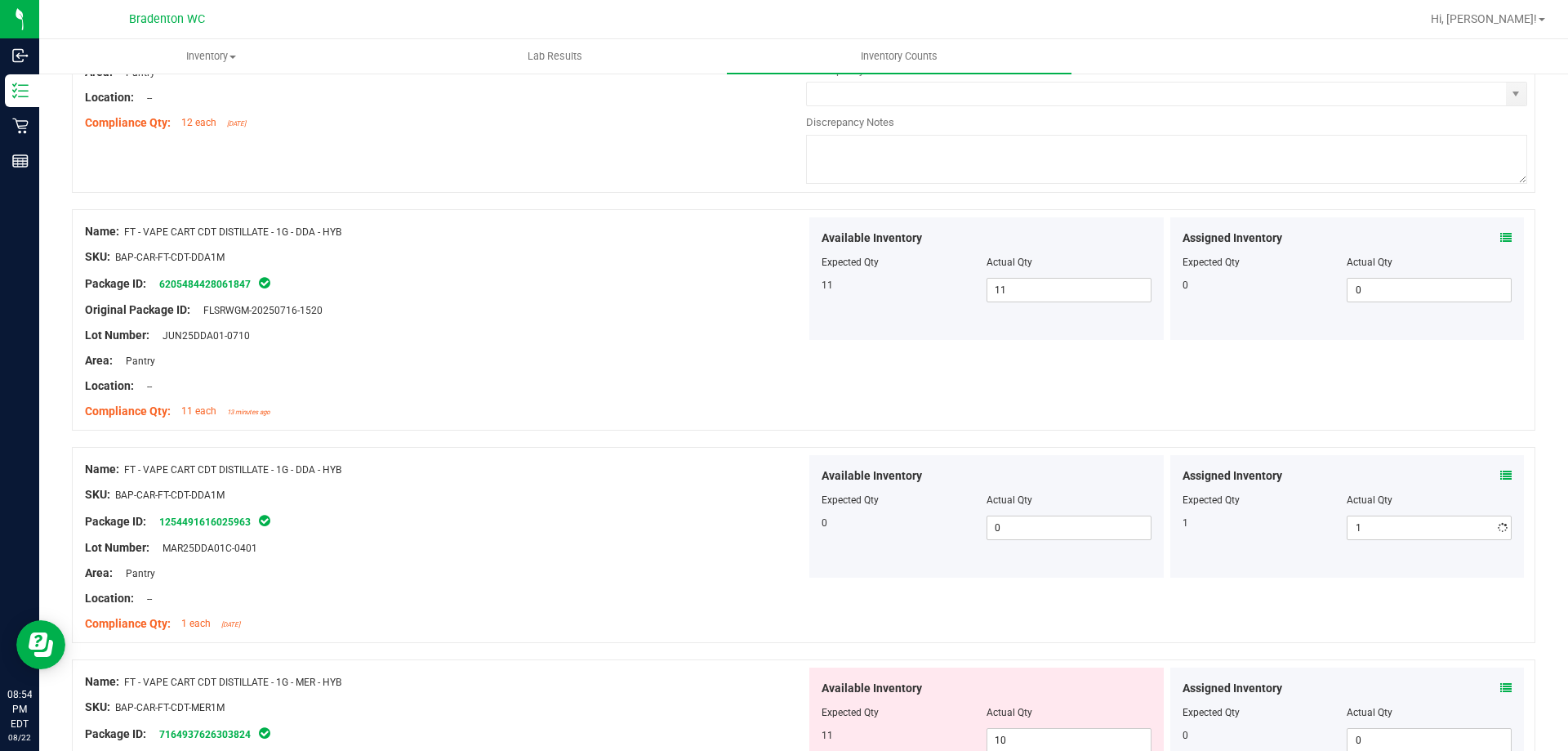
click at [722, 529] on div "Package ID: 1254491616025963" at bounding box center [446, 521] width 721 height 20
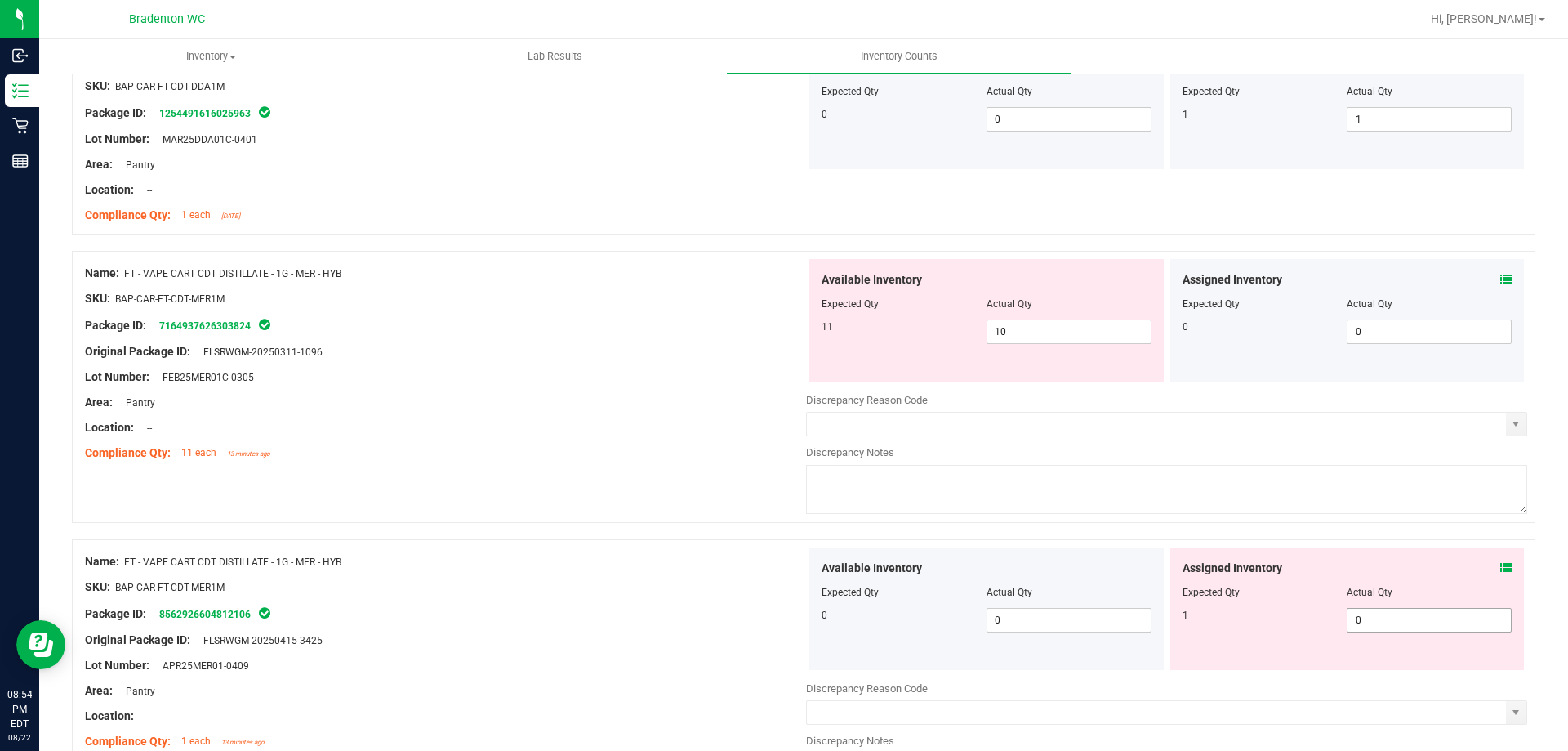
click at [1429, 616] on span "0 0" at bounding box center [1429, 620] width 165 height 24
click at [664, 548] on div "Name: FT - VAPE CART CDT DISTILLATE - 1G - MER - HYB SKU: BAP-CAR-FT-CDT-MER1M …" at bounding box center [446, 651] width 721 height 208
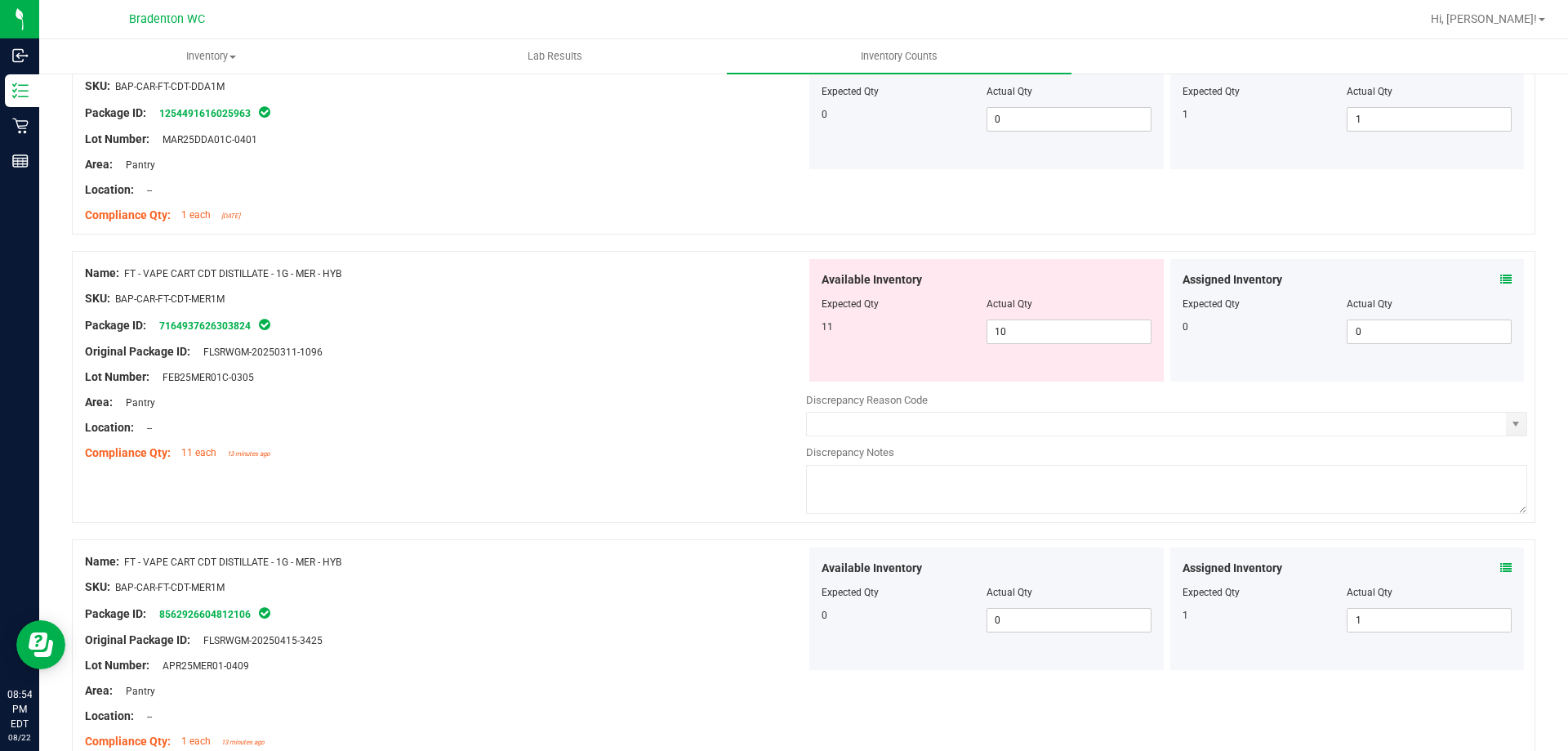
scroll to position [4085, 0]
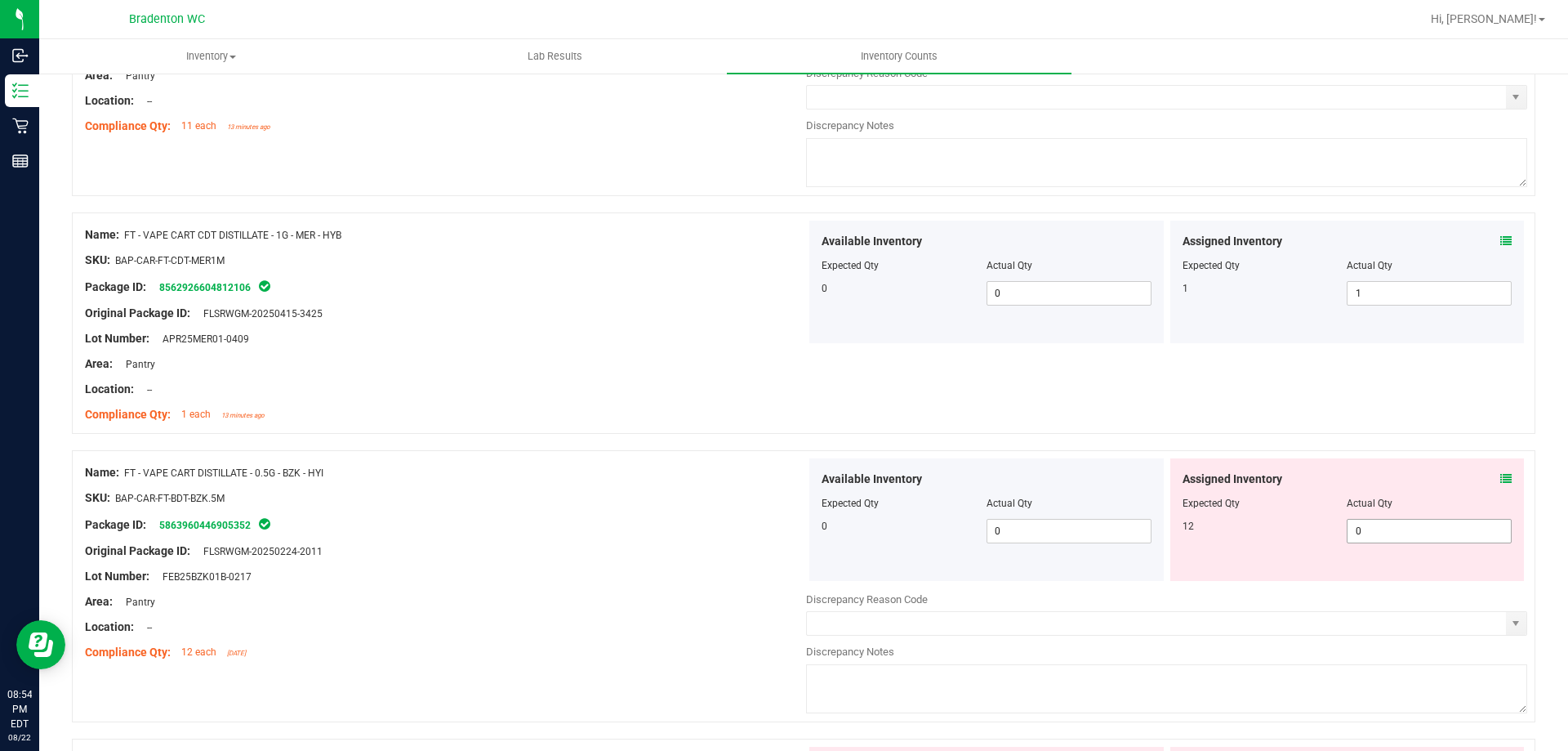
click at [1447, 549] on div "Assigned Inventory Expected Qty Actual Qty 12 0 0" at bounding box center [1347, 519] width 355 height 122
click at [1442, 539] on span "0 0" at bounding box center [1429, 531] width 165 height 24
click at [564, 532] on div "Package ID: 5863960446905352" at bounding box center [446, 525] width 721 height 20
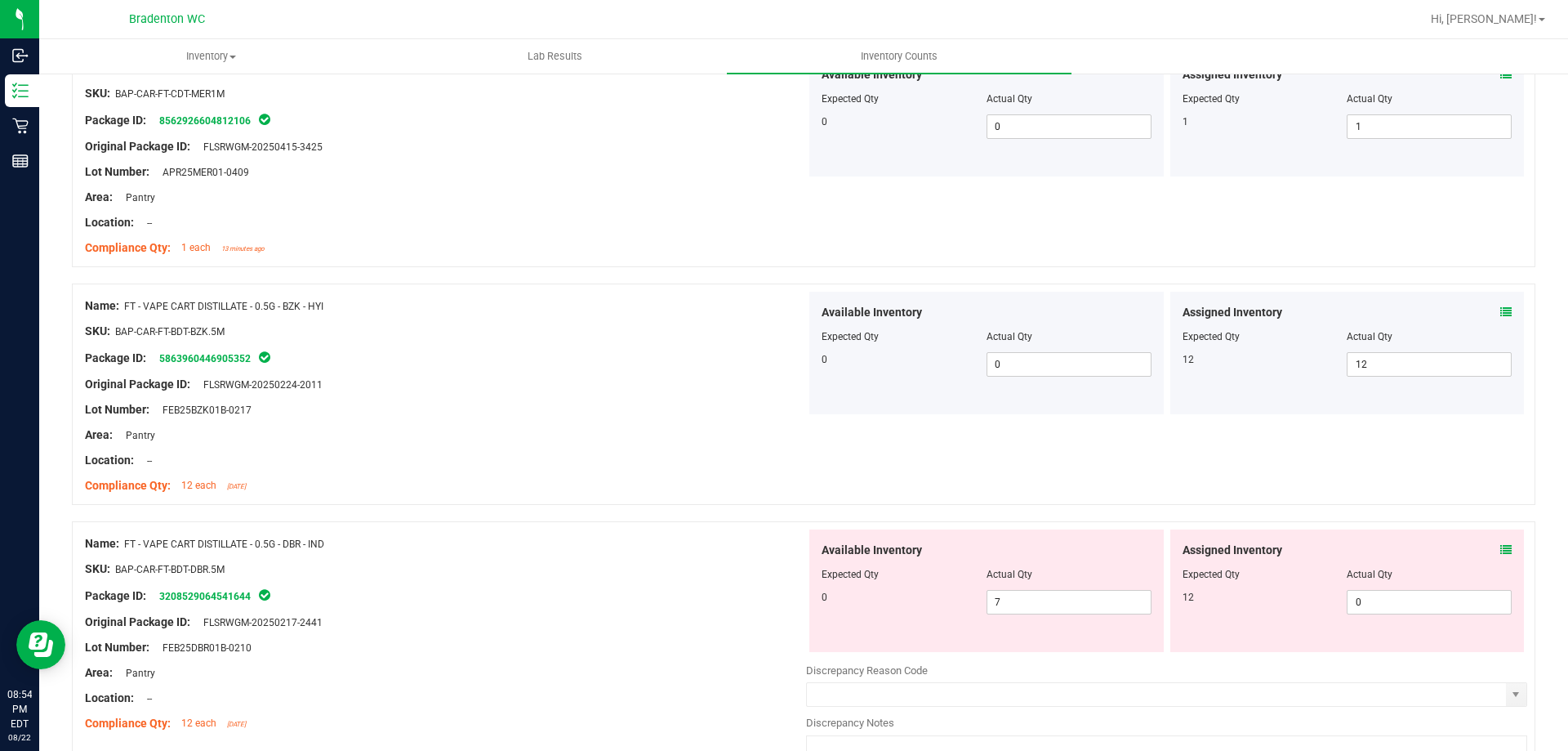
scroll to position [4494, 0]
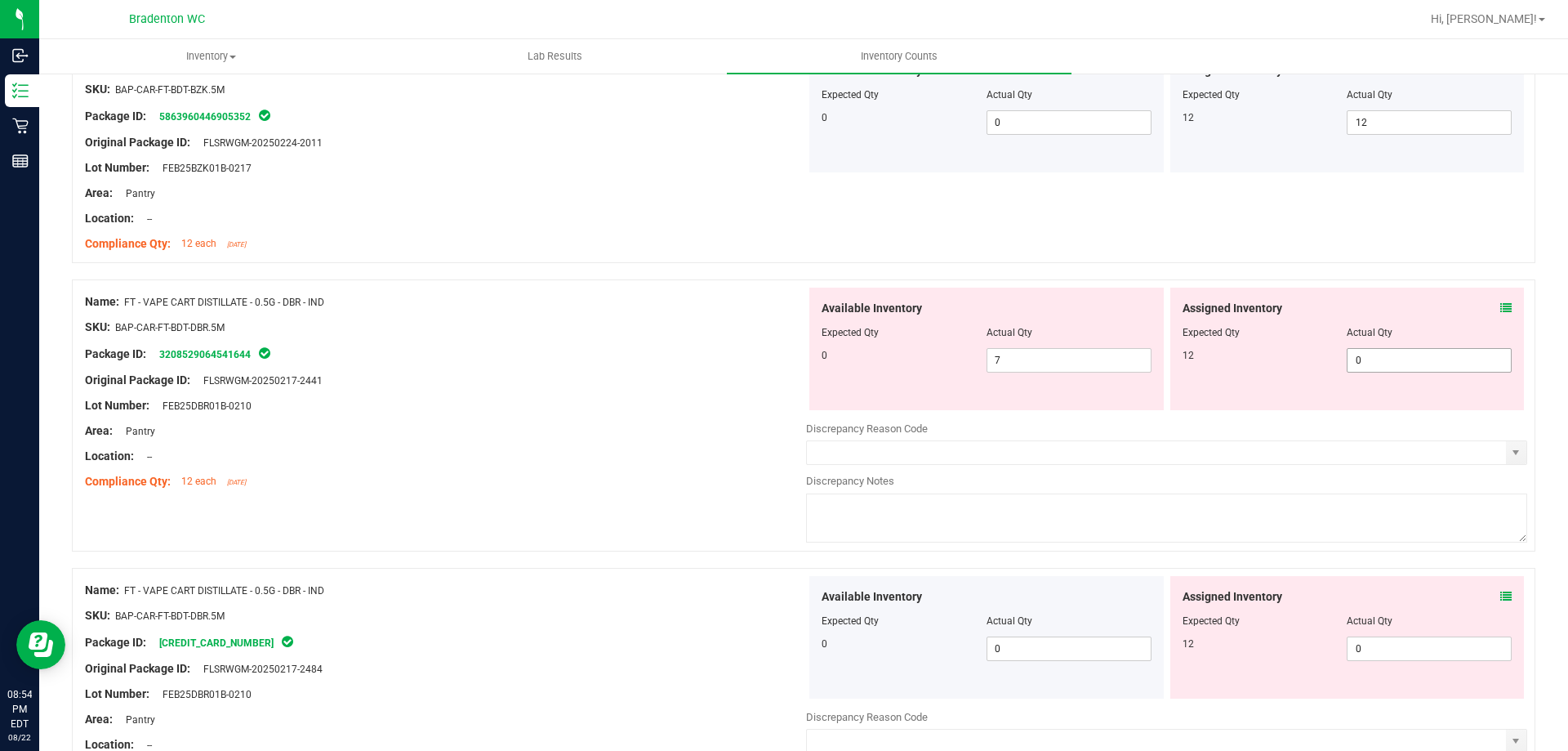
click at [1389, 366] on span "0 0" at bounding box center [1429, 360] width 165 height 24
click at [512, 475] on div "Compliance Qty: 12 each [DATE]" at bounding box center [446, 481] width 721 height 17
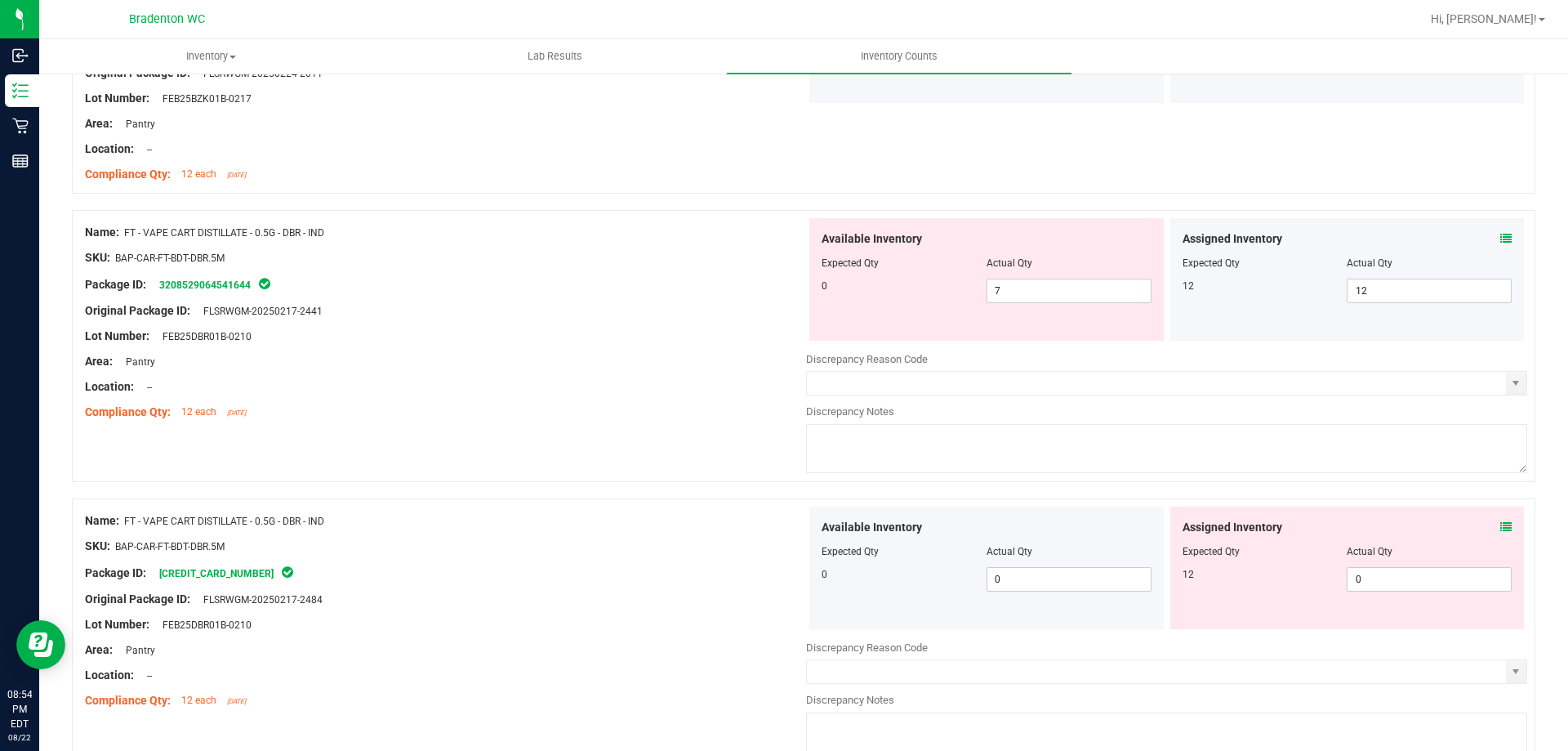
scroll to position [4654, 0]
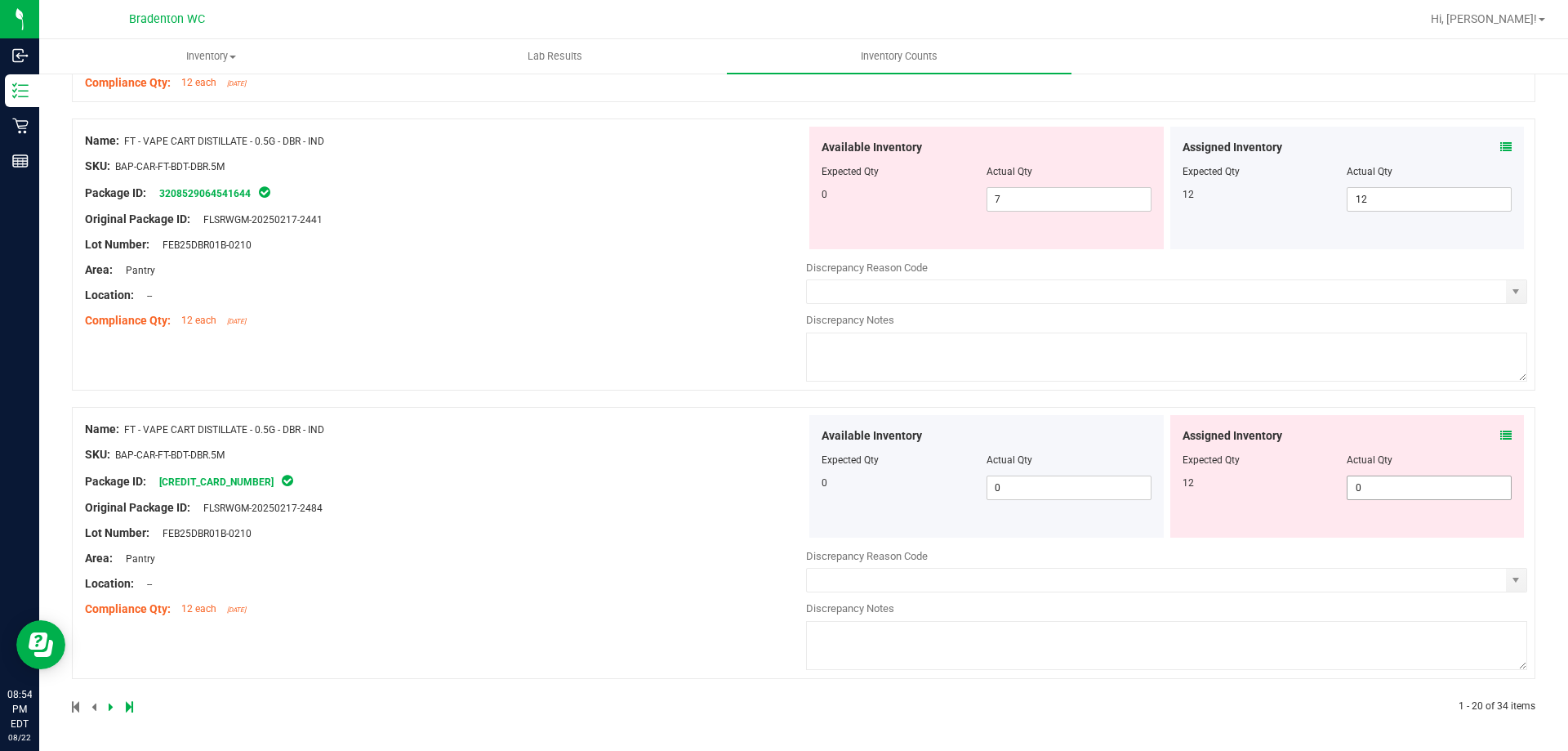
drag, startPoint x: 1389, startPoint y: 486, endPoint x: 716, endPoint y: 482, distance: 673.0
click at [1389, 486] on span "0 0" at bounding box center [1429, 487] width 165 height 24
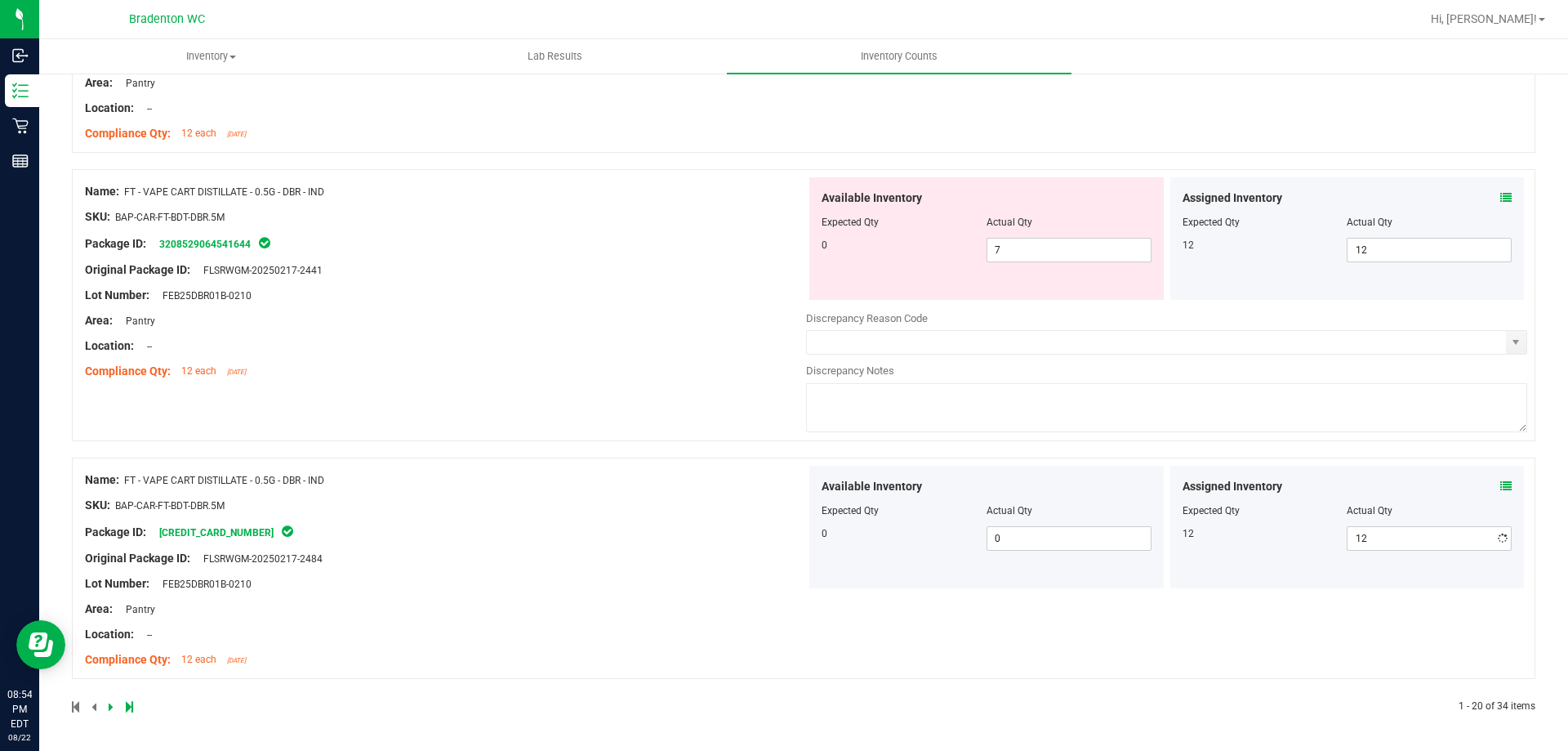
click at [642, 482] on div "Name: FT - VAPE CART DISTILLATE - 0.5G - DBR - IND SKU: BAP-CAR-FT-BDT-DBR.5M P…" at bounding box center [446, 570] width 721 height 208
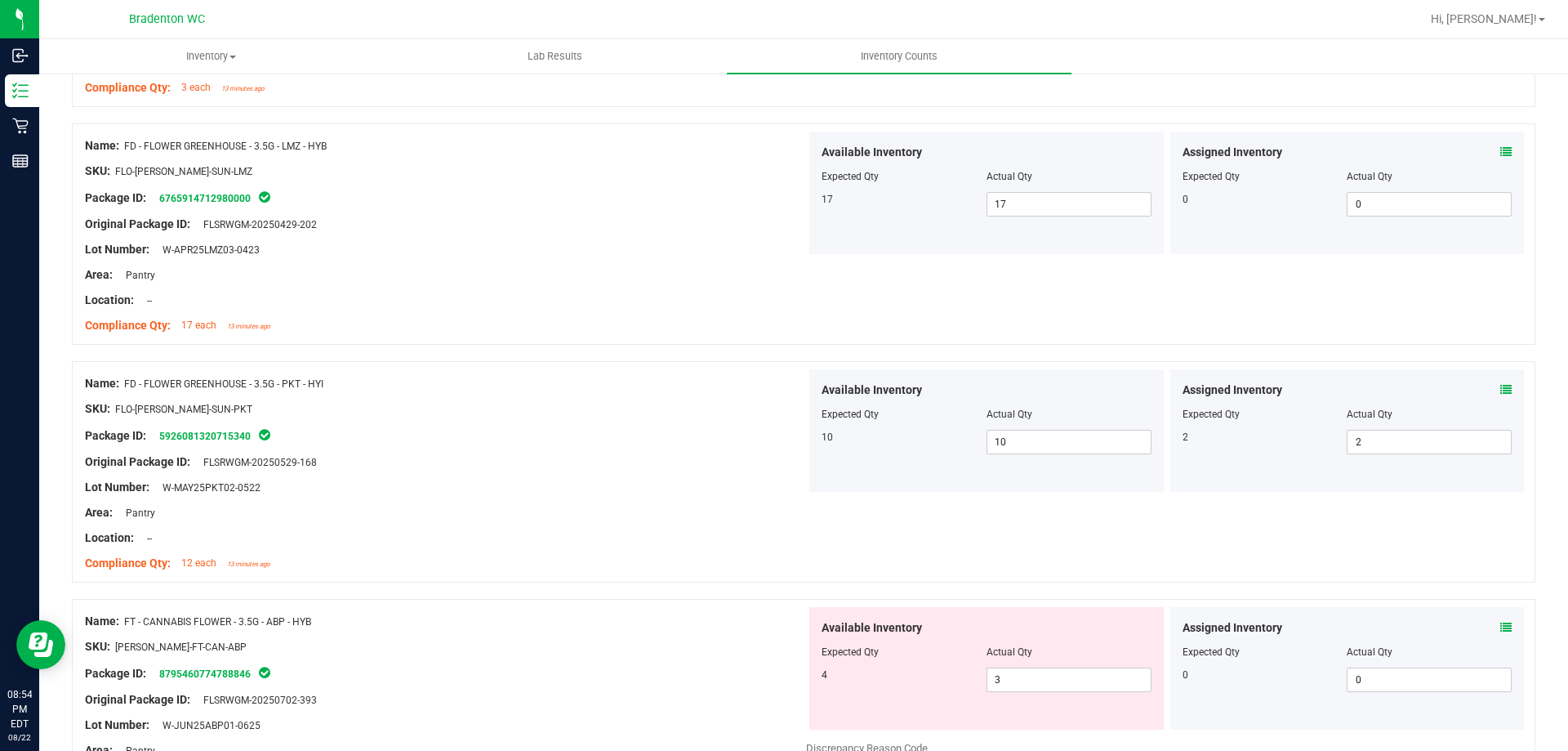
scroll to position [0, 0]
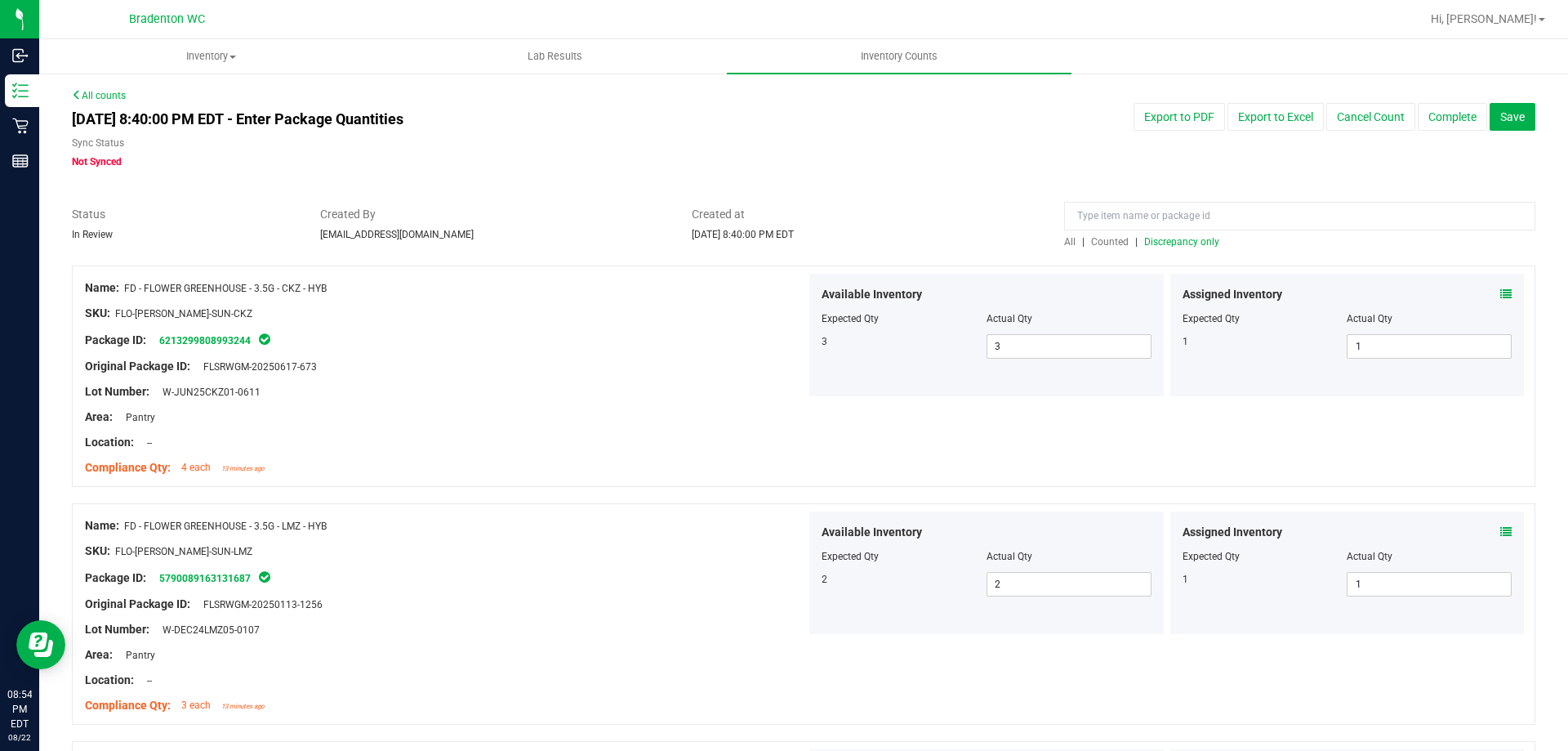
click at [1179, 244] on span "Discrepancy only" at bounding box center [1181, 241] width 75 height 11
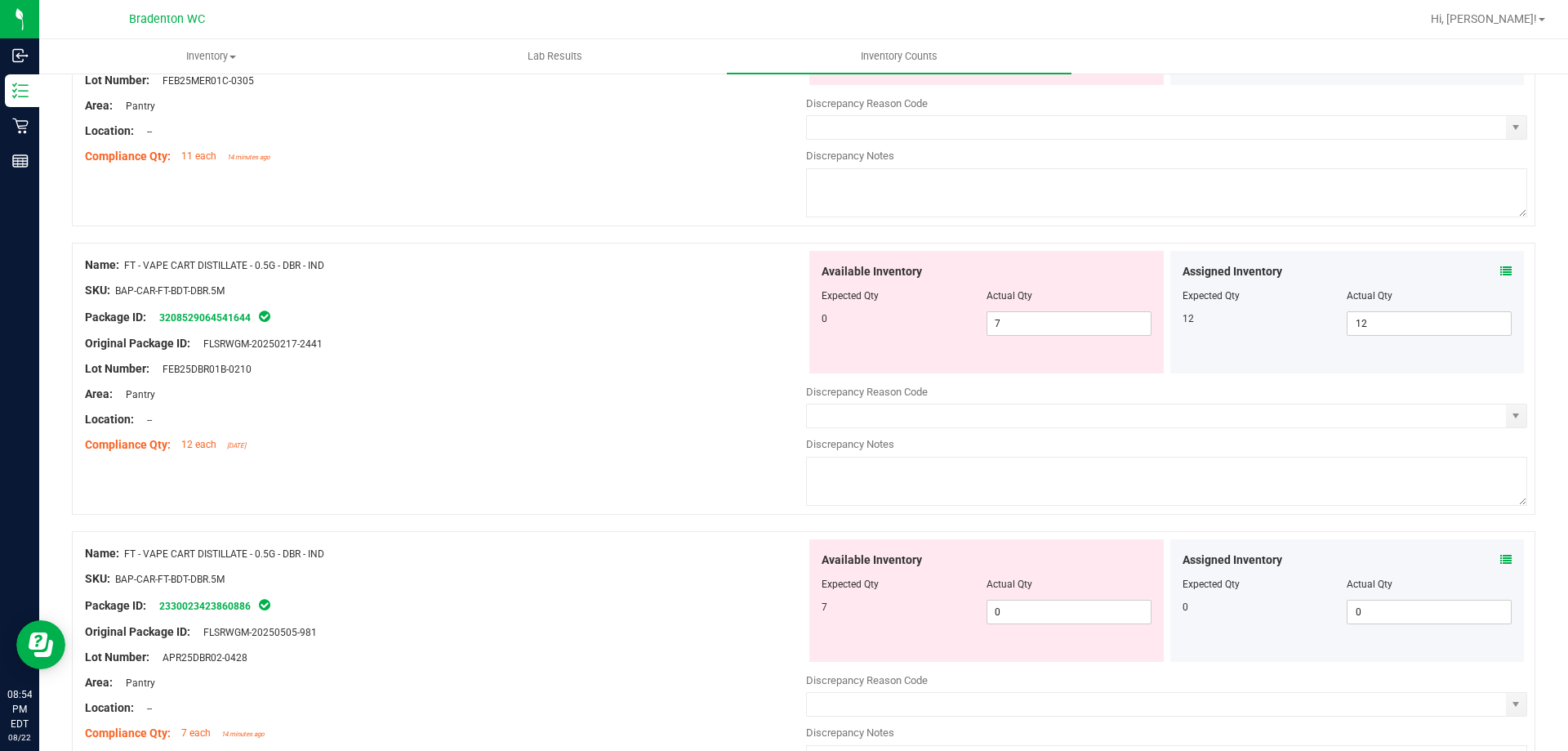
scroll to position [1471, 0]
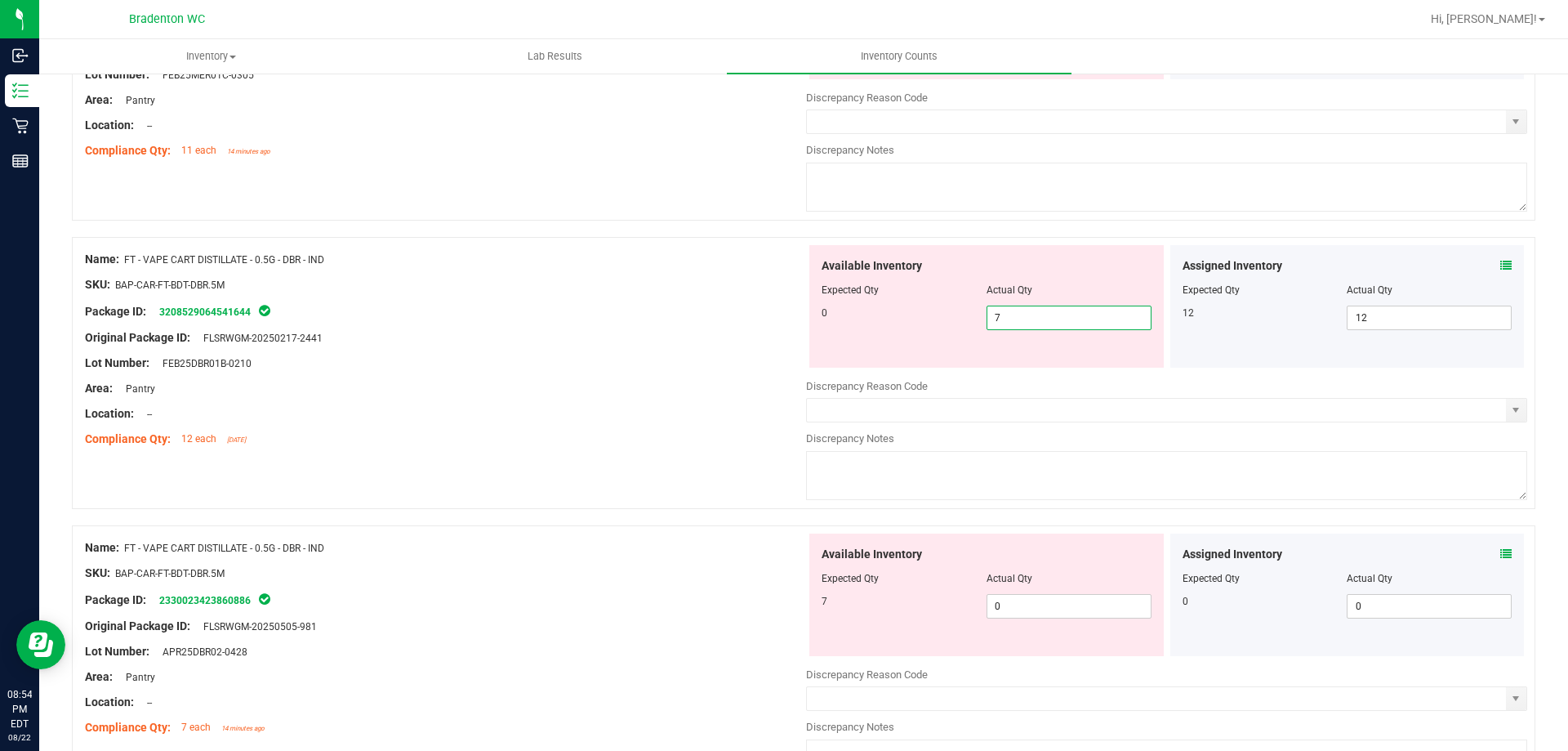
drag, startPoint x: 1063, startPoint y: 305, endPoint x: 861, endPoint y: 330, distance: 203.5
click at [862, 330] on div "0 7 7" at bounding box center [986, 317] width 330 height 24
click at [1045, 599] on div "Available Inventory Expected Qty Actual Qty 7 0 0" at bounding box center [986, 594] width 355 height 122
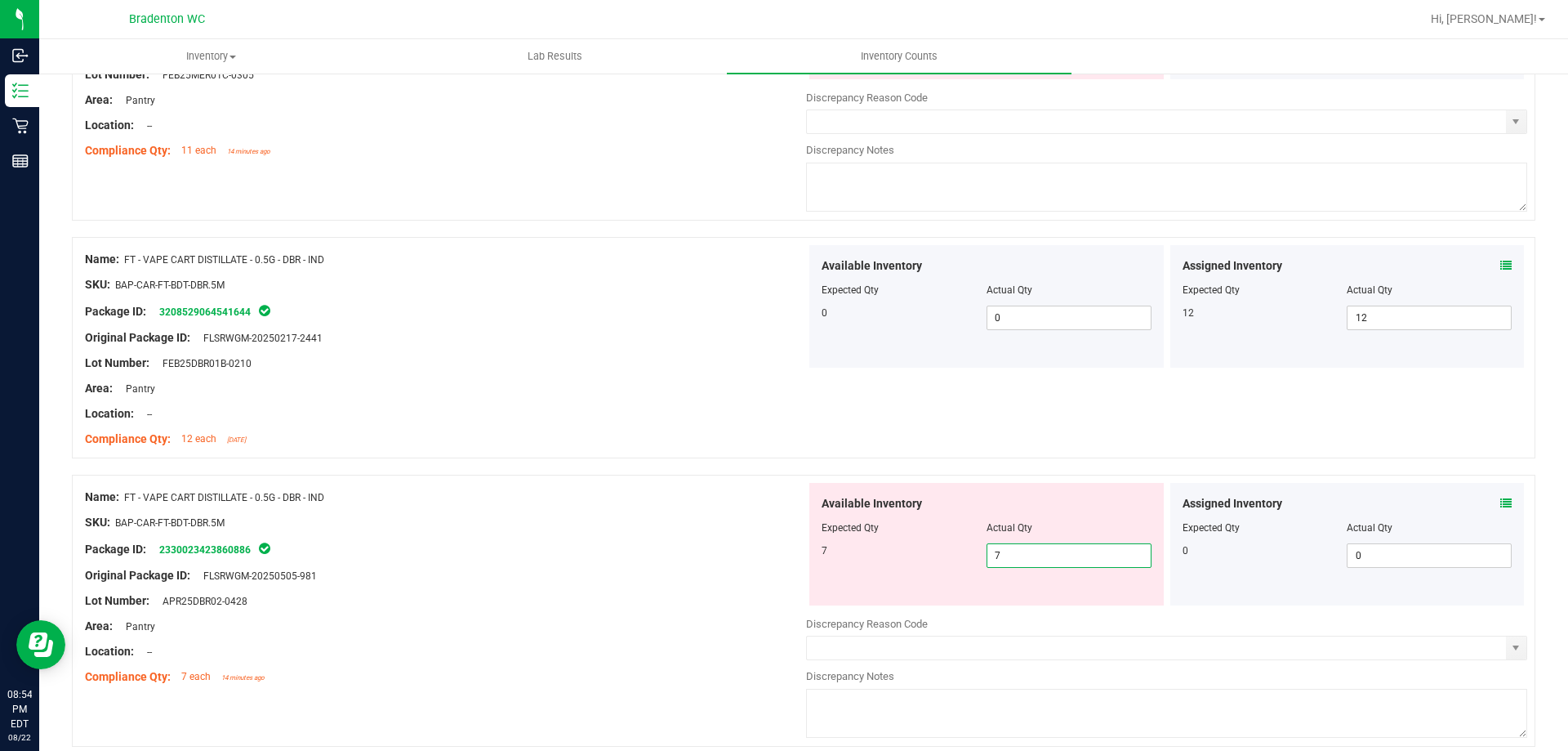
click at [578, 532] on div at bounding box center [446, 534] width 721 height 8
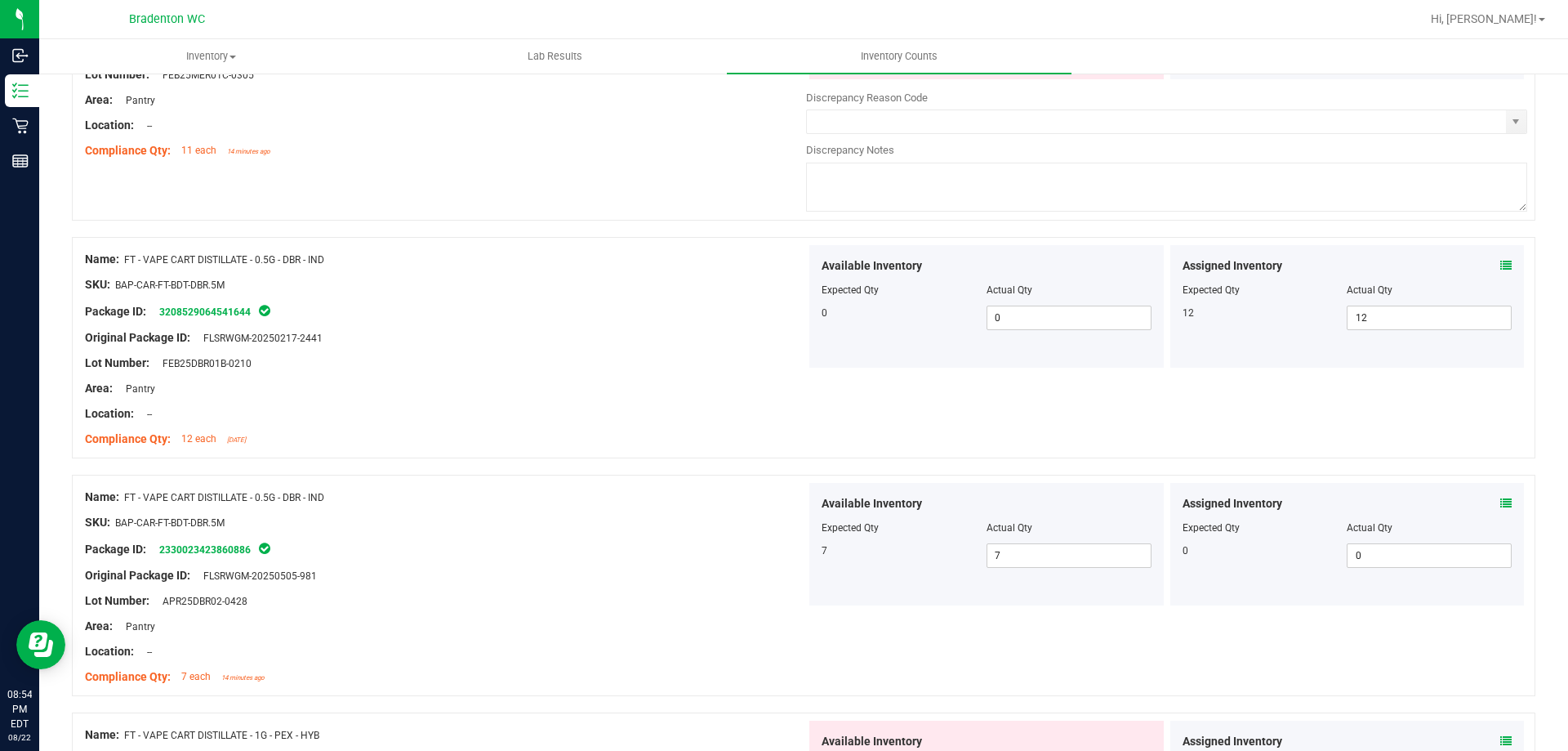
scroll to position [1879, 0]
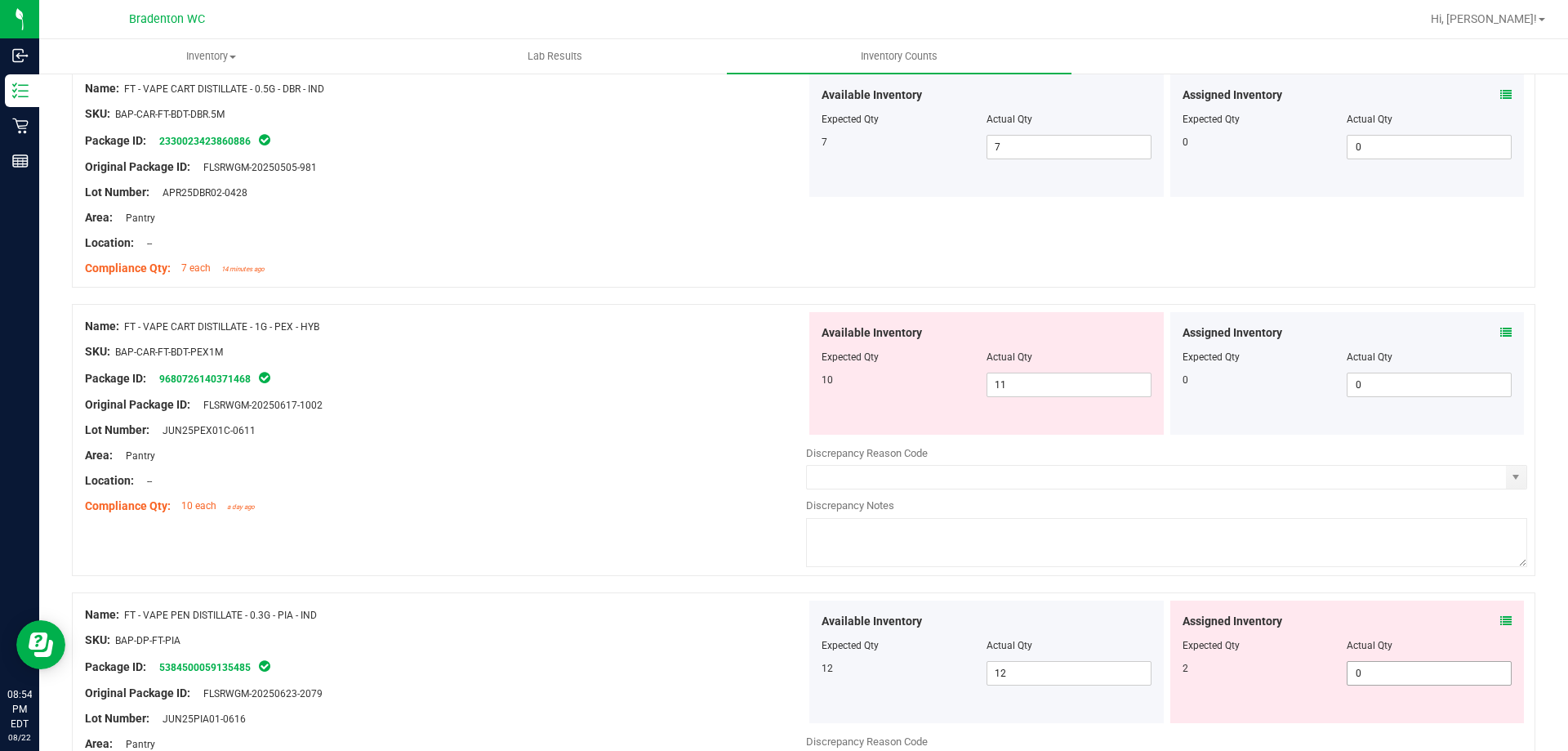
drag, startPoint x: 1393, startPoint y: 684, endPoint x: 982, endPoint y: 624, distance: 415.4
click at [1393, 683] on span "0 0" at bounding box center [1429, 673] width 165 height 24
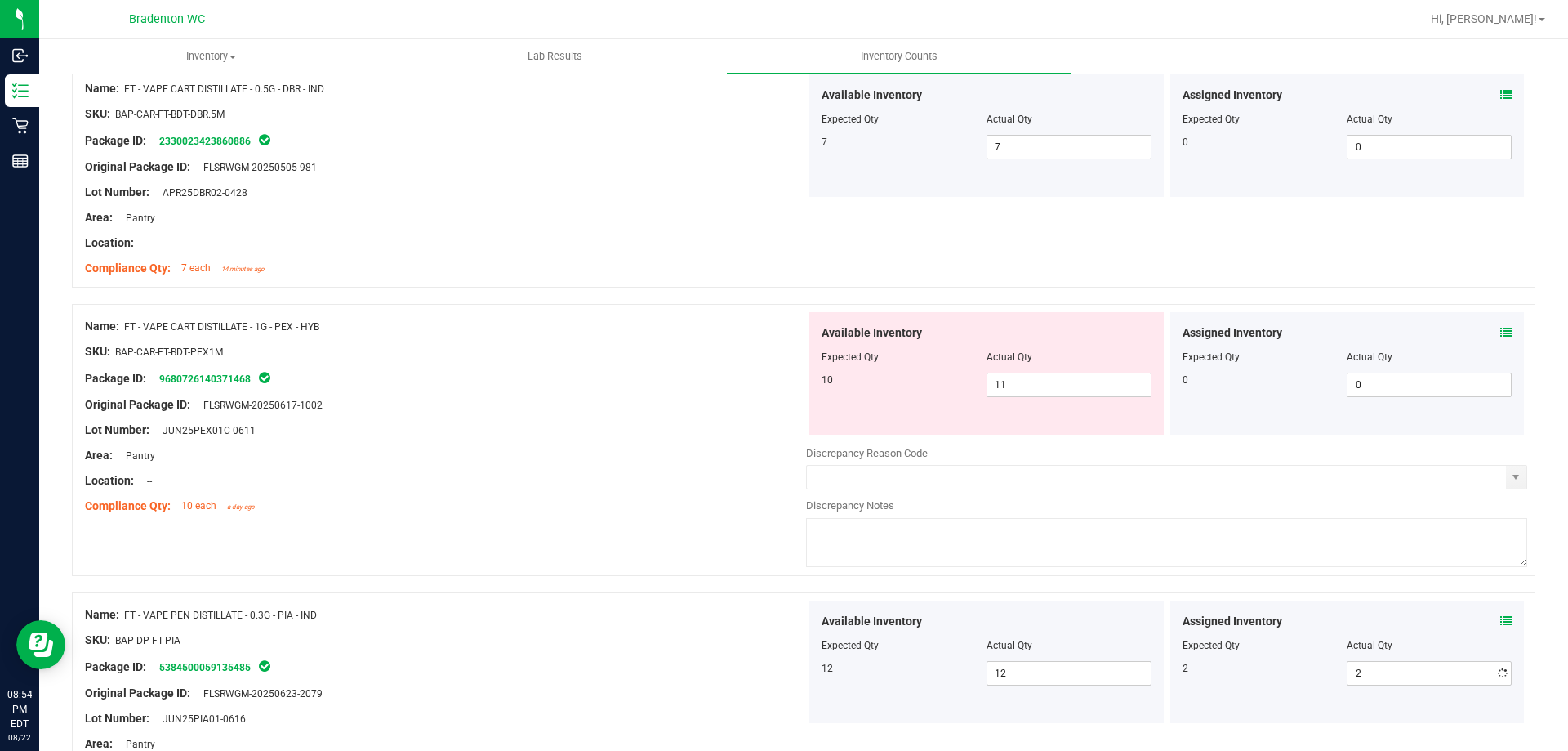
click at [755, 615] on div "Name: FT - VAPE PEN DISTILLATE - 0.3G - PIA - IND" at bounding box center [446, 615] width 721 height 17
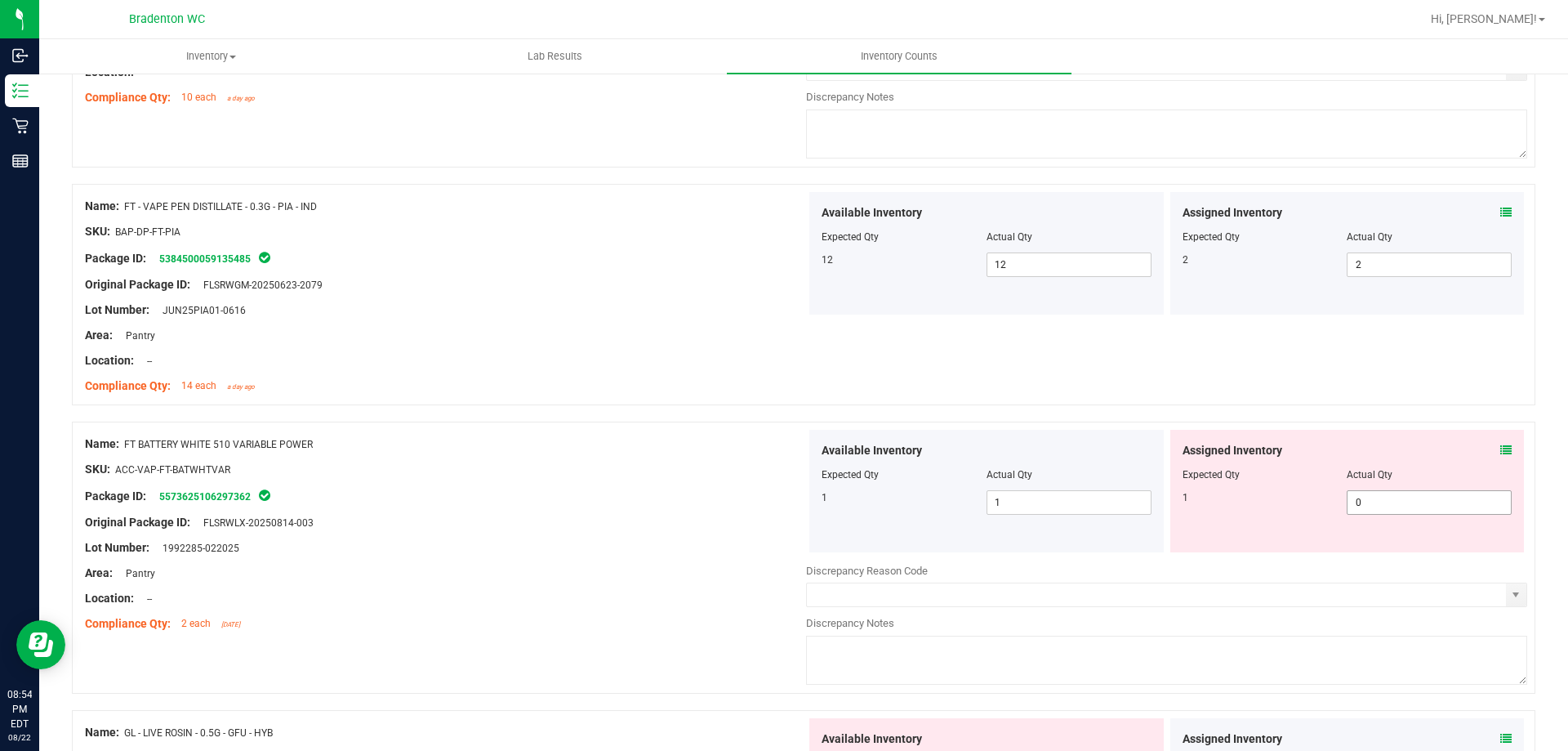
drag, startPoint x: 1352, startPoint y: 504, endPoint x: 701, endPoint y: 504, distance: 651.0
click at [1351, 504] on span "0 0" at bounding box center [1429, 502] width 165 height 24
click at [615, 504] on div "Package ID: 5573625106297362" at bounding box center [446, 496] width 721 height 20
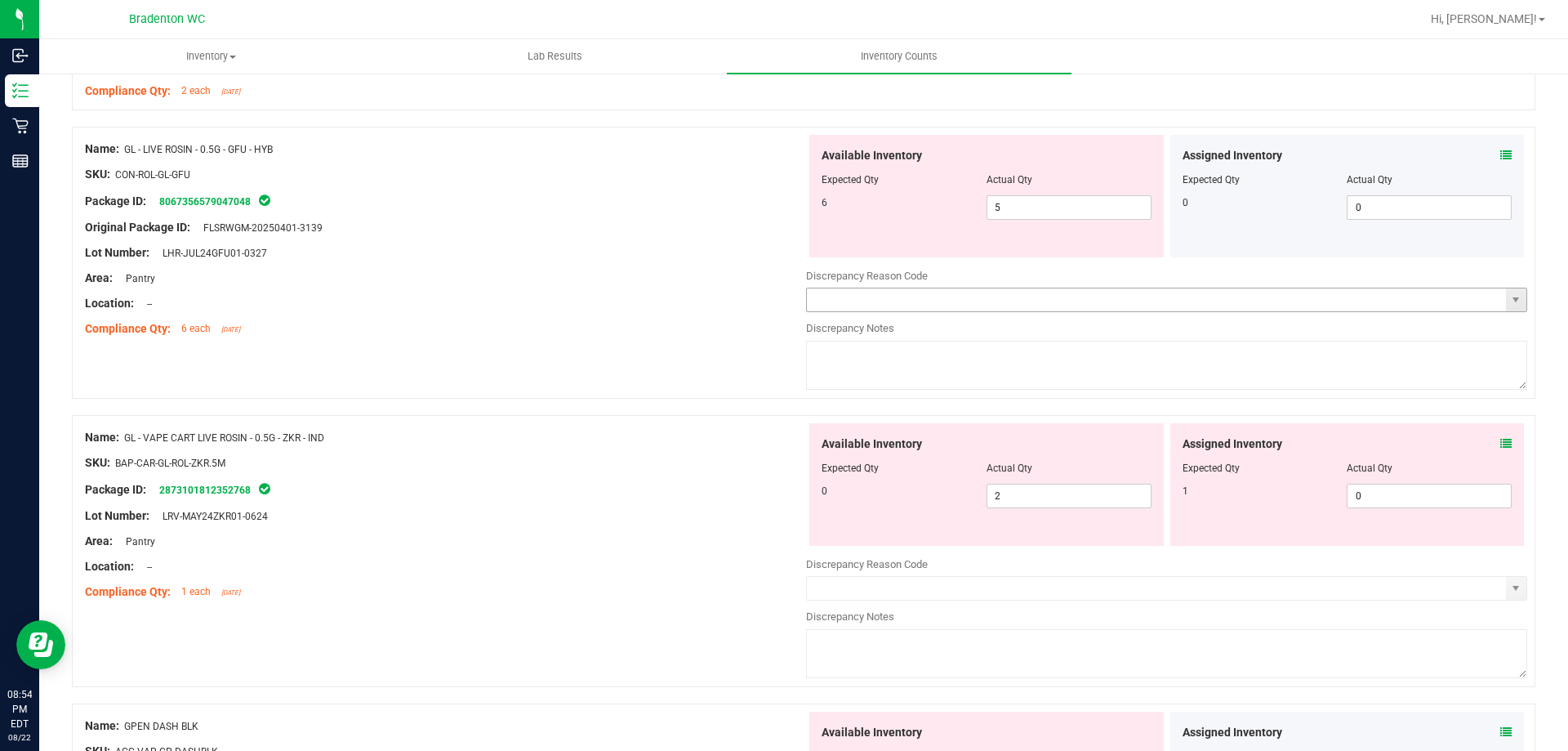
scroll to position [2696, 0]
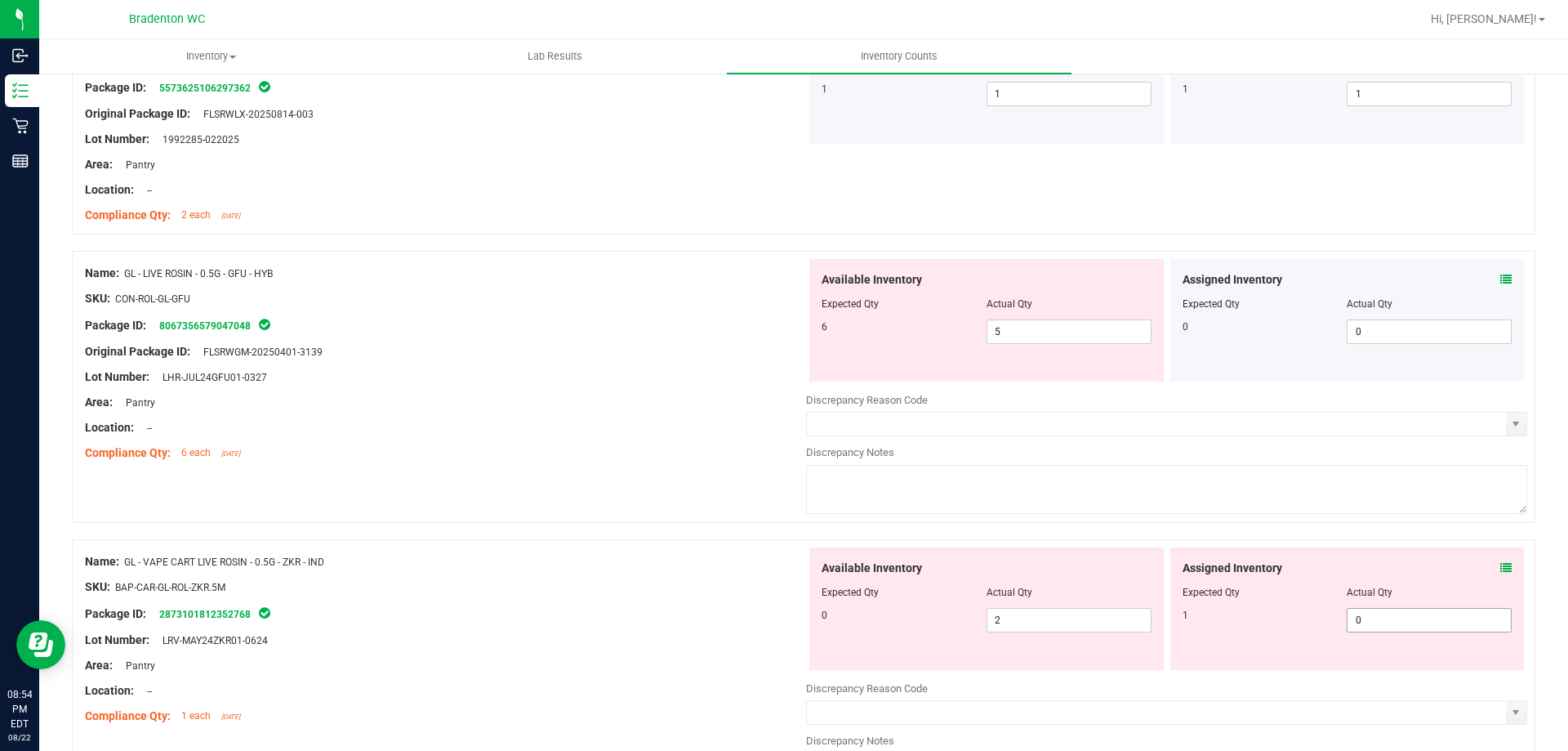
drag, startPoint x: 1407, startPoint y: 622, endPoint x: 896, endPoint y: 576, distance: 513.1
click at [1402, 620] on span "0 0" at bounding box center [1429, 620] width 165 height 24
click at [524, 571] on div at bounding box center [446, 574] width 721 height 8
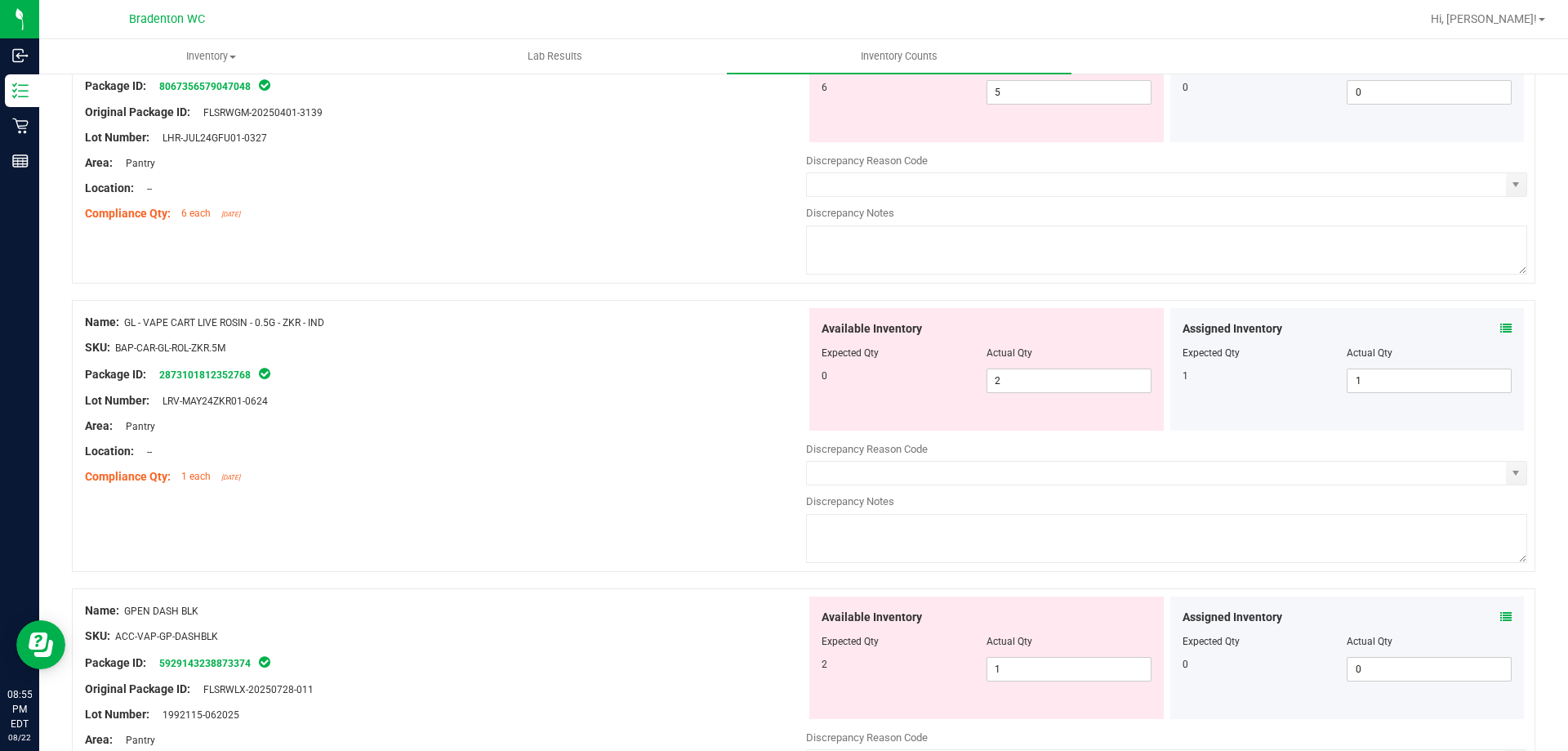
scroll to position [2942, 0]
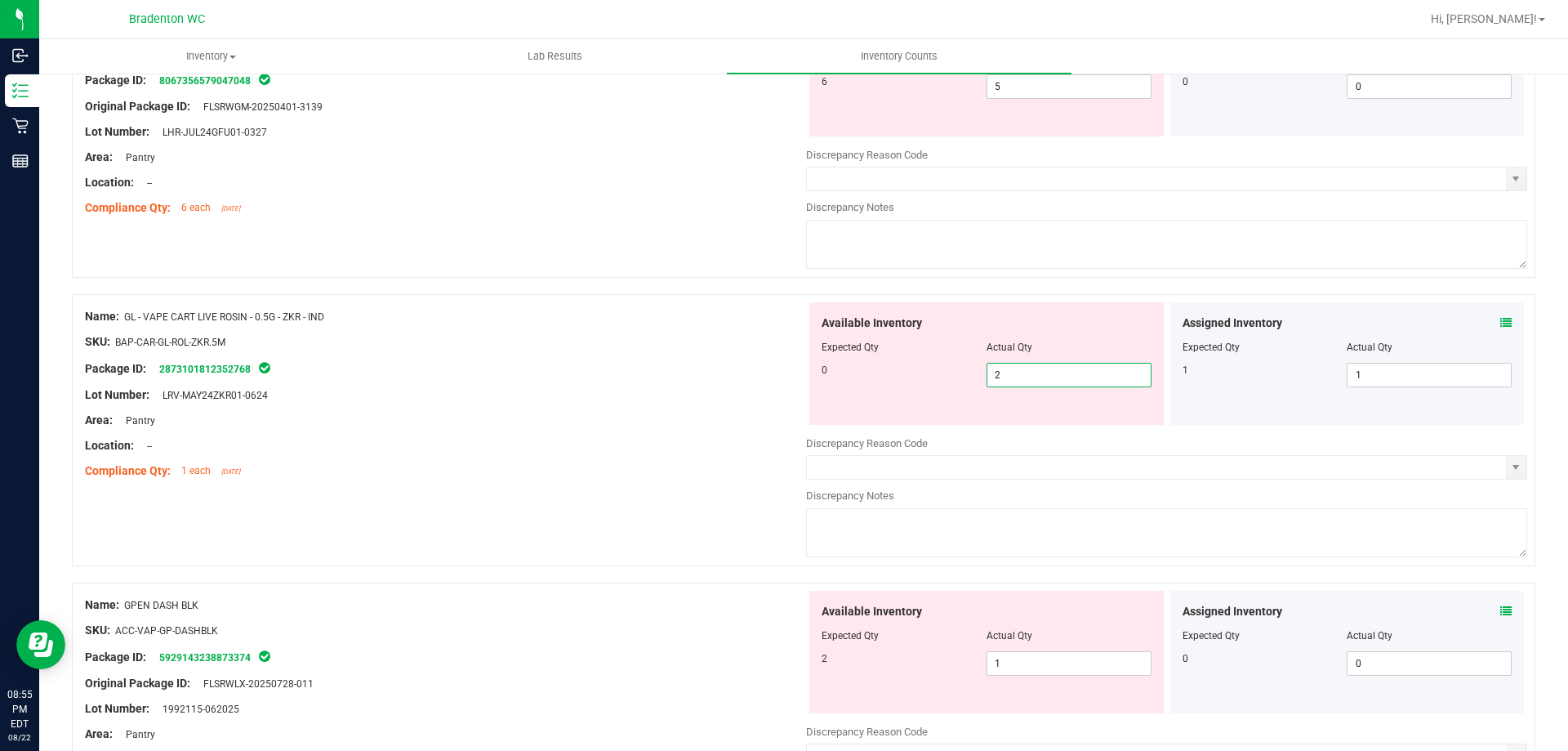
drag, startPoint x: 1037, startPoint y: 375, endPoint x: 820, endPoint y: 372, distance: 217.0
click at [823, 374] on div "0 2 2" at bounding box center [986, 375] width 330 height 24
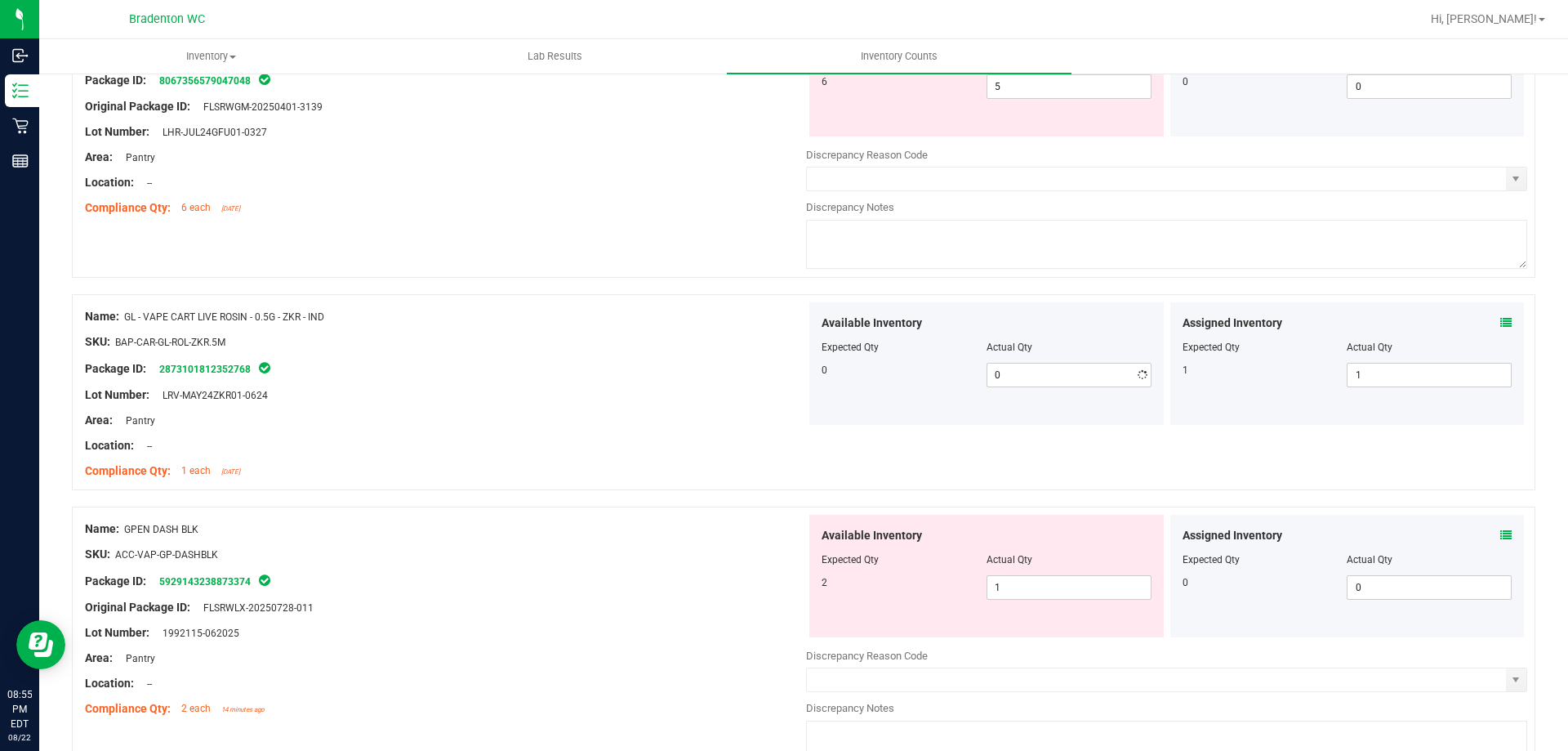
click at [595, 434] on div at bounding box center [446, 433] width 721 height 8
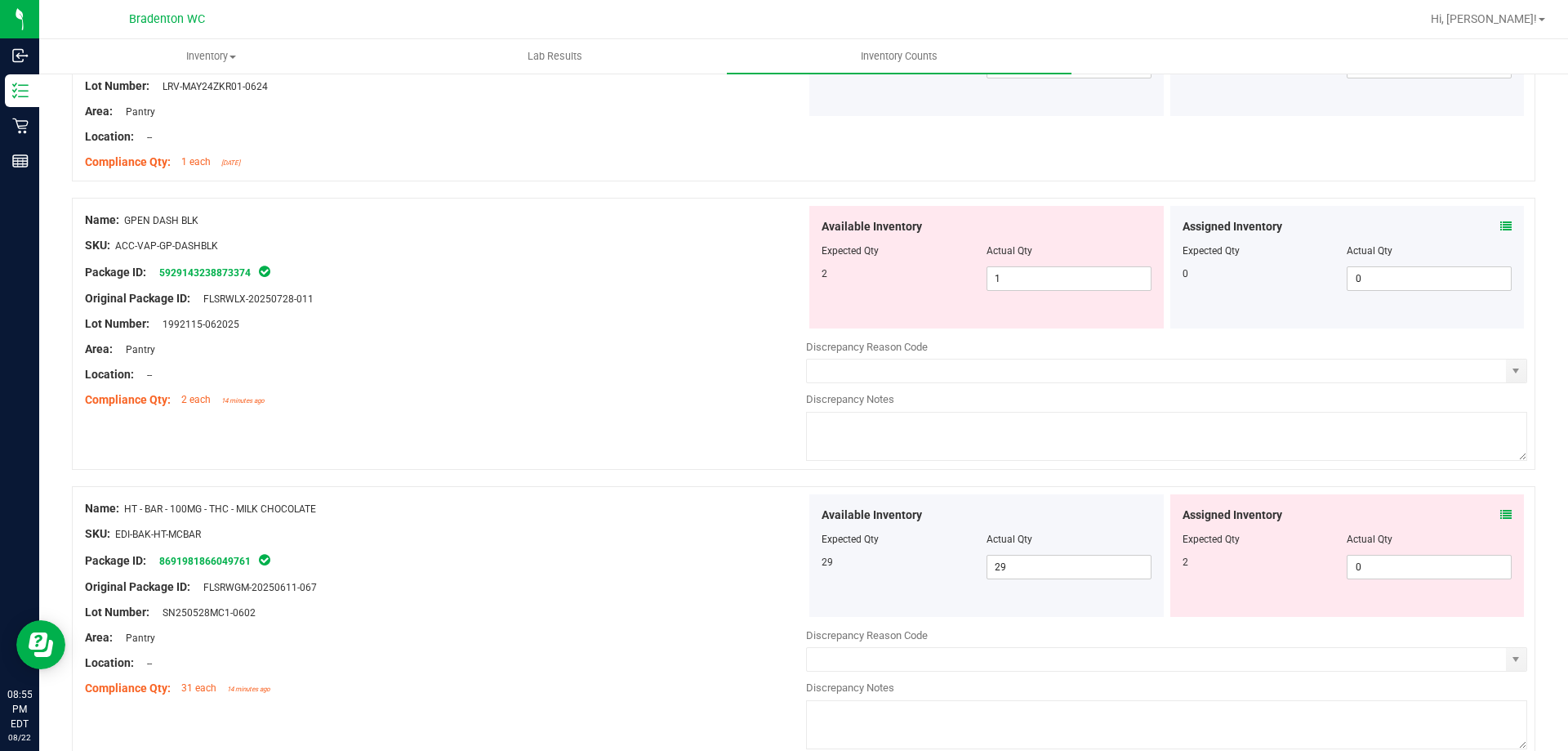
scroll to position [3268, 0]
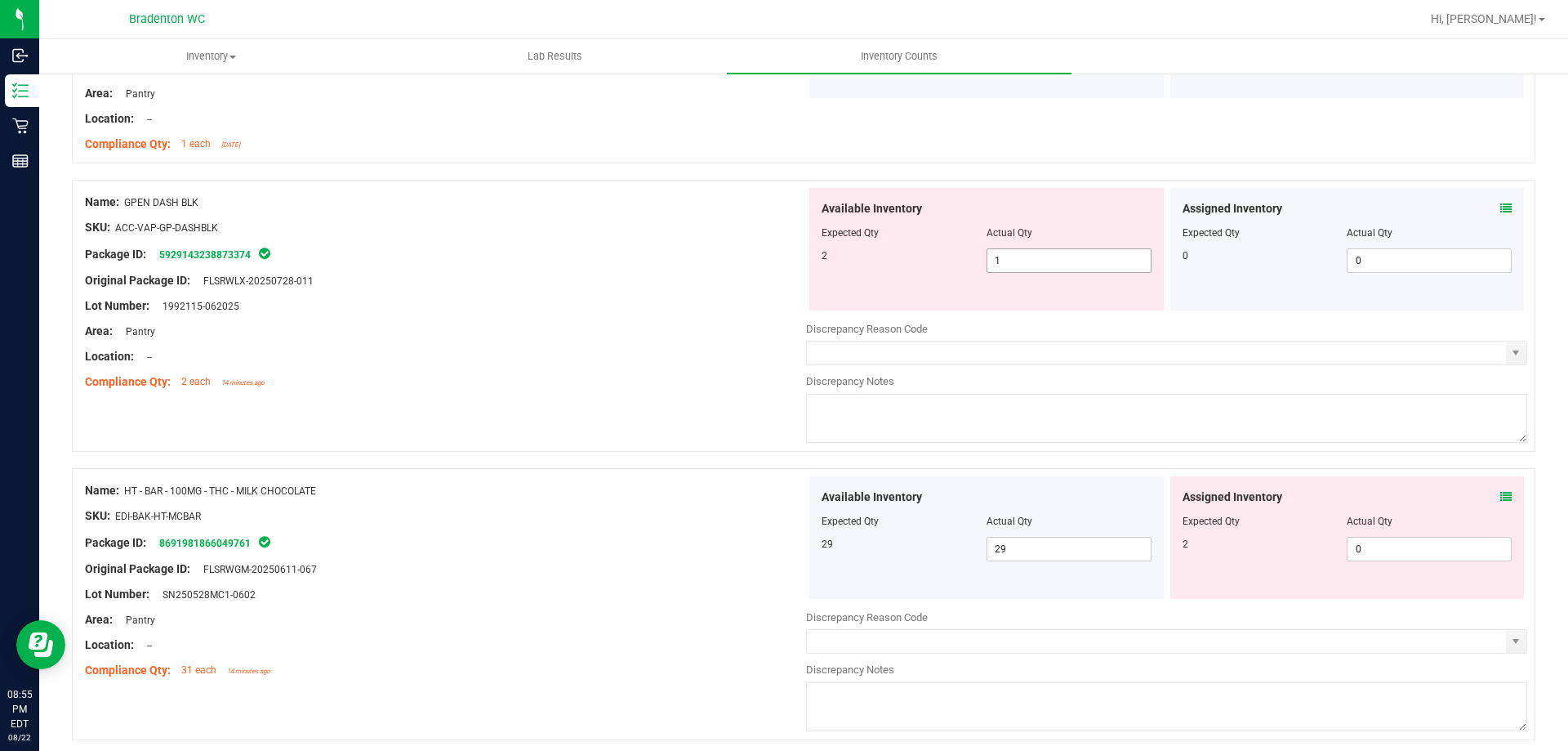
drag, startPoint x: 914, startPoint y: 265, endPoint x: 711, endPoint y: 265, distance: 203.0
click at [712, 265] on div "Name: GPEN DASH BLK SKU: ACC-VAP-GP-DASHBLK Package ID: 5929143238873374 Origin…" at bounding box center [804, 316] width 1463 height 272
click at [661, 301] on div "Lot Number: 1992115-062025" at bounding box center [446, 306] width 721 height 17
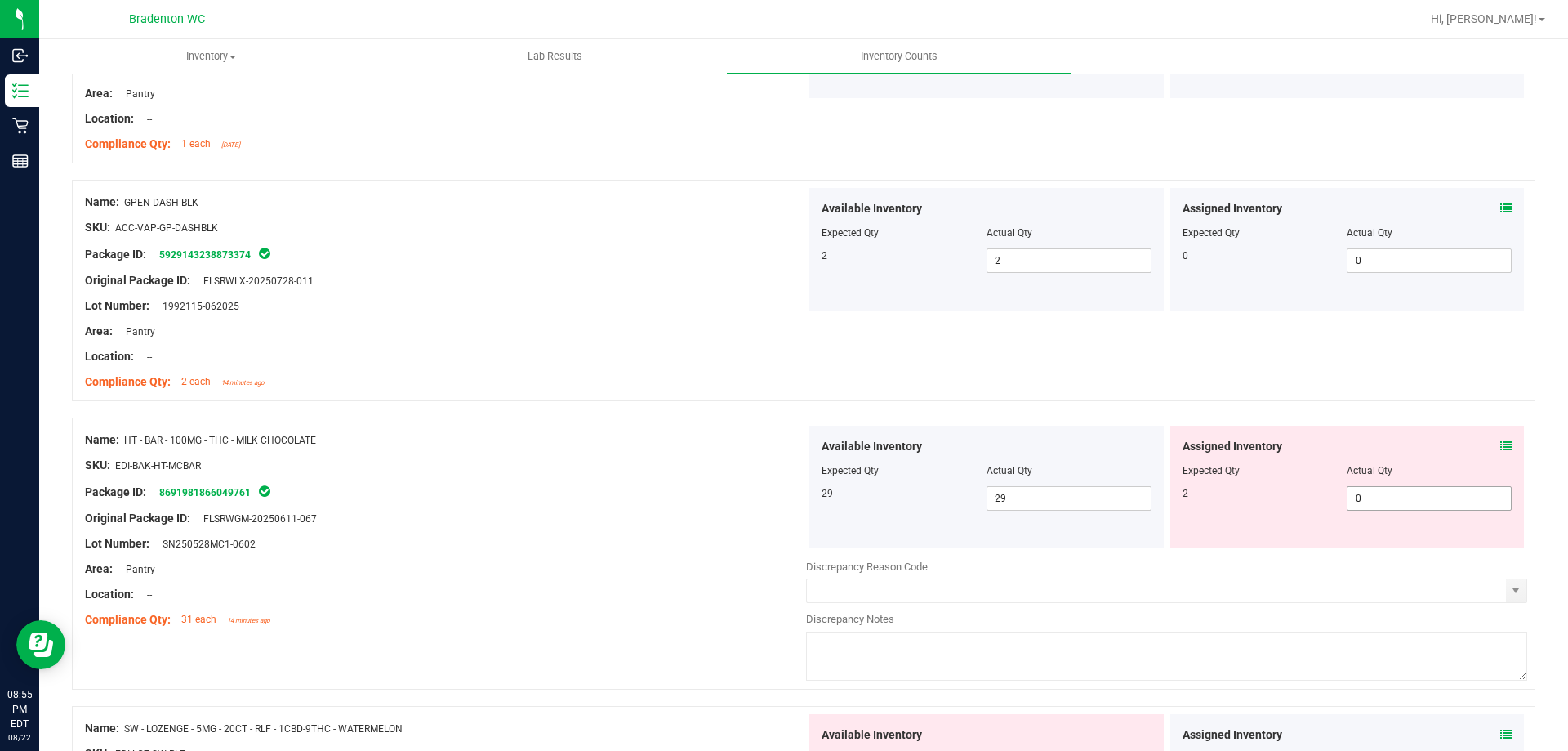
click at [1380, 487] on span "0 0" at bounding box center [1429, 499] width 165 height 24
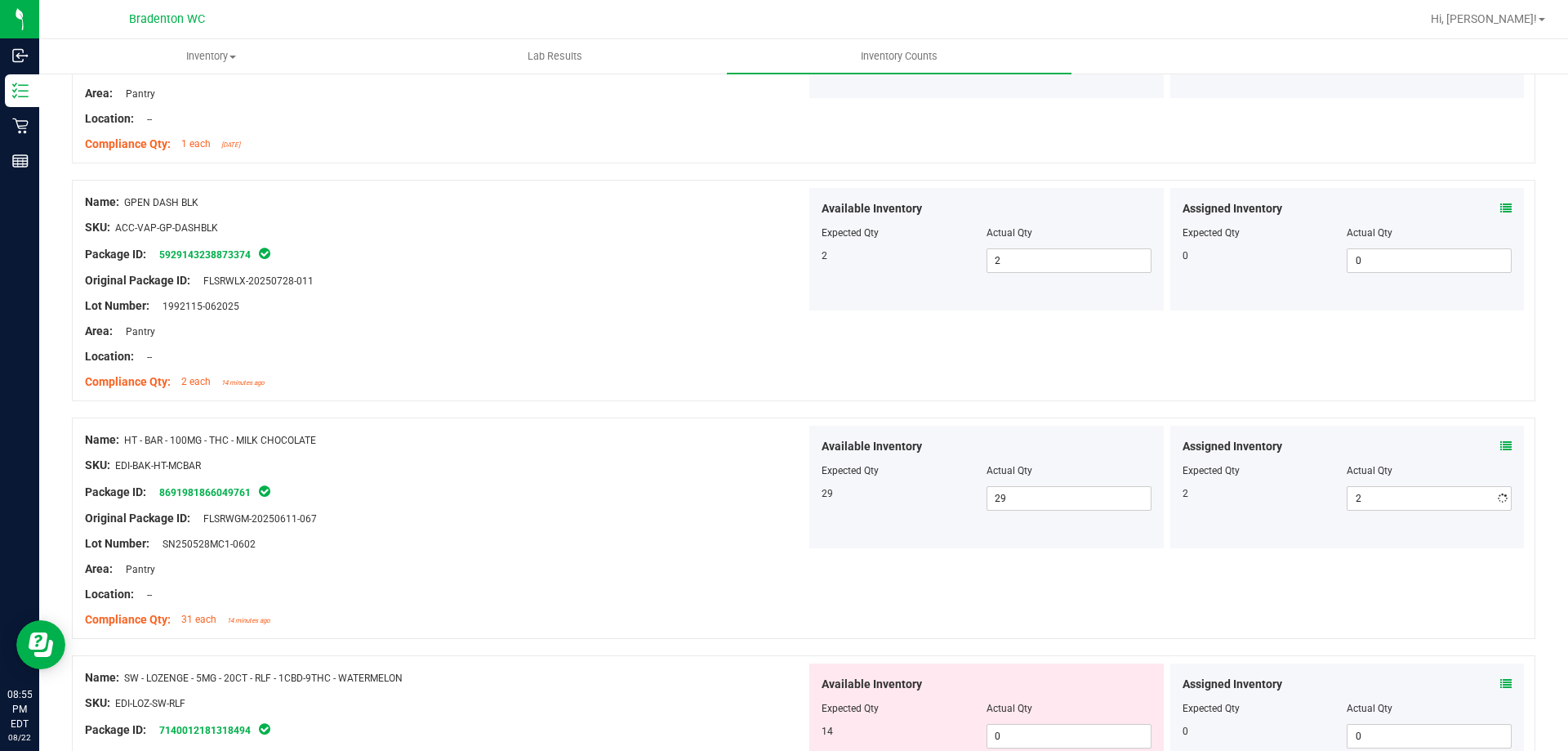
click at [682, 487] on div "Package ID: 8691981866049761" at bounding box center [446, 492] width 721 height 20
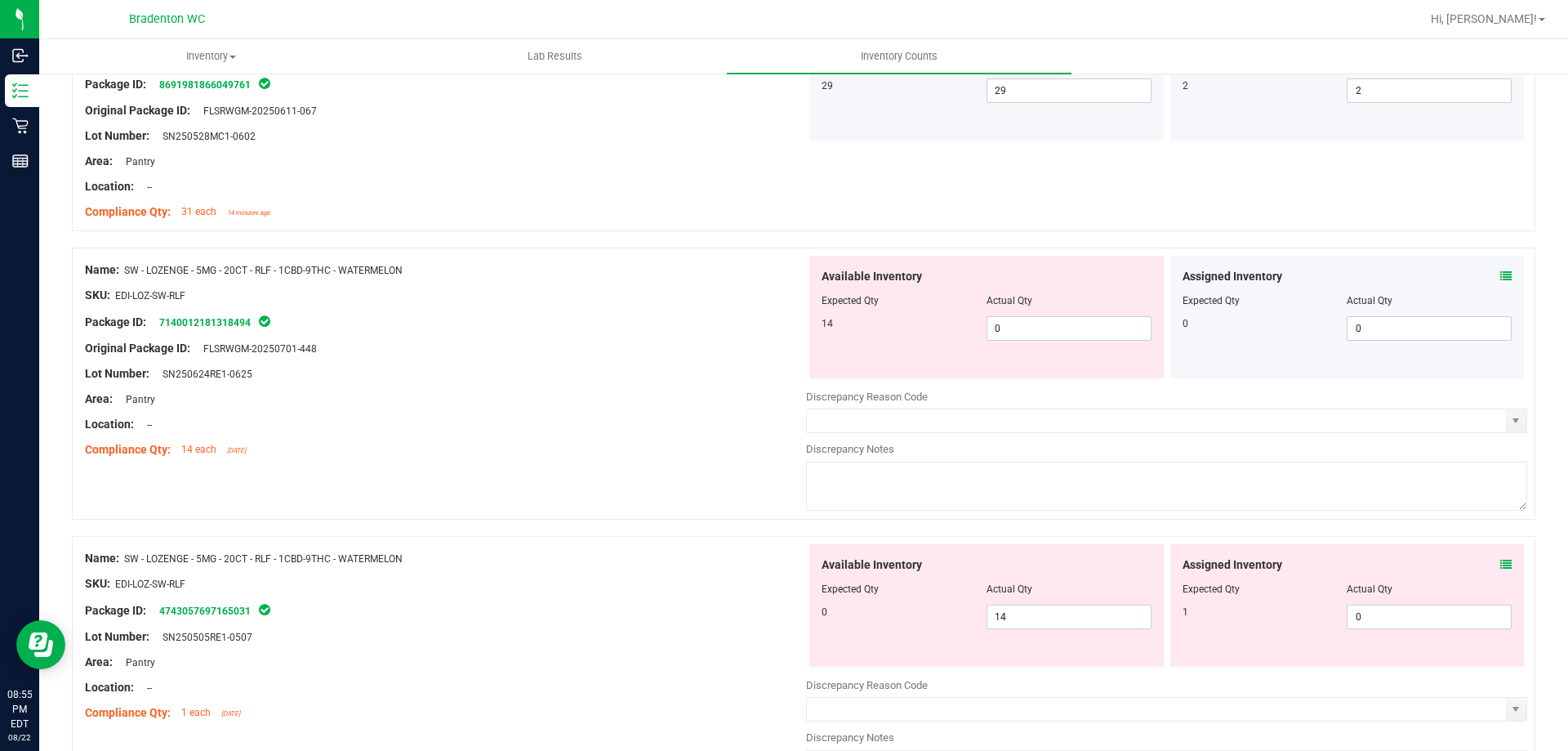
scroll to position [3676, 0]
click at [1065, 330] on span "0 0" at bounding box center [1069, 328] width 165 height 24
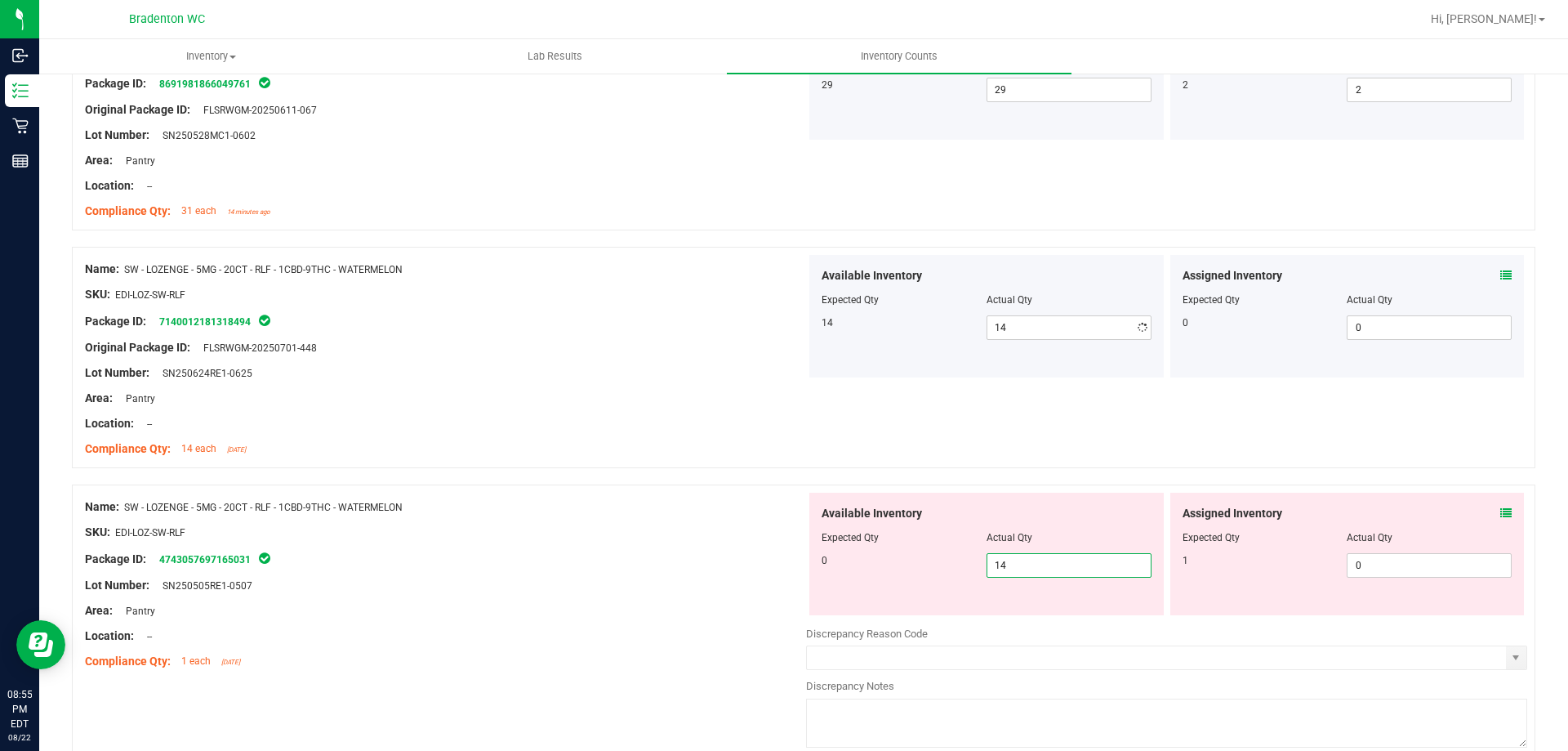
drag, startPoint x: 1042, startPoint y: 626, endPoint x: 749, endPoint y: 610, distance: 293.4
click at [769, 613] on div "Name: SW - LOZENGE - 5MG - 20CT - RLF - 1CBD-9THC - WATERMELON SKU: EDI-LOZ-SW-…" at bounding box center [804, 621] width 1463 height 272
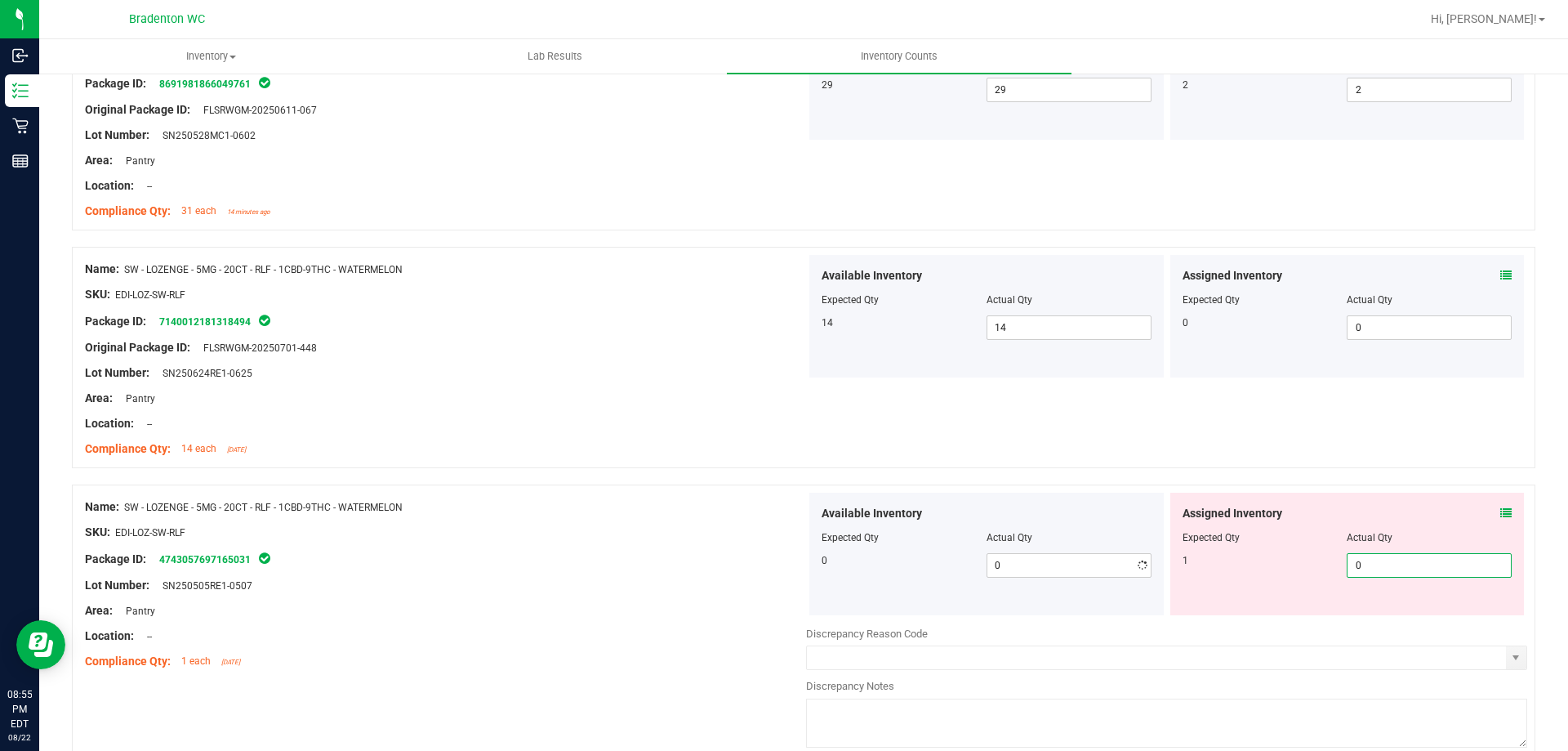
click at [1383, 559] on span "0 0" at bounding box center [1429, 565] width 165 height 24
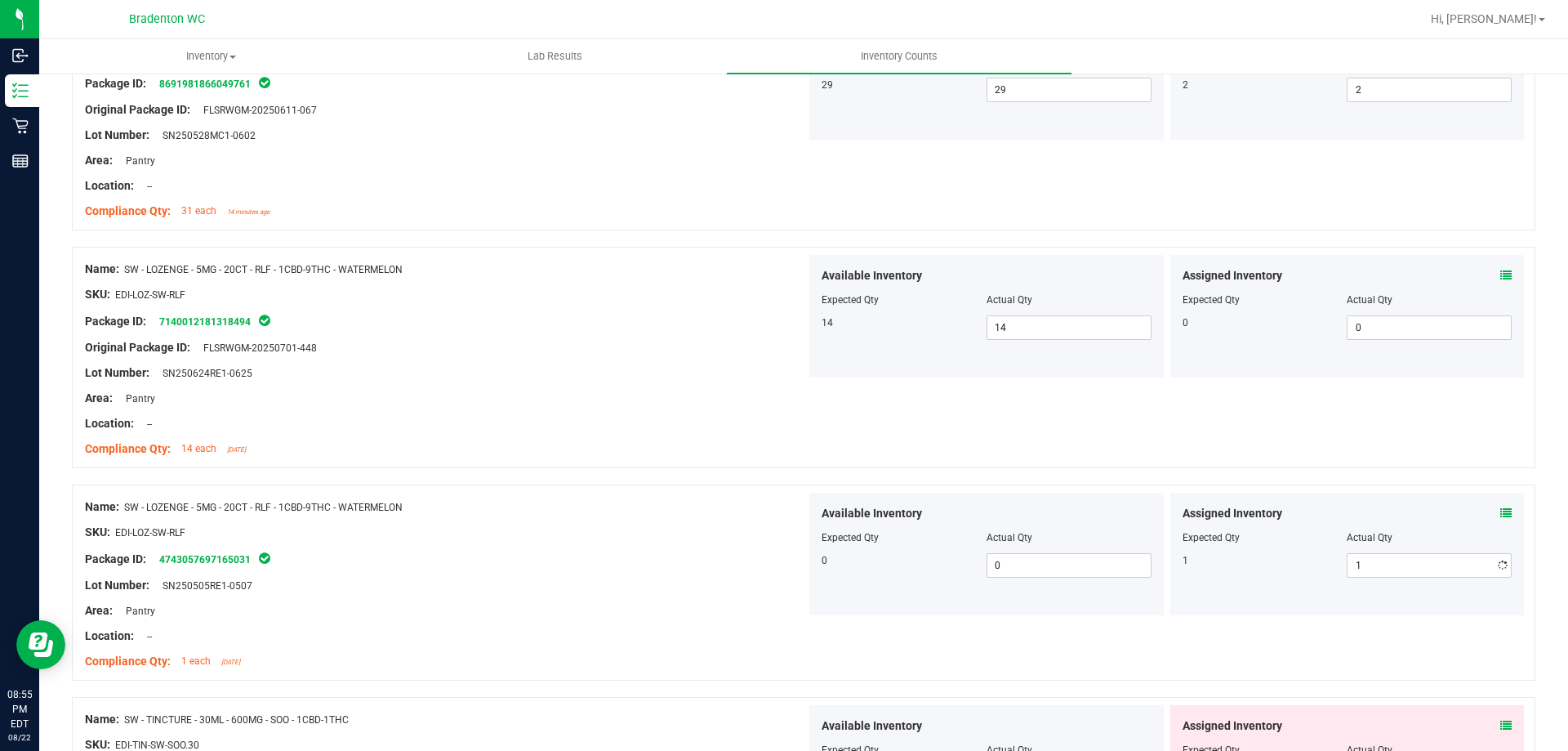
click at [645, 534] on div "SKU: EDI-LOZ-SW-RLF" at bounding box center [446, 532] width 721 height 17
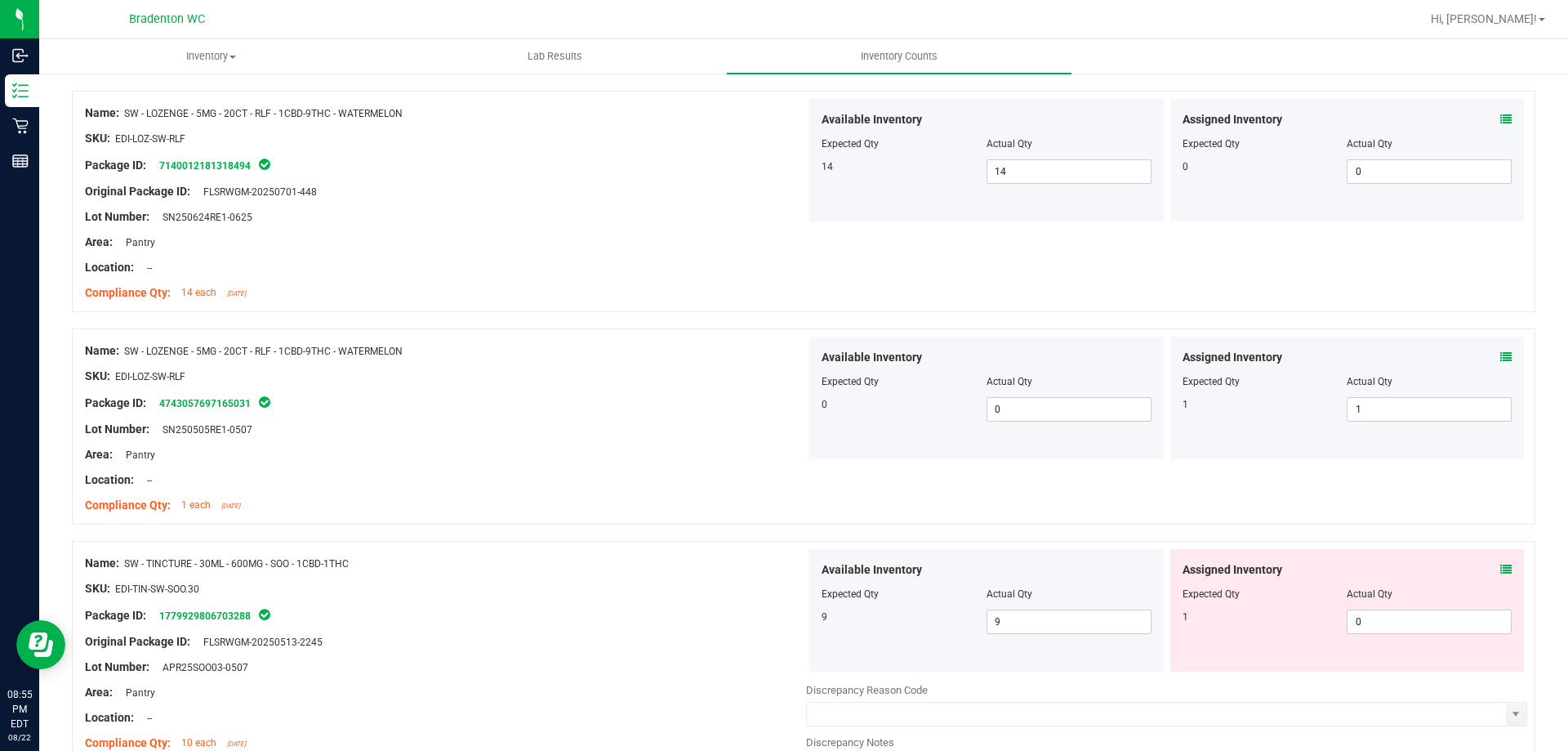
scroll to position [4003, 0]
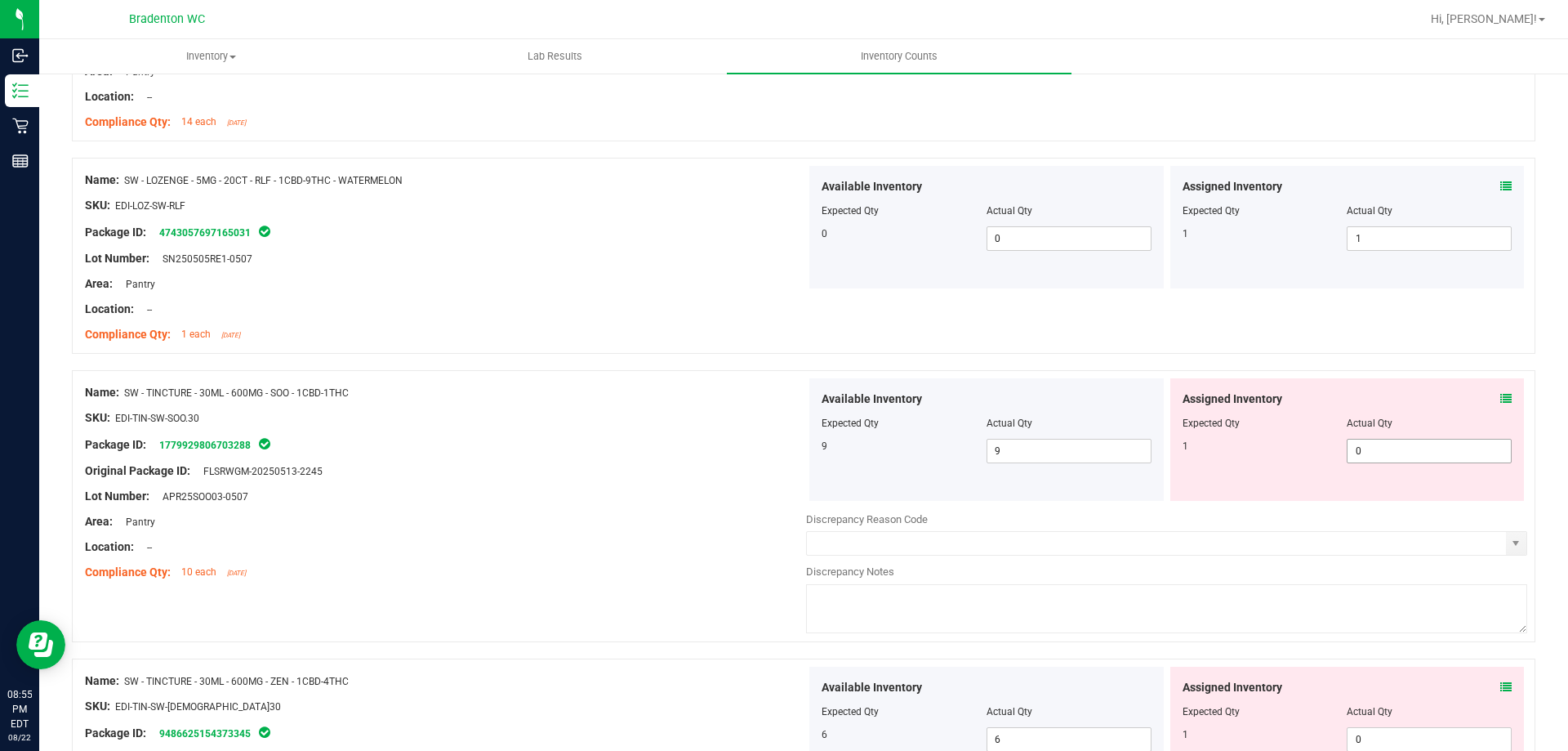
click at [1417, 456] on span "0 0" at bounding box center [1429, 451] width 165 height 24
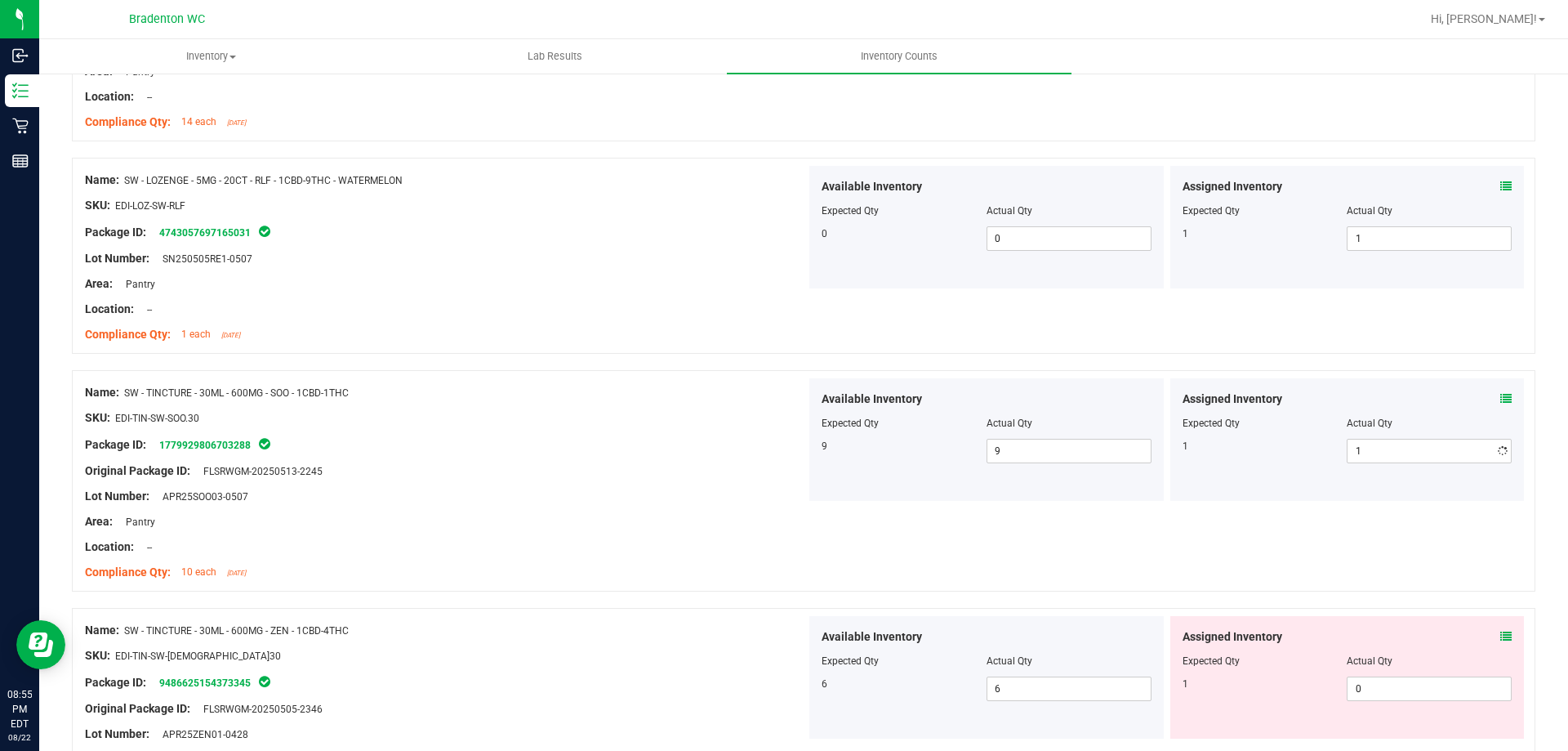
drag, startPoint x: 490, startPoint y: 588, endPoint x: 792, endPoint y: 588, distance: 302.0
click at [491, 588] on div "Name: SW - TINCTURE - 30ML - 600MG - SOO - 1CBD-1THC SKU: EDI-TIN-SW-SOO.30 Pac…" at bounding box center [804, 480] width 1463 height 221
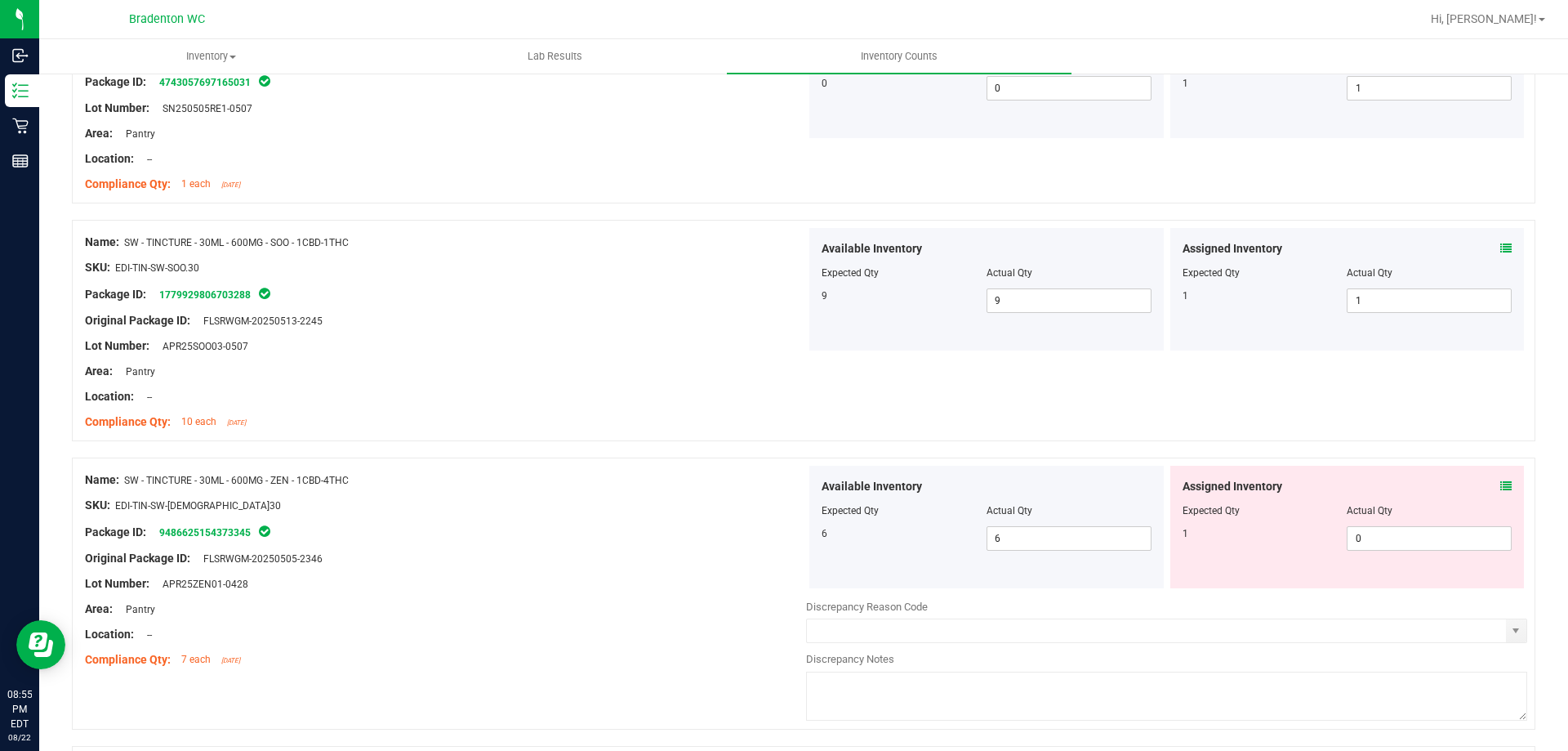
scroll to position [4411, 0]
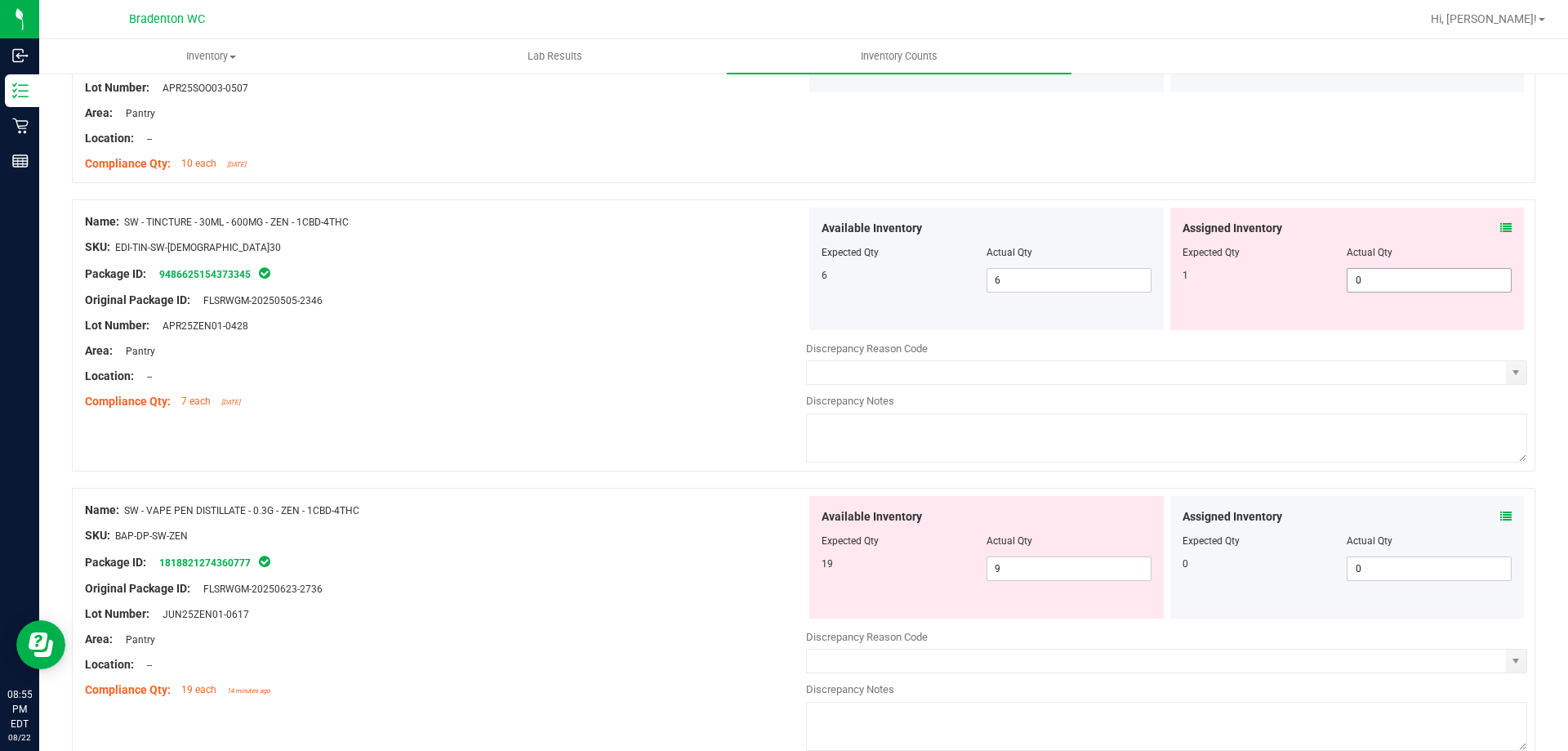
click at [1409, 282] on span "0 0" at bounding box center [1429, 280] width 165 height 24
click at [475, 526] on div "Name: SW - VAPE PEN DISTILLATE - 0.3G - ZEN - 1CBD-4THC SKU: BAP-DP-SW-ZEN Pack…" at bounding box center [446, 600] width 721 height 208
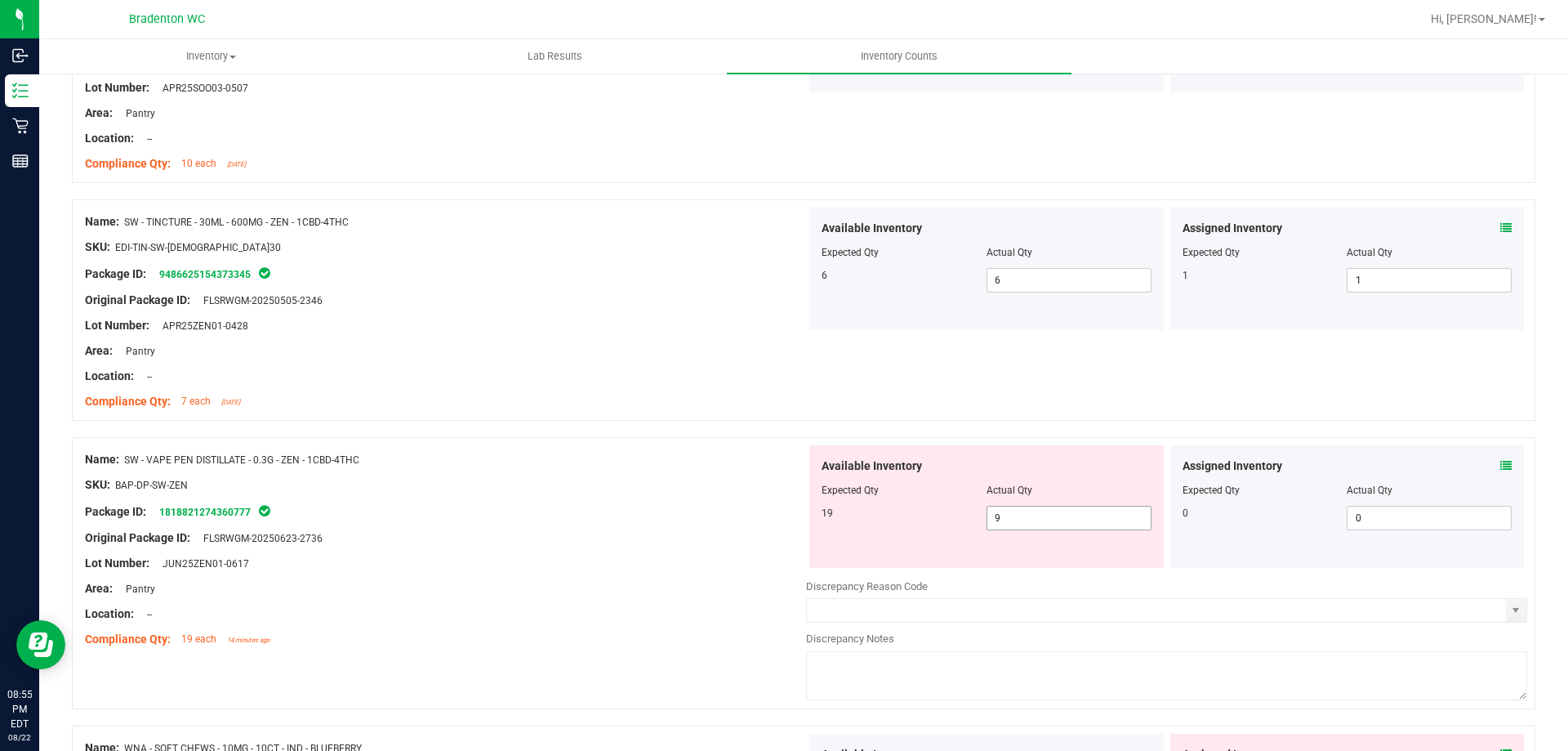
scroll to position [4575, 0]
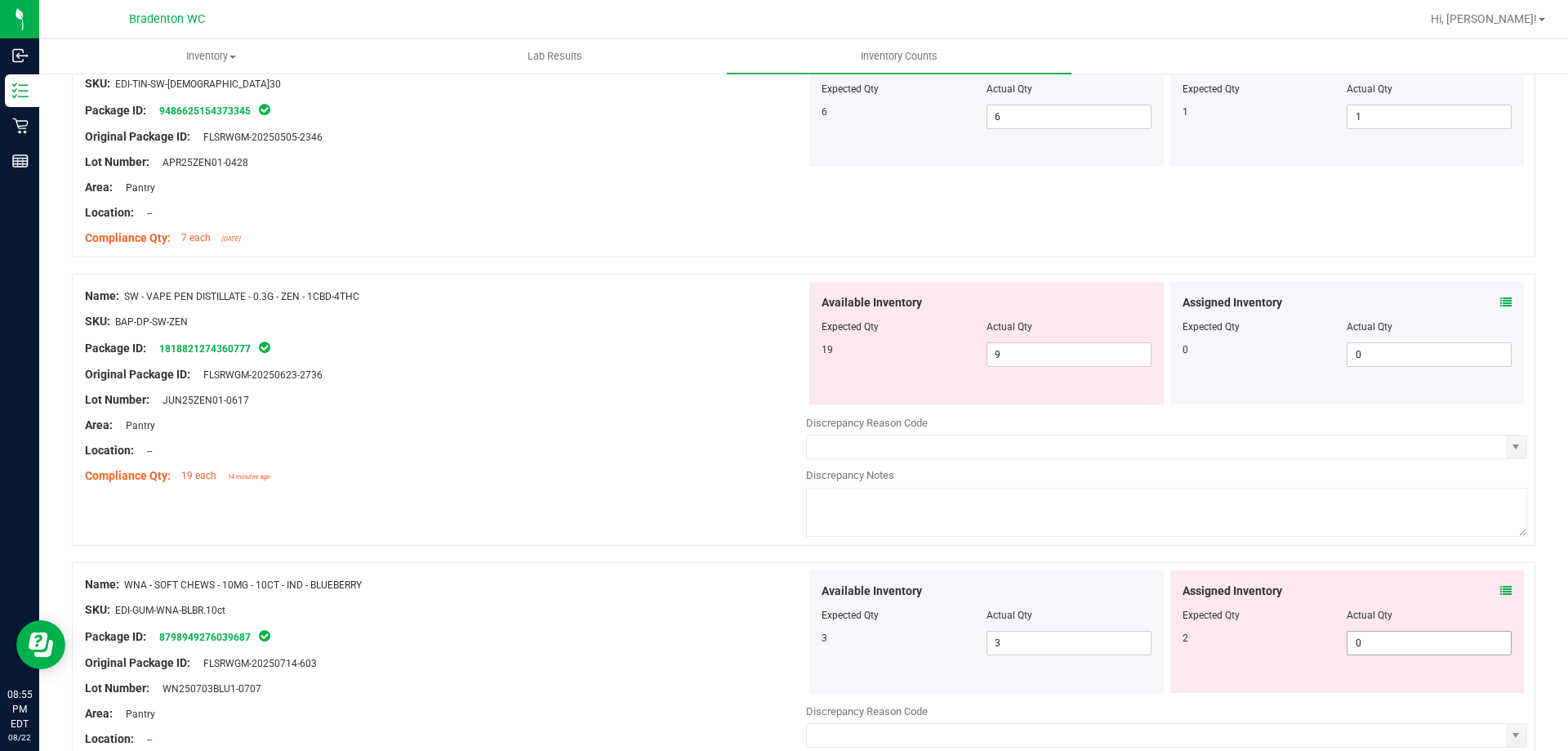
click at [1438, 645] on span "0 0" at bounding box center [1429, 643] width 165 height 24
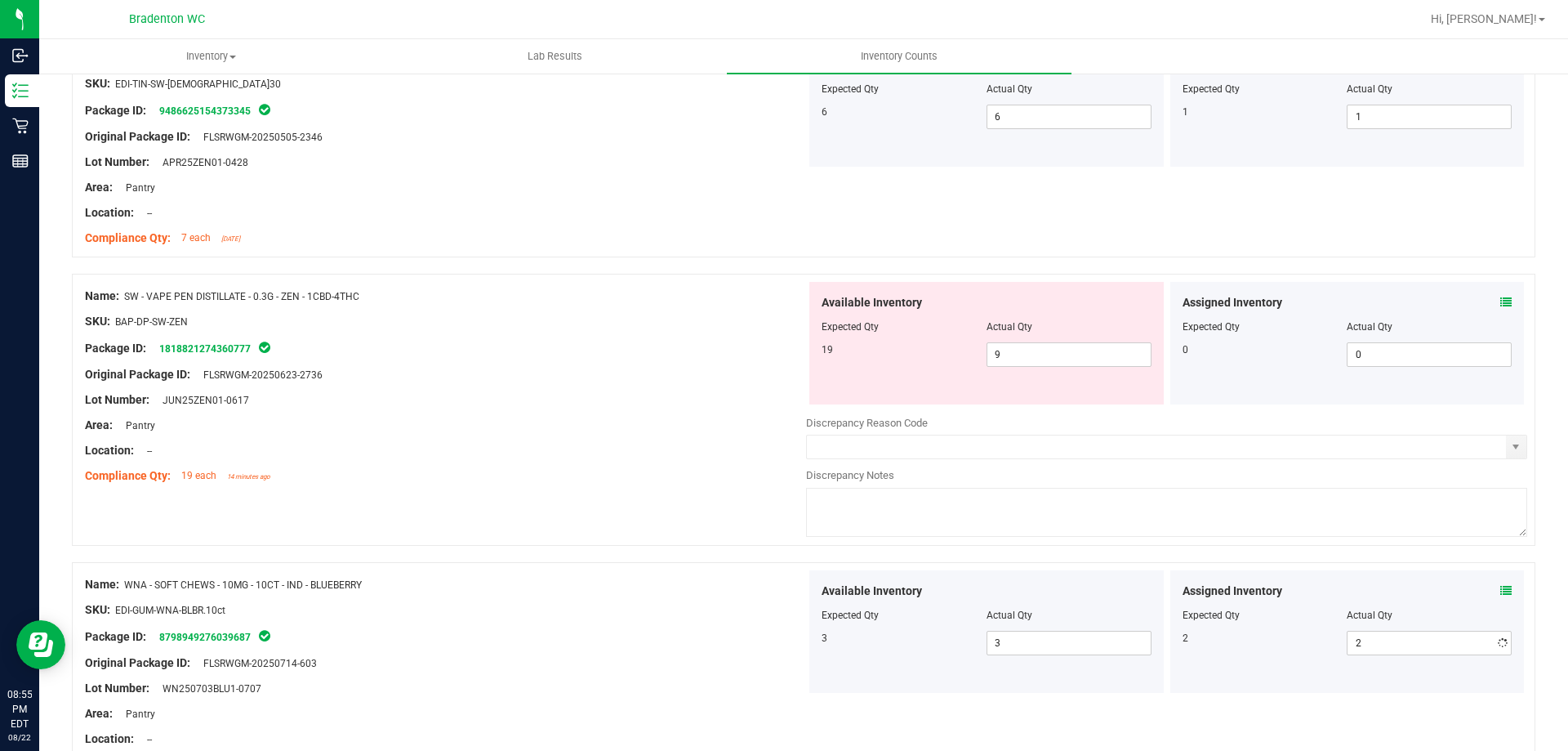
click at [651, 597] on div at bounding box center [446, 597] width 721 height 8
click at [1500, 304] on icon at bounding box center [1506, 302] width 11 height 11
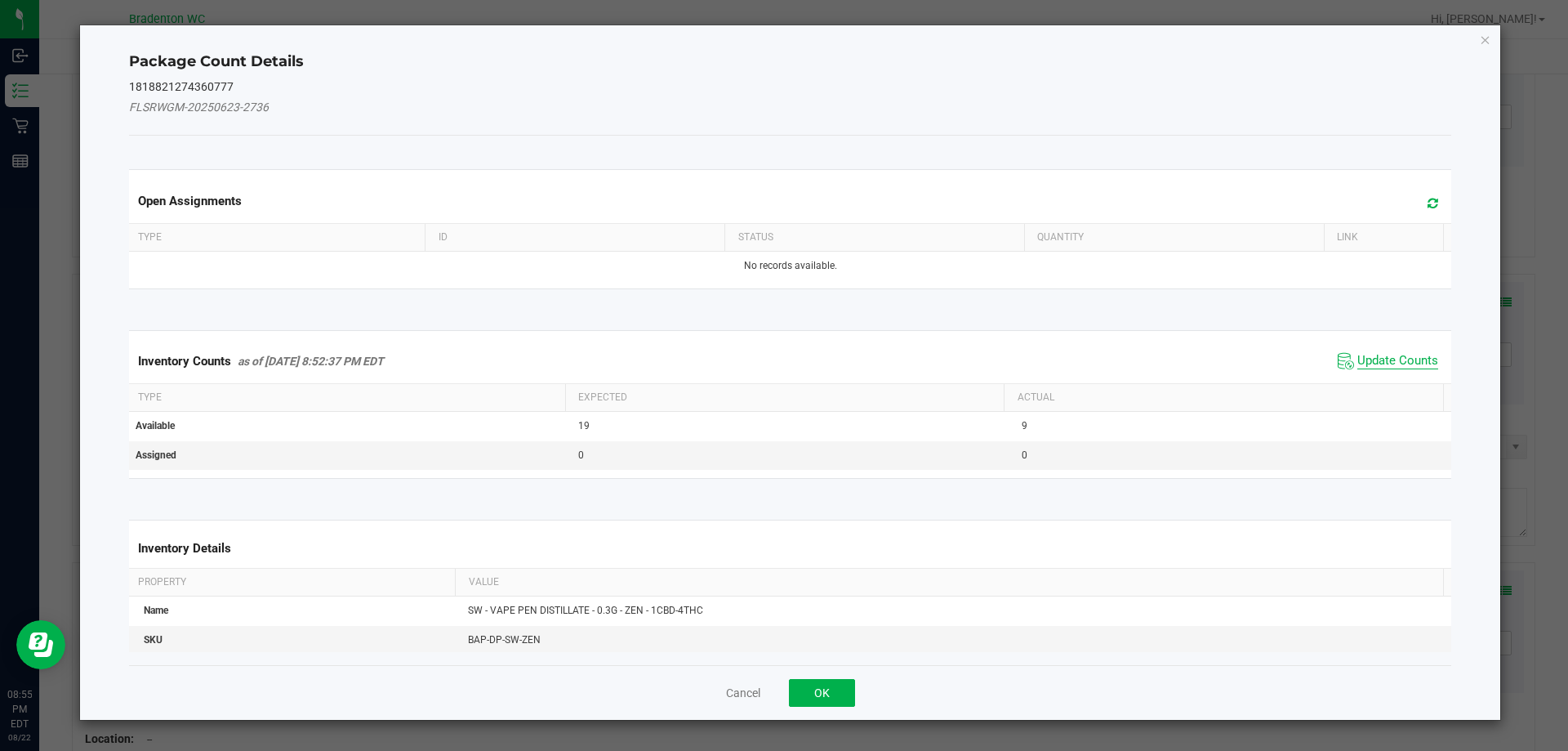
drag, startPoint x: 1404, startPoint y: 362, endPoint x: 1389, endPoint y: 327, distance: 38.1
click at [1403, 361] on span "Update Counts" at bounding box center [1397, 361] width 81 height 16
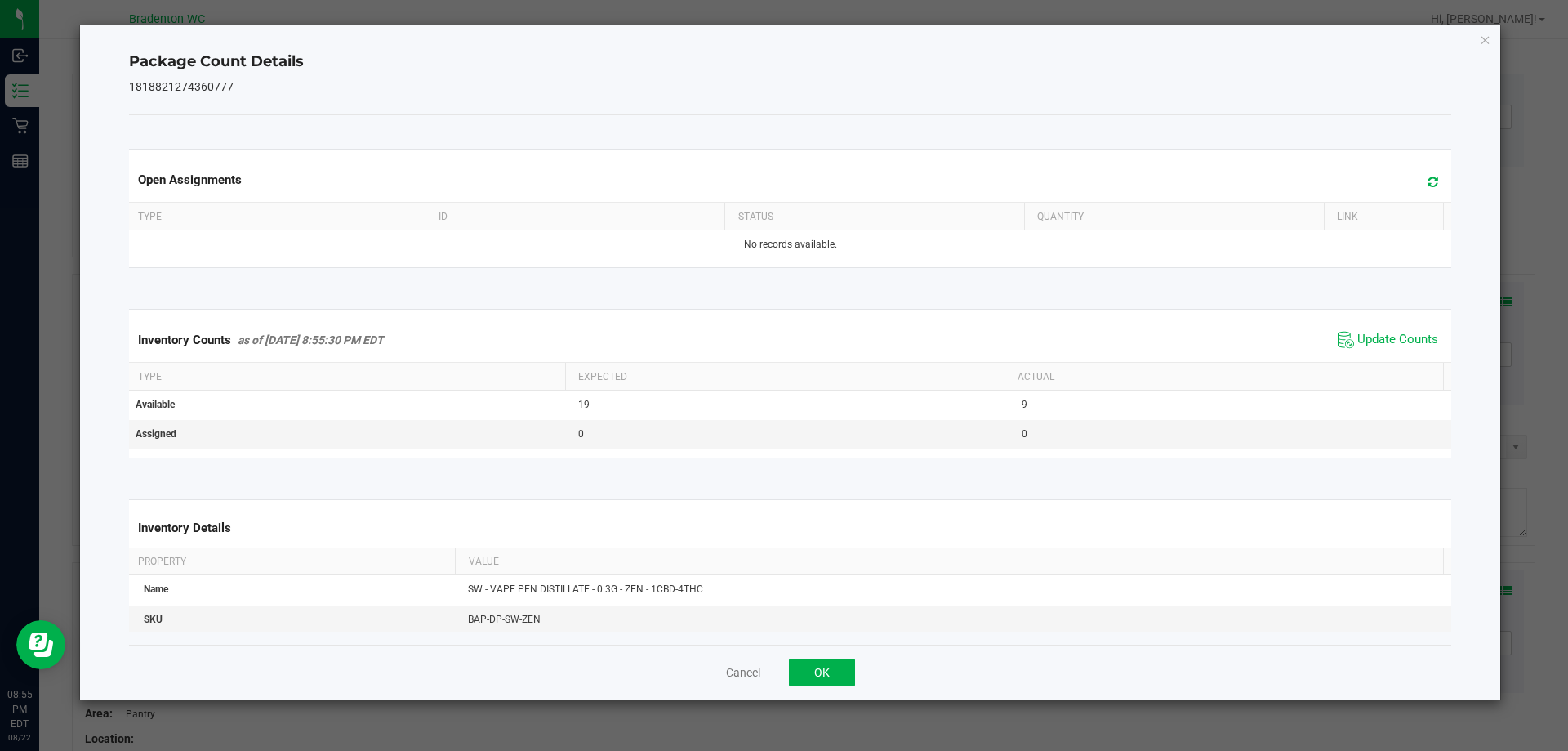
click at [1428, 180] on icon at bounding box center [1433, 182] width 10 height 12
drag, startPoint x: 843, startPoint y: 666, endPoint x: 848, endPoint y: 652, distance: 14.9
click at [843, 665] on button "OK" at bounding box center [822, 672] width 66 height 28
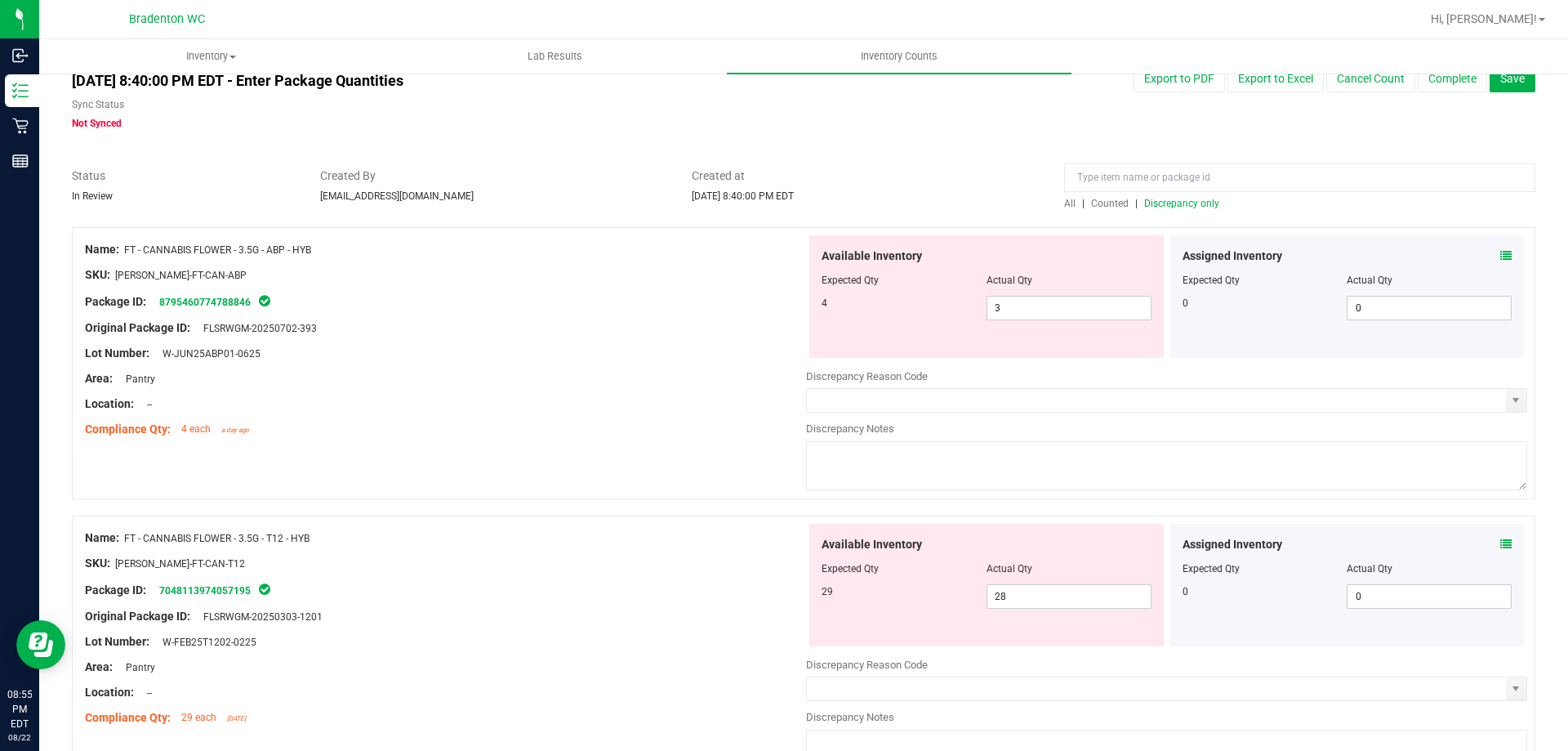
scroll to position [0, 0]
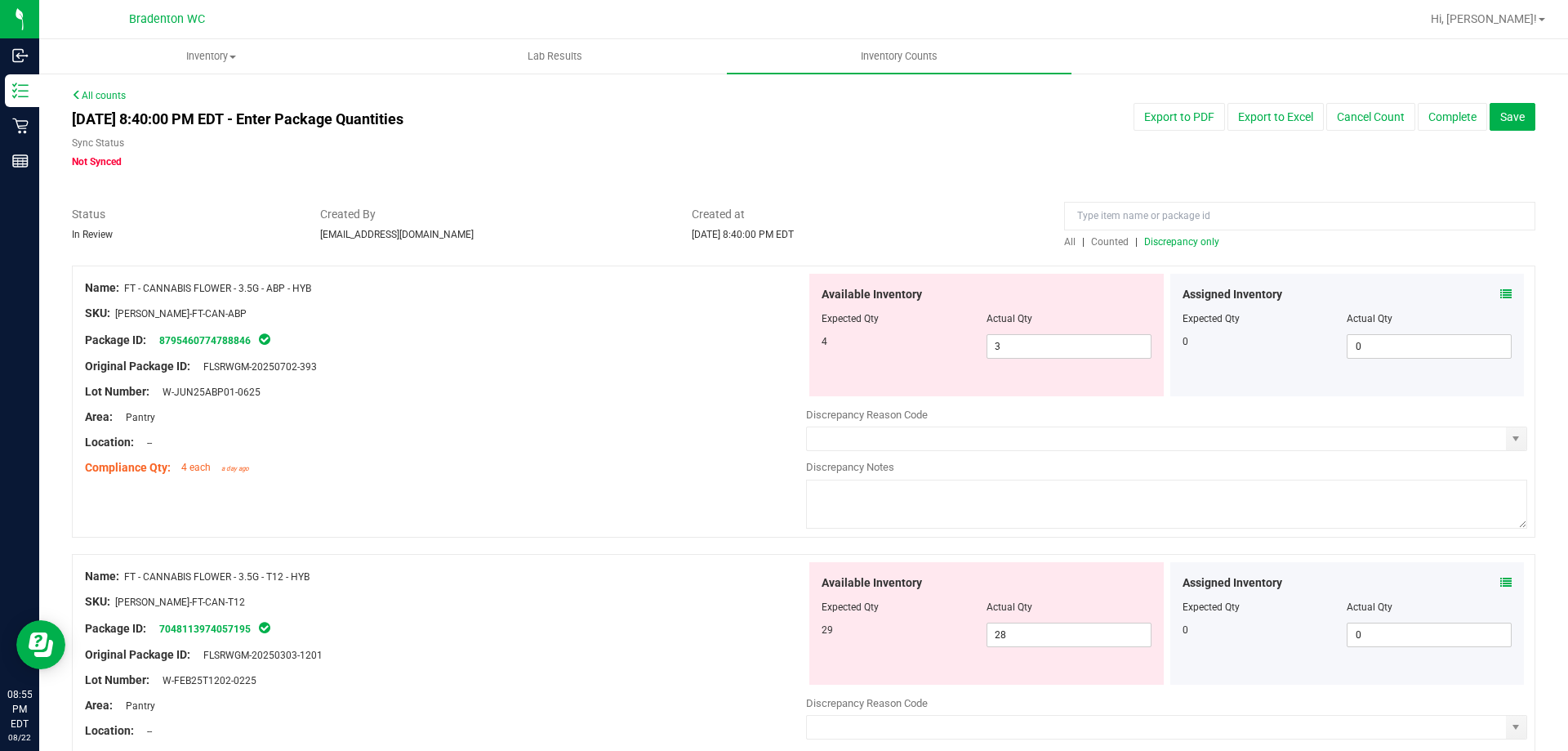
click at [1181, 243] on span "Discrepancy only" at bounding box center [1181, 241] width 75 height 11
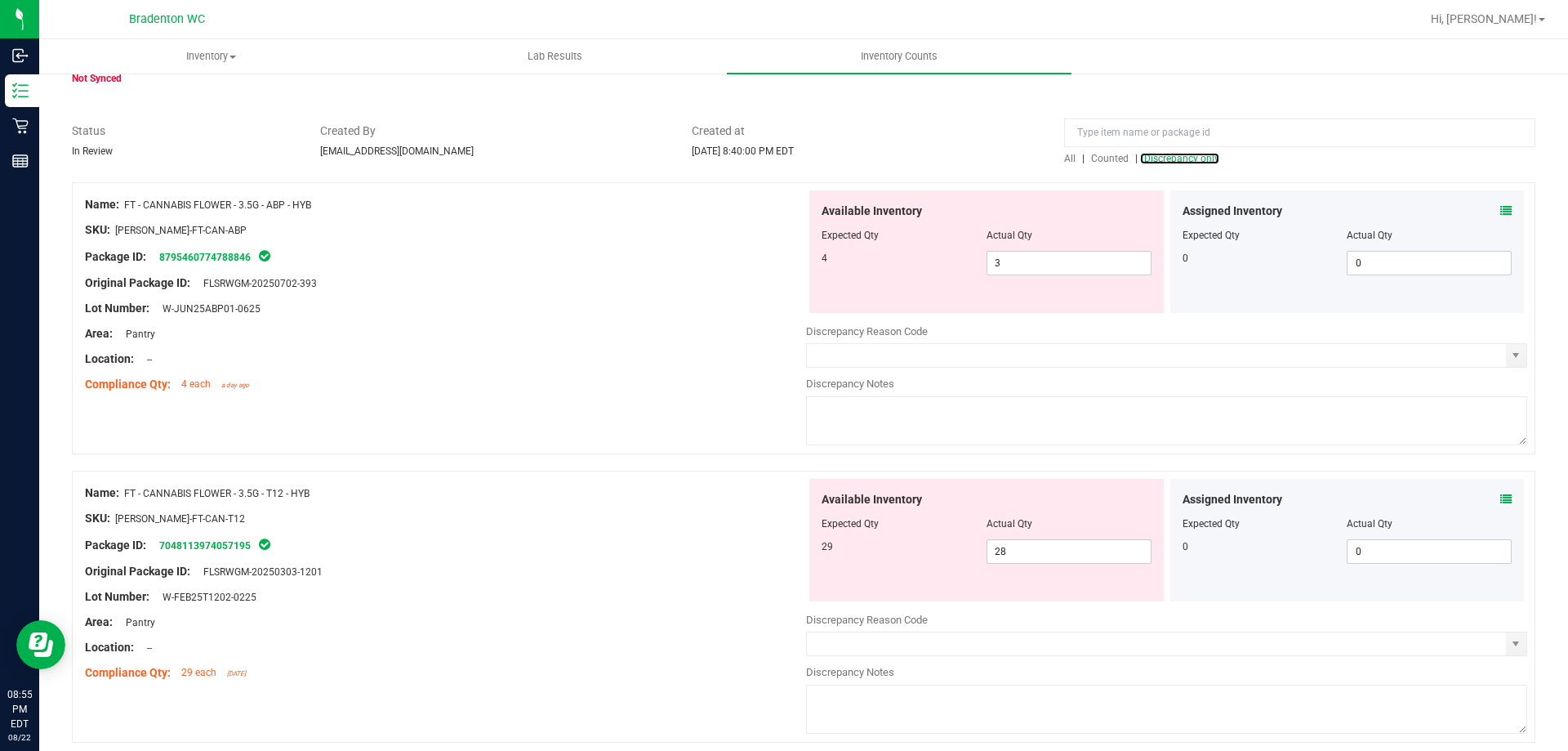
scroll to position [82, 0]
click at [1057, 269] on input "3" at bounding box center [1069, 264] width 163 height 23
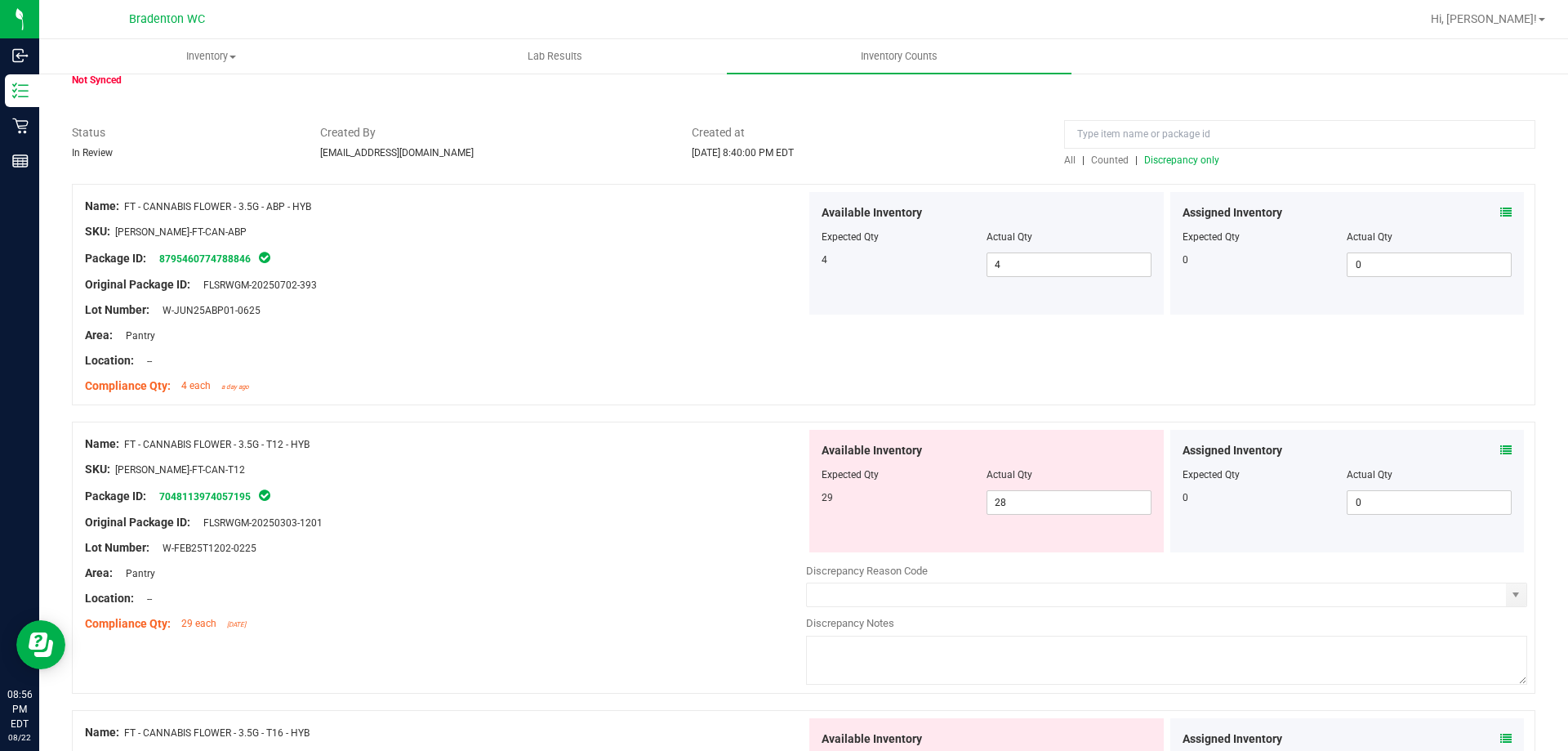
click at [1160, 162] on span "Discrepancy only" at bounding box center [1181, 160] width 75 height 11
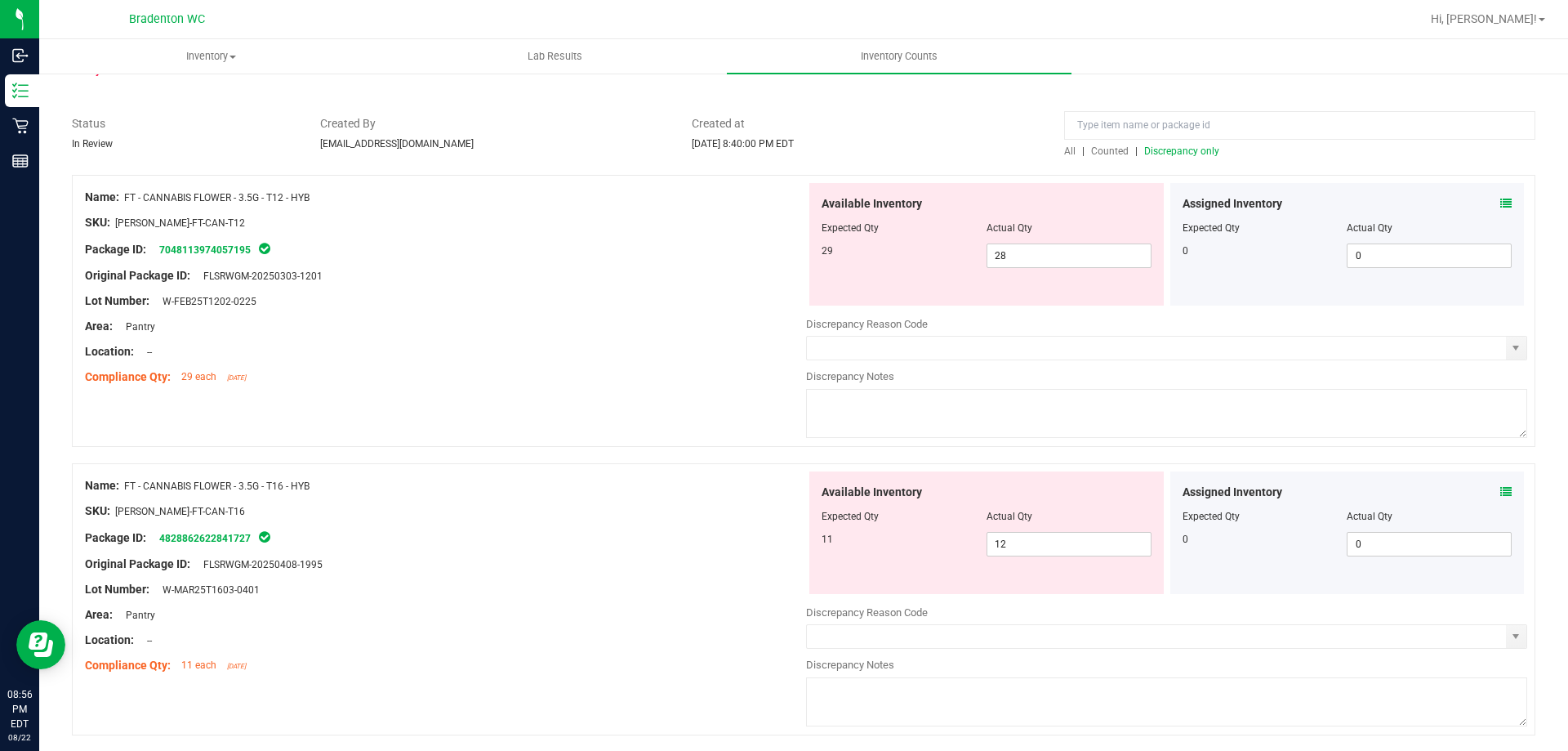
scroll to position [105, 0]
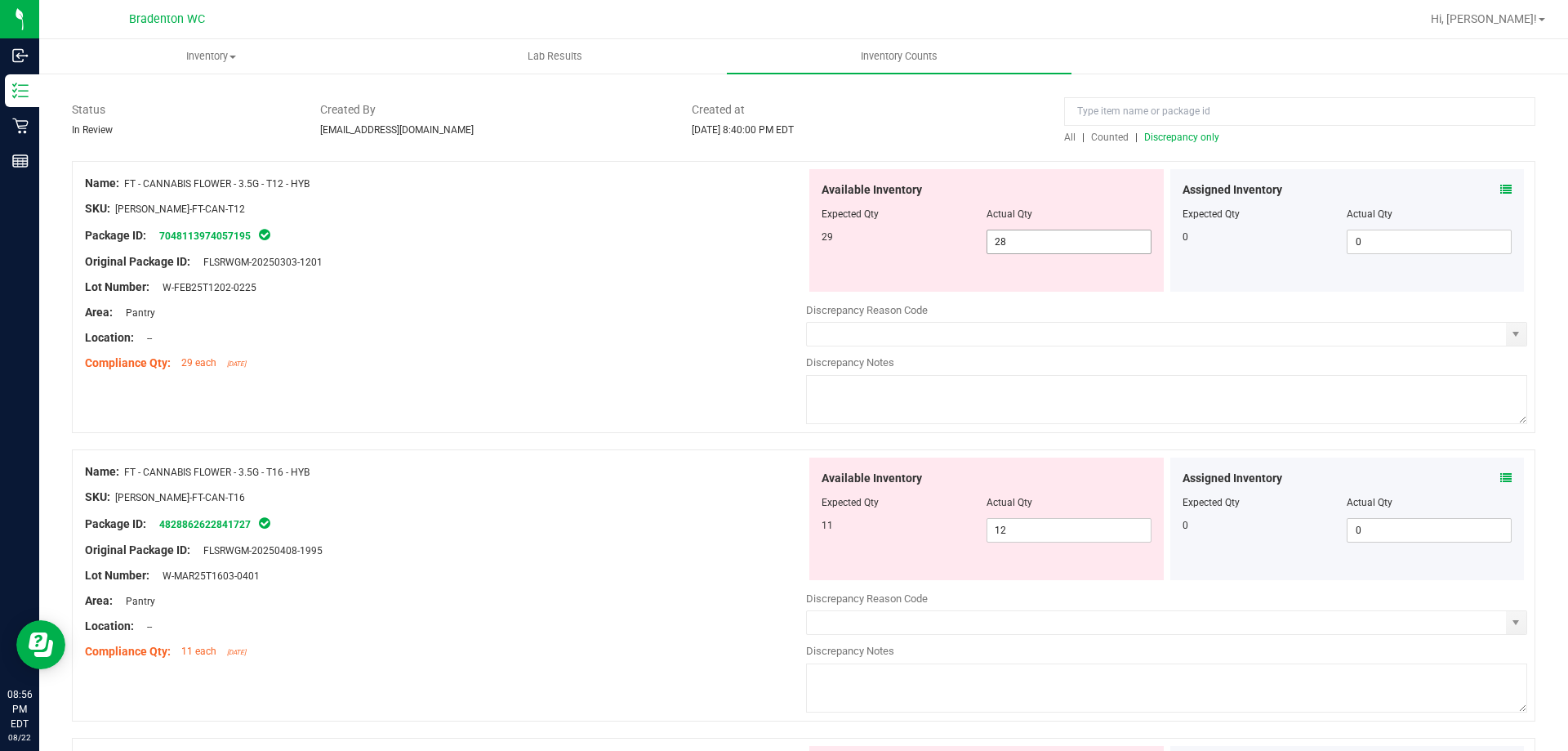
click at [1087, 239] on input "28" at bounding box center [1069, 242] width 163 height 23
click at [705, 482] on div at bounding box center [446, 484] width 721 height 8
click at [1055, 239] on input "2" at bounding box center [1069, 242] width 163 height 23
click at [660, 485] on div "Name: FT - CANNABIS FLOWER - 3.5G - T16 - HYB SKU: [PERSON_NAME]-FT-CAN-T16 Pac…" at bounding box center [446, 562] width 721 height 208
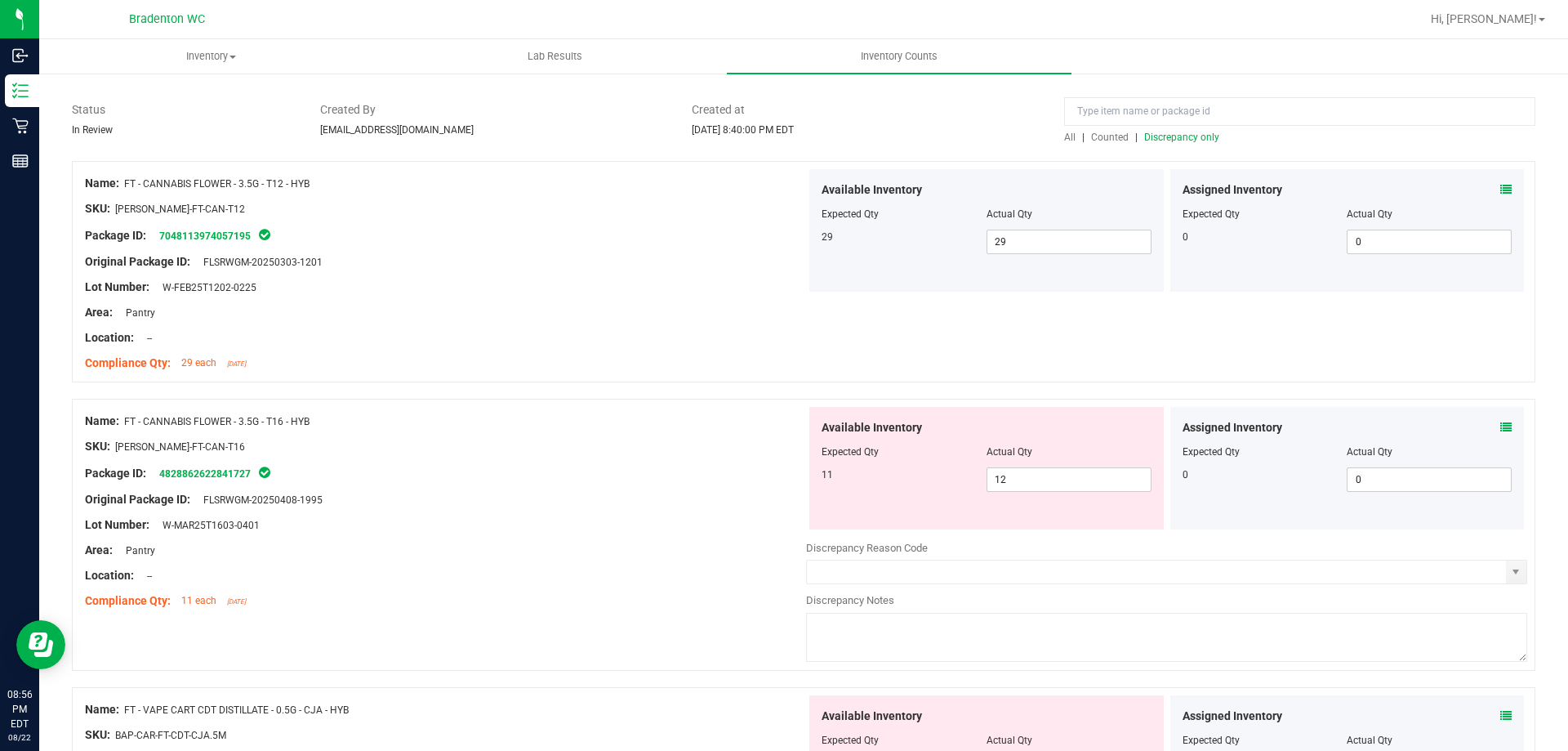
click at [1195, 138] on span "Discrepancy only" at bounding box center [1181, 137] width 75 height 11
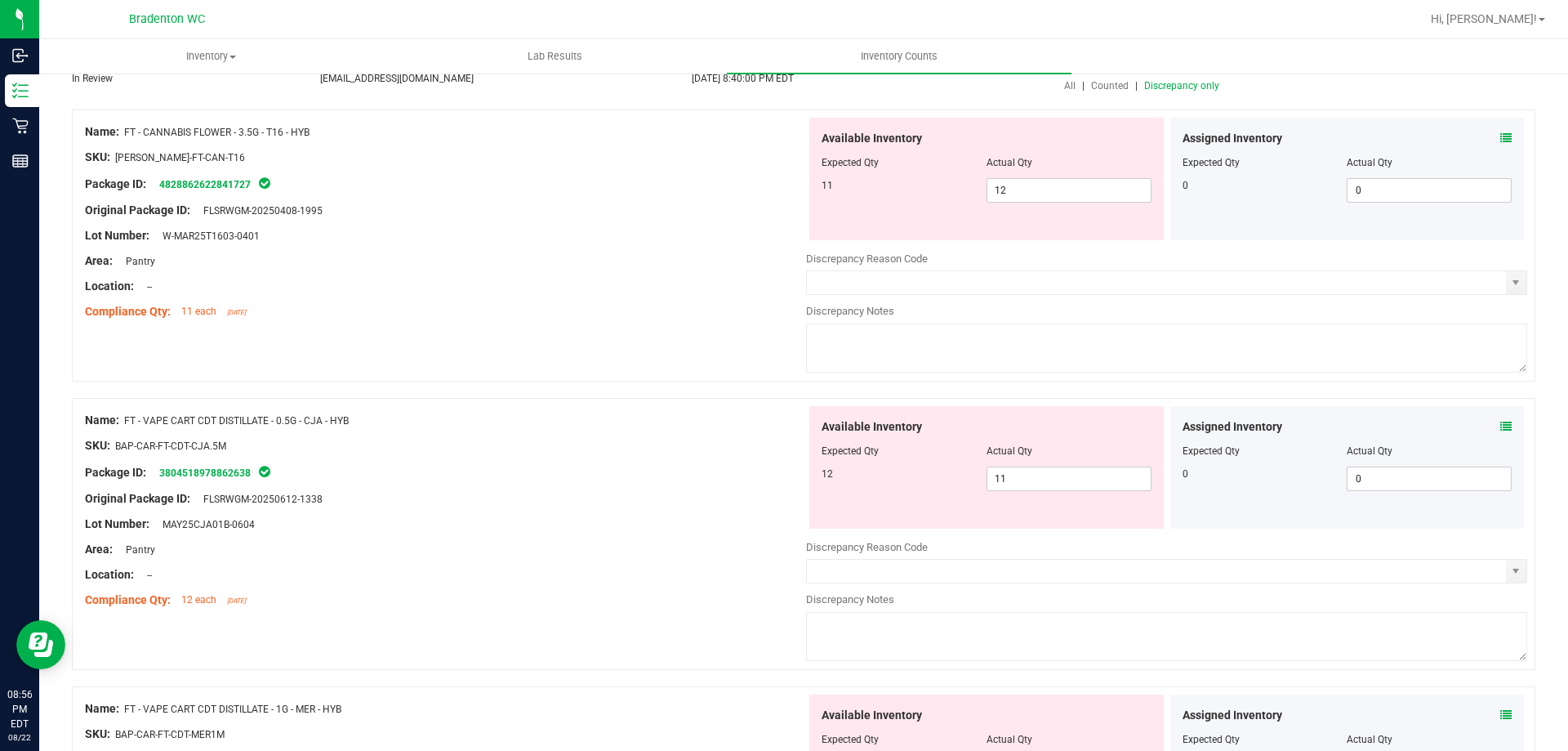
scroll to position [164, 0]
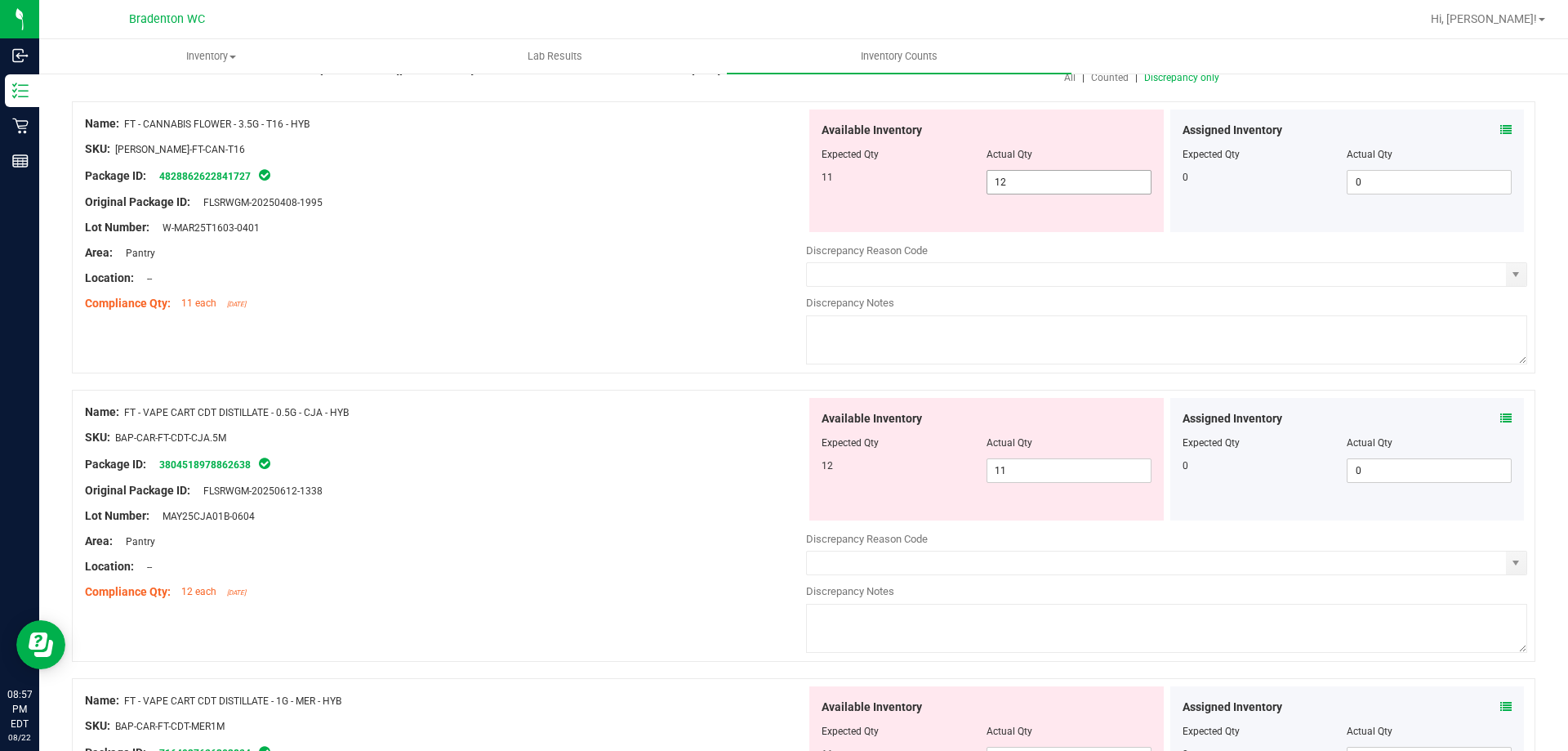
click at [1044, 182] on input "12" at bounding box center [1069, 182] width 163 height 23
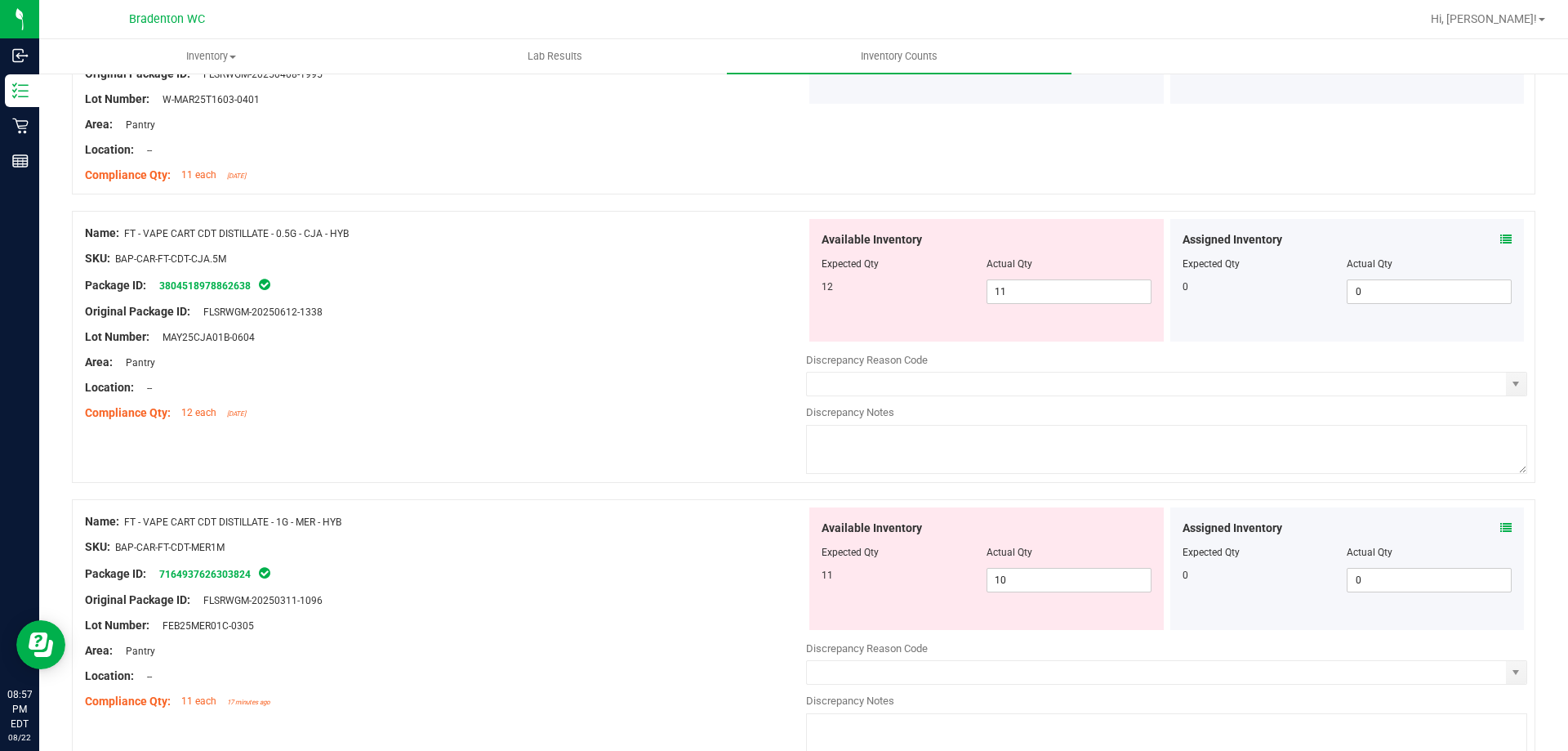
scroll to position [294, 0]
click at [1059, 290] on input "11" at bounding box center [1069, 290] width 163 height 23
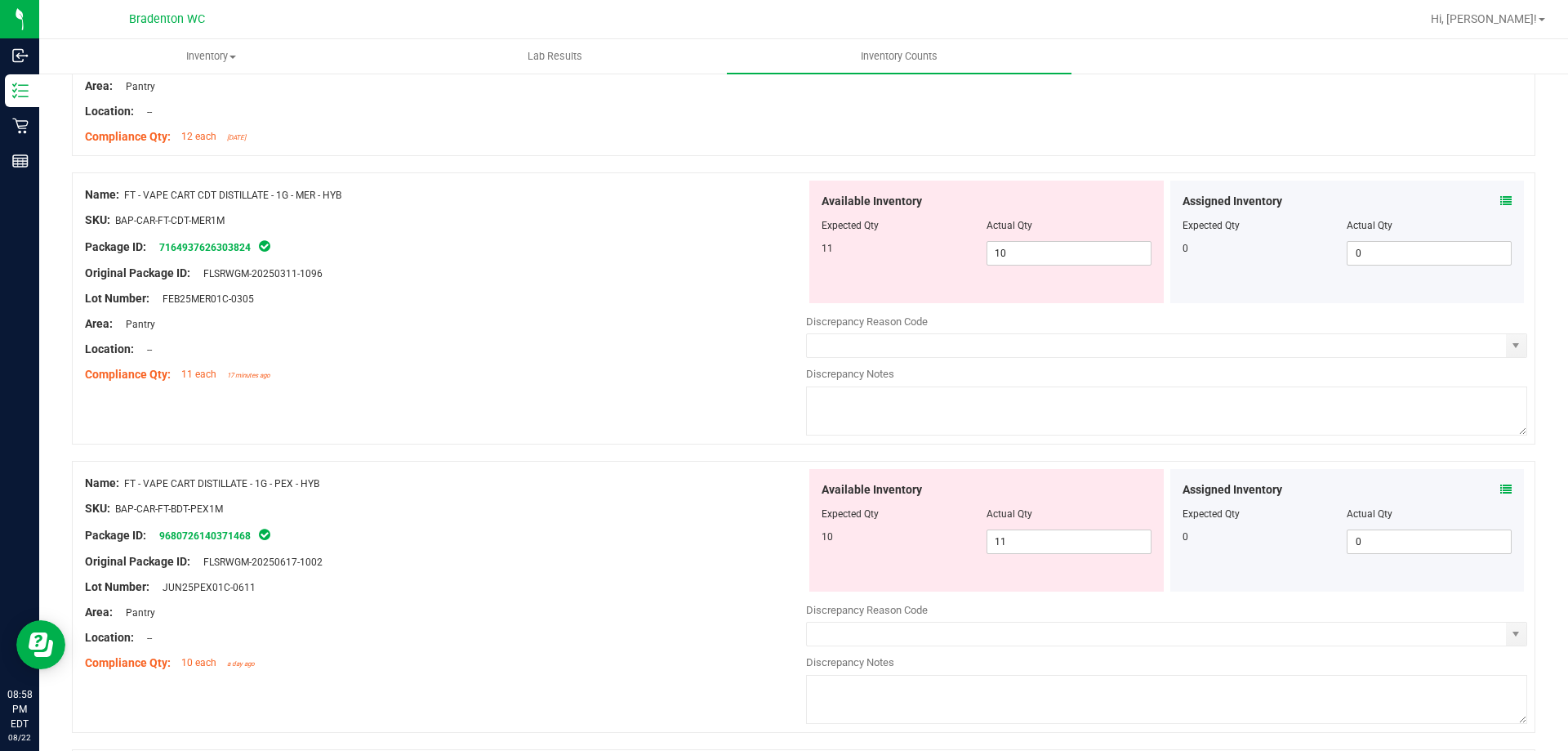
scroll to position [569, 0]
click at [1057, 542] on input "11" at bounding box center [1069, 541] width 163 height 23
click at [615, 604] on div "Area: Pantry" at bounding box center [446, 612] width 721 height 17
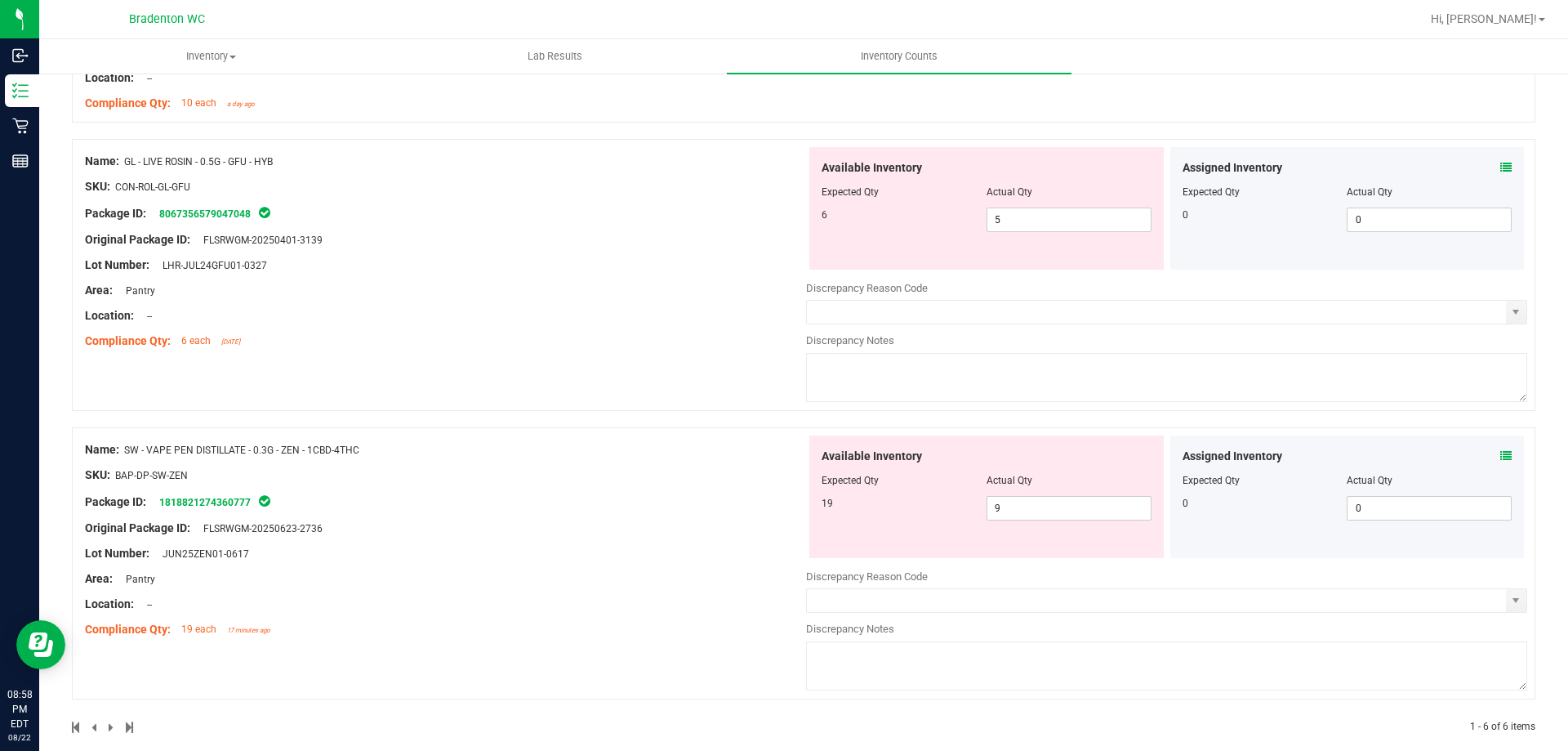
scroll to position [1149, 0]
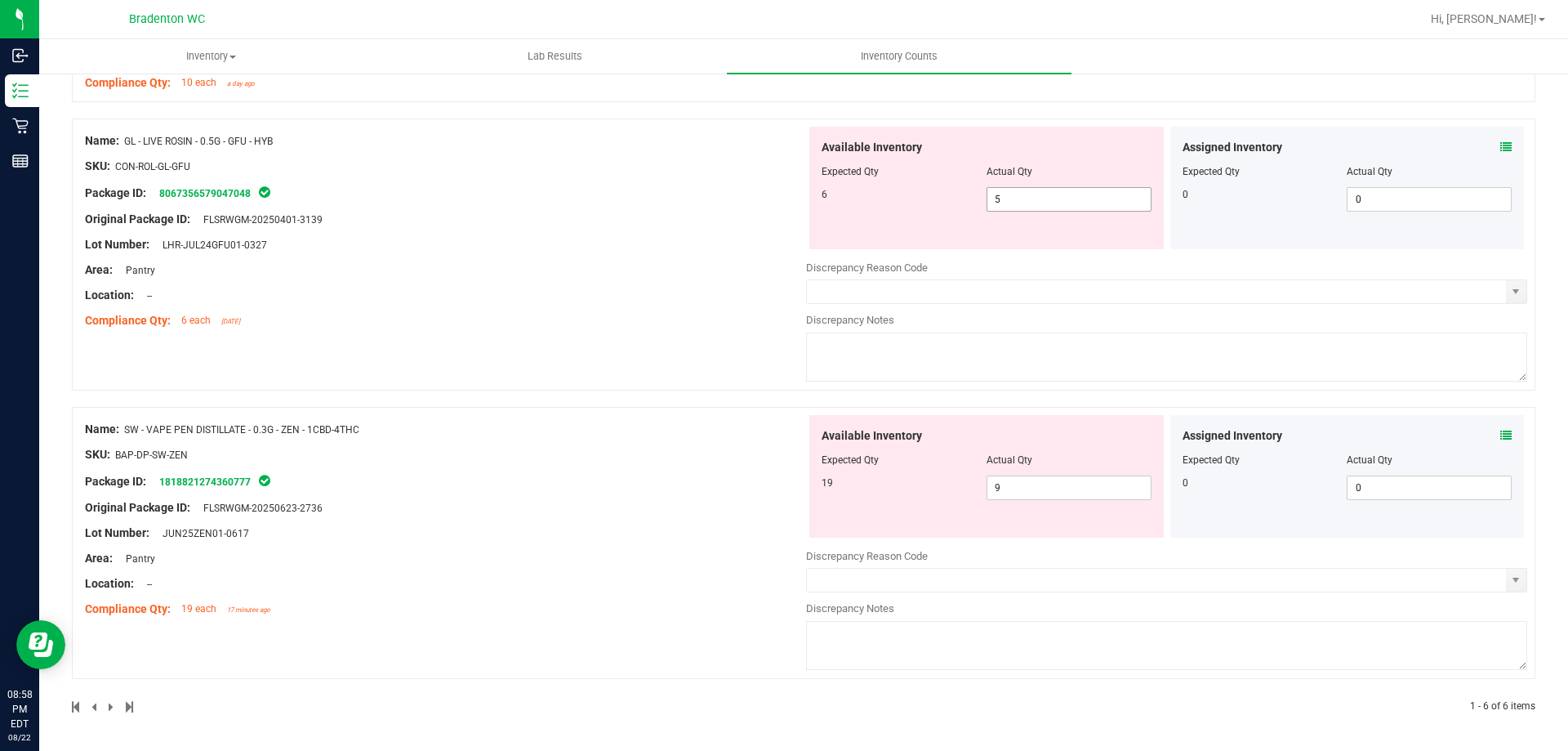
click at [1044, 201] on input "5" at bounding box center [1069, 199] width 163 height 23
click at [644, 488] on div "Package ID: 1818821274360777" at bounding box center [446, 481] width 721 height 20
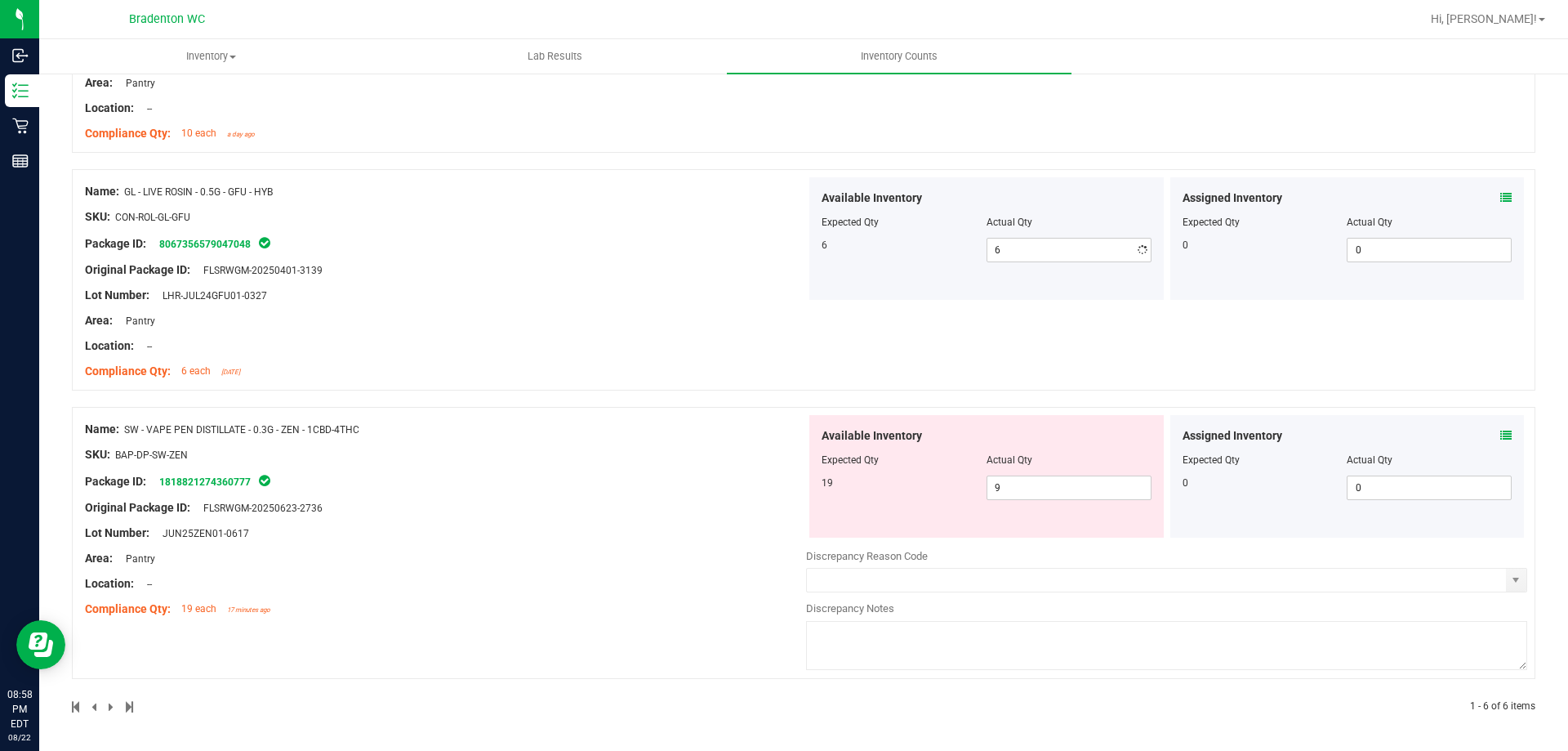
scroll to position [1098, 0]
click at [1077, 483] on input "9" at bounding box center [1069, 487] width 163 height 23
click at [656, 491] on div "Name: SW - VAPE PEN DISTILLATE - 0.3G - ZEN - 1CBD-4THC SKU: BAP-DP-SW-ZEN Pack…" at bounding box center [446, 519] width 721 height 208
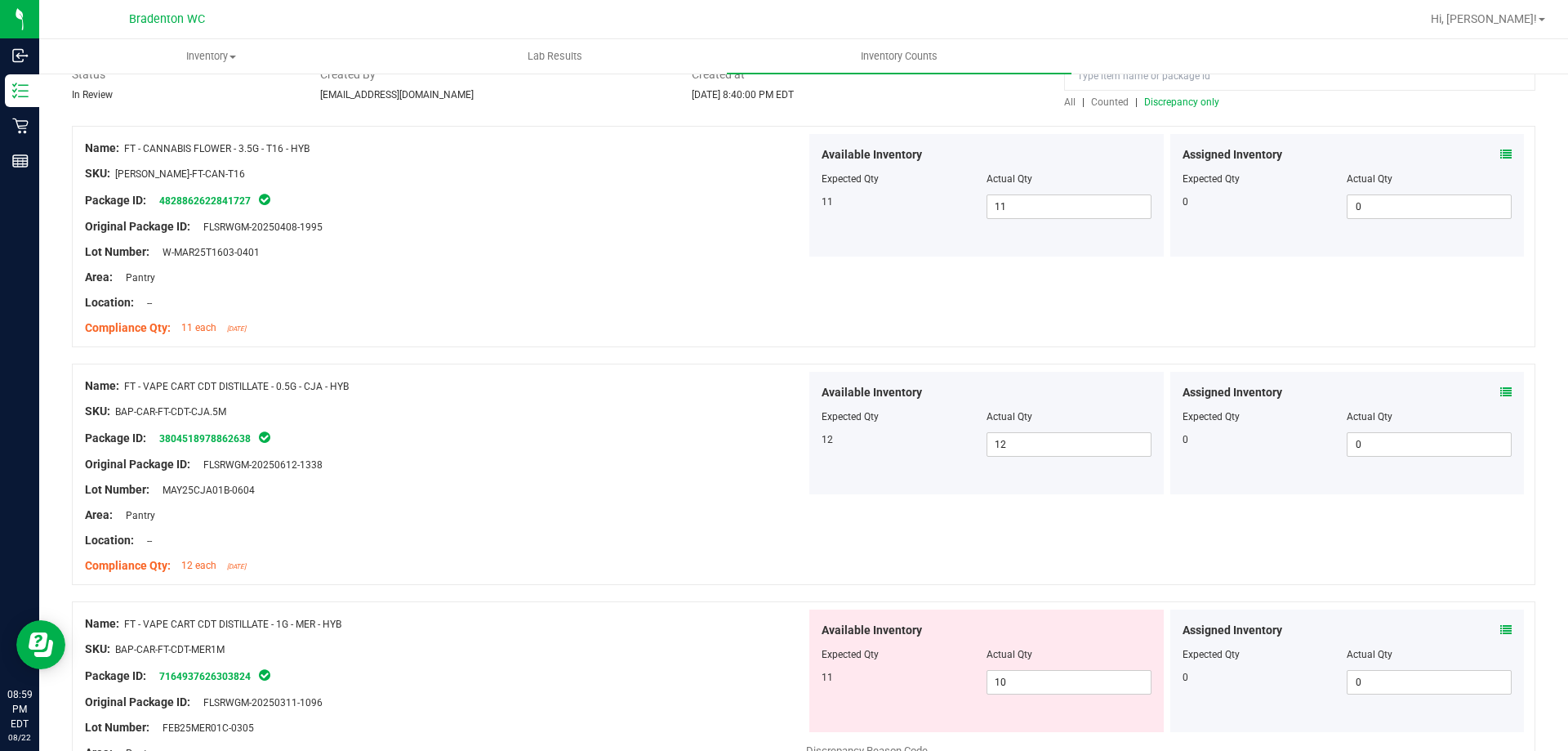
scroll to position [0, 0]
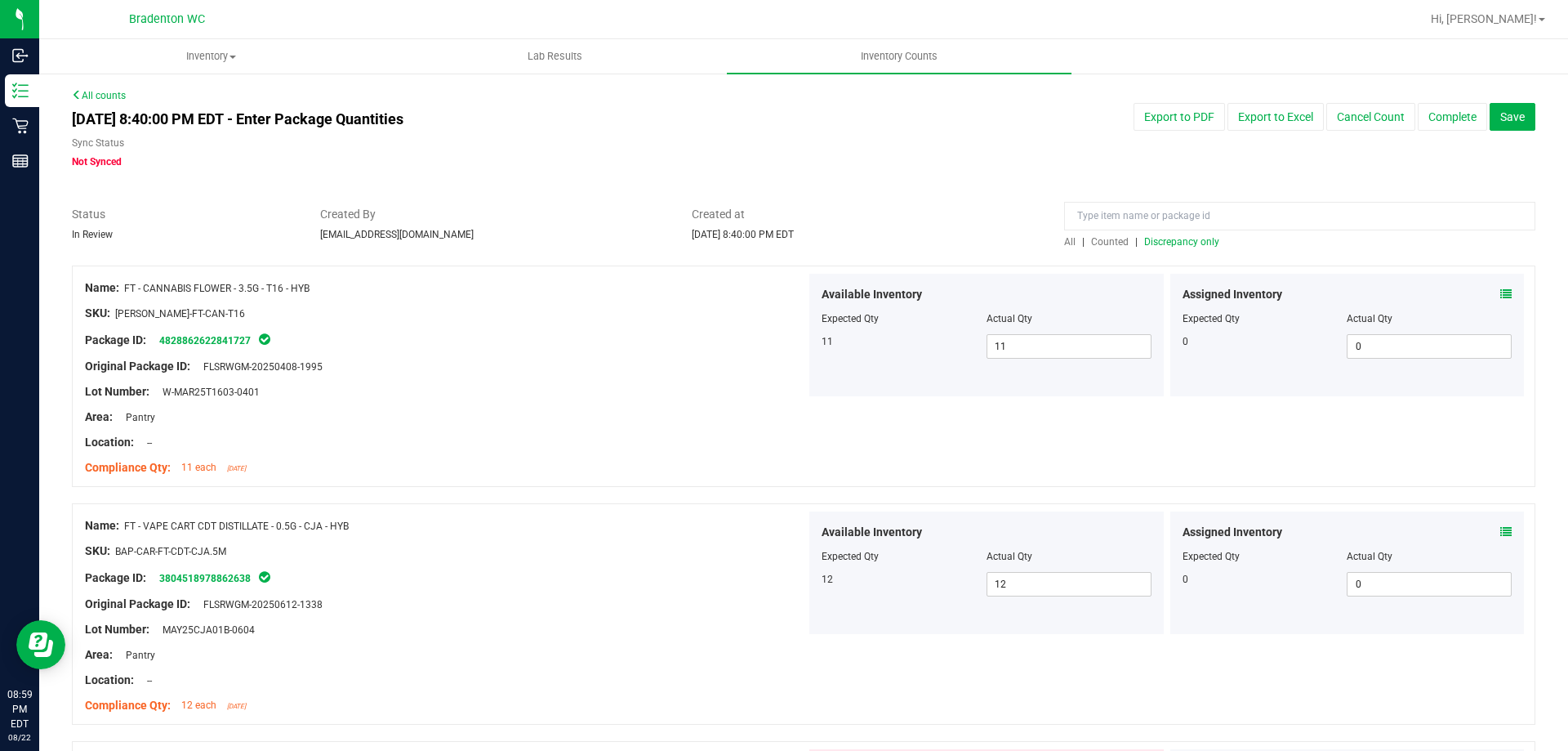
click at [1186, 246] on span "Discrepancy only" at bounding box center [1181, 241] width 75 height 11
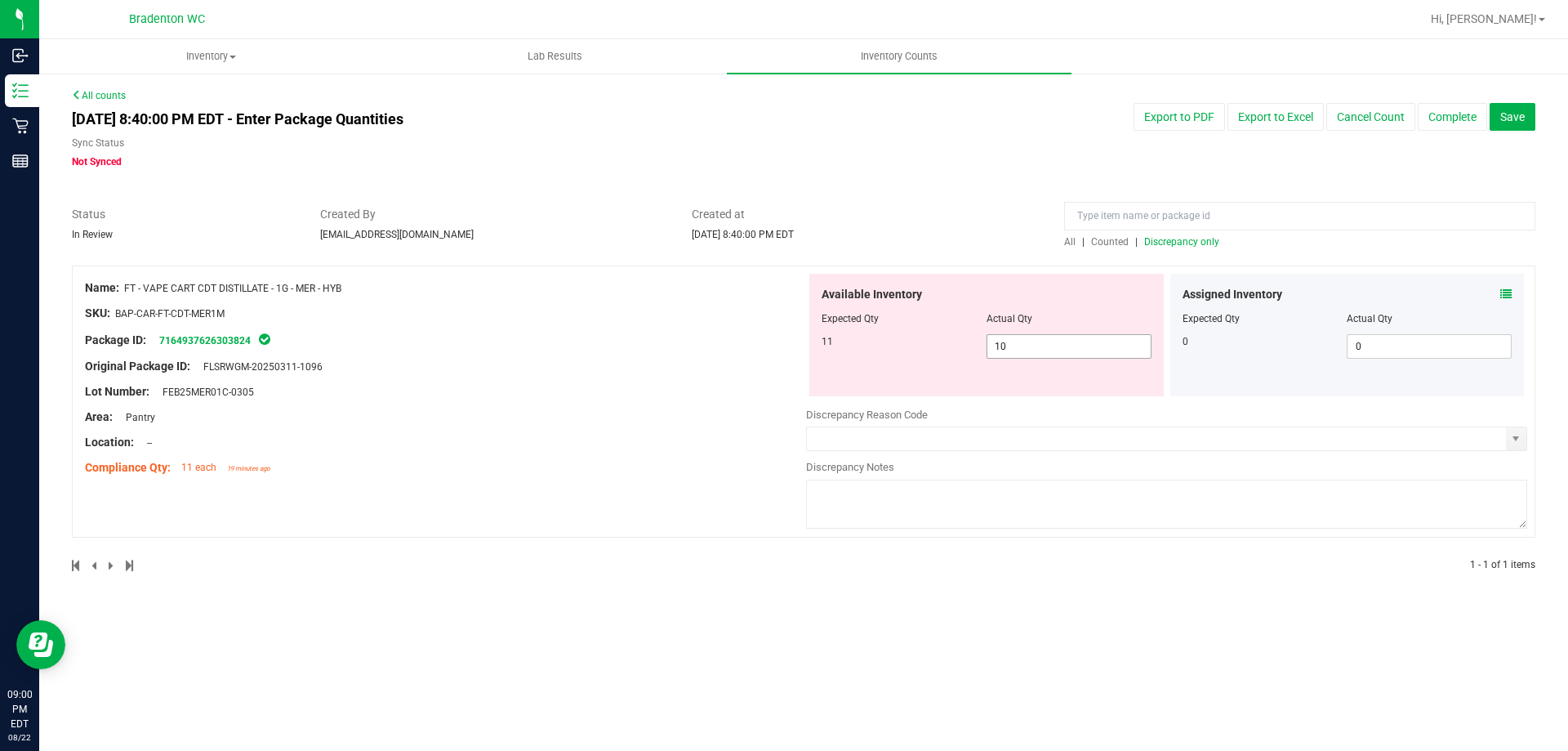
click at [1103, 355] on span "10 10" at bounding box center [1069, 346] width 165 height 24
click at [736, 407] on div at bounding box center [446, 404] width 721 height 8
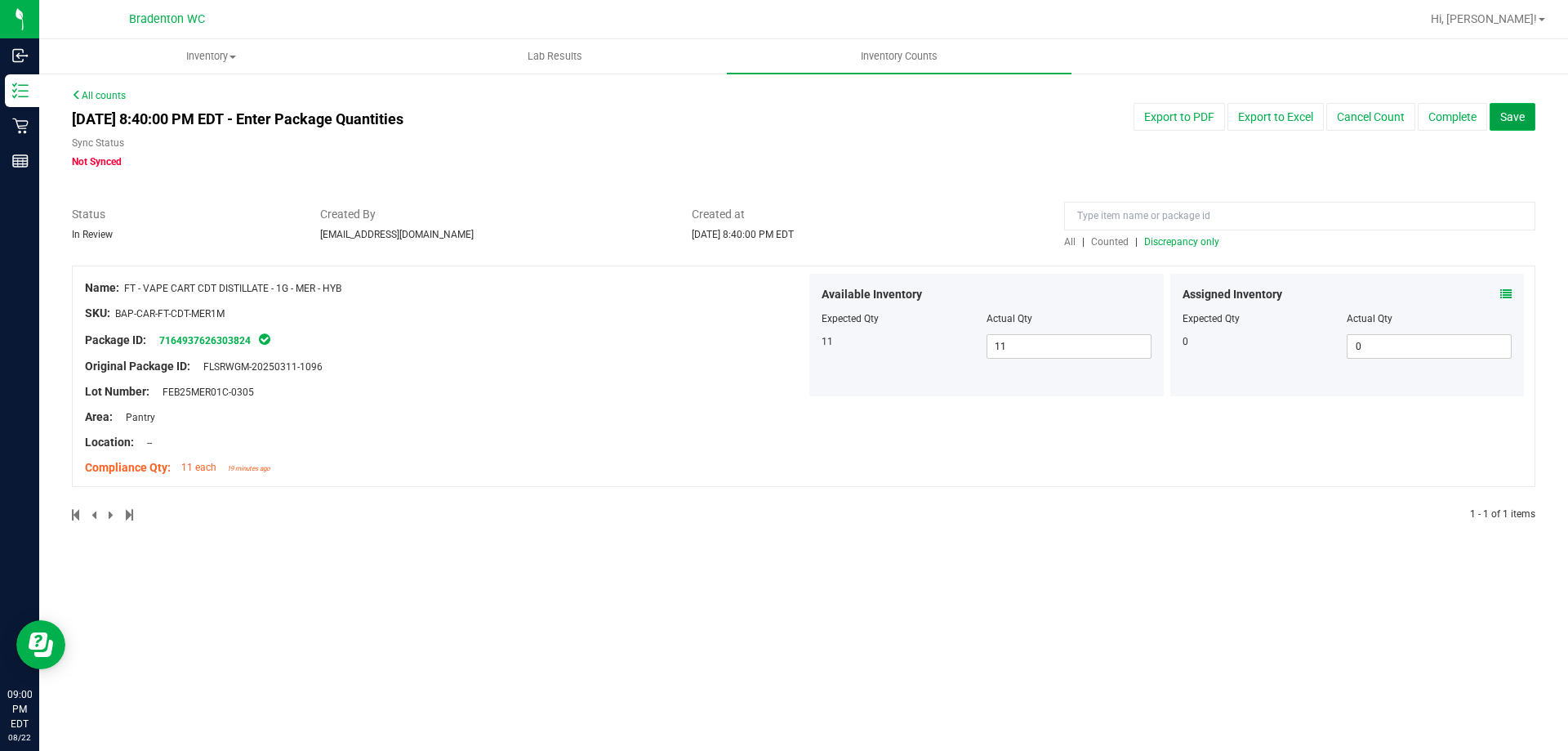
click at [1506, 126] on button "Save" at bounding box center [1512, 117] width 46 height 28
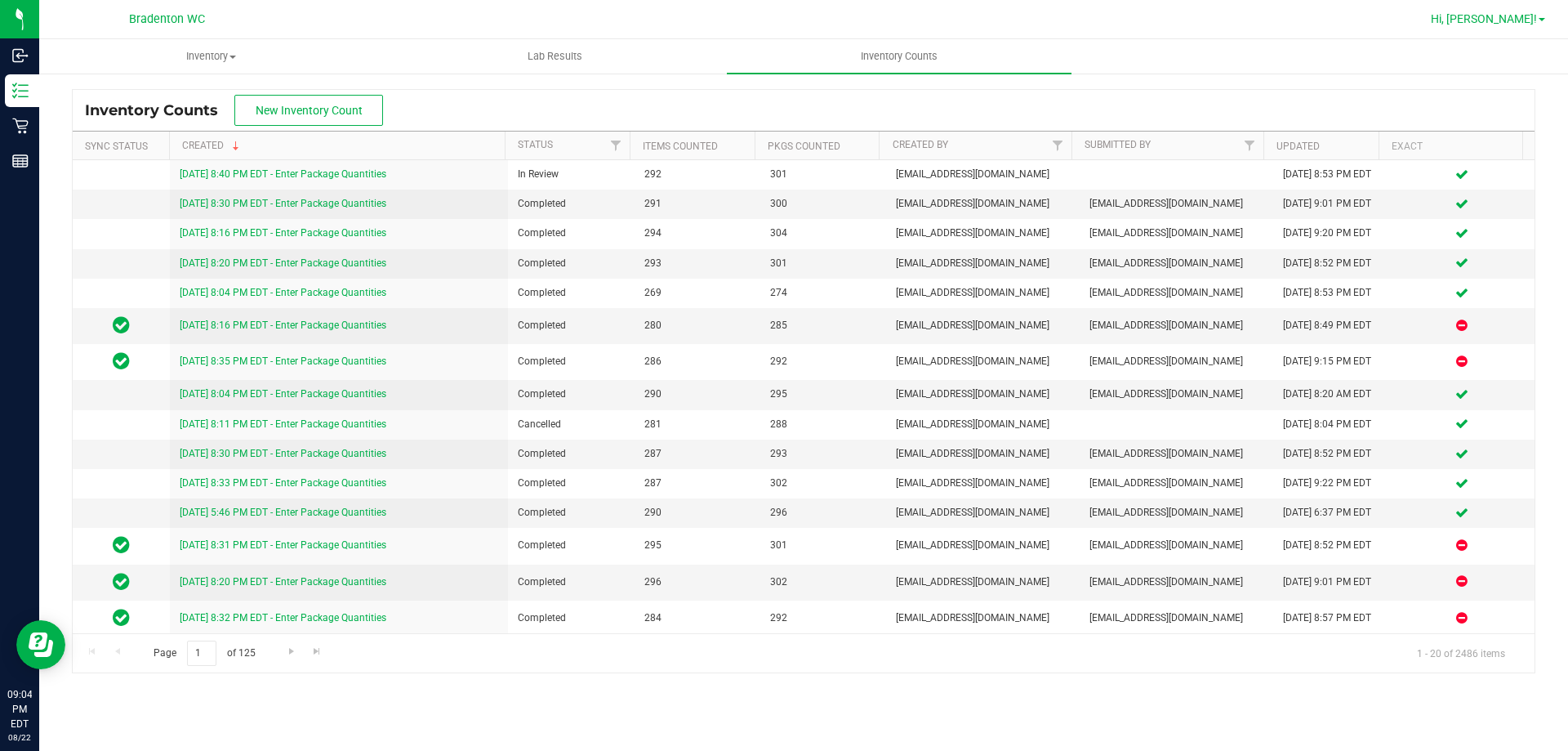
click at [1517, 20] on span "Hi, [PERSON_NAME]!" at bounding box center [1484, 18] width 106 height 13
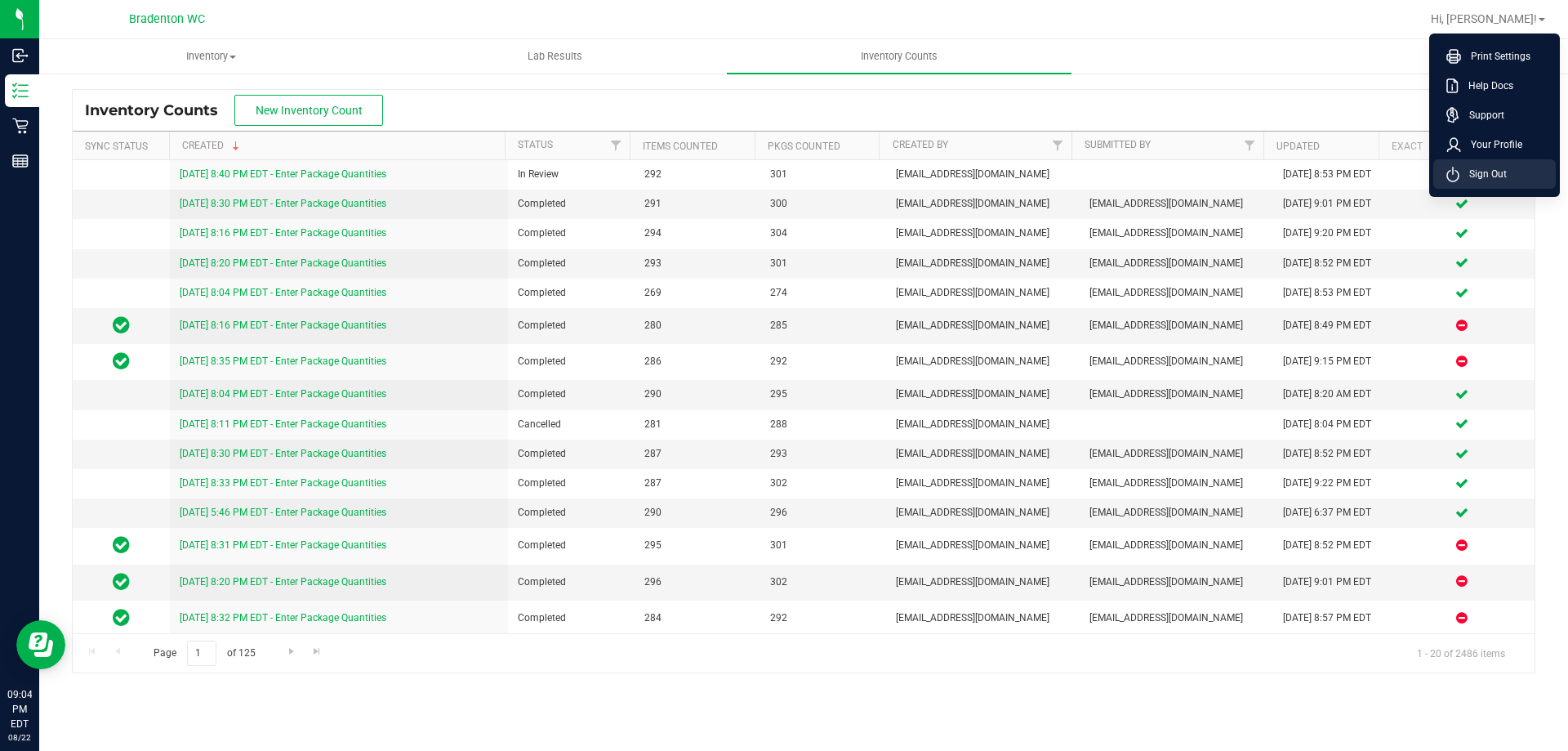
click at [1473, 177] on span "Sign Out" at bounding box center [1483, 173] width 48 height 16
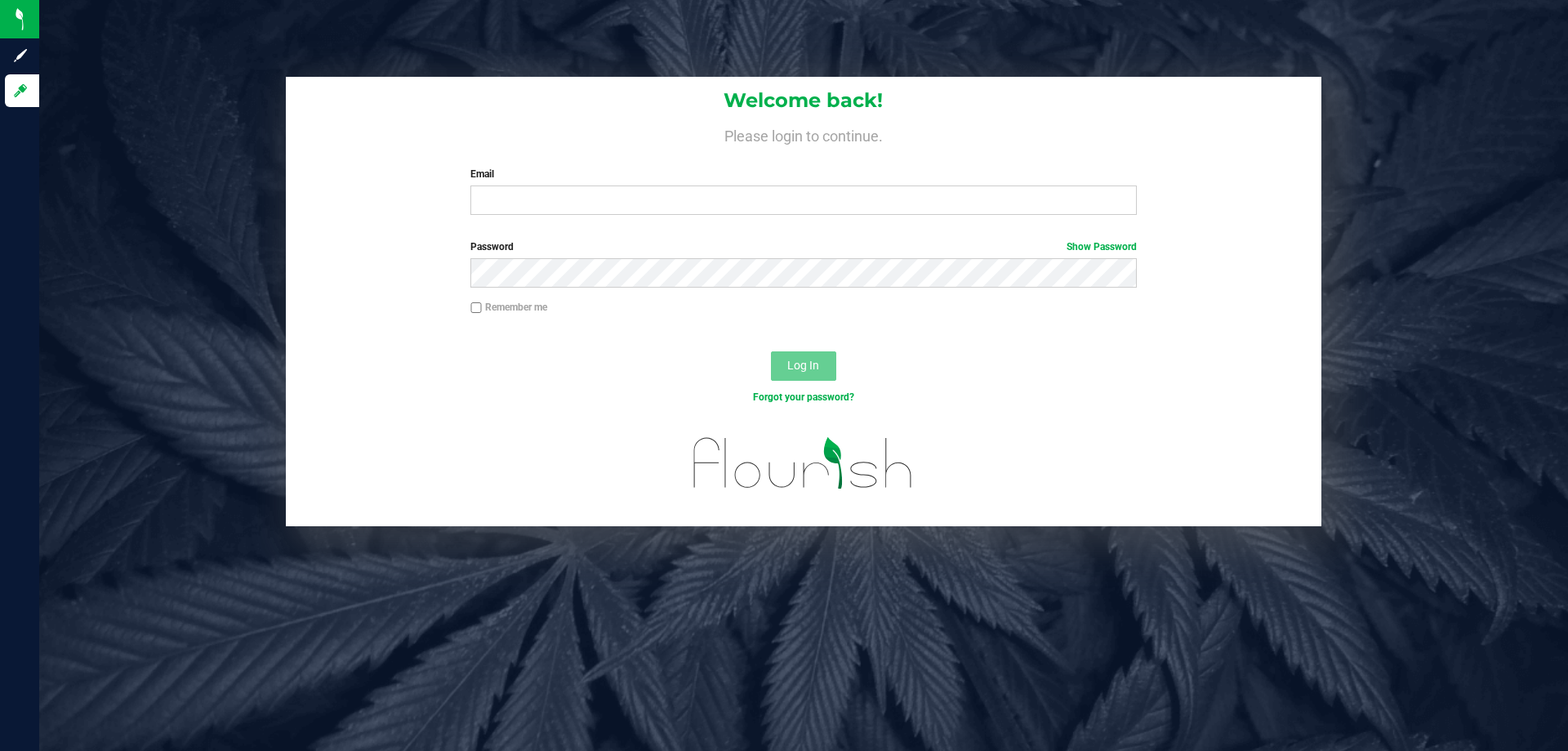
click at [1326, 261] on div "Welcome back! Please login to continue. Email Required Please format your email…" at bounding box center [804, 302] width 1553 height 449
click at [1052, 530] on div "Welcome back! Please login to continue. Email Required Please format your email…" at bounding box center [804, 376] width 1529 height 751
